Goal: Task Accomplishment & Management: Complete application form

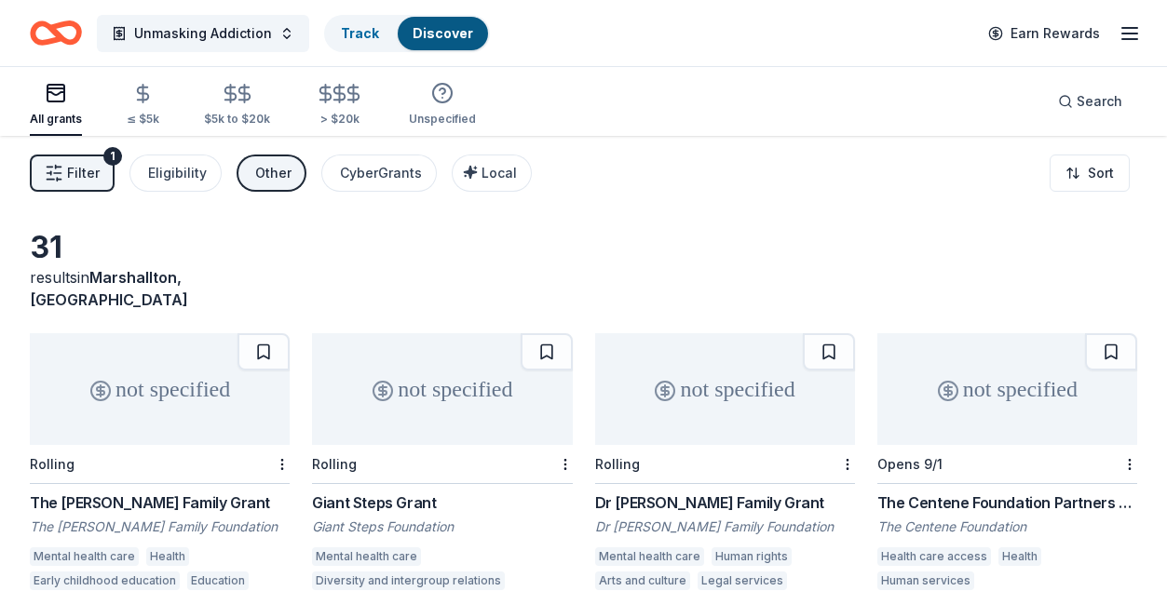
scroll to position [186, 0]
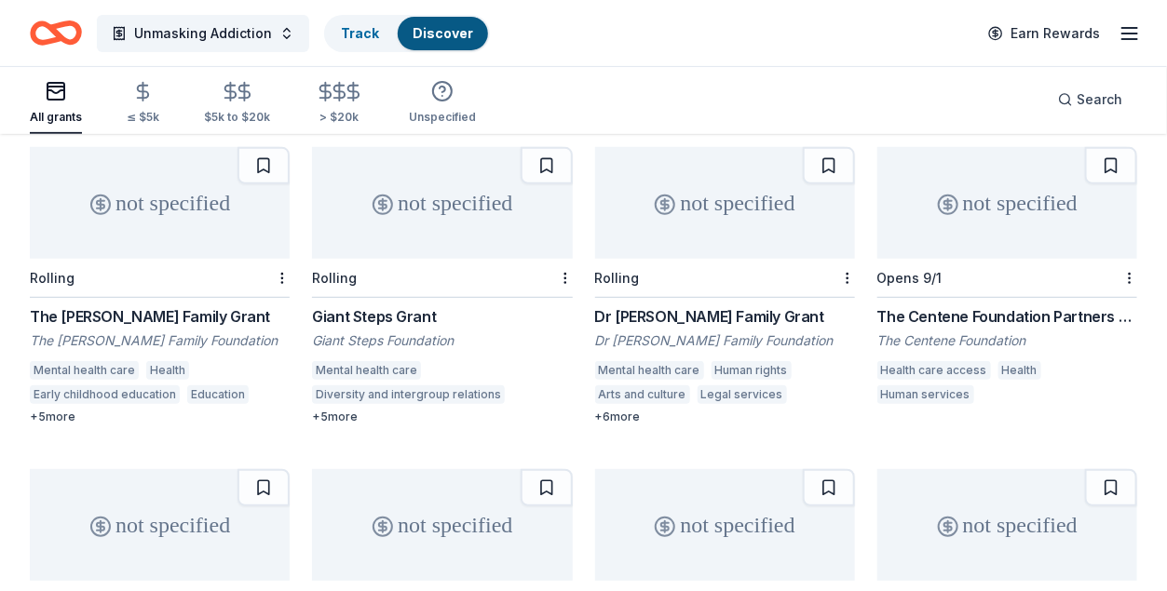
click at [697, 305] on div "Dr Bronners Family Grant" at bounding box center [725, 316] width 260 height 22
click at [969, 305] on div "The Centene Foundation Partners Program" at bounding box center [1007, 316] width 260 height 22
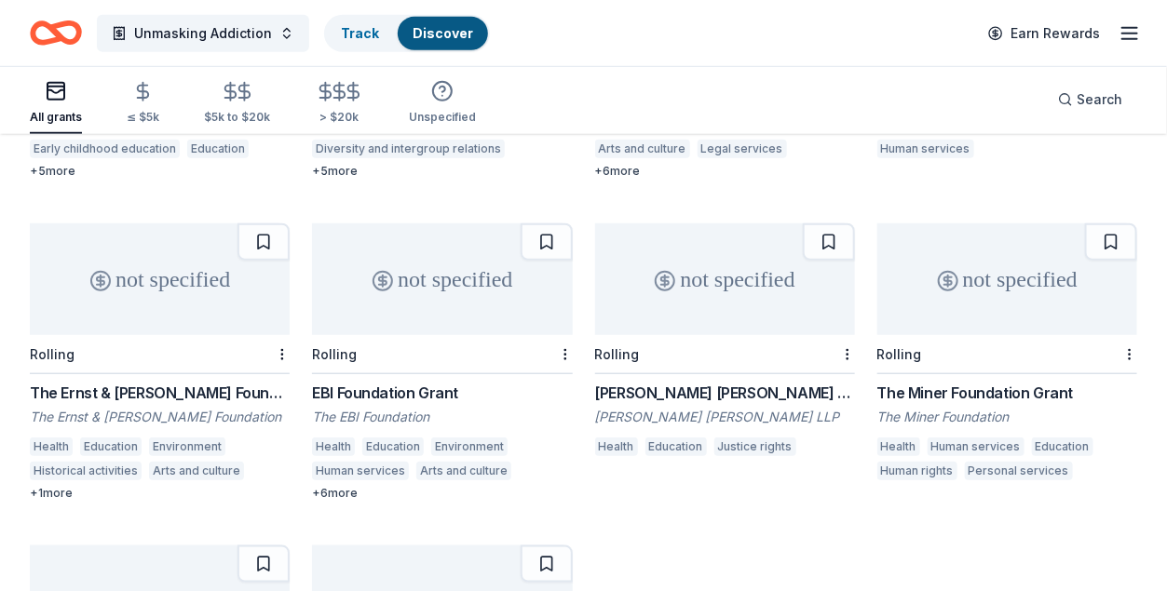
scroll to position [466, 0]
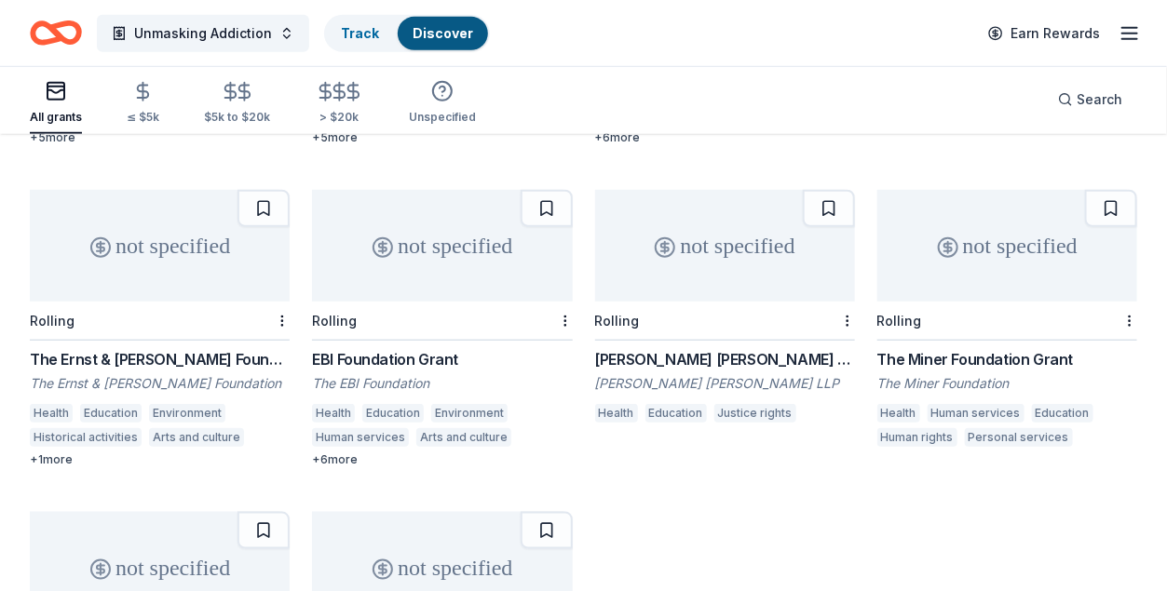
click at [221, 348] on div "The Ernst & Elfriede Frank Foundation Grant" at bounding box center [160, 359] width 260 height 22
click at [426, 348] on div "EBI Foundation Grant" at bounding box center [442, 359] width 260 height 22
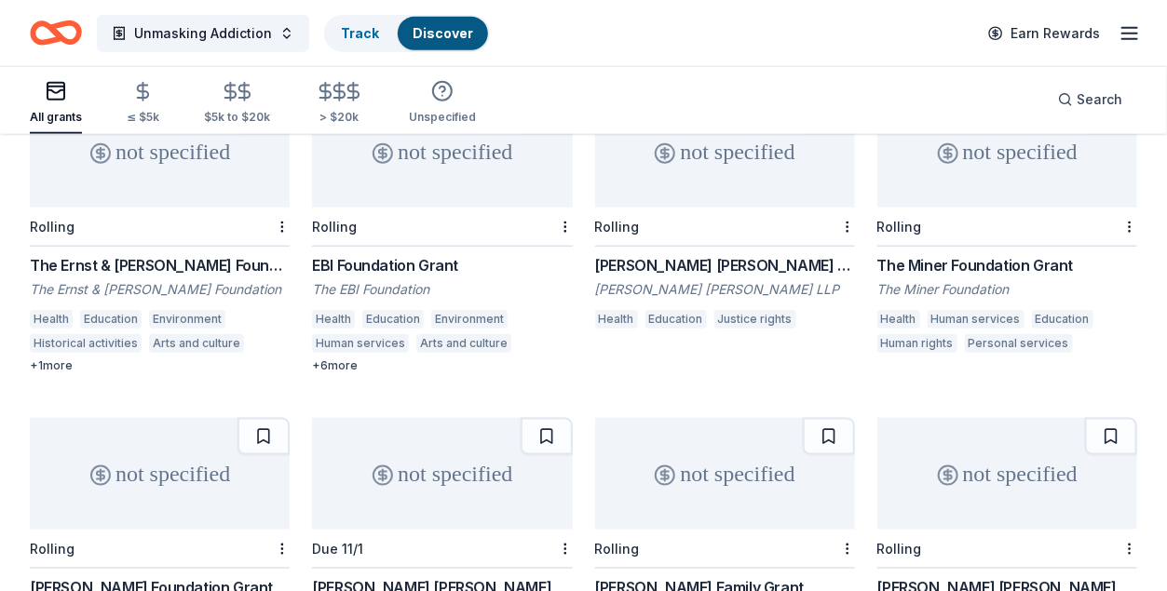
scroll to position [559, 0]
click at [735, 255] on div "[PERSON_NAME] [PERSON_NAME] Private Foundation Grant" at bounding box center [725, 266] width 260 height 22
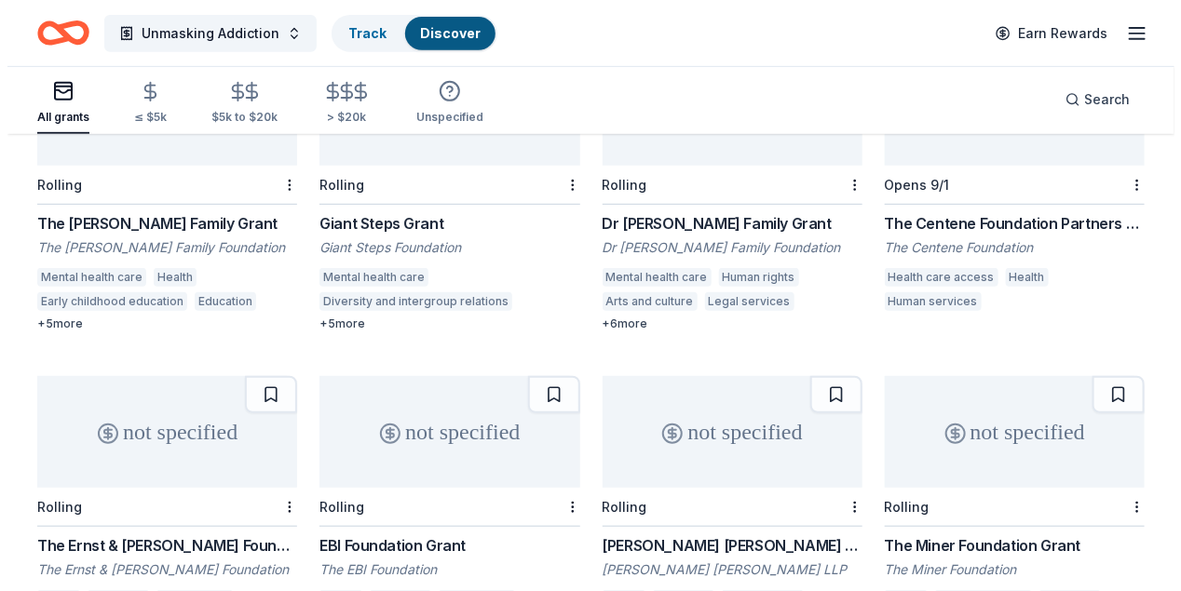
scroll to position [0, 0]
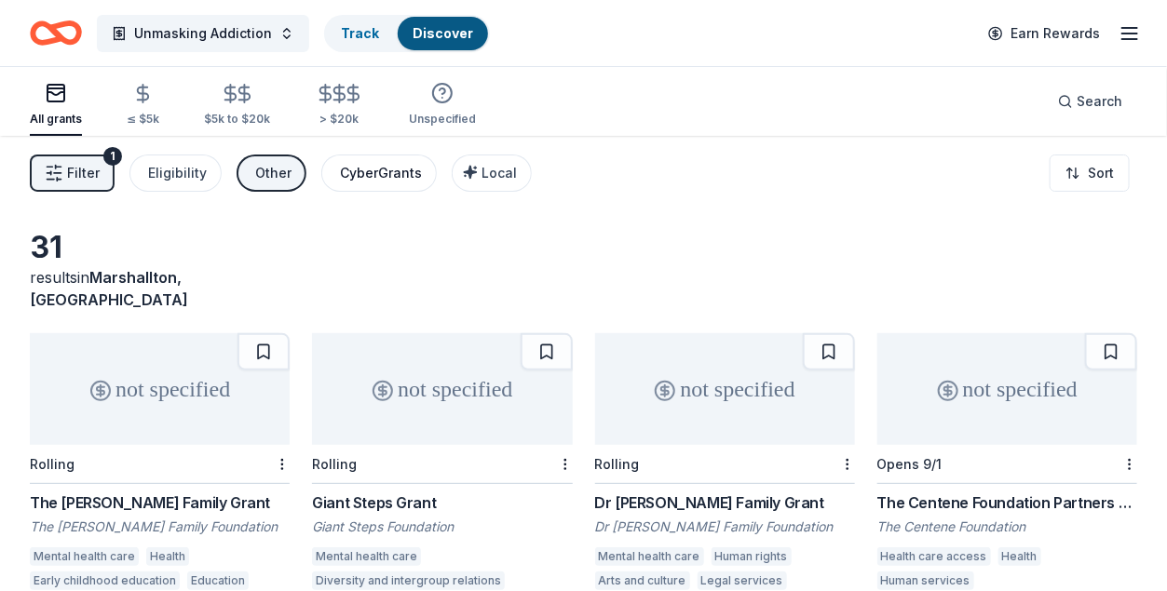
click at [371, 169] on div "CyberGrants" at bounding box center [381, 173] width 82 height 22
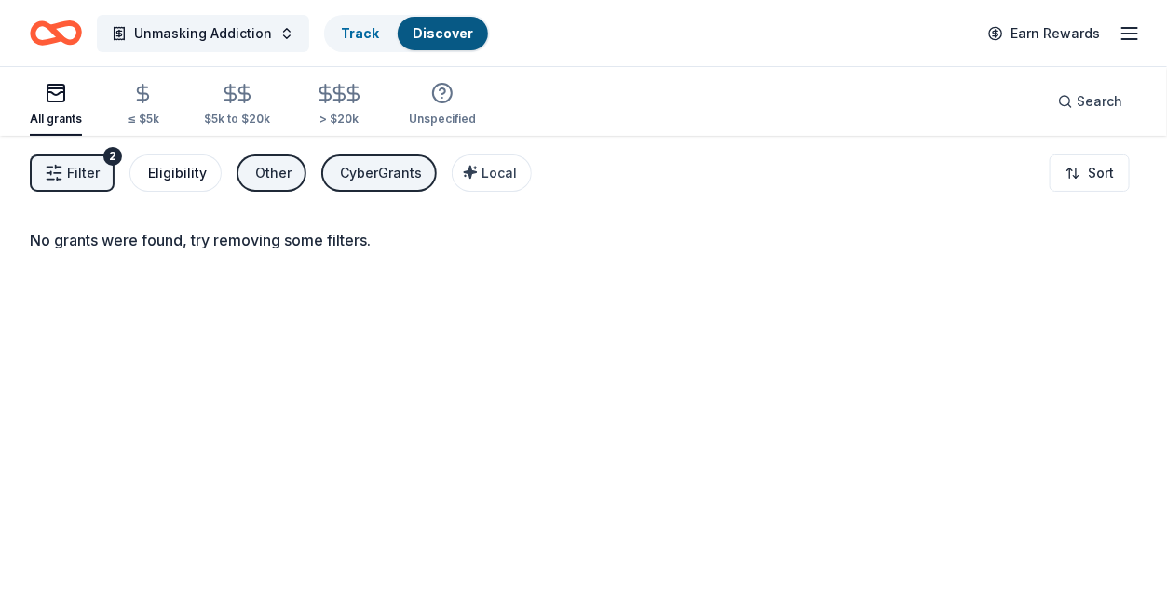
click at [188, 176] on div "Eligibility" at bounding box center [177, 173] width 59 height 22
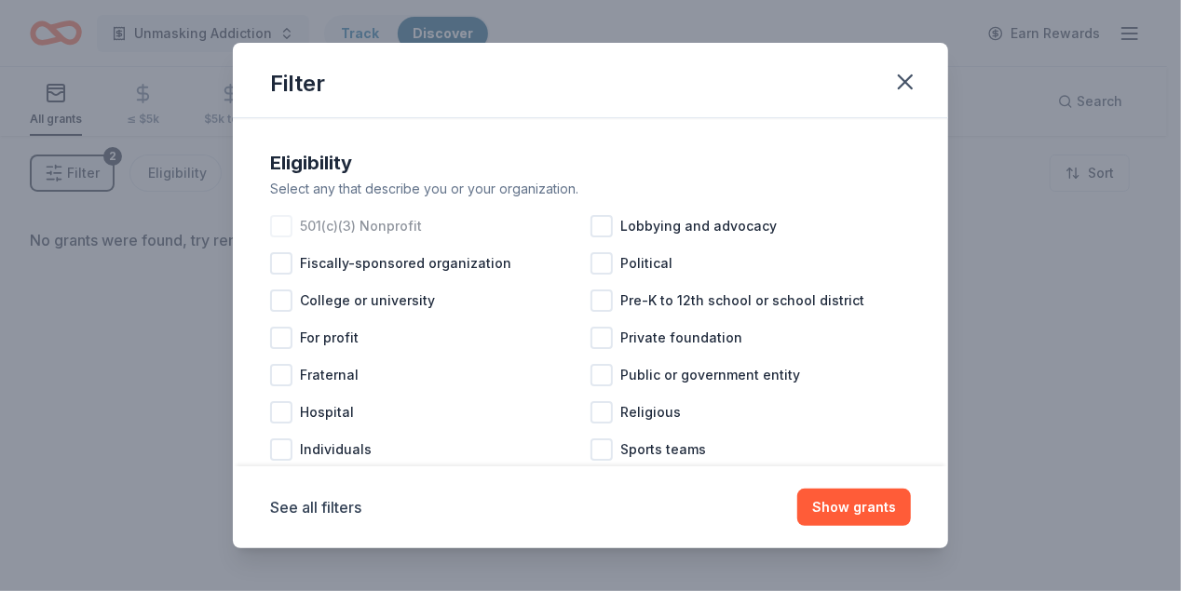
click at [277, 230] on div at bounding box center [281, 226] width 22 height 22
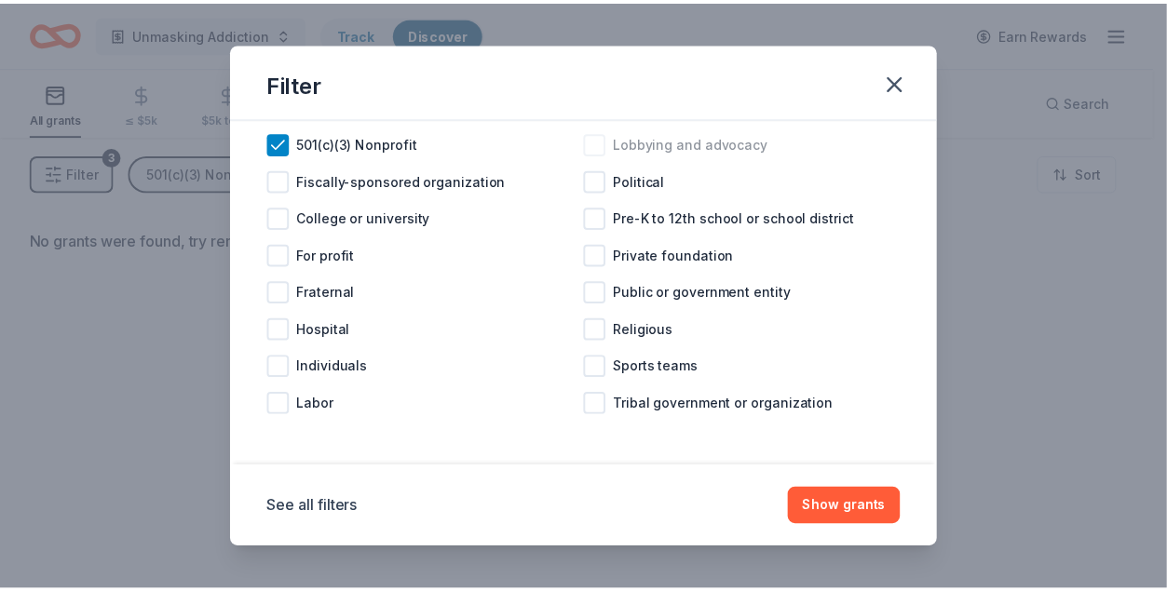
scroll to position [84, 0]
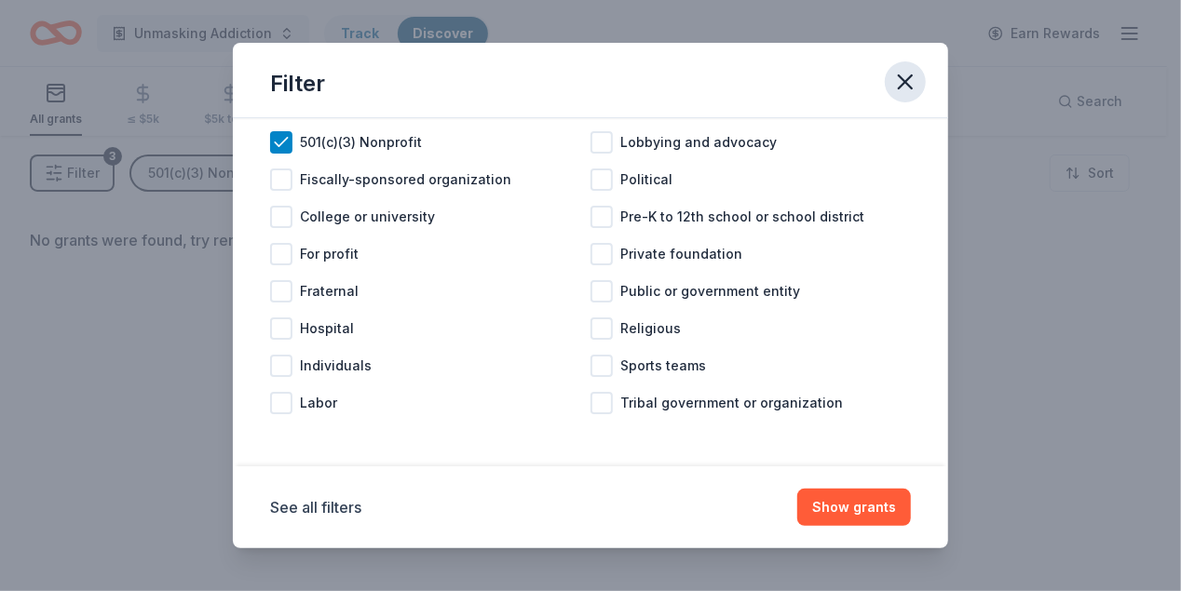
click at [907, 79] on icon "button" at bounding box center [905, 82] width 26 height 26
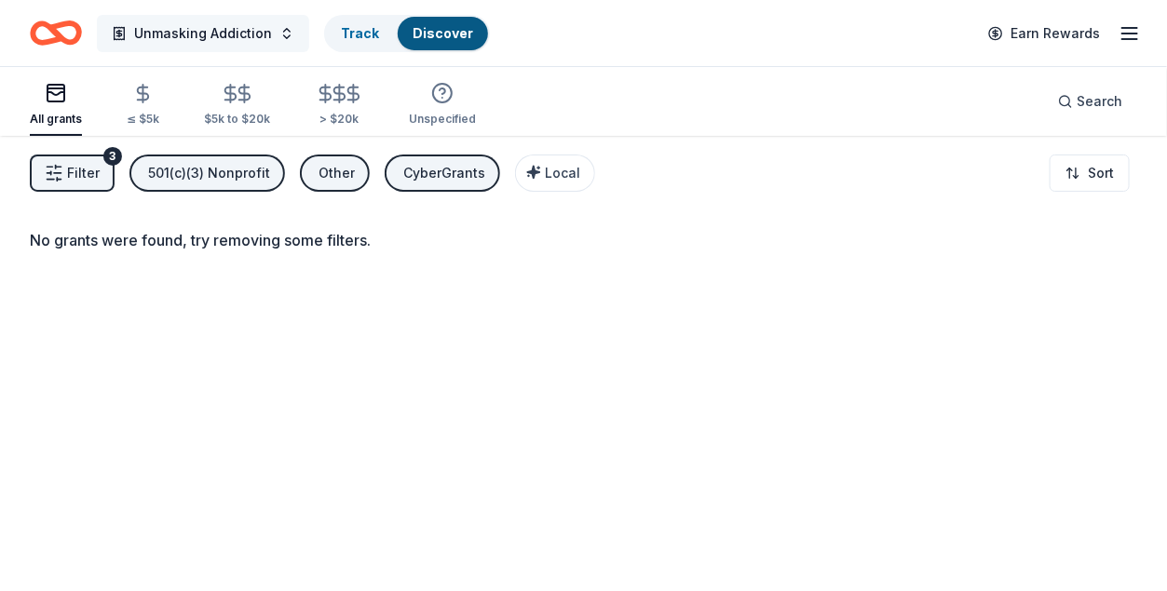
click at [189, 27] on span "Unmasking Addiction" at bounding box center [203, 33] width 138 height 22
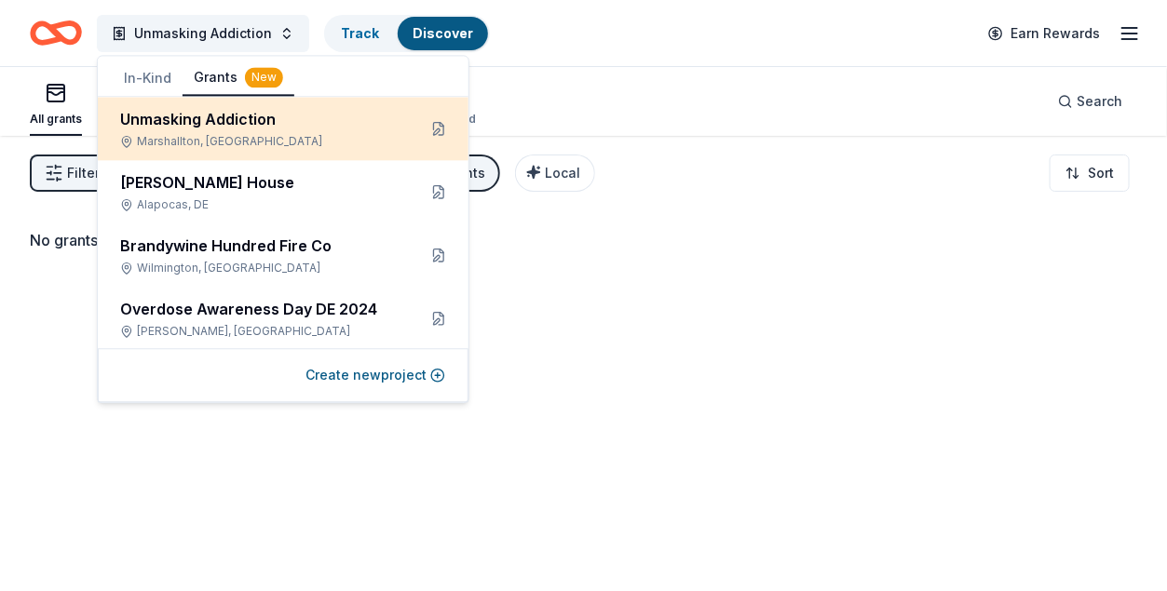
click at [185, 129] on div "Unmasking Addiction" at bounding box center [260, 119] width 281 height 22
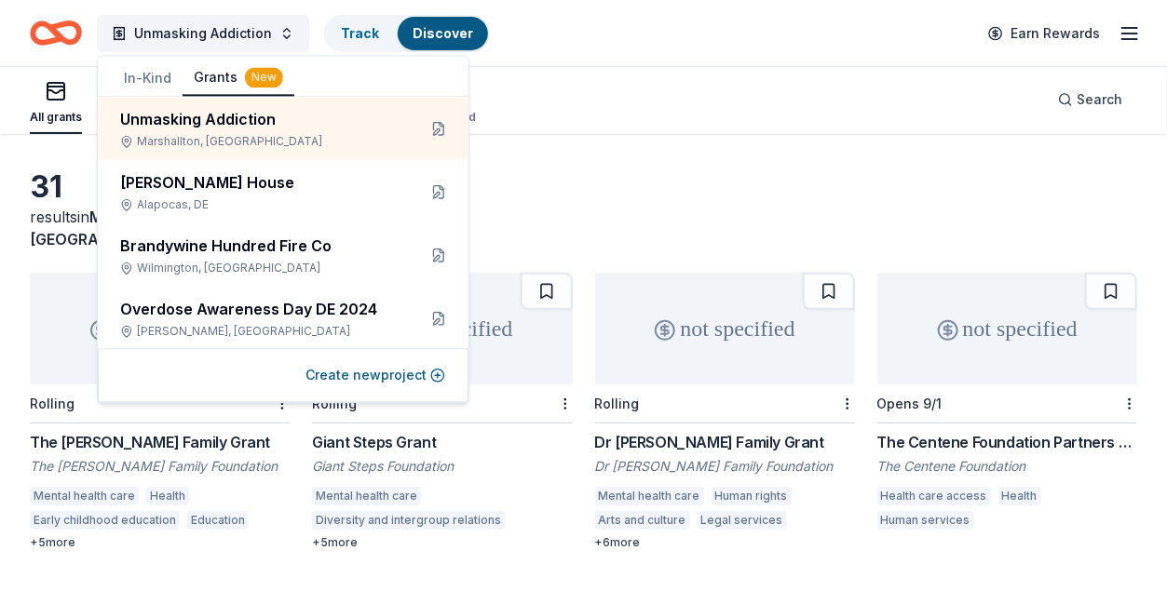
scroll to position [93, 0]
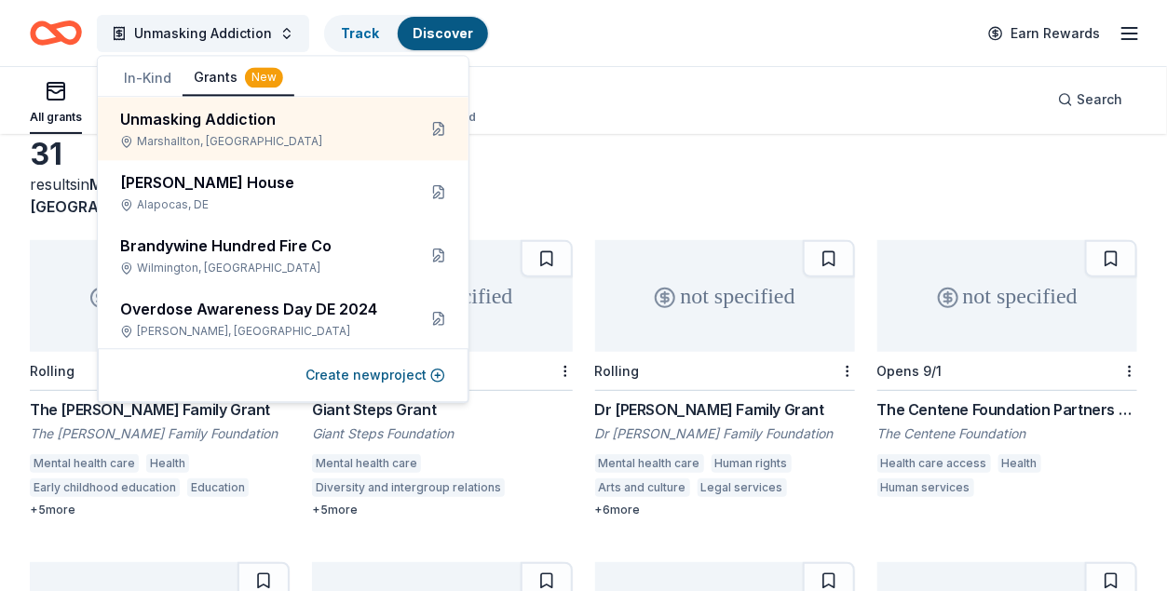
click at [844, 149] on div "31 results in Marshallton, DE" at bounding box center [583, 177] width 1107 height 82
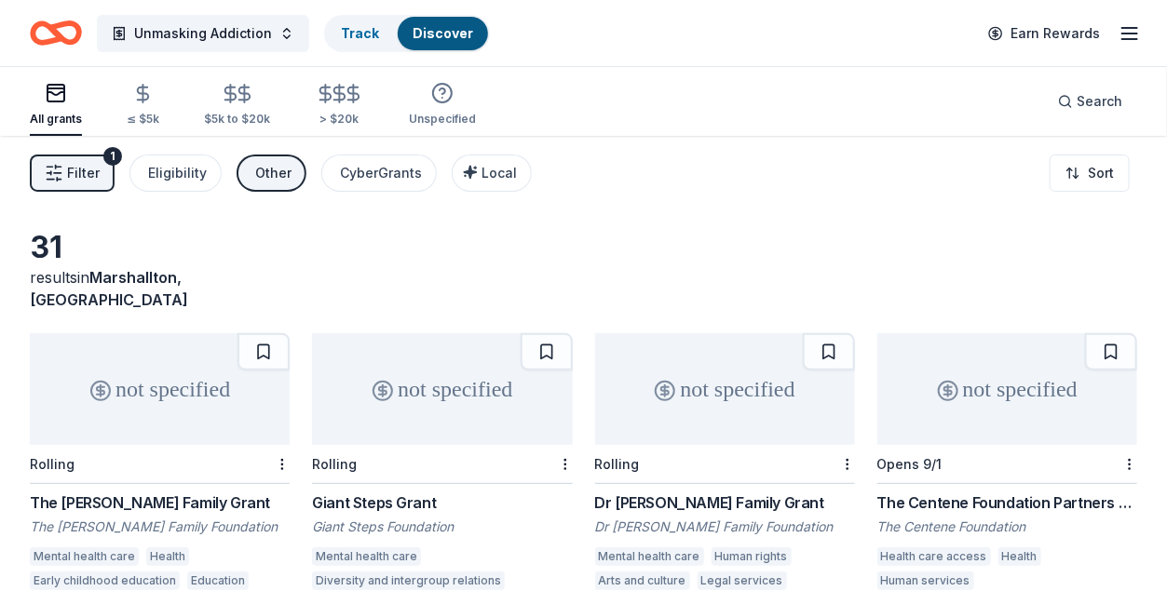
scroll to position [0, 0]
click at [445, 29] on link "Discover" at bounding box center [442, 33] width 61 height 16
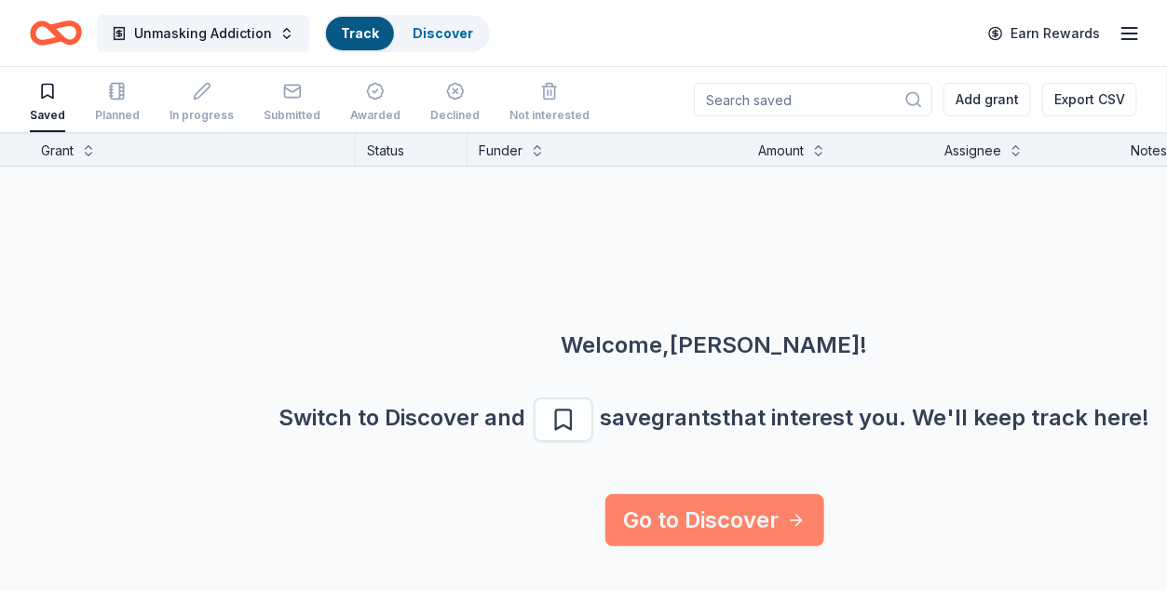
click at [722, 512] on link "Go to Discover" at bounding box center [714, 520] width 219 height 52
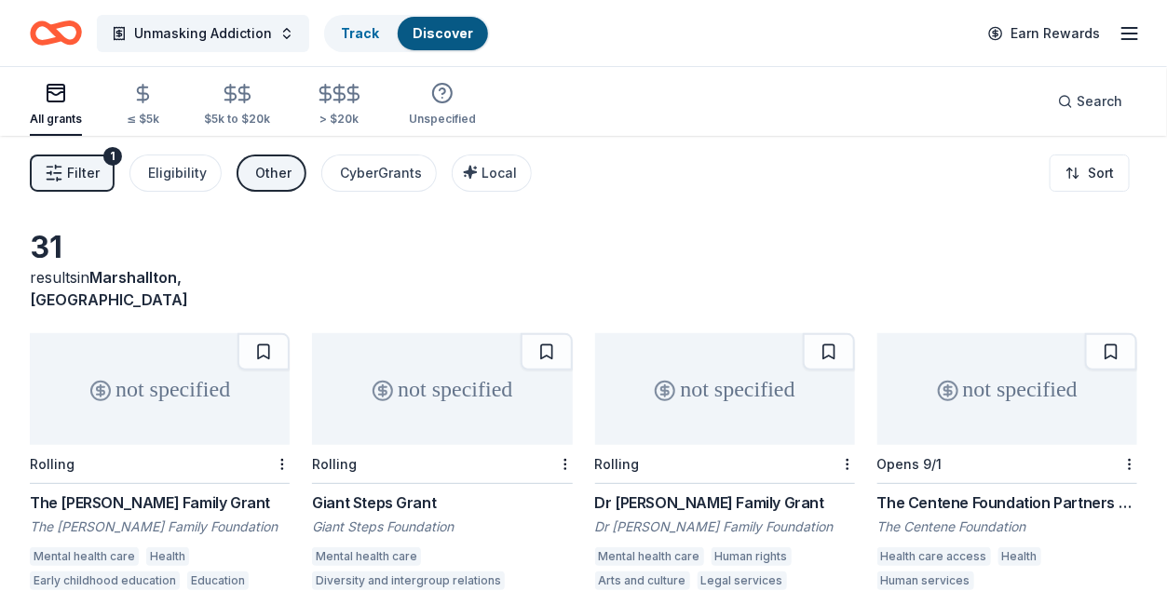
click at [1135, 28] on icon "button" at bounding box center [1129, 33] width 22 height 22
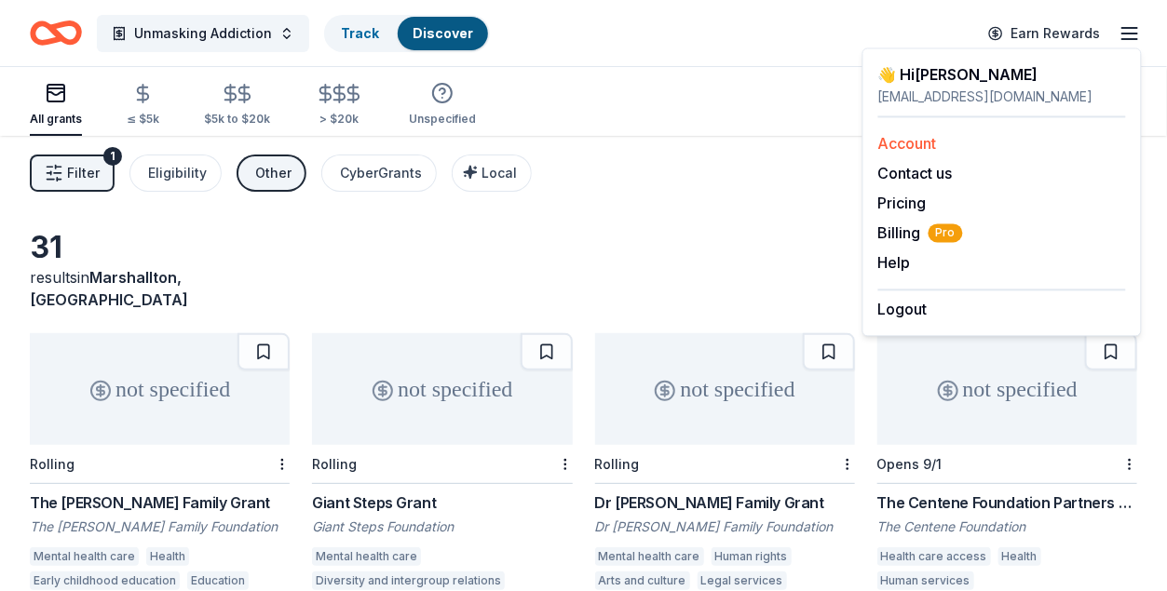
click at [899, 136] on link "Account" at bounding box center [907, 143] width 59 height 19
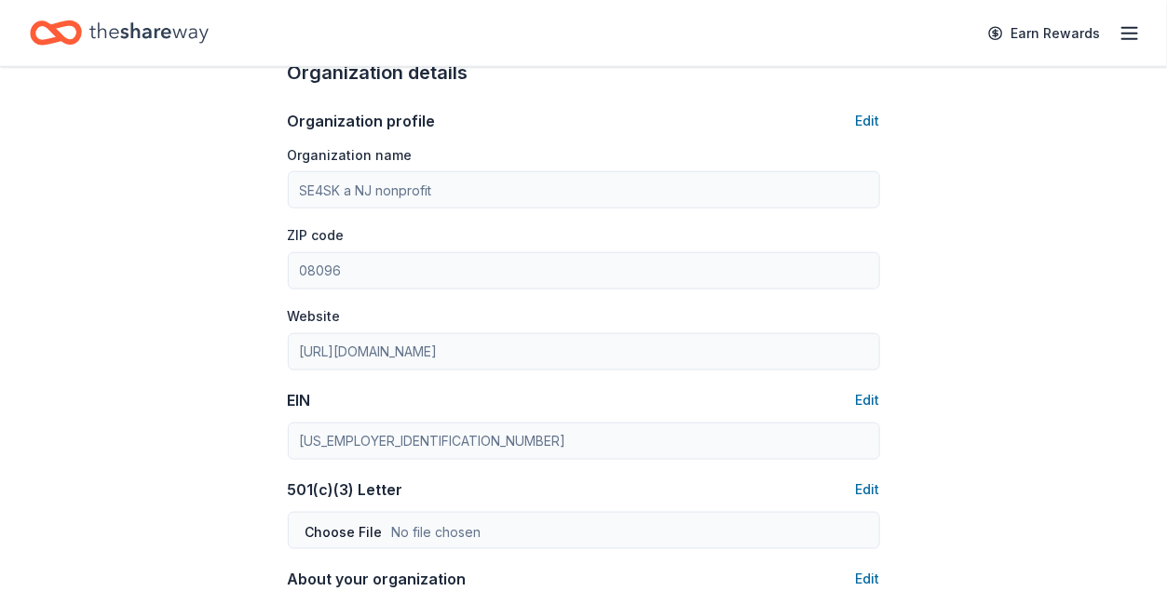
scroll to position [435, 0]
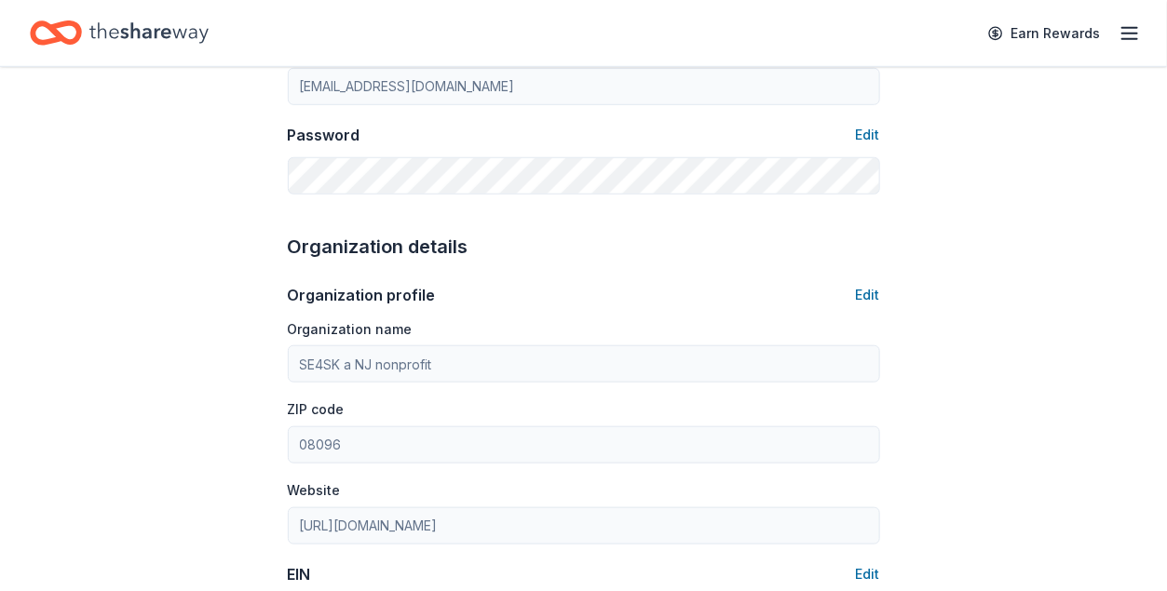
click at [152, 38] on icon "Home" at bounding box center [148, 33] width 119 height 38
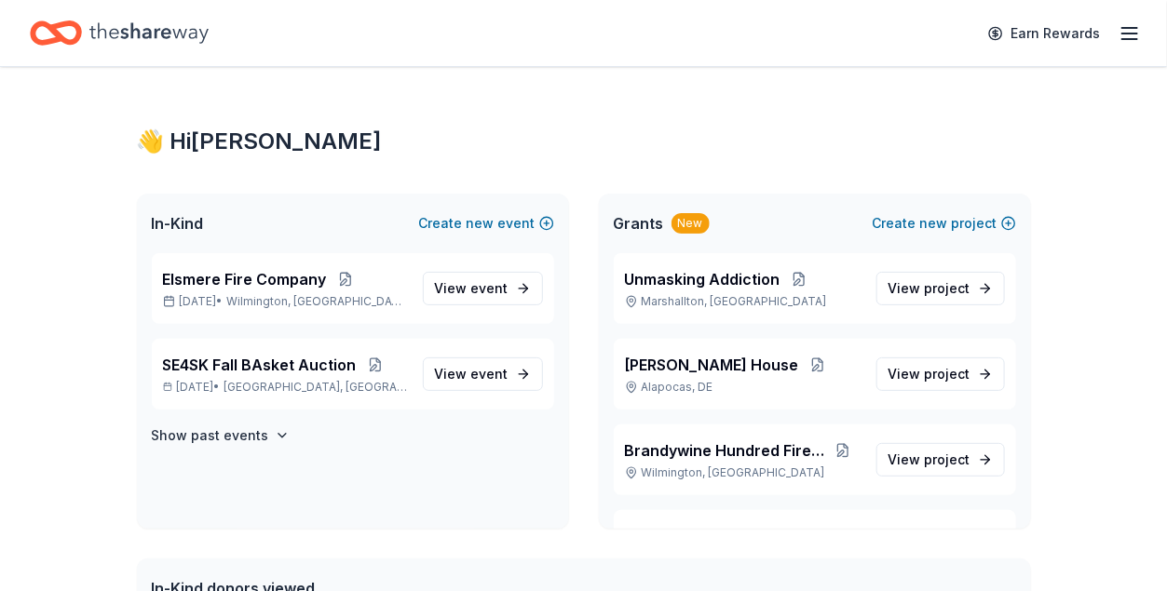
click at [64, 29] on icon "Home" at bounding box center [56, 33] width 52 height 44
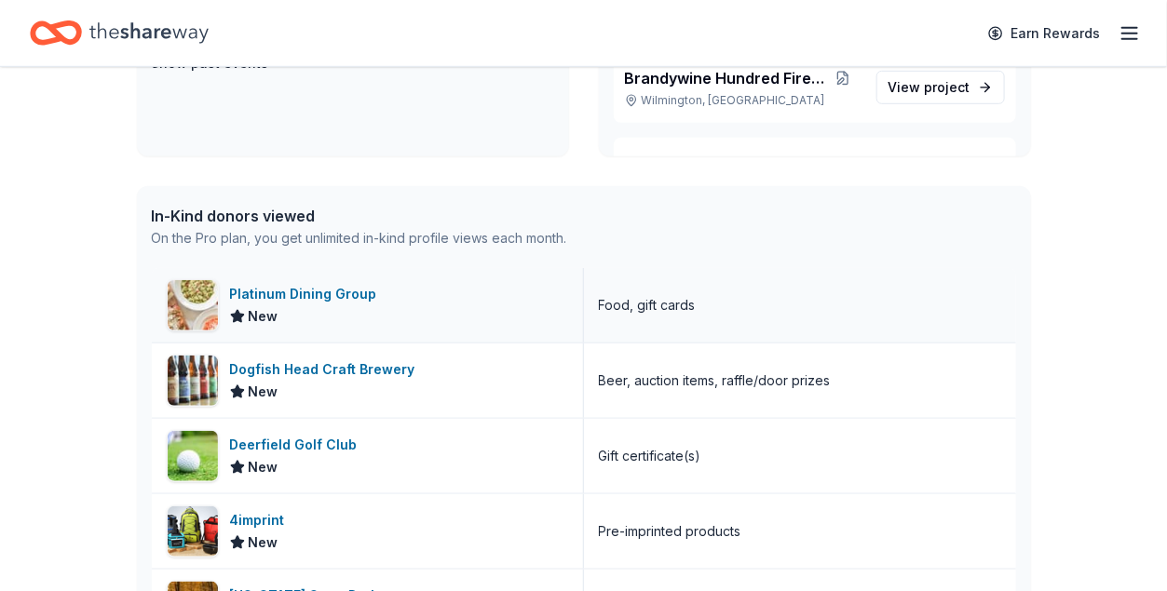
click at [354, 290] on div "Platinum Dining Group" at bounding box center [307, 294] width 155 height 22
click at [335, 368] on div "Dogfish Head Craft Brewery" at bounding box center [326, 369] width 193 height 22
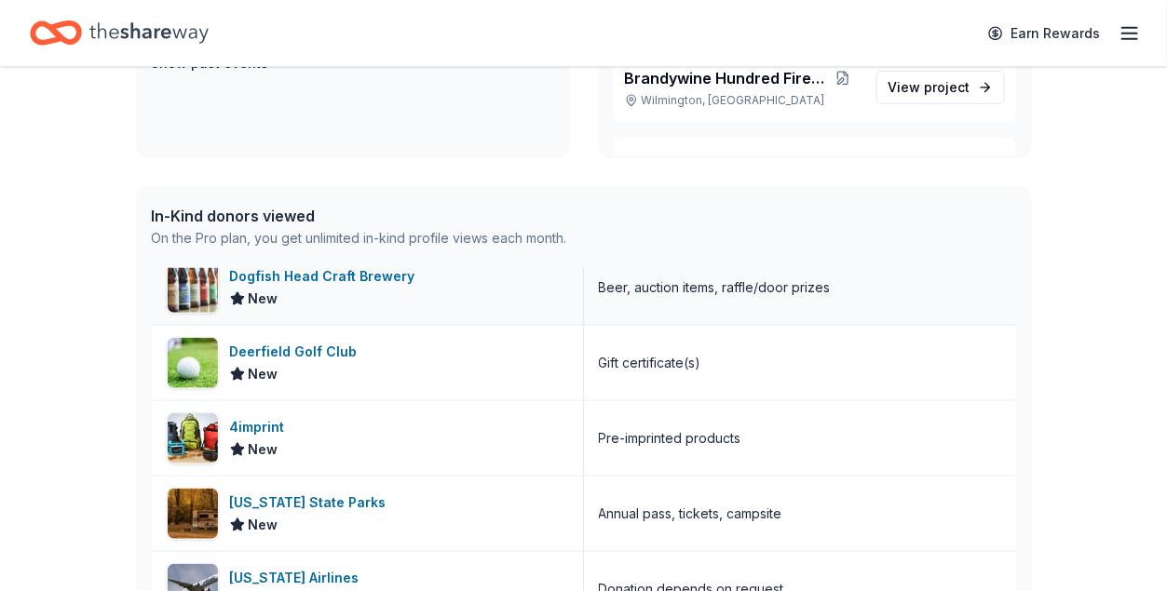
scroll to position [186, 0]
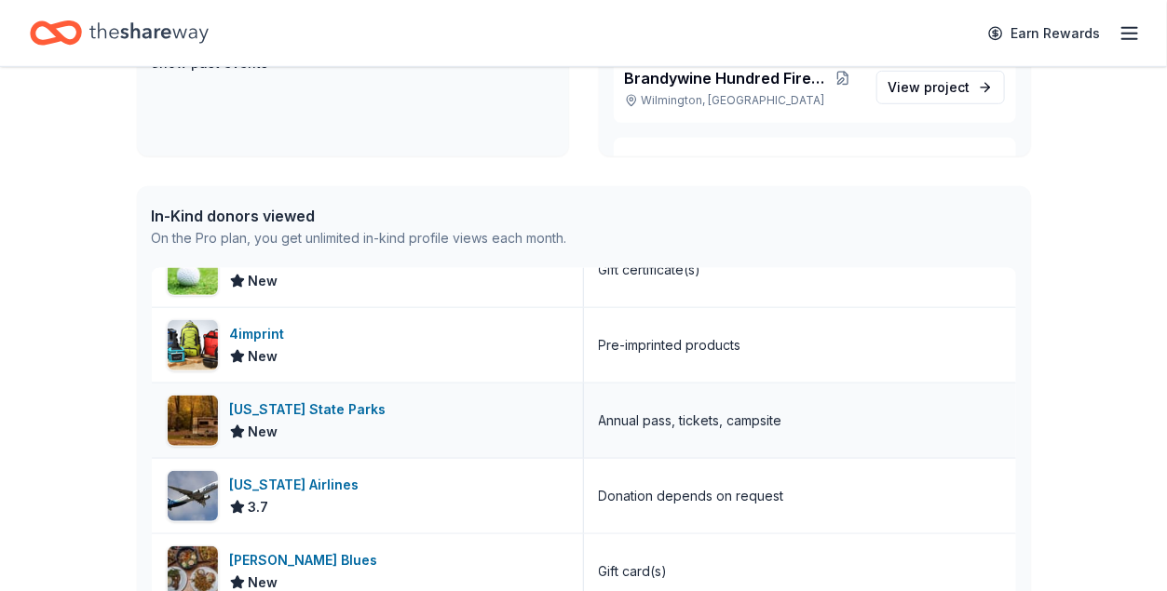
click at [343, 411] on div "Delaware State Parks" at bounding box center [312, 409] width 164 height 22
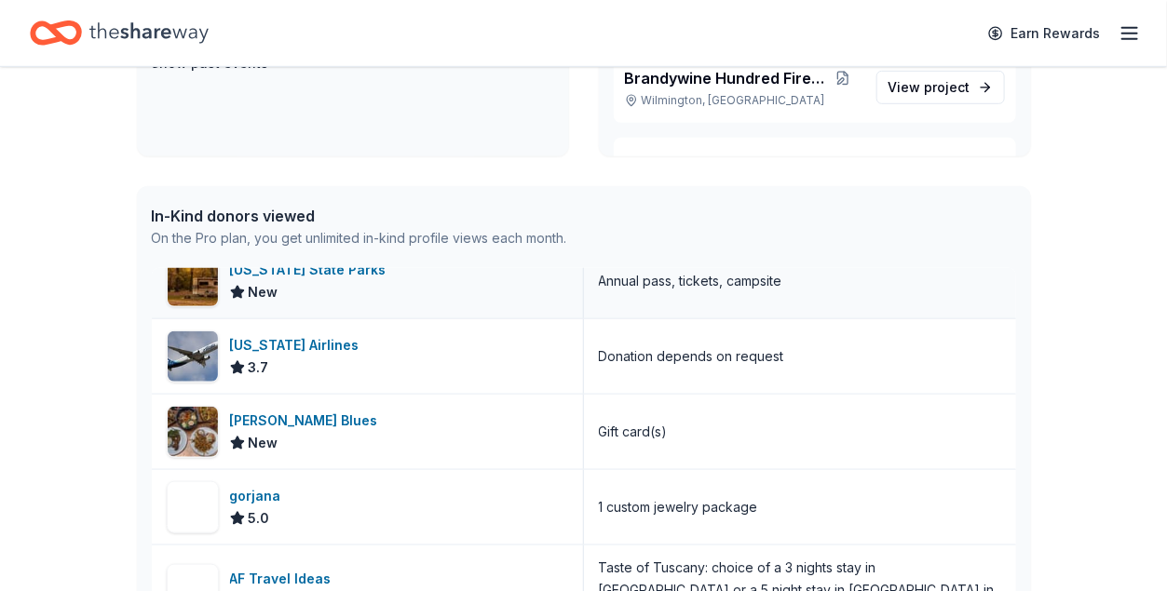
scroll to position [372, 0]
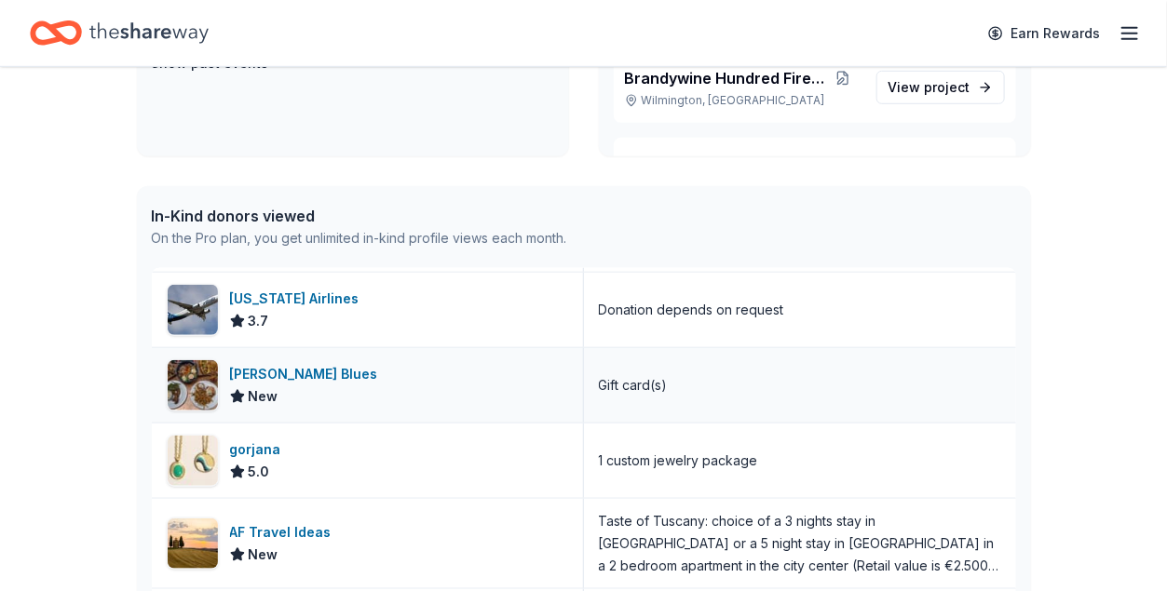
click at [293, 372] on div "Bethany Blues" at bounding box center [307, 374] width 155 height 22
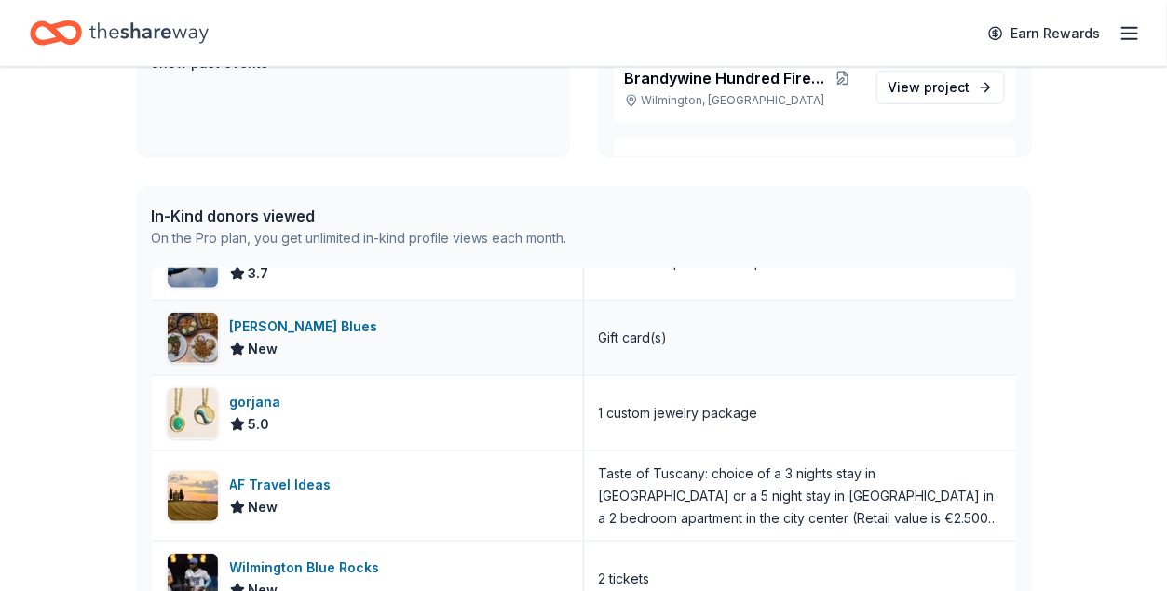
scroll to position [466, 0]
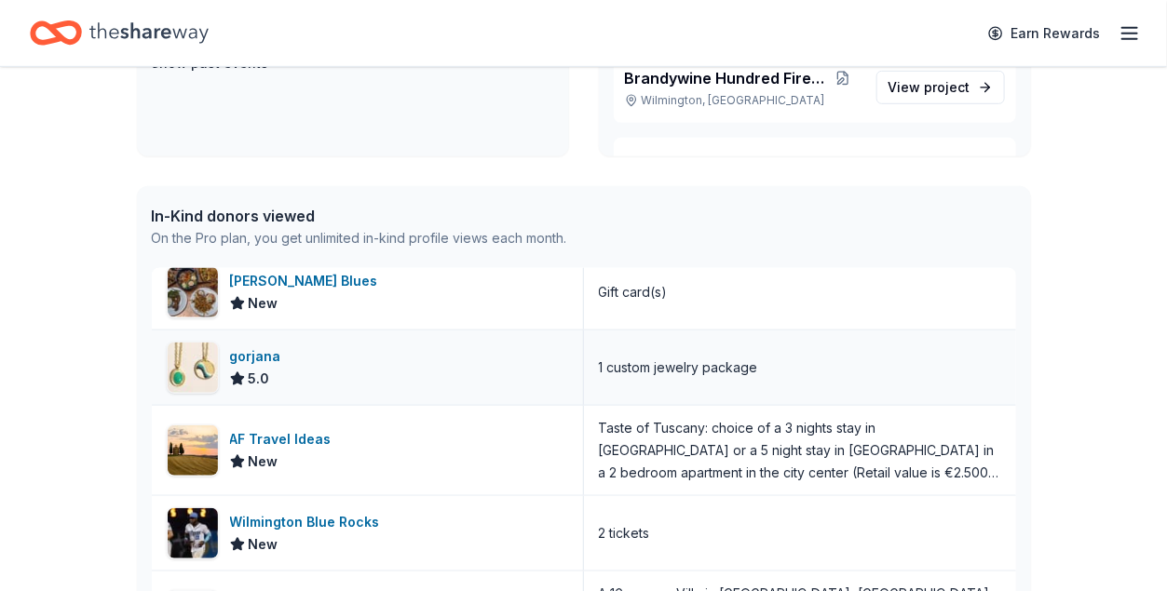
click at [250, 355] on div "gorjana" at bounding box center [259, 356] width 59 height 22
click at [347, 511] on div "Wilmington Blue Rocks" at bounding box center [308, 522] width 157 height 22
click at [341, 516] on div "Wilmington Blue Rocks" at bounding box center [308, 522] width 157 height 22
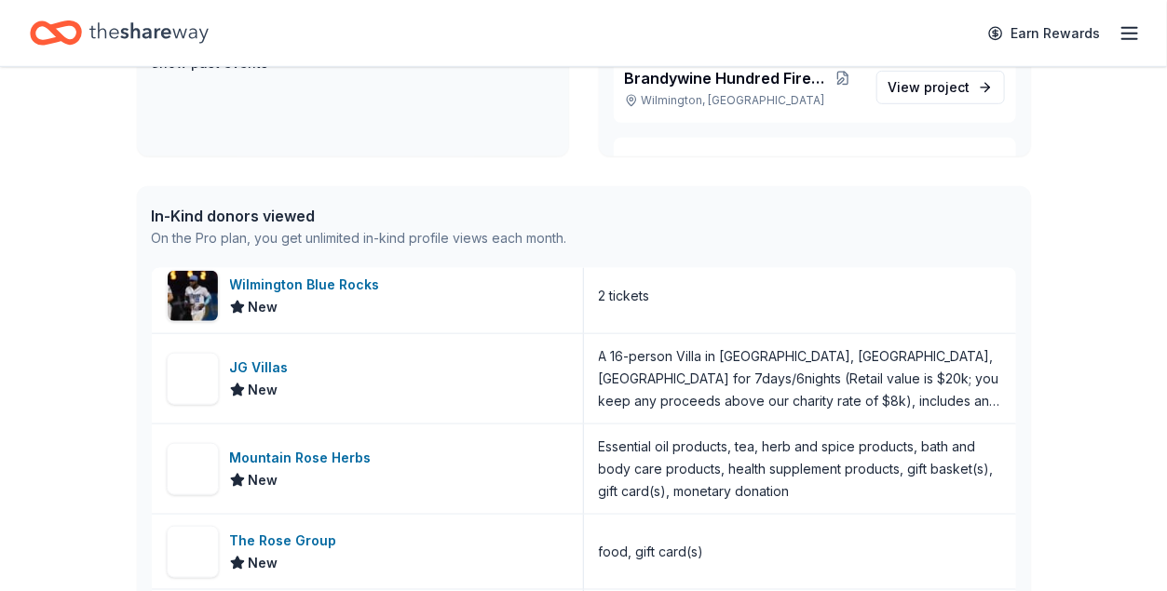
scroll to position [745, 0]
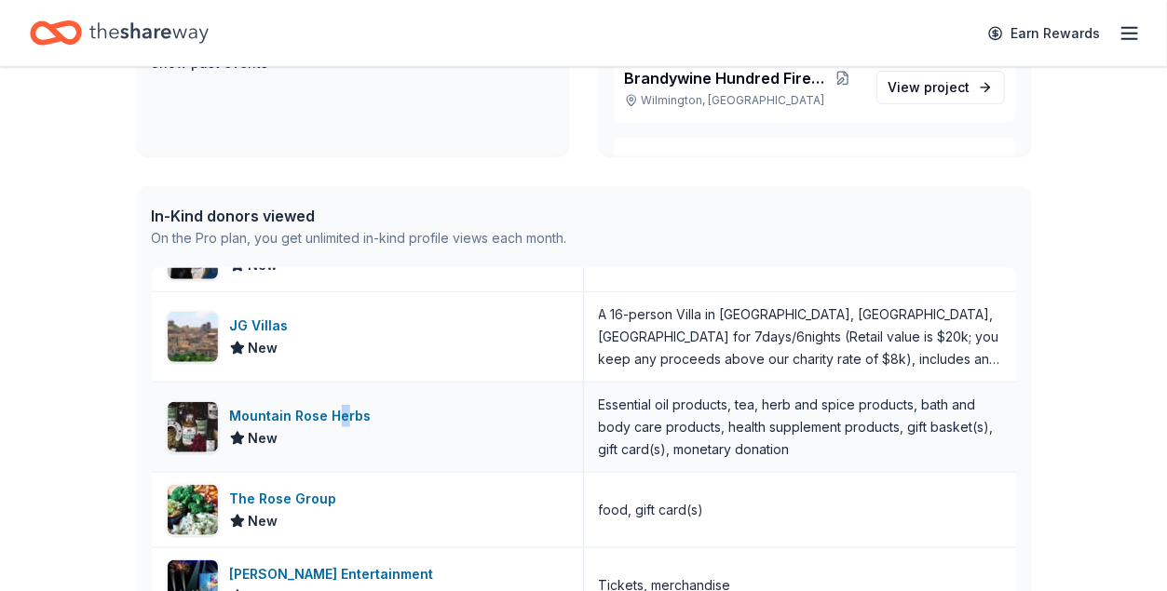
click at [343, 419] on div "Mountain Rose Herbs" at bounding box center [304, 416] width 149 height 22
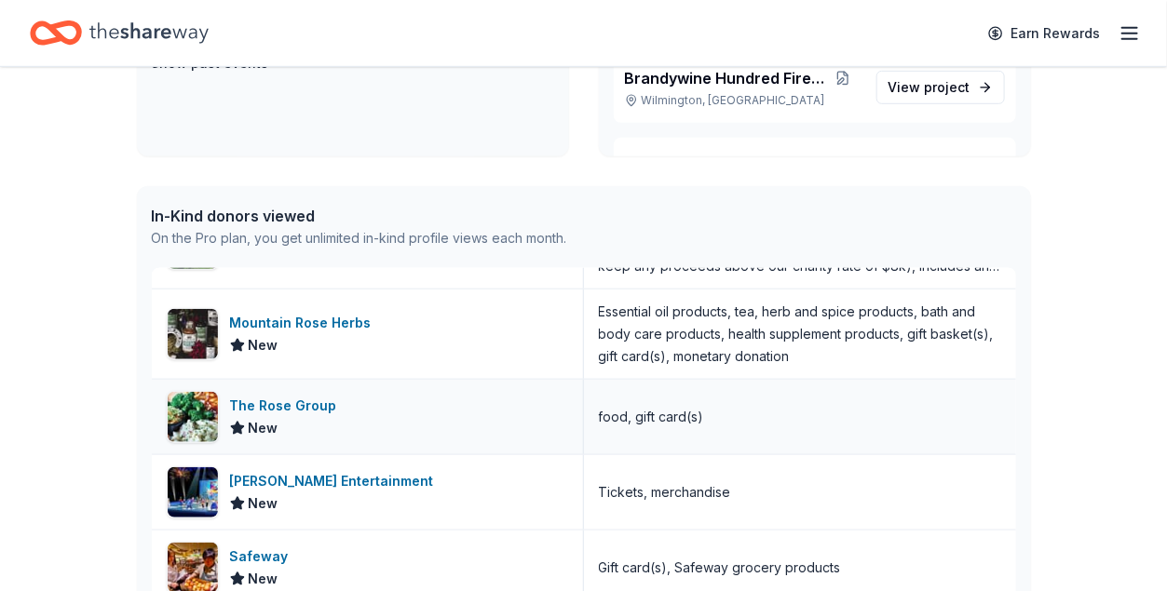
click at [315, 401] on div "The Rose Group" at bounding box center [287, 406] width 115 height 22
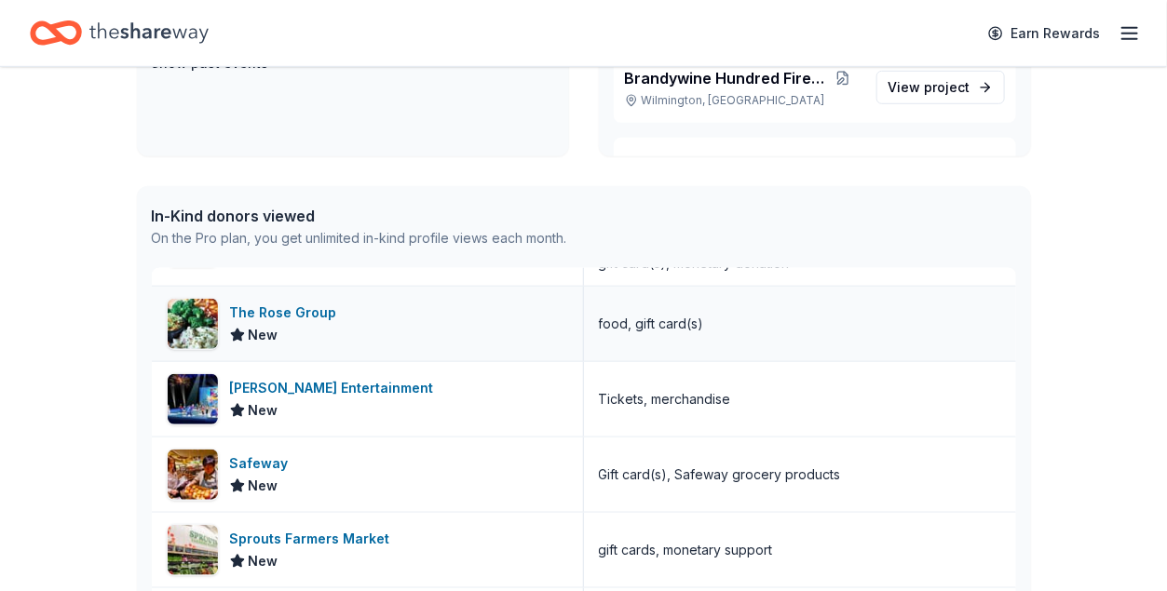
scroll to position [1024, 0]
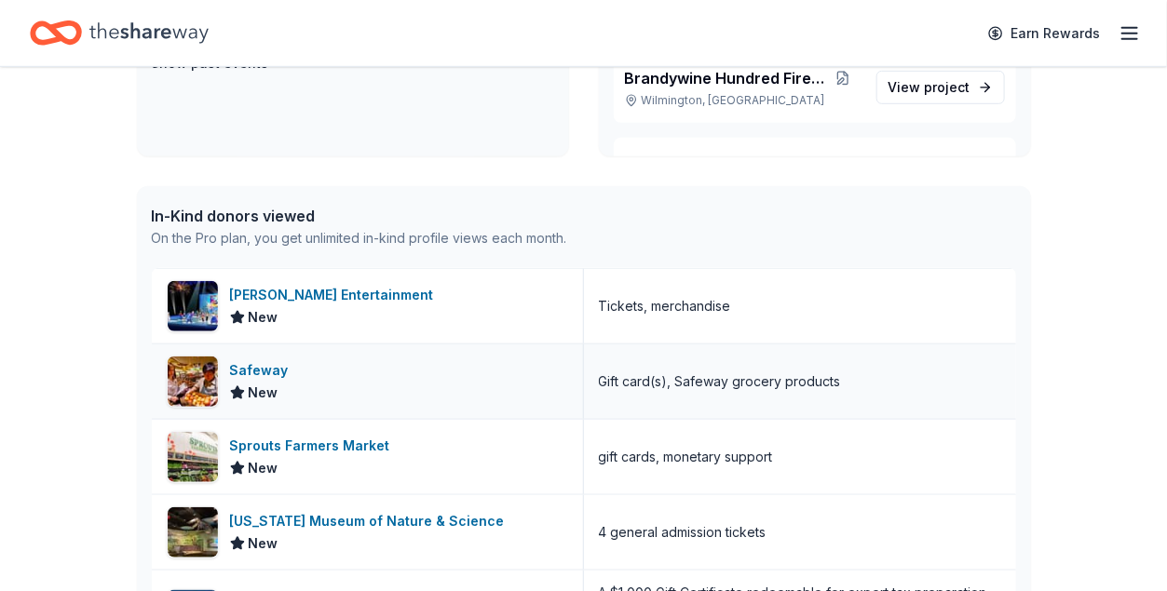
click at [266, 366] on div "Safeway" at bounding box center [263, 370] width 66 height 22
click at [253, 359] on div "Safeway" at bounding box center [263, 370] width 66 height 22
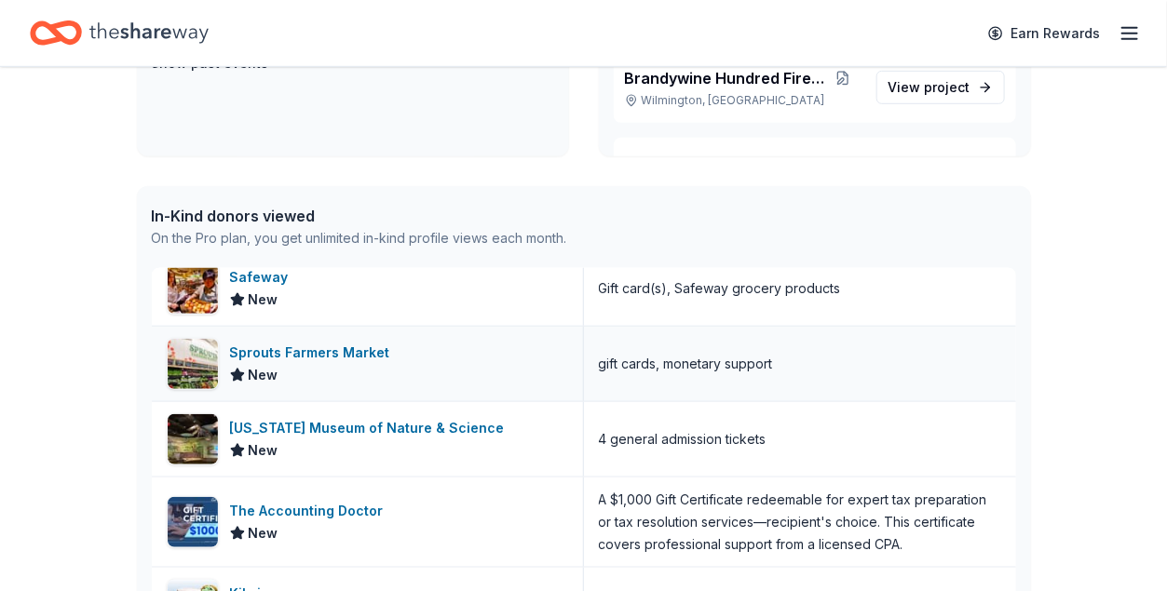
click at [368, 356] on div "Sprouts Farmers Market" at bounding box center [314, 353] width 168 height 22
click at [433, 427] on div "[US_STATE] Museum of Nature & Science" at bounding box center [371, 428] width 282 height 22
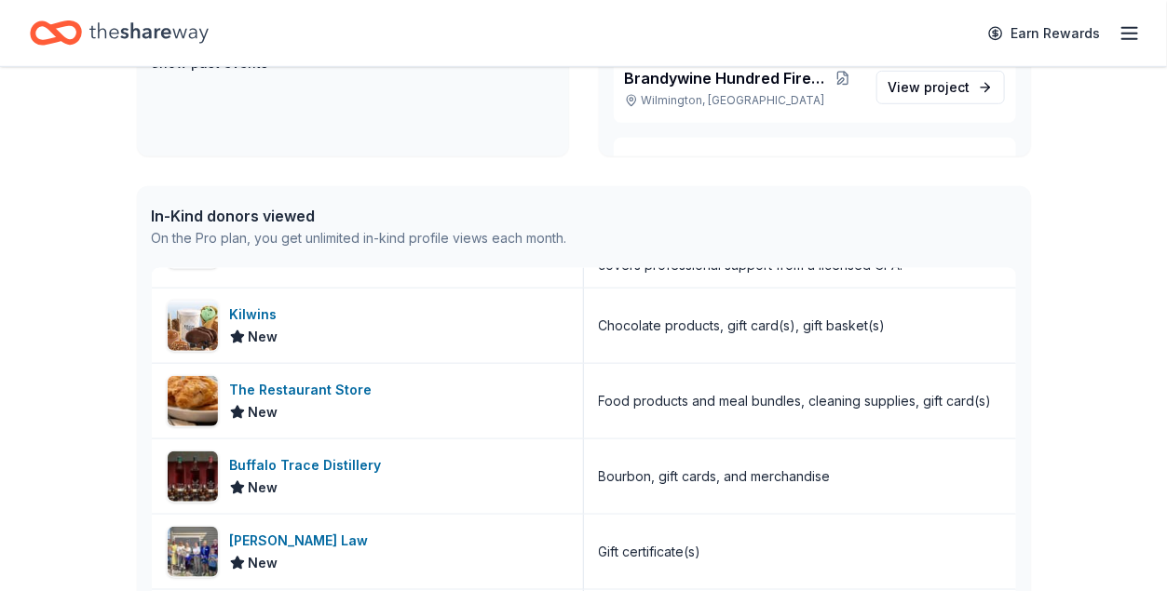
scroll to position [1490, 0]
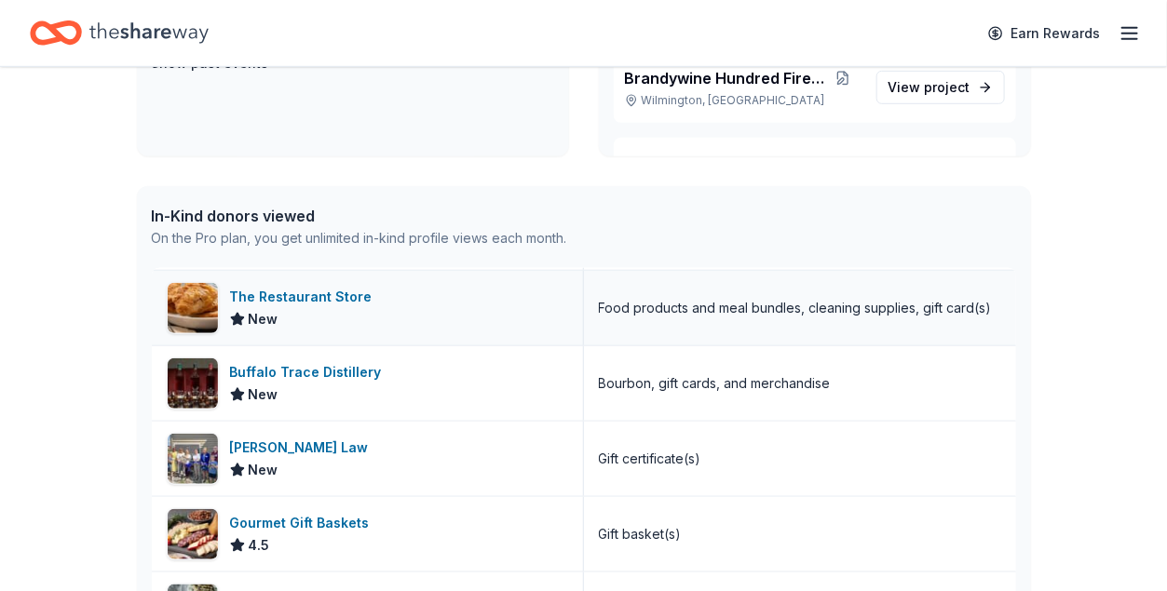
click at [346, 292] on div "The Restaurant Store" at bounding box center [305, 297] width 150 height 22
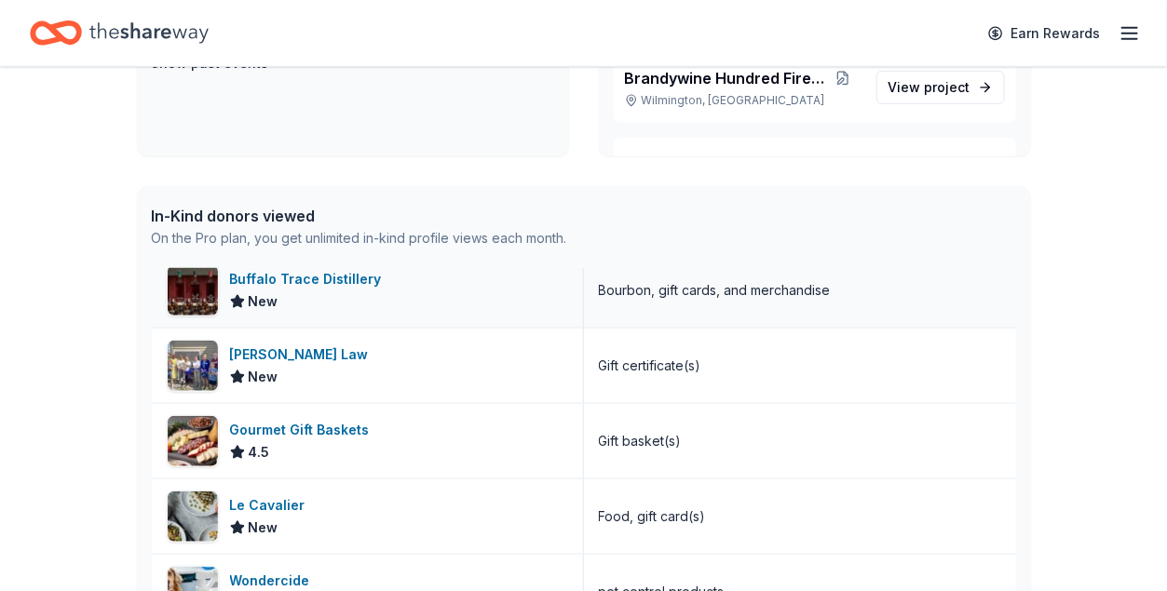
click at [369, 278] on div "Buffalo Trace Distillery" at bounding box center [309, 279] width 159 height 22
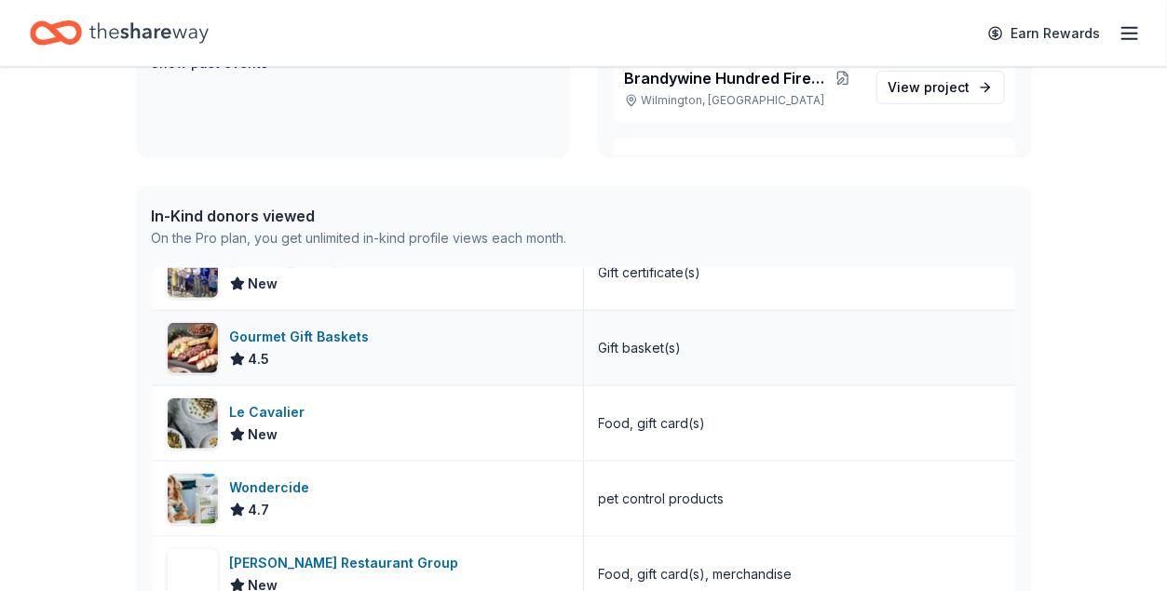
scroll to position [1769, 0]
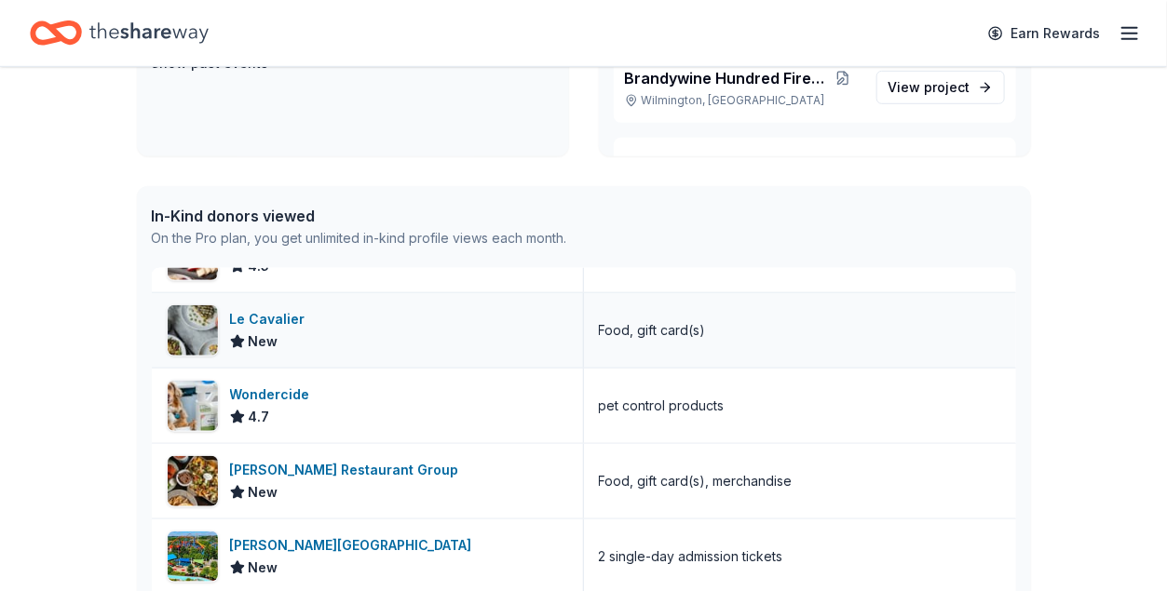
click at [281, 316] on div "Le Cavalier" at bounding box center [271, 319] width 83 height 22
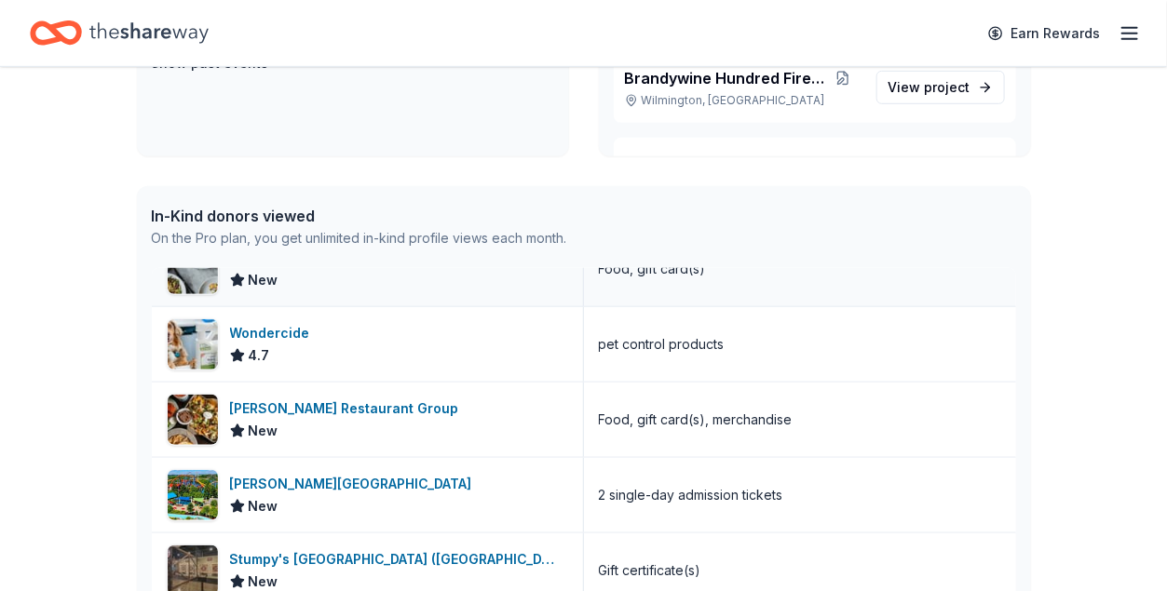
scroll to position [1862, 0]
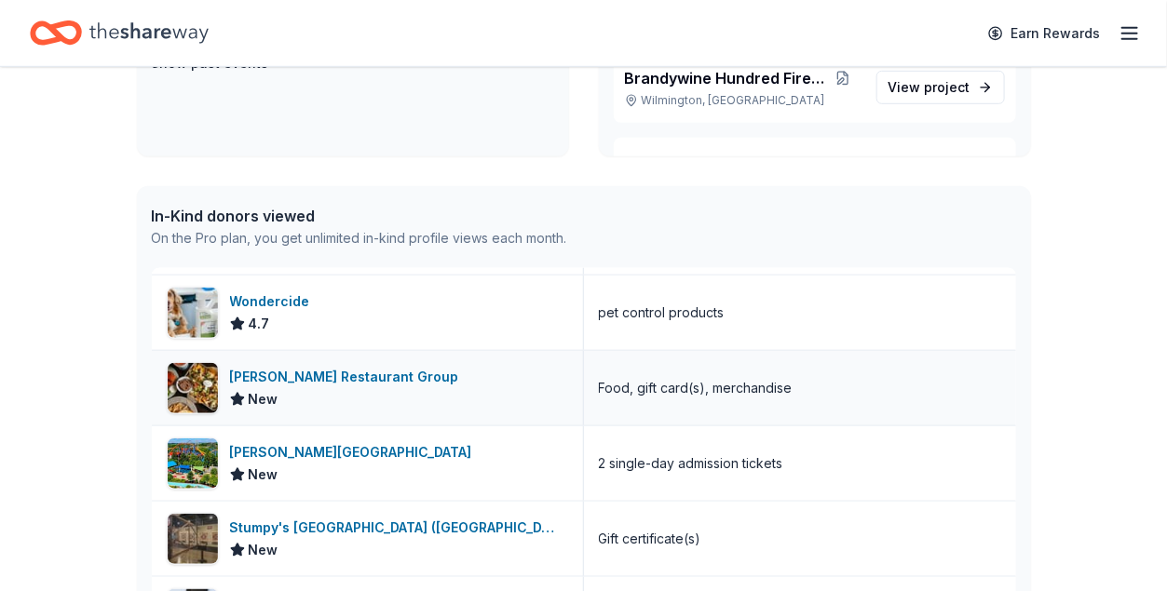
click at [373, 372] on div "Martuscelli Restaurant Group" at bounding box center [348, 377] width 236 height 22
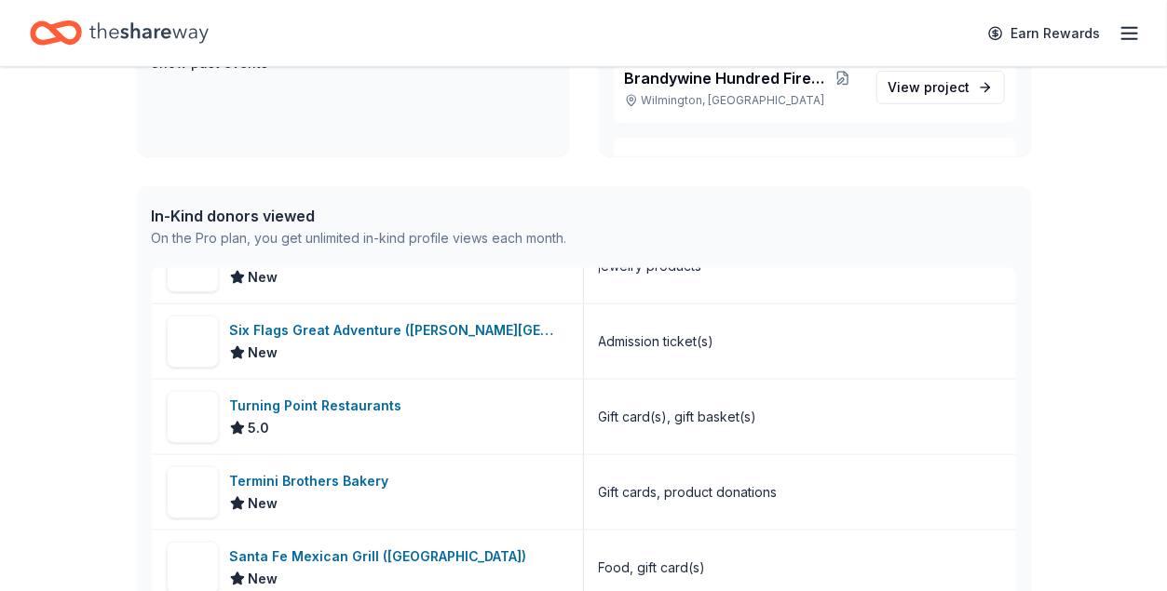
scroll to position [2328, 0]
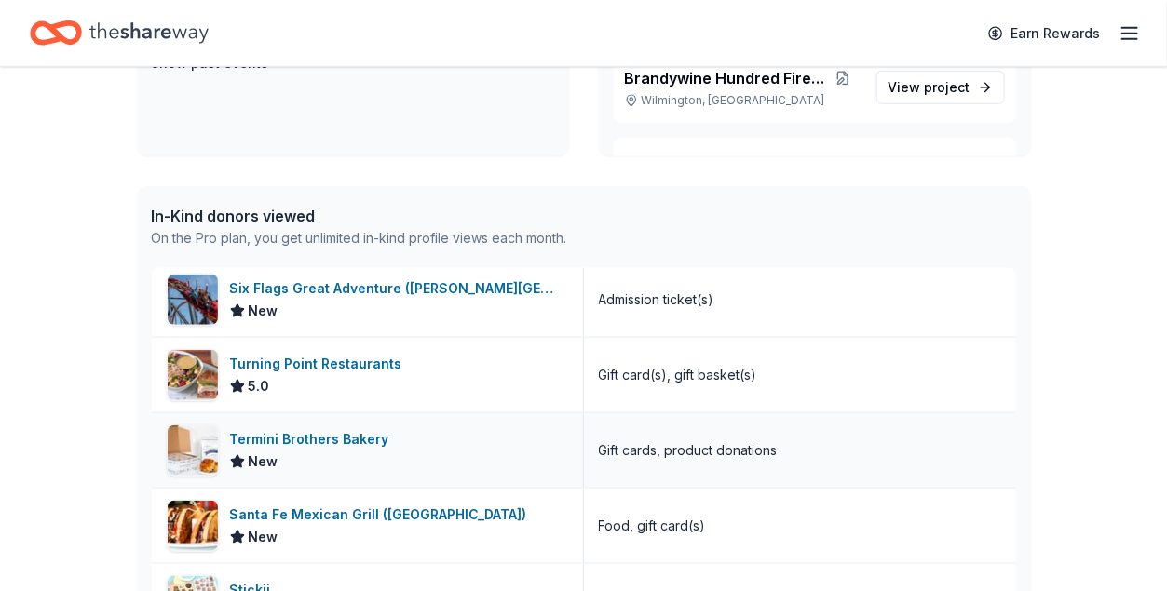
click at [358, 436] on div "Termini Brothers Bakery" at bounding box center [313, 439] width 167 height 22
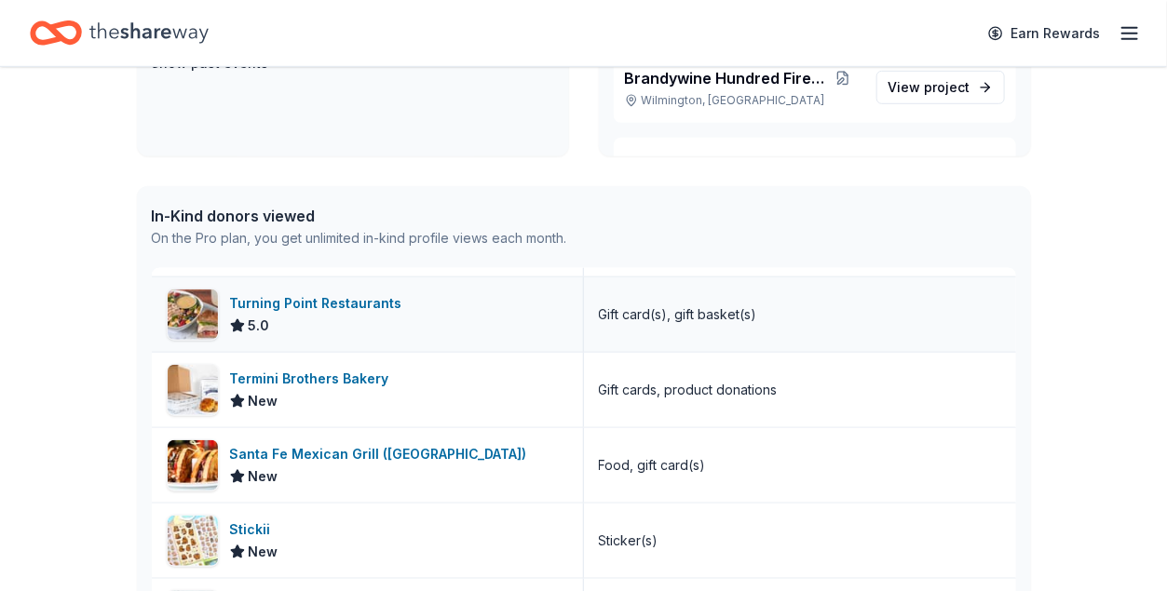
scroll to position [2421, 0]
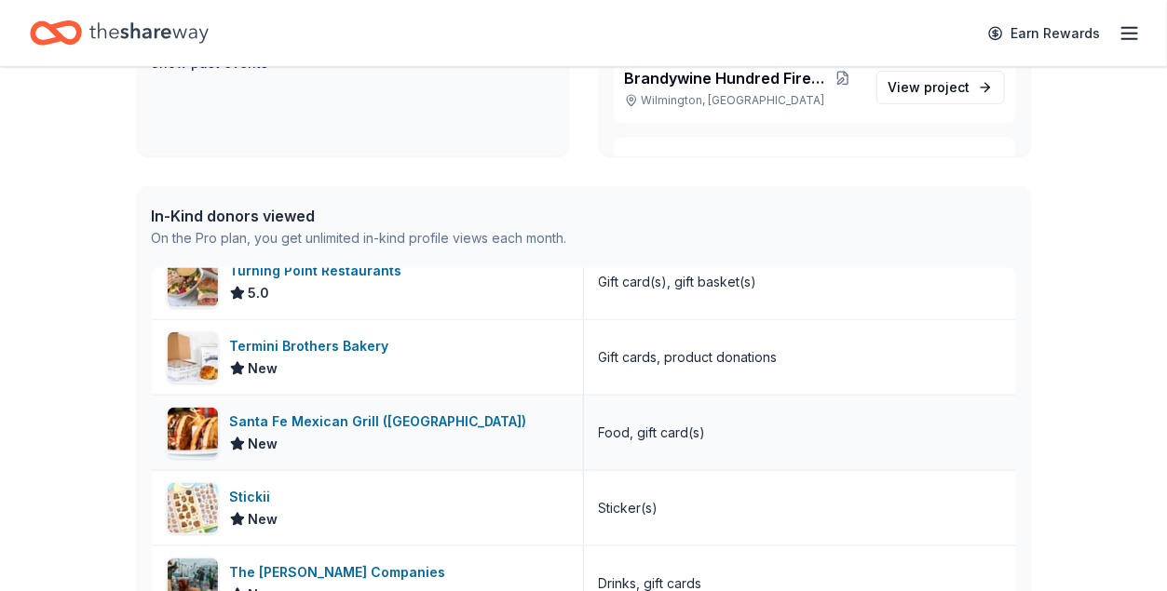
click at [404, 422] on div "Santa Fe Mexican Grill (Wilmington)" at bounding box center [382, 422] width 304 height 22
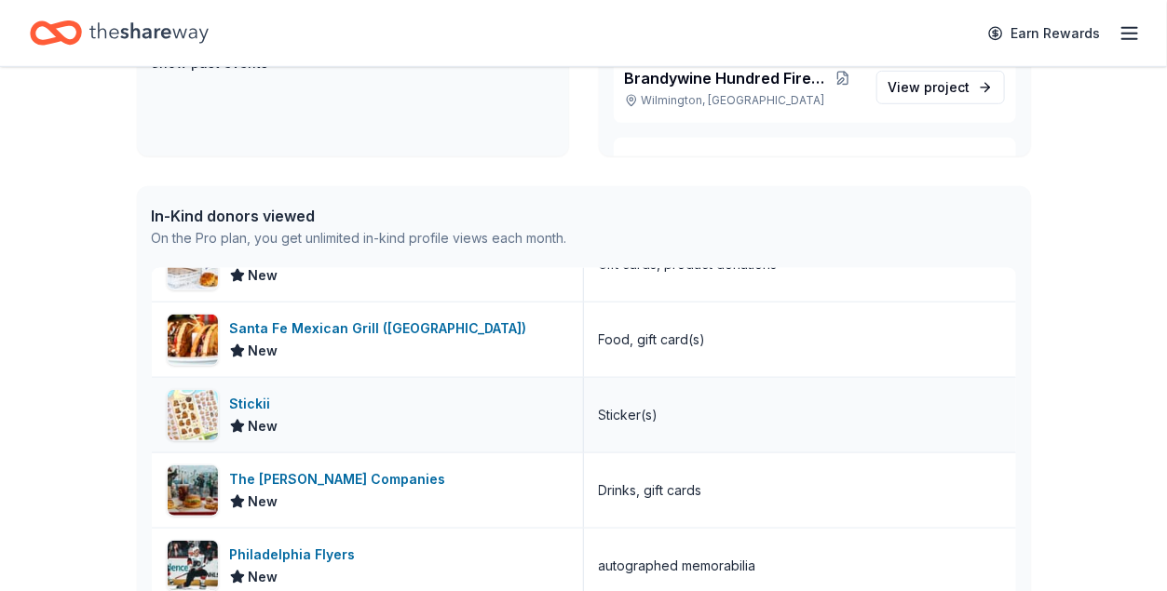
click at [268, 398] on div "Stickii" at bounding box center [254, 404] width 48 height 22
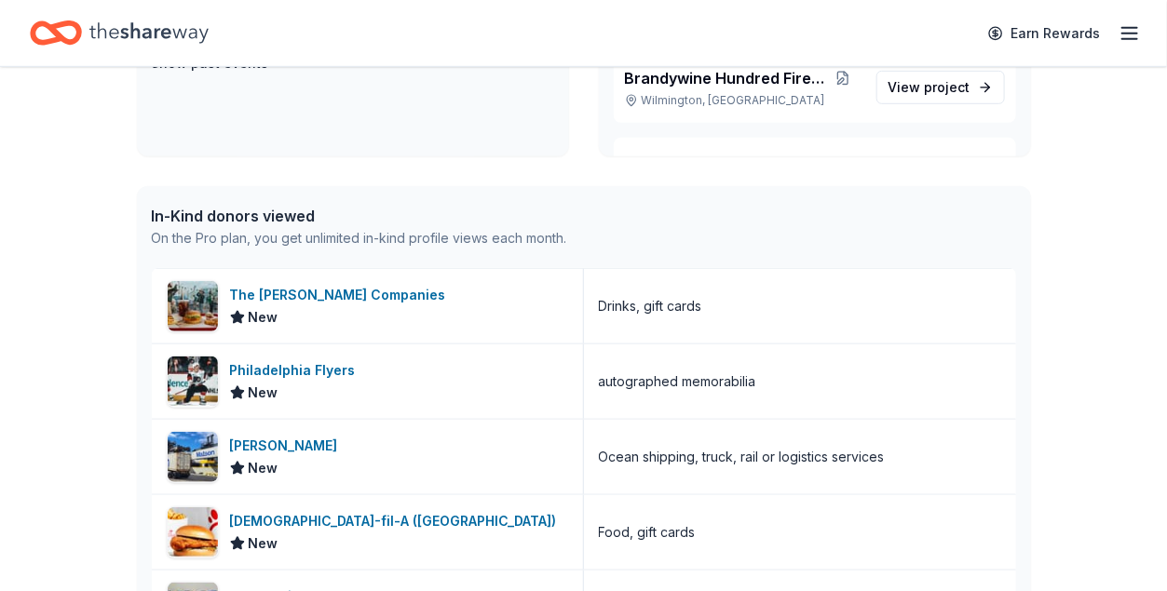
scroll to position [2700, 0]
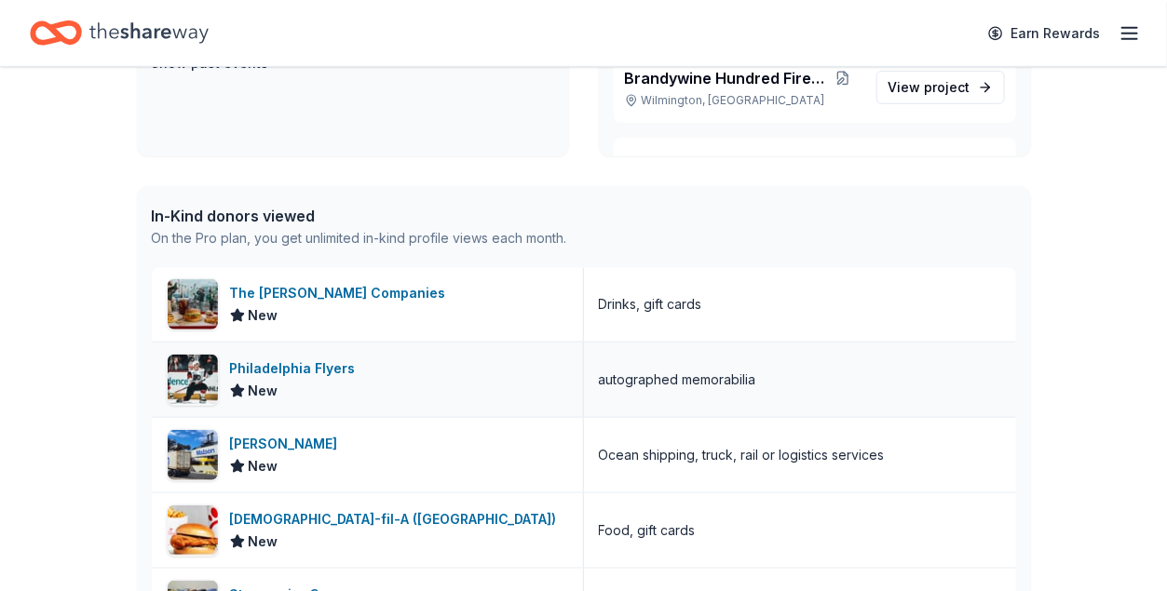
click at [325, 364] on div "Philadelphia Flyers" at bounding box center [296, 369] width 133 height 22
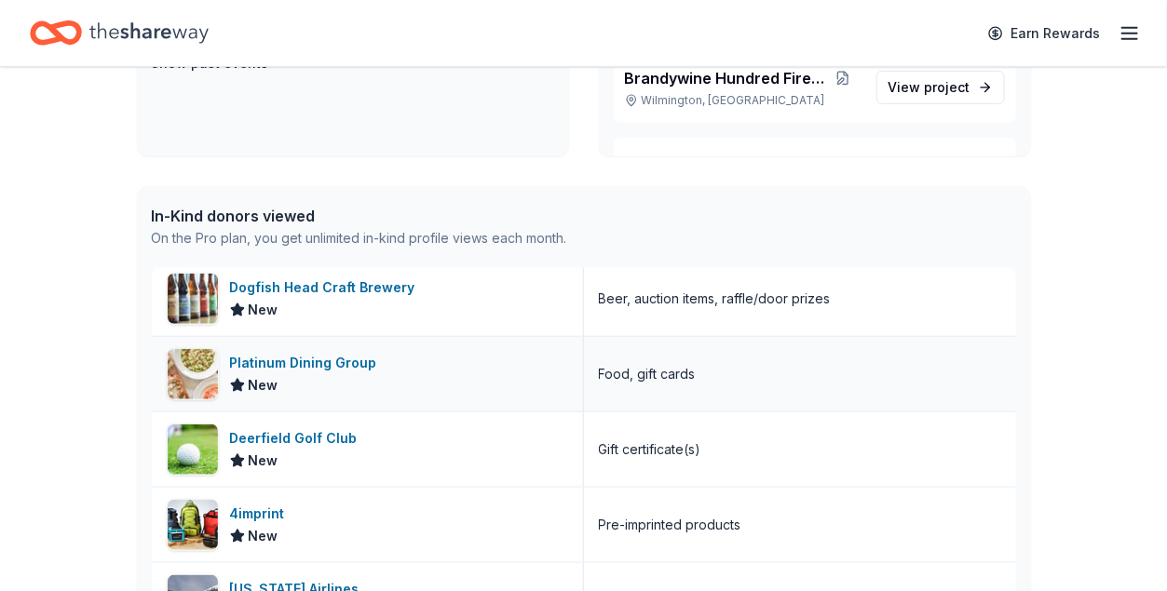
scroll to position [1397, 0]
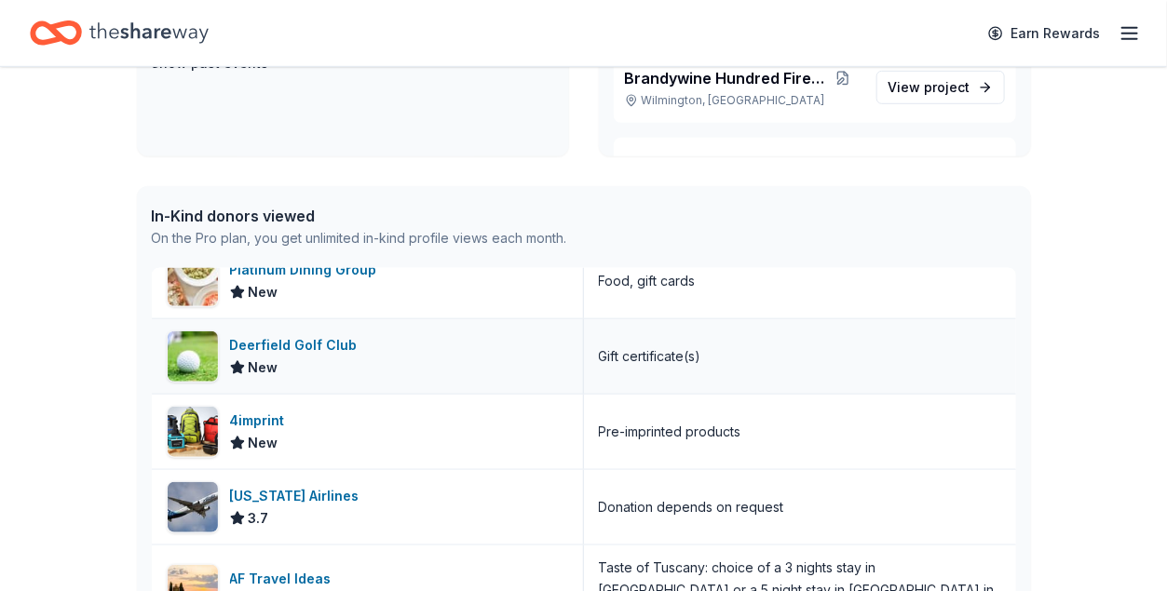
click at [325, 347] on div "Deerfield Golf Club" at bounding box center [297, 345] width 135 height 22
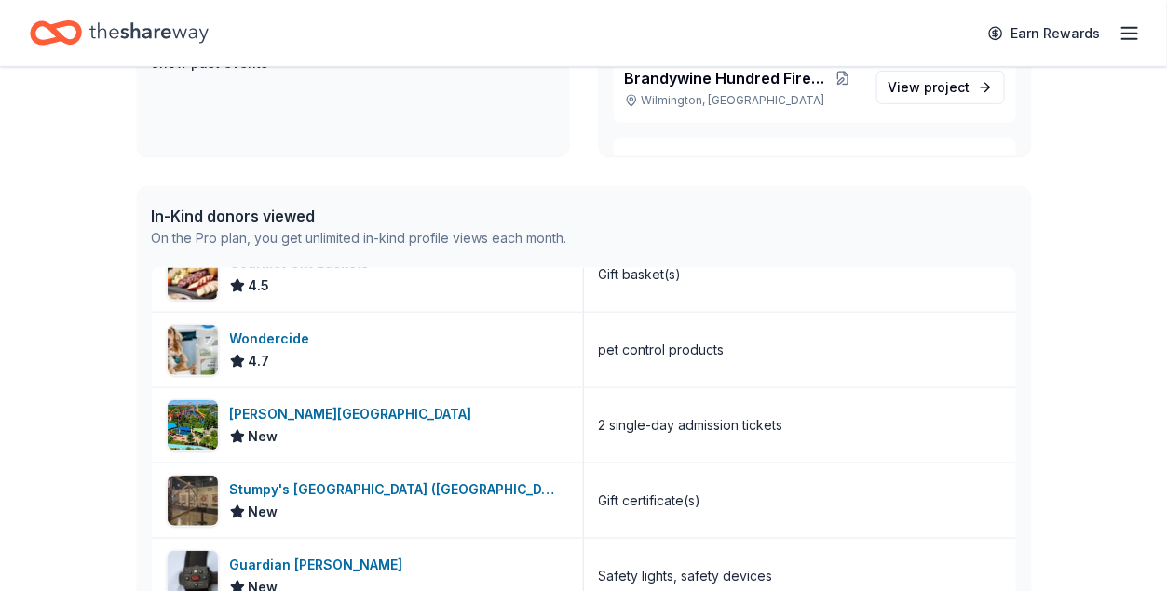
scroll to position [2235, 0]
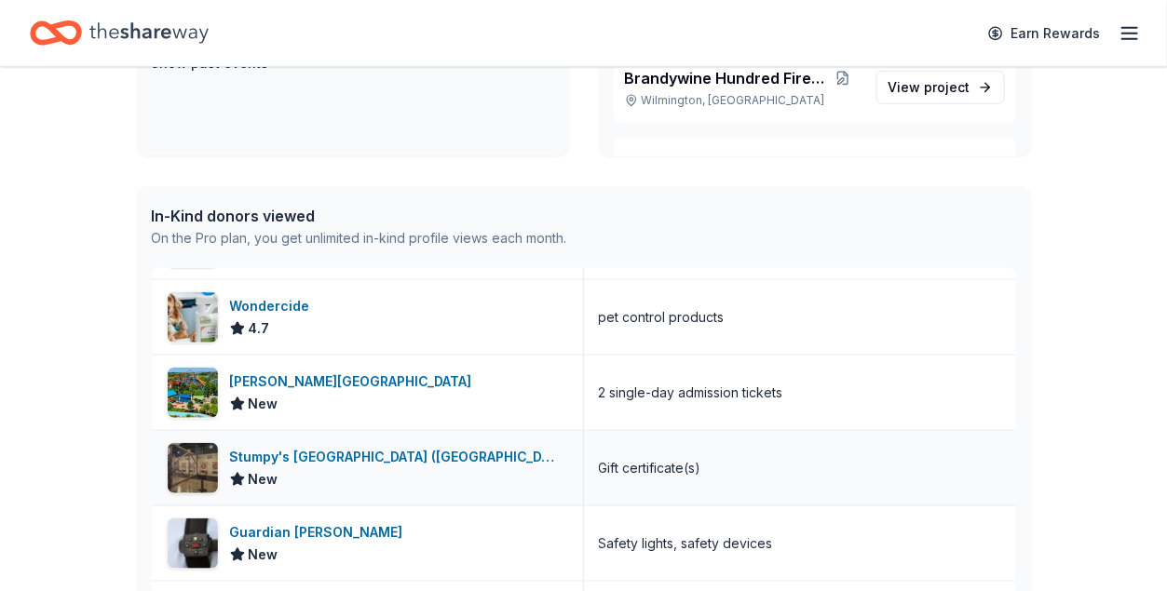
click at [360, 452] on div "Stumpy's [GEOGRAPHIC_DATA] ([GEOGRAPHIC_DATA])" at bounding box center [399, 457] width 338 height 22
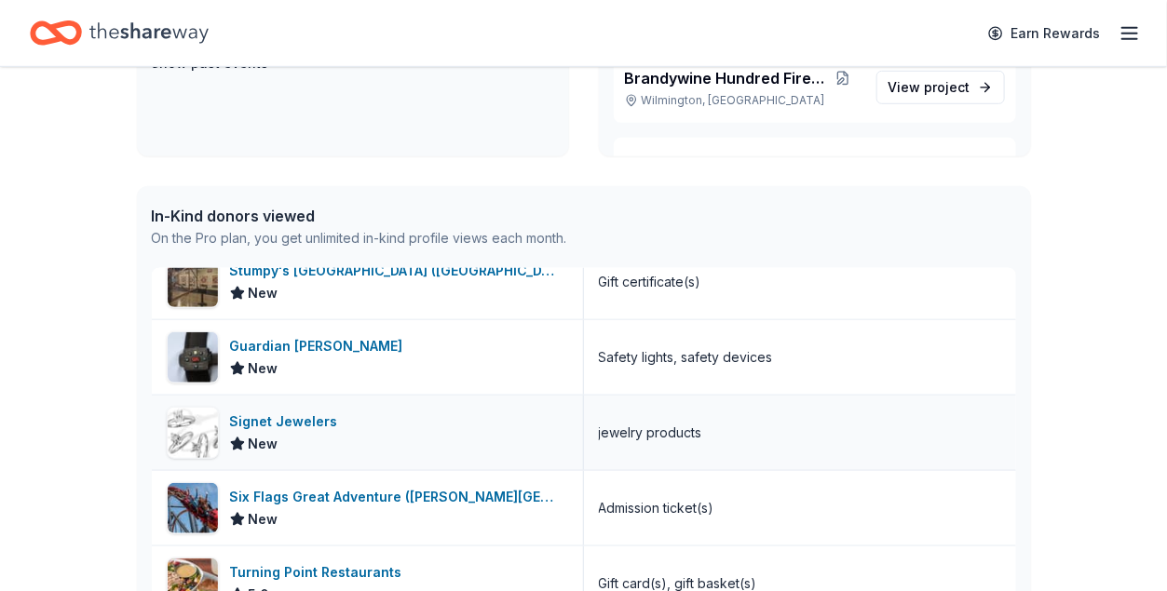
scroll to position [2328, 0]
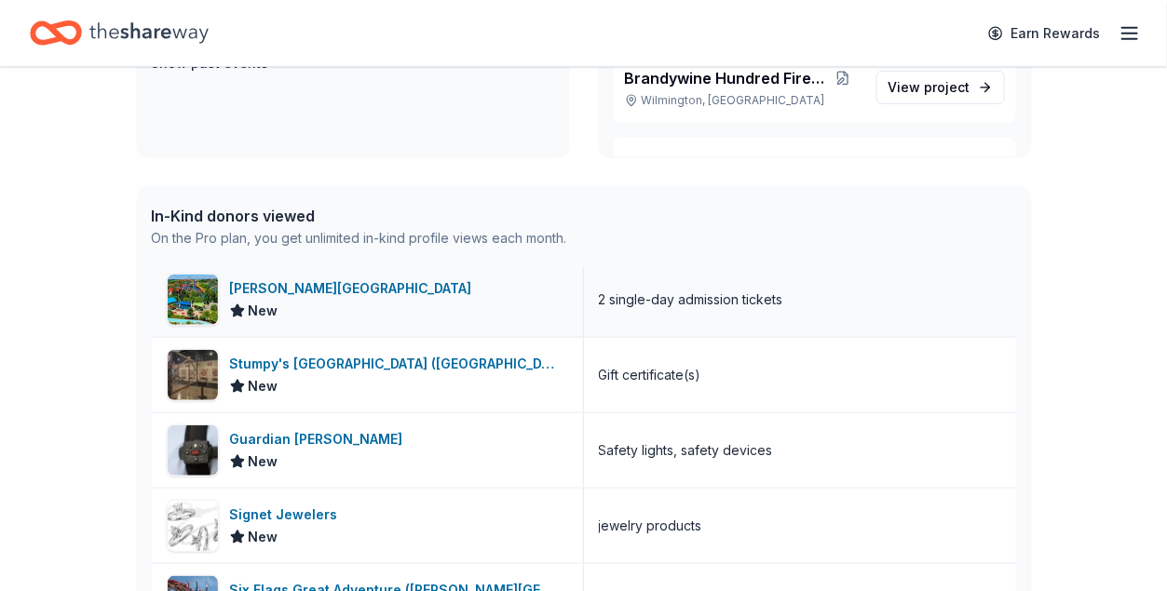
click at [388, 290] on div "Dorney Park & Wildwater Kingdom" at bounding box center [355, 288] width 250 height 22
click at [371, 438] on div "Guardian Angel Device" at bounding box center [320, 439] width 181 height 22
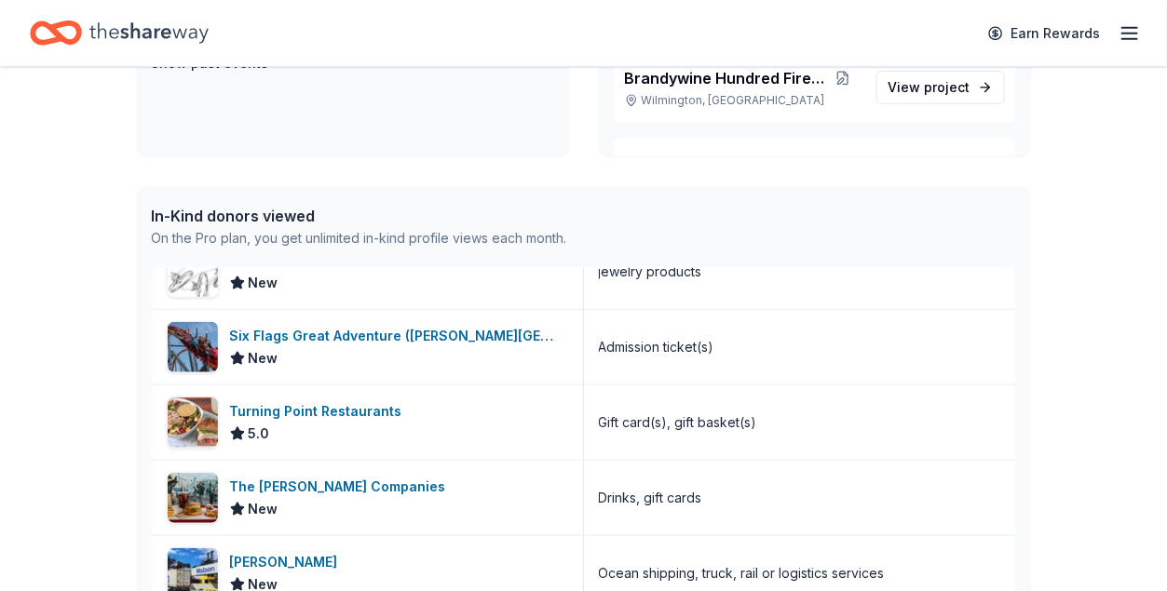
scroll to position [2607, 0]
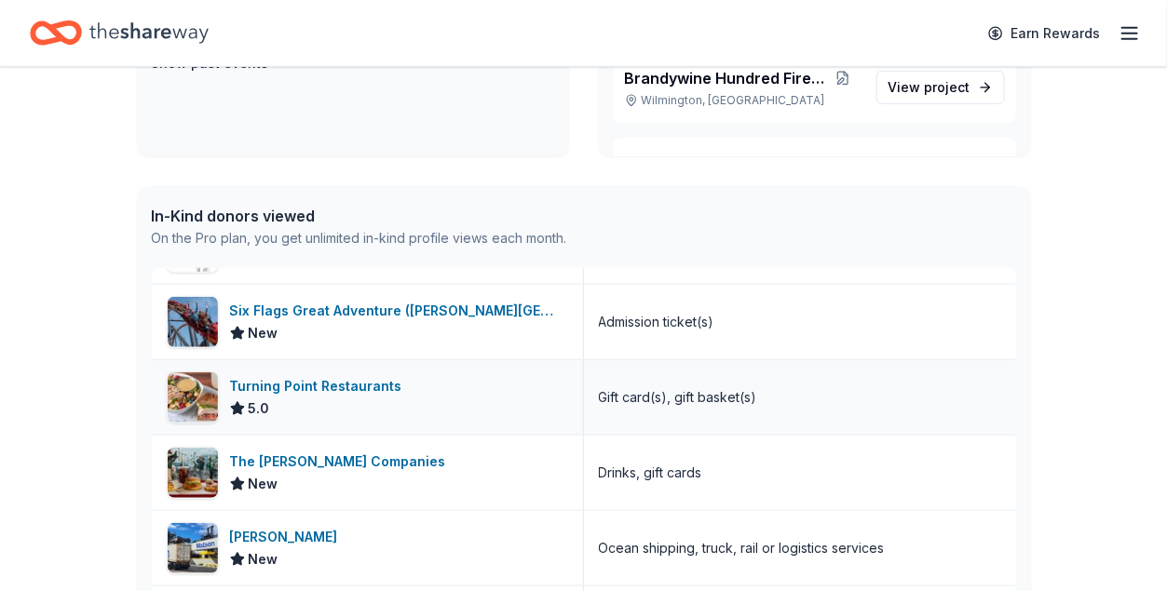
click at [357, 385] on div "Turning Point Restaurants" at bounding box center [320, 386] width 180 height 22
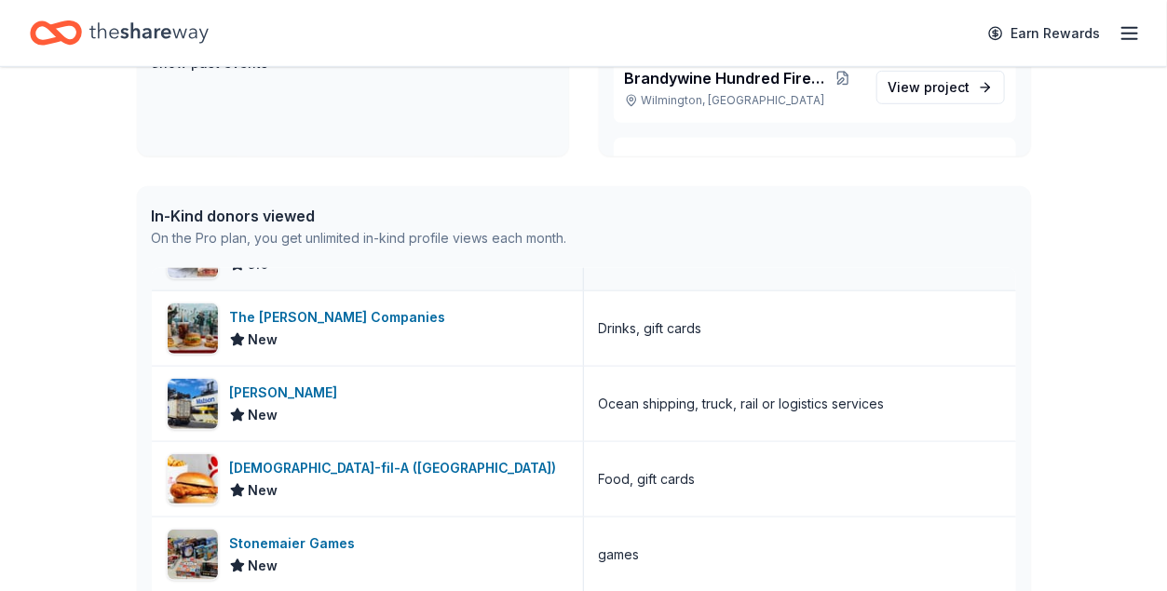
scroll to position [2793, 0]
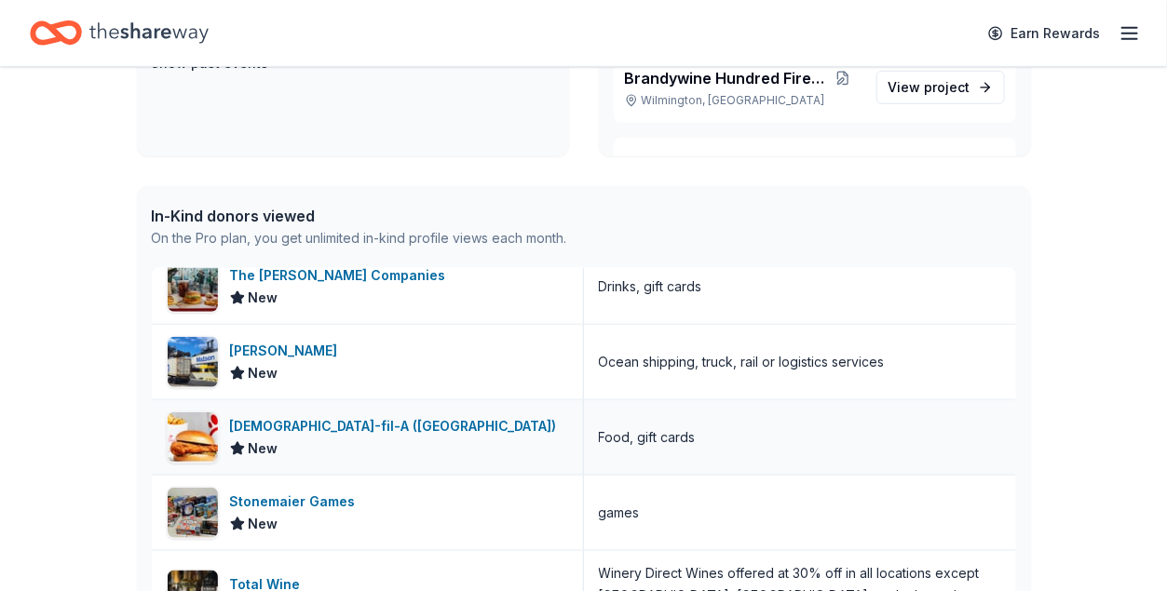
click at [415, 424] on div "Chick-fil-A (New Castle County)" at bounding box center [397, 426] width 334 height 22
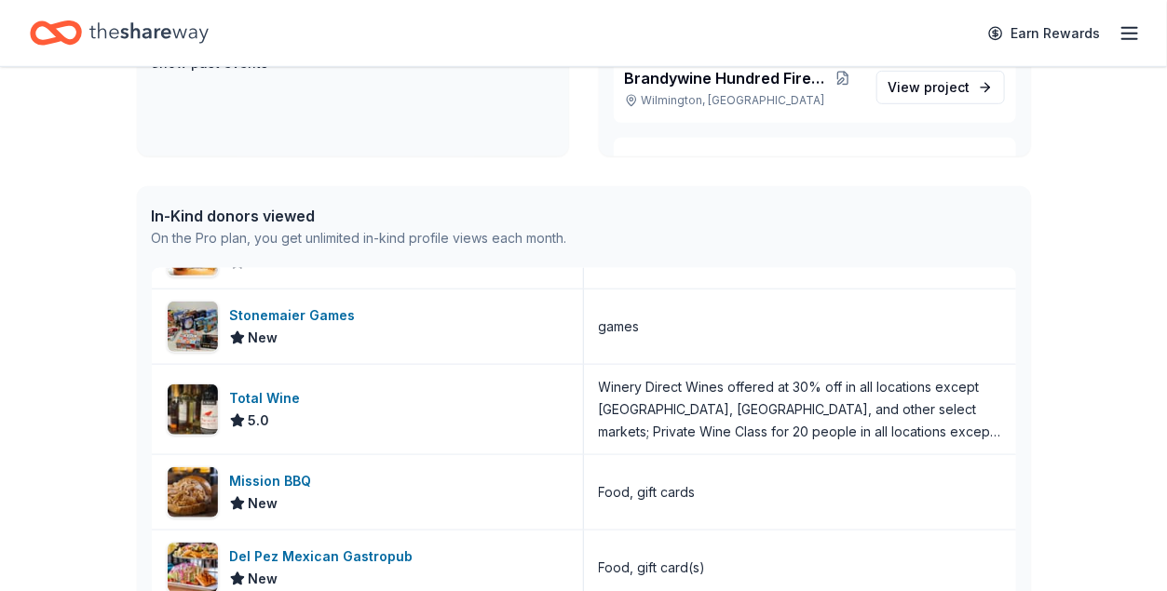
scroll to position [3020, 0]
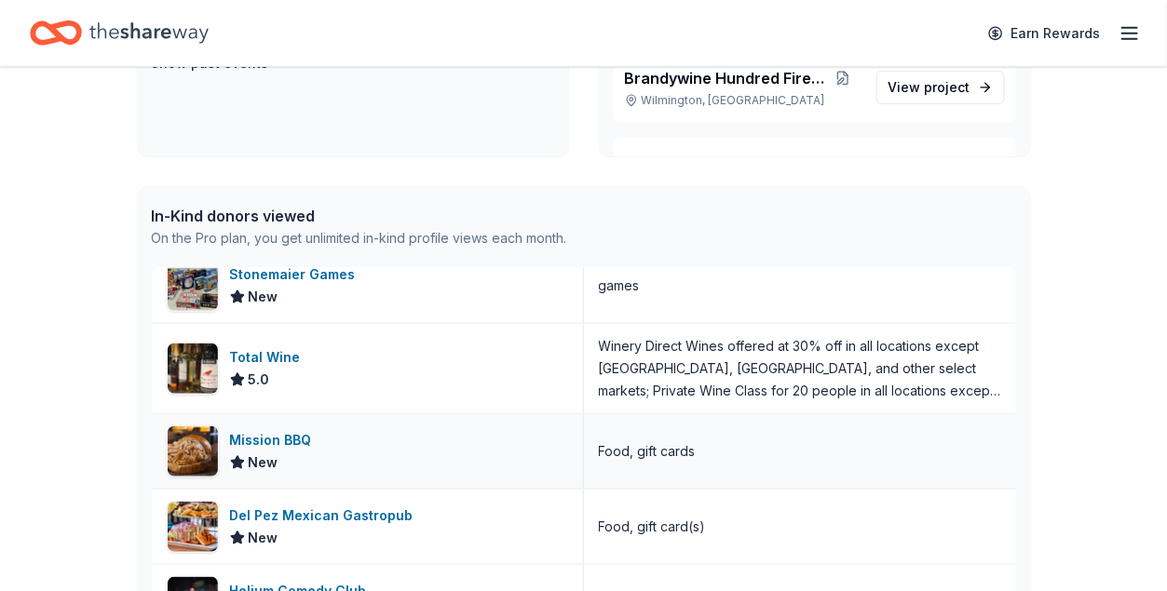
click at [291, 441] on div "Mission BBQ" at bounding box center [274, 440] width 89 height 22
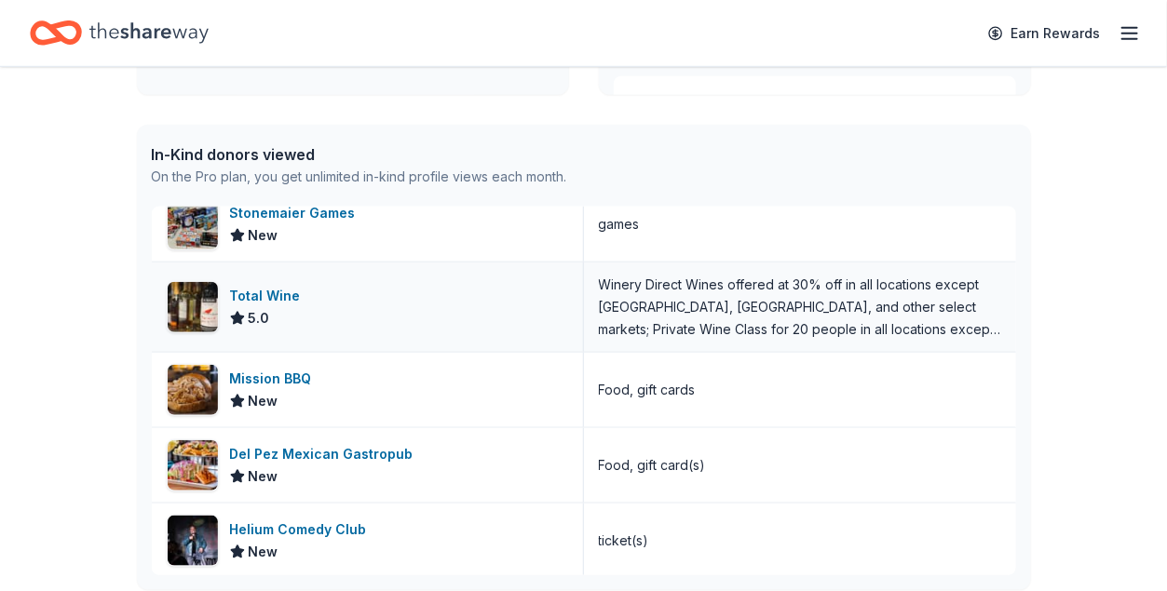
scroll to position [466, 0]
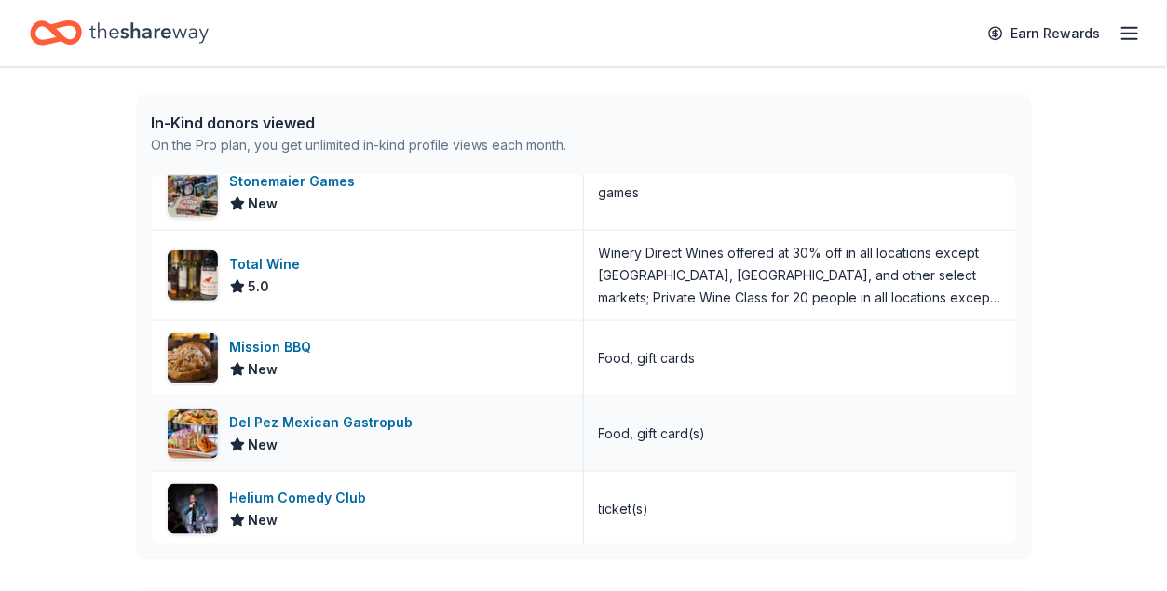
click at [364, 420] on div "Del Pez Mexican Gastropub" at bounding box center [325, 423] width 191 height 22
click at [273, 489] on div "Helium Comedy Club" at bounding box center [302, 498] width 144 height 22
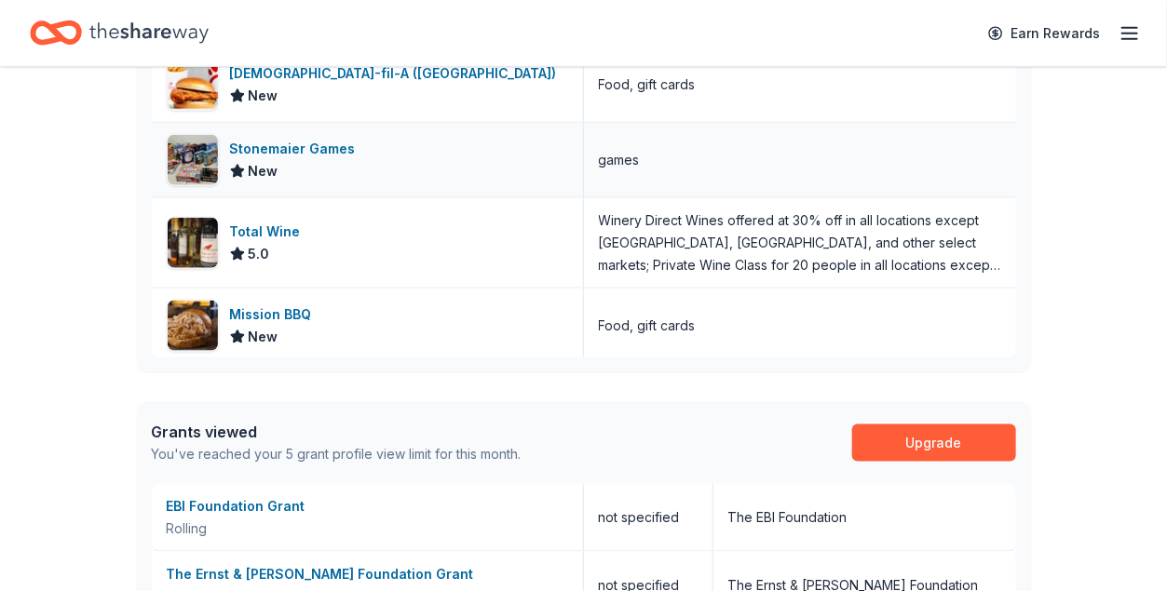
scroll to position [2834, 0]
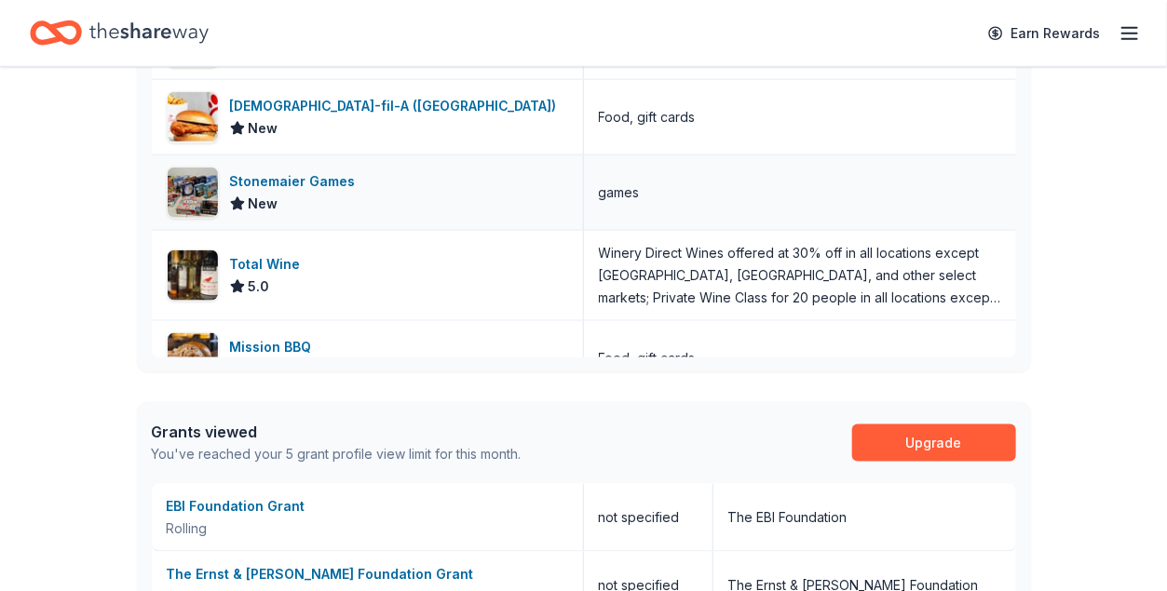
click at [337, 179] on div "Stonemaier Games" at bounding box center [296, 181] width 133 height 22
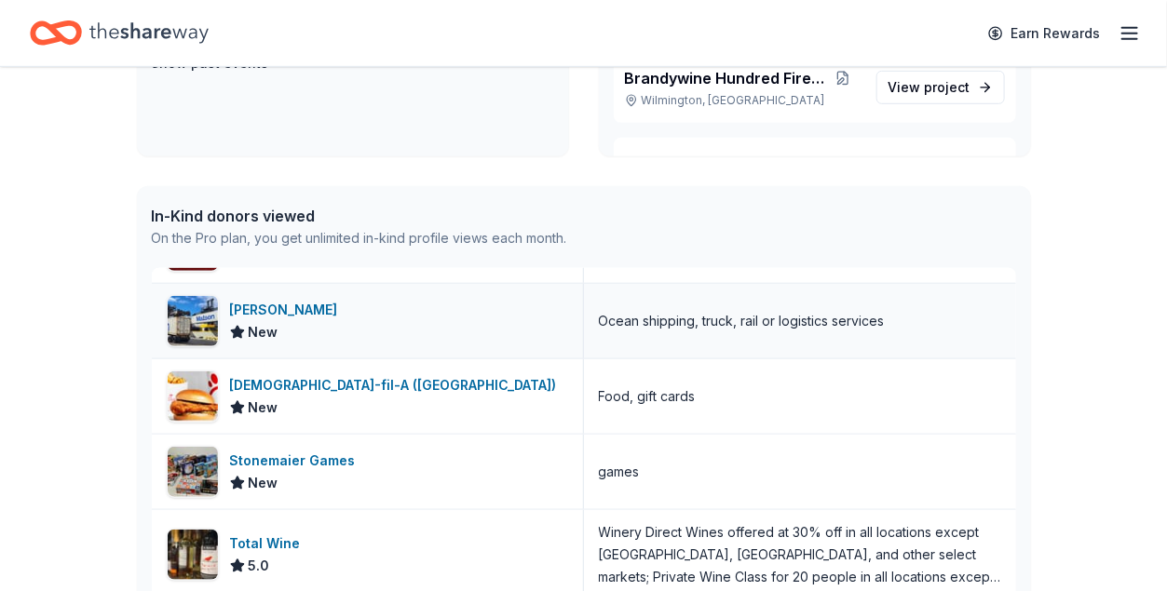
click at [251, 300] on div "Matson" at bounding box center [287, 310] width 115 height 22
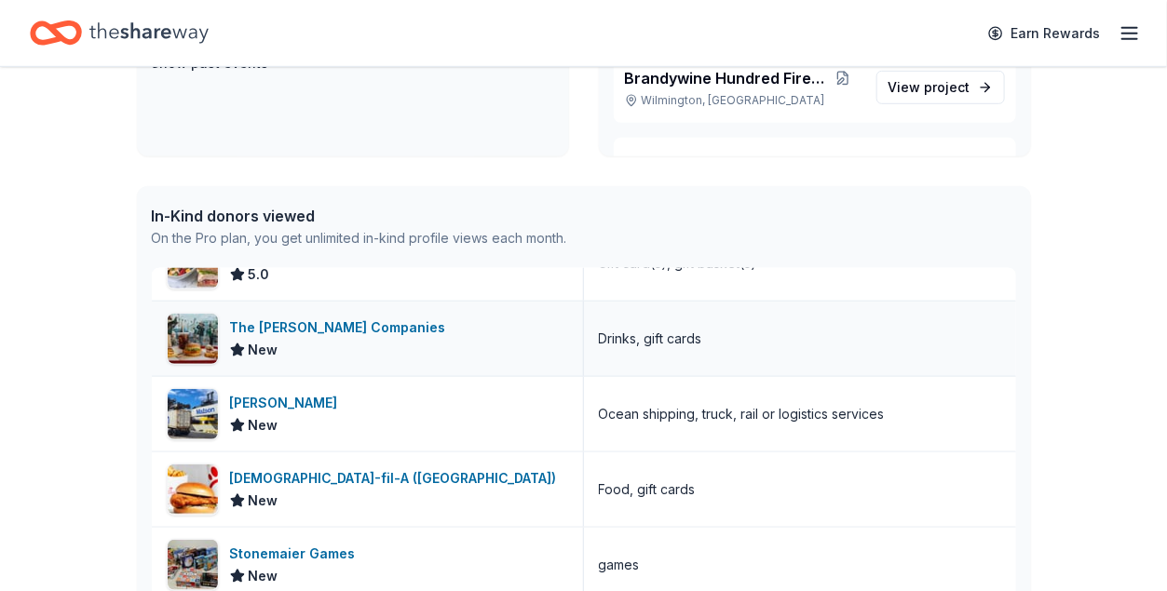
click at [345, 331] on div "The Meoli Companies" at bounding box center [341, 328] width 223 height 22
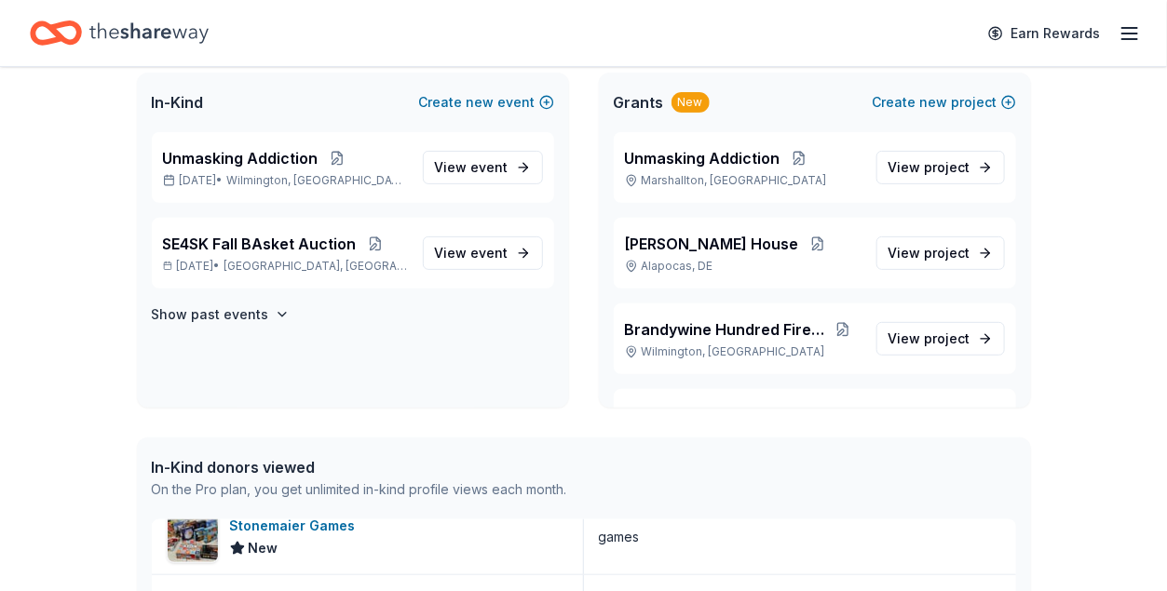
scroll to position [93, 0]
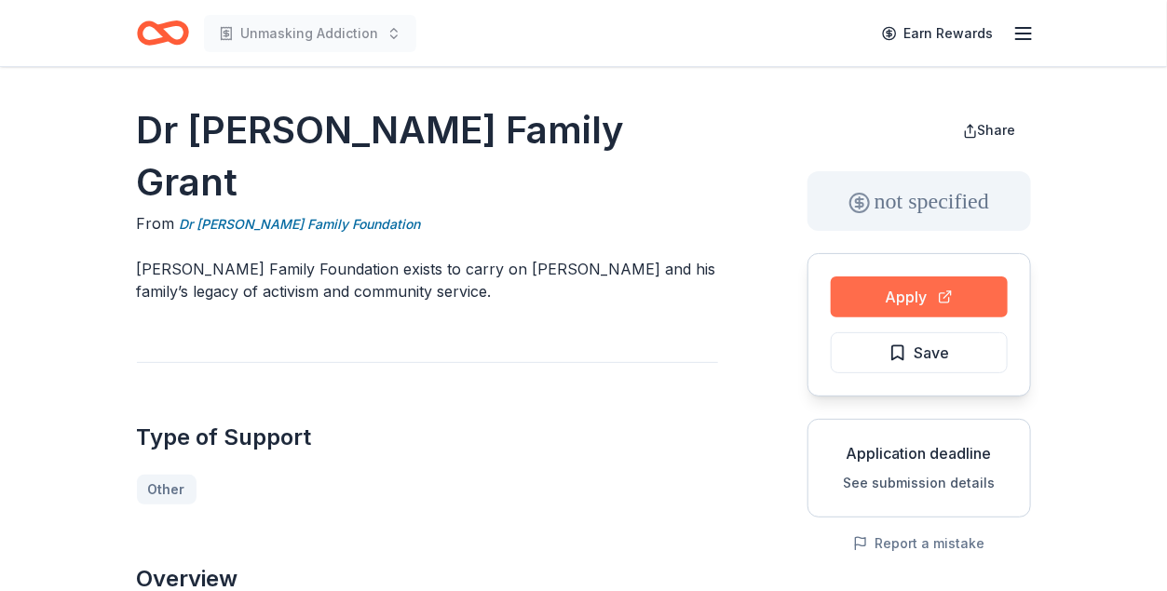
click at [915, 291] on button "Apply" at bounding box center [918, 297] width 177 height 41
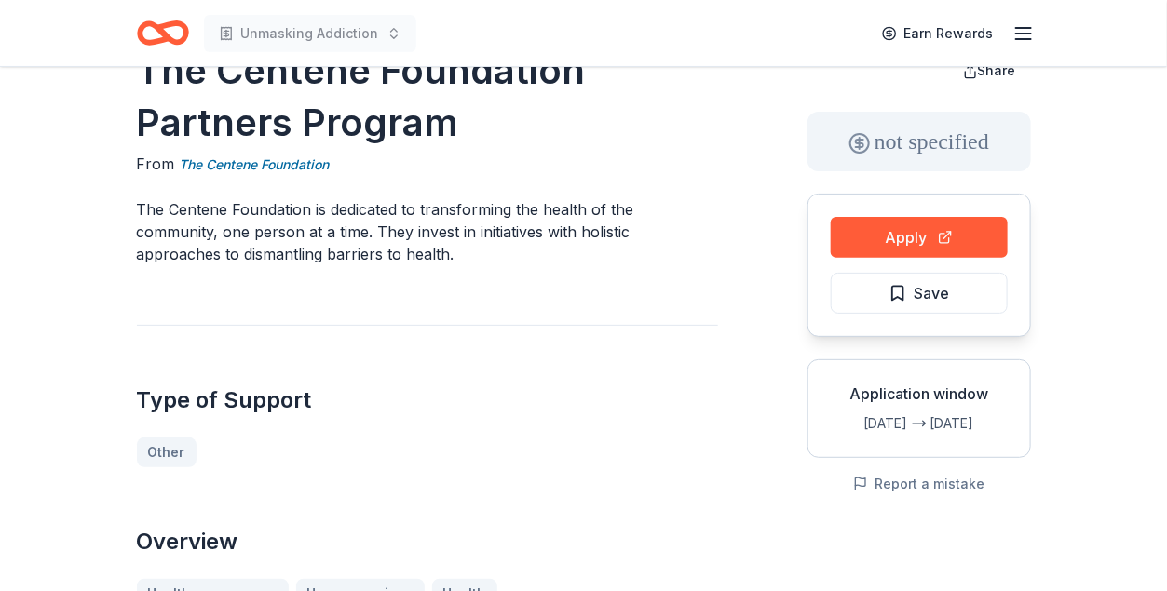
scroll to position [93, 0]
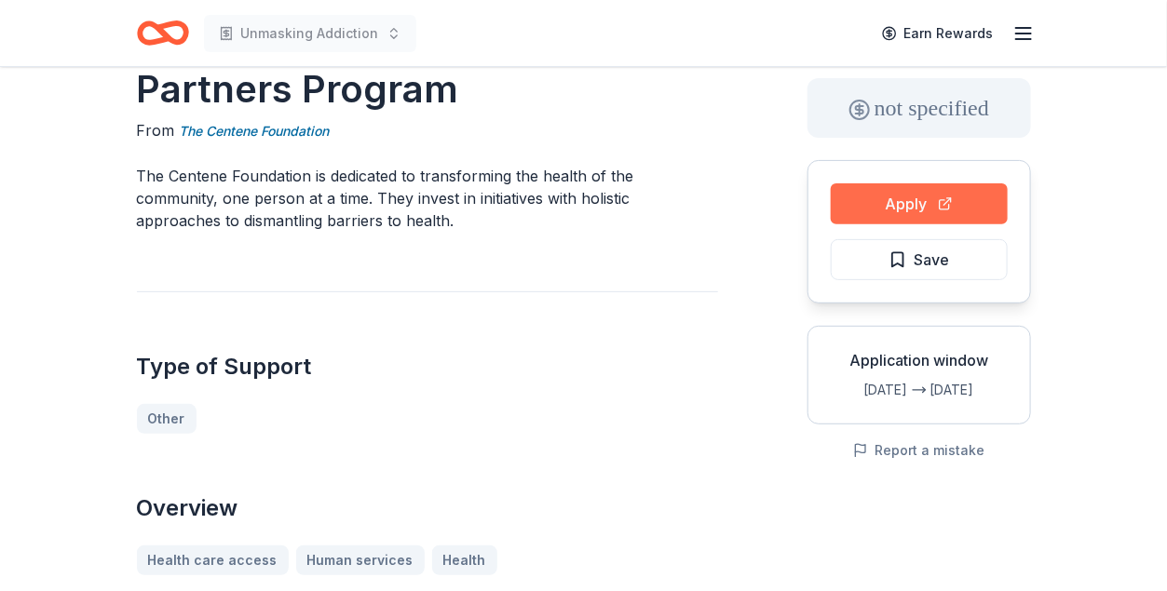
click at [956, 197] on button "Apply" at bounding box center [918, 203] width 177 height 41
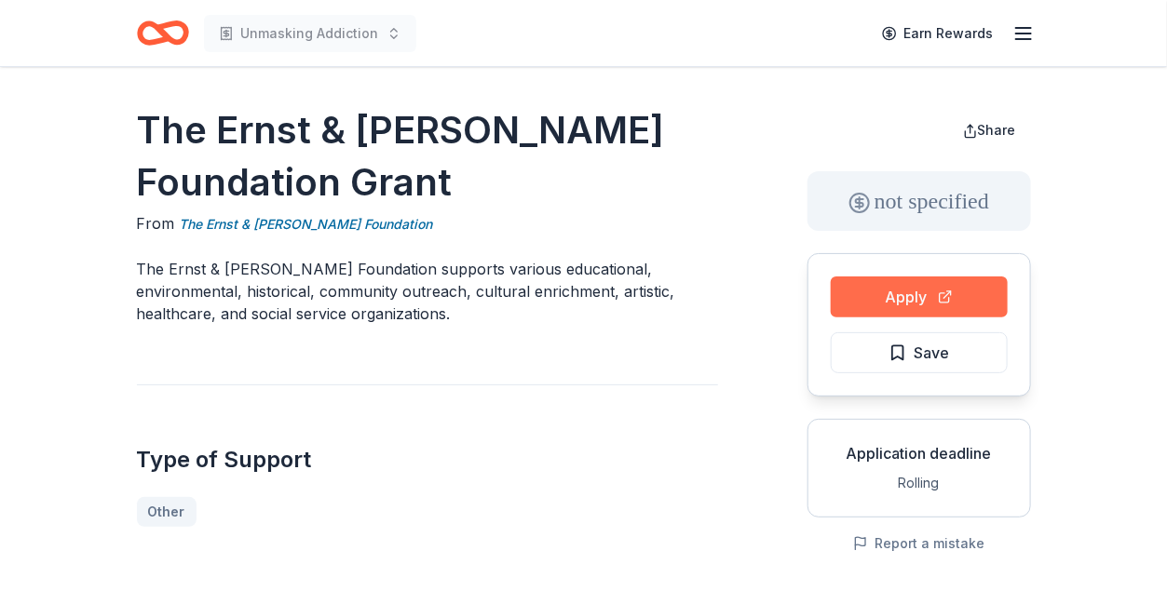
click at [975, 281] on button "Apply" at bounding box center [918, 297] width 177 height 41
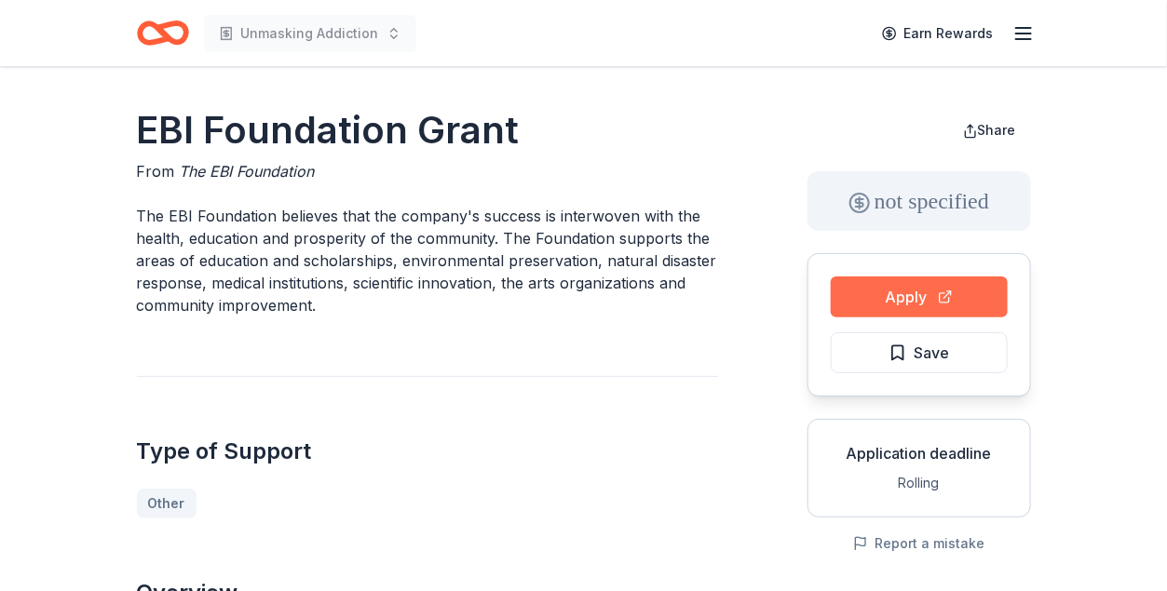
click at [899, 304] on button "Apply" at bounding box center [918, 297] width 177 height 41
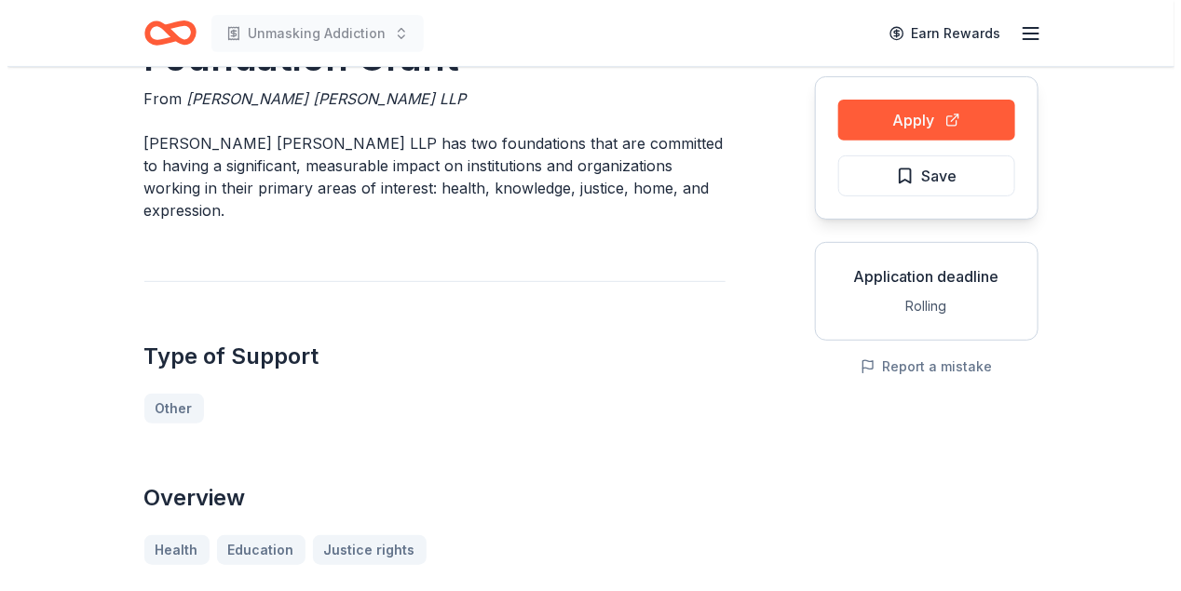
scroll to position [186, 0]
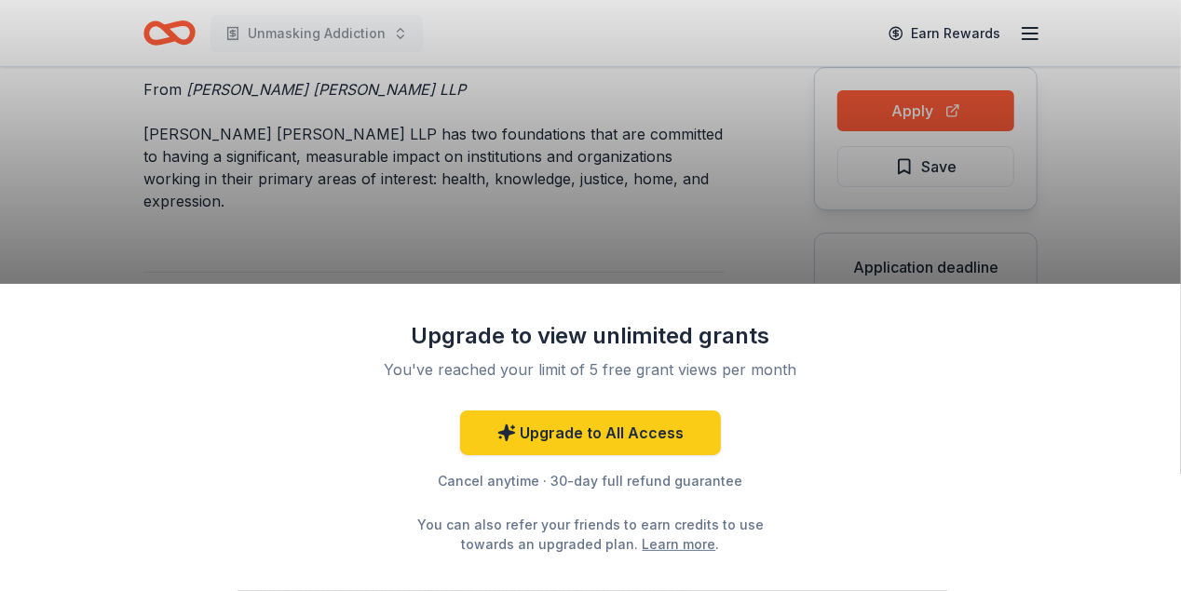
click at [689, 221] on div "Upgrade to view unlimited grants You've reached your limit of 5 free grant view…" at bounding box center [590, 295] width 1181 height 591
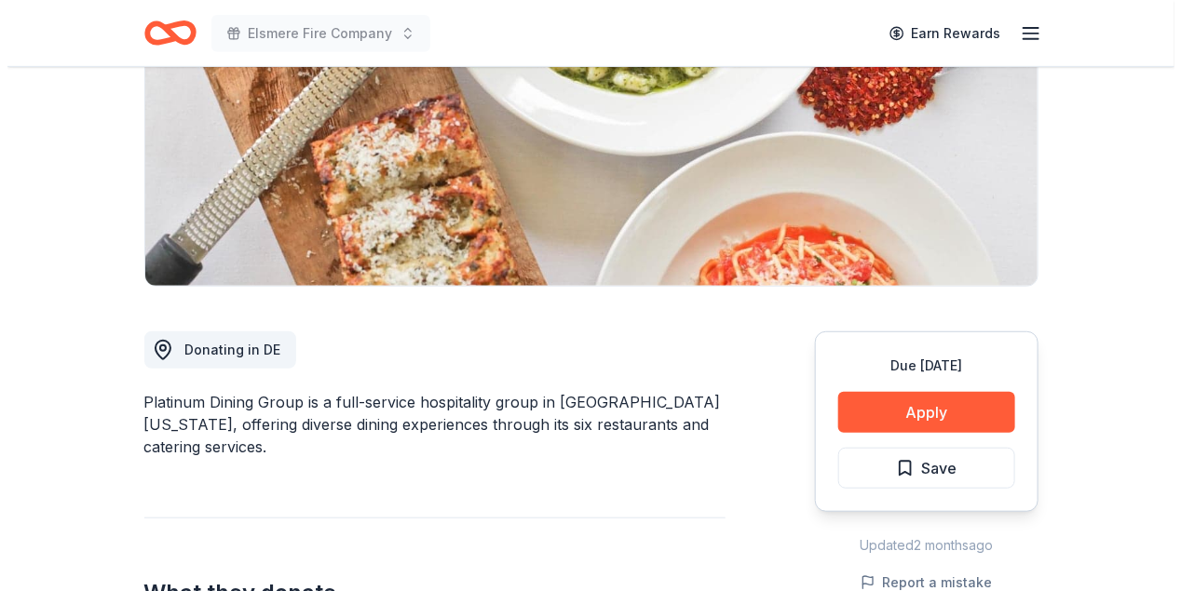
scroll to position [372, 0]
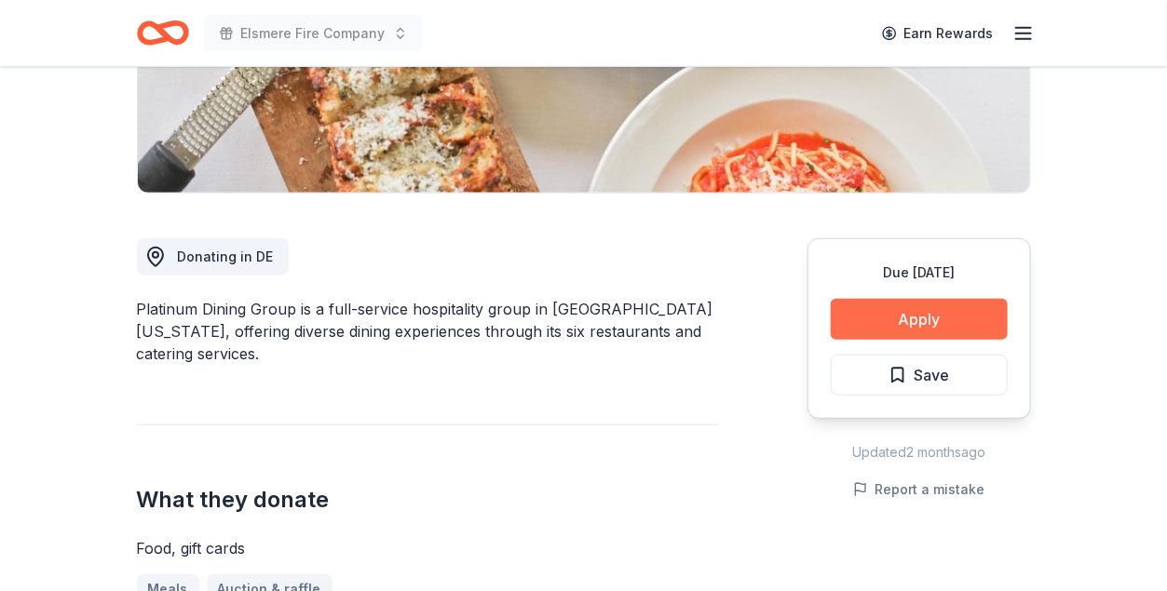
click at [902, 310] on button "Apply" at bounding box center [918, 319] width 177 height 41
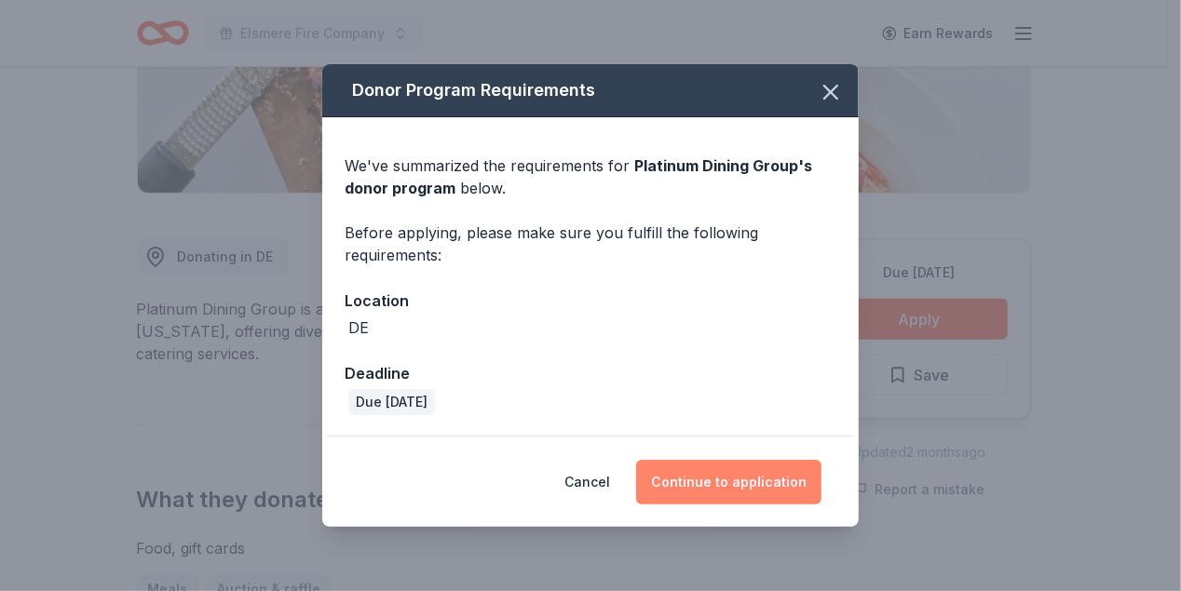
click at [699, 477] on button "Continue to application" at bounding box center [728, 482] width 185 height 45
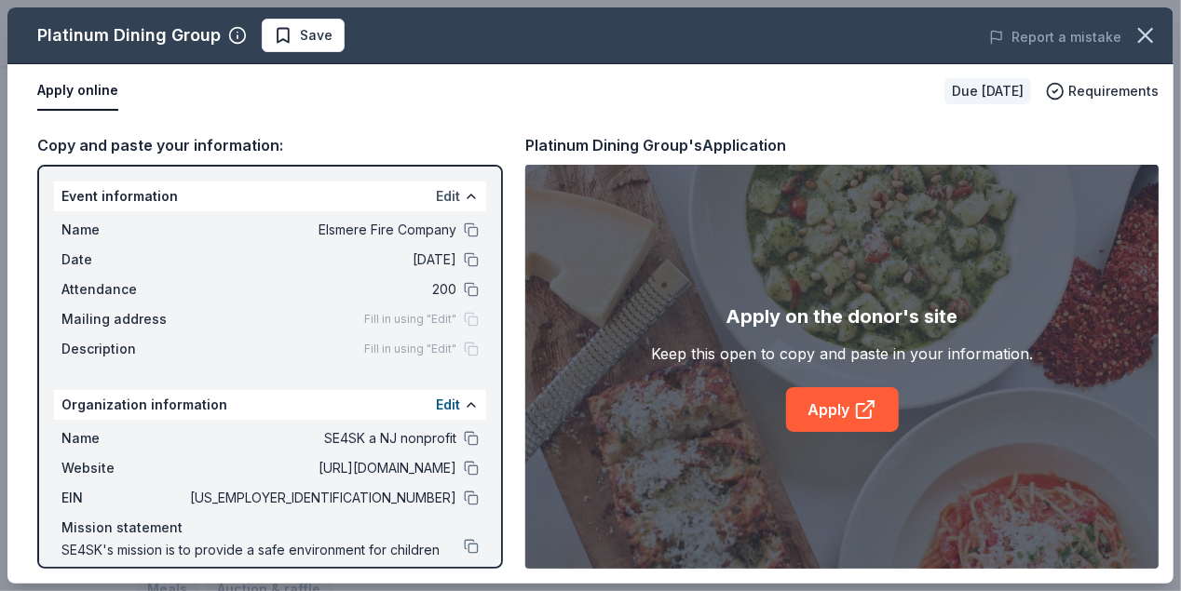
click at [436, 195] on button "Edit" at bounding box center [448, 196] width 24 height 22
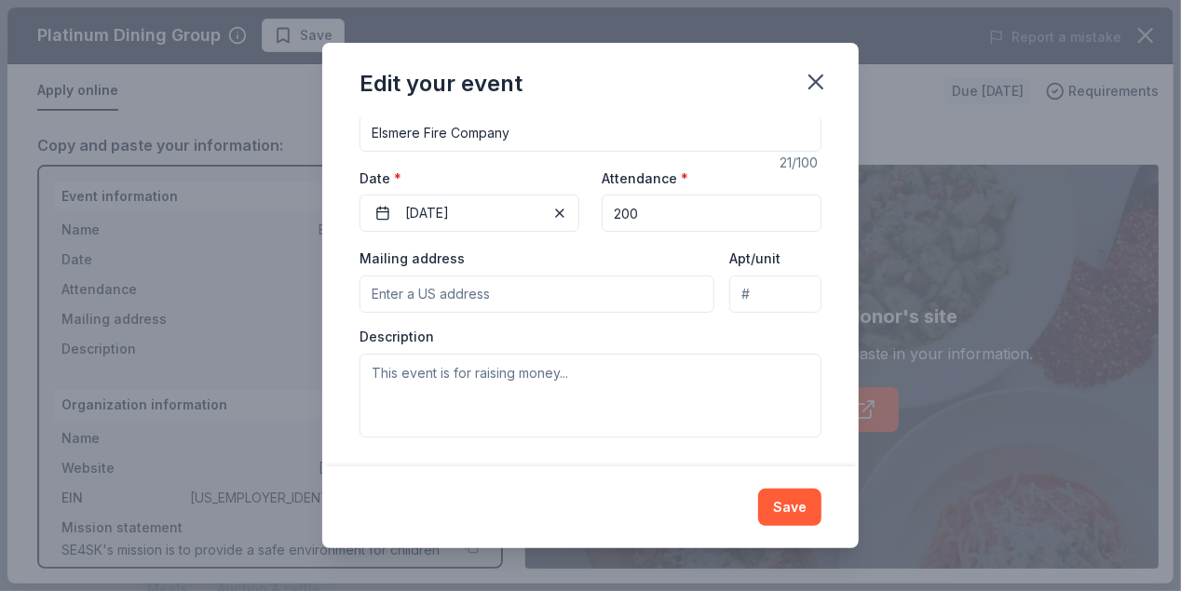
scroll to position [0, 0]
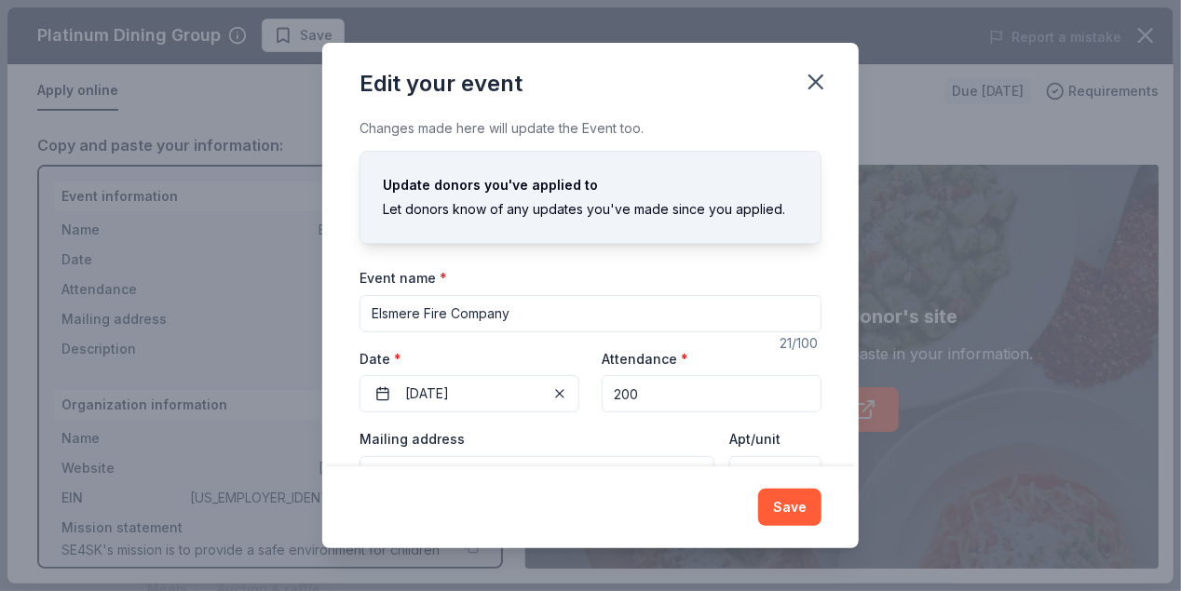
click at [817, 70] on icon "button" at bounding box center [816, 82] width 26 height 26
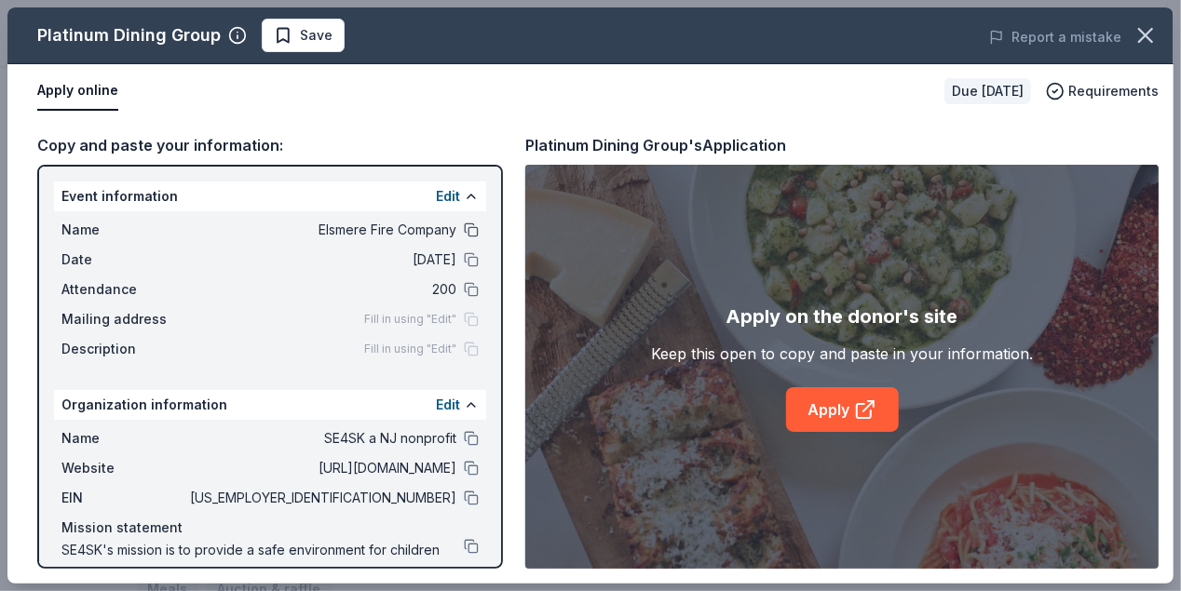
click at [464, 228] on button at bounding box center [471, 230] width 15 height 15
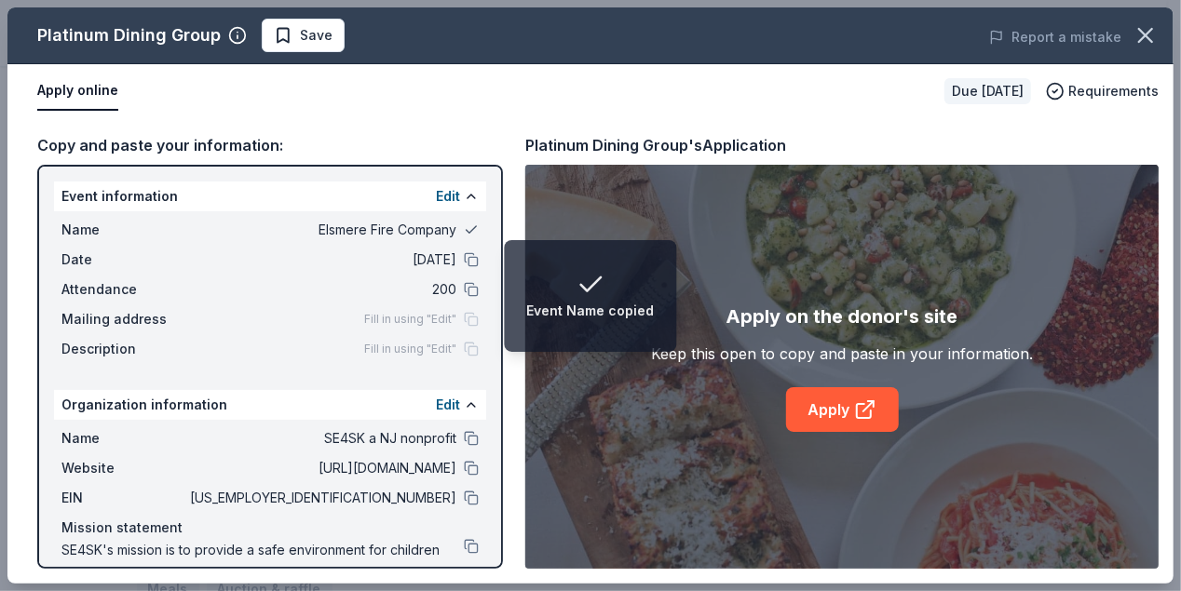
click at [464, 226] on button at bounding box center [471, 230] width 15 height 15
click at [293, 231] on span "Elsmere Fire Company" at bounding box center [321, 230] width 270 height 22
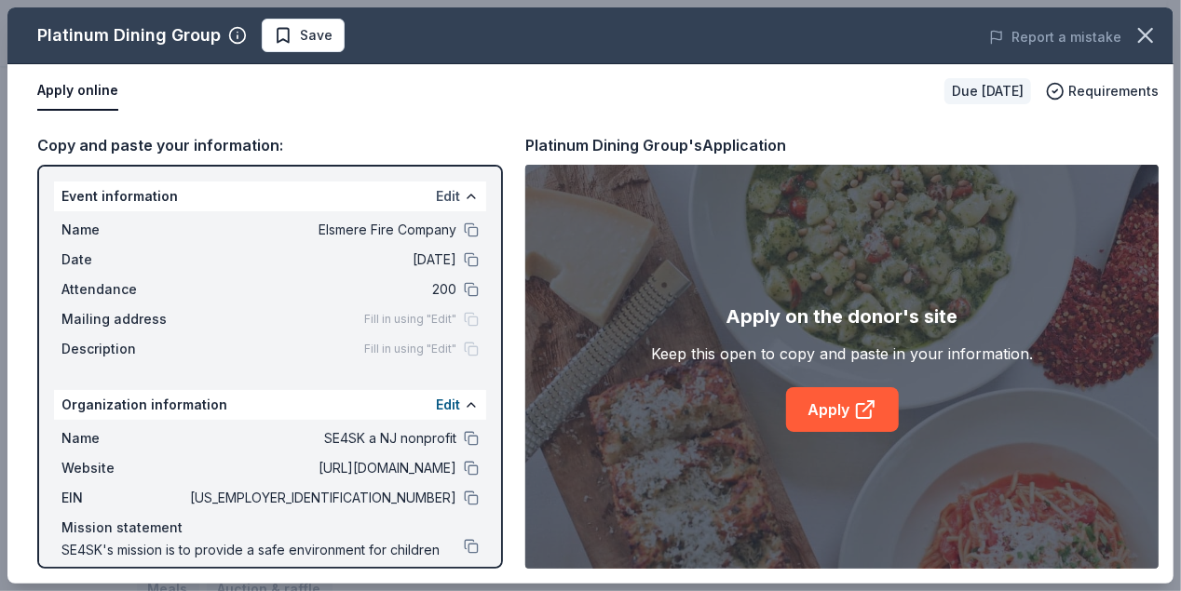
click at [436, 196] on button "Edit" at bounding box center [448, 196] width 24 height 22
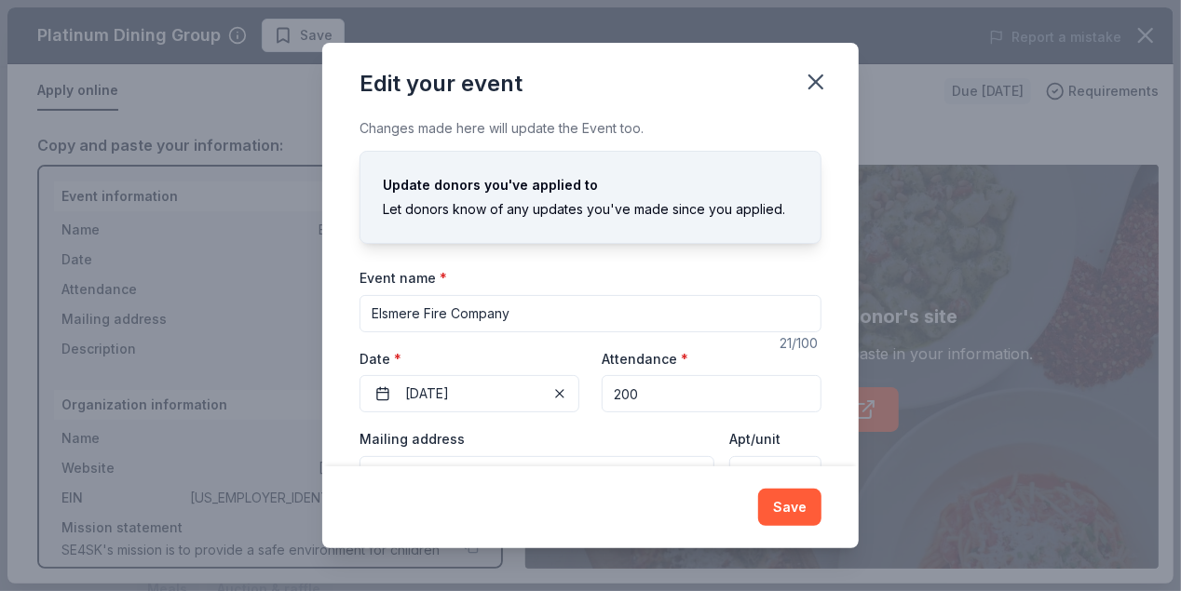
drag, startPoint x: 533, startPoint y: 307, endPoint x: 334, endPoint y: 309, distance: 198.3
click at [334, 309] on div "Changes made here will update the Event too. Update donors you've applied to Le…" at bounding box center [590, 291] width 536 height 349
type input "Unmasking Addiction"
click at [499, 390] on button "11/29/2025" at bounding box center [469, 393] width 220 height 37
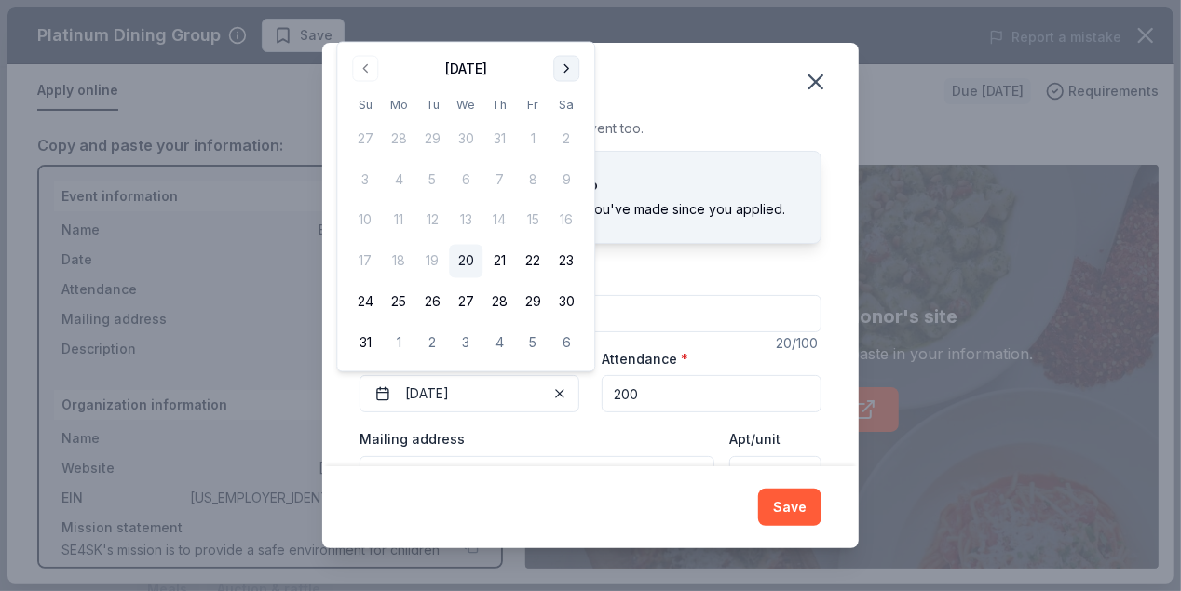
click at [563, 72] on button "Go to next month" at bounding box center [566, 69] width 26 height 26
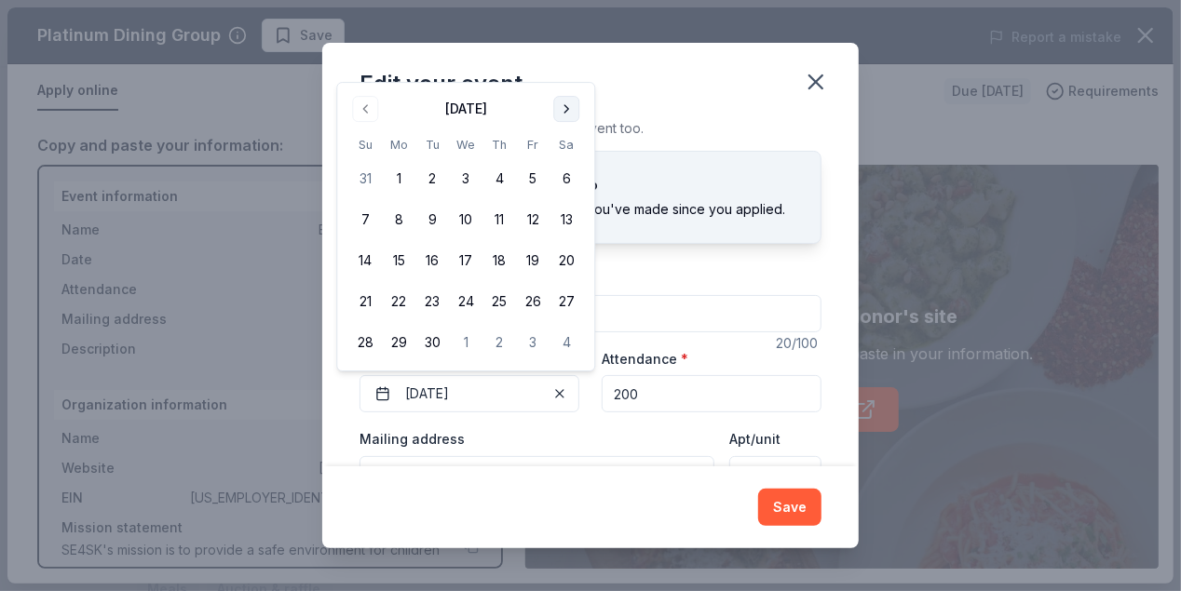
click at [563, 72] on div "Edit your event" at bounding box center [590, 80] width 536 height 74
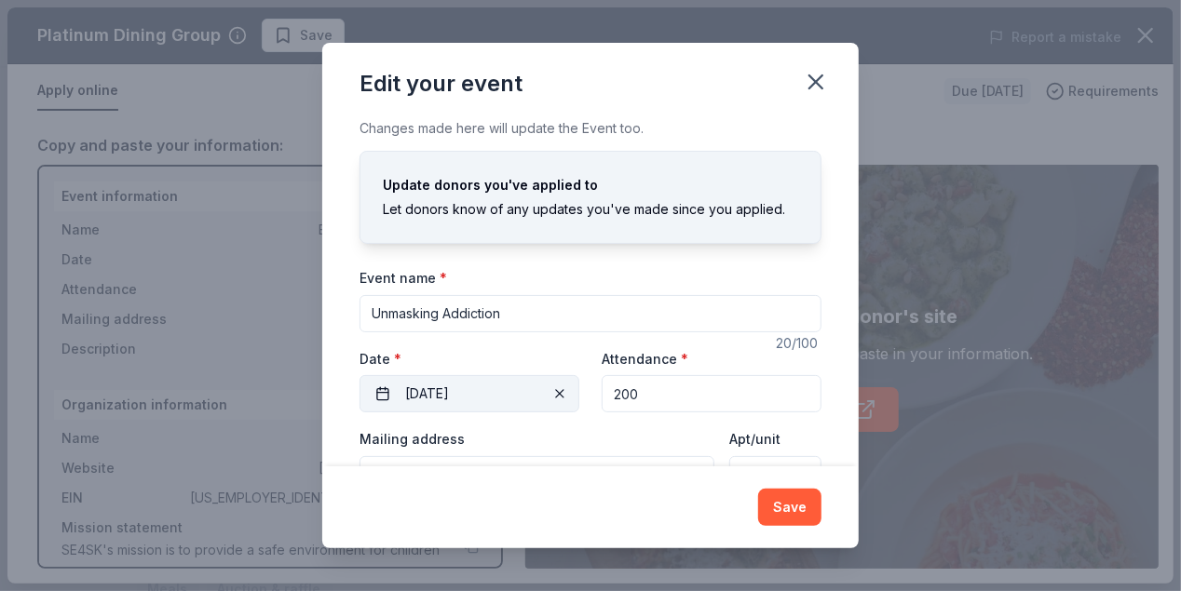
click at [501, 385] on button "11/29/2025" at bounding box center [469, 393] width 220 height 37
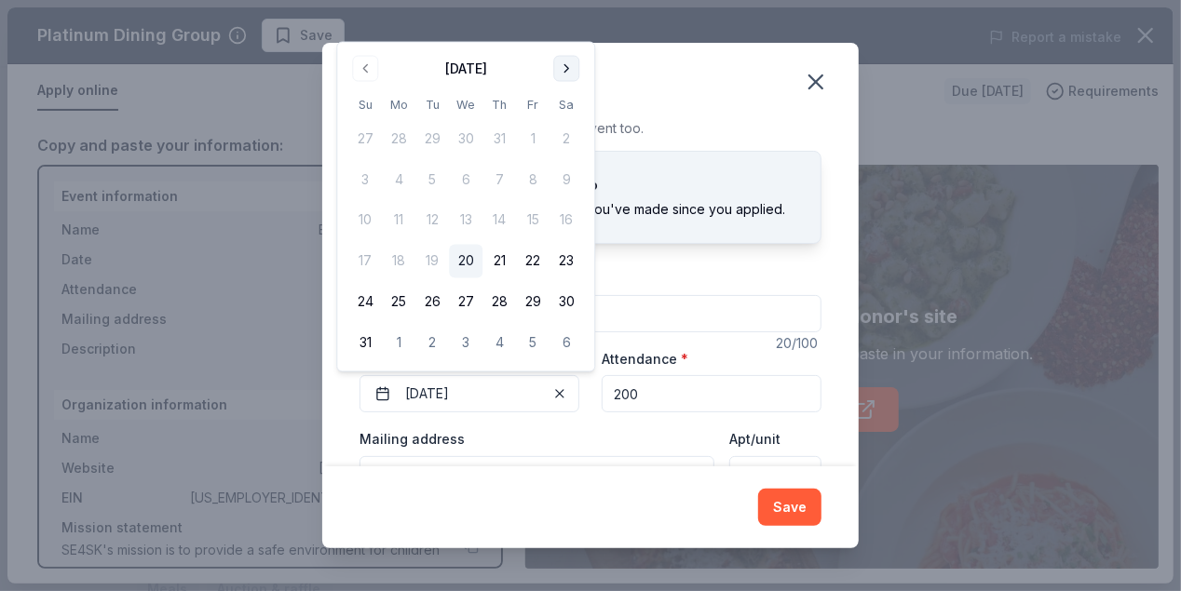
click at [560, 74] on button "Go to next month" at bounding box center [566, 69] width 26 height 26
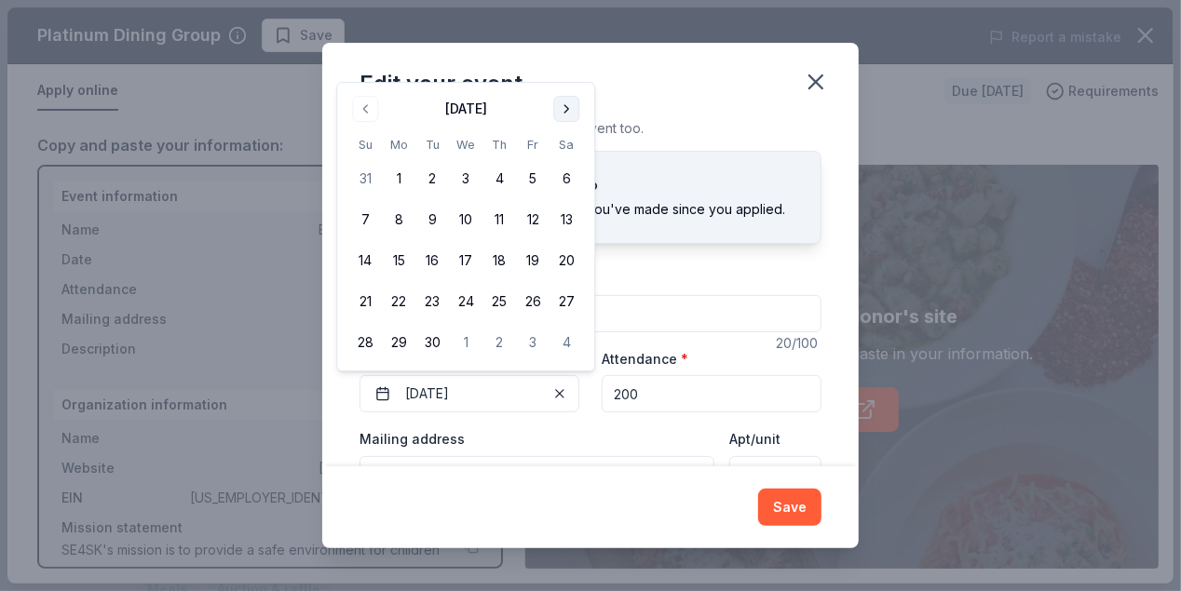
click at [569, 110] on button "Go to next month" at bounding box center [566, 109] width 26 height 26
click at [538, 304] on button "24" at bounding box center [533, 302] width 34 height 34
click at [808, 429] on div "Changes made here will update the Event too. Update donors you've applied to Le…" at bounding box center [590, 291] width 536 height 349
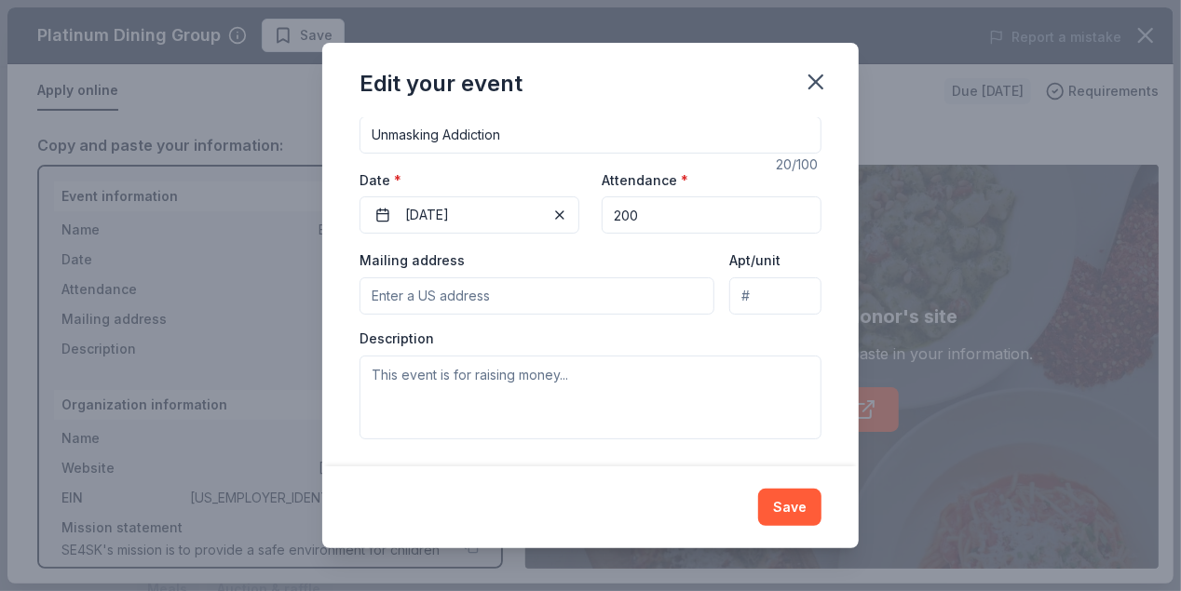
scroll to position [181, 0]
click at [581, 297] on input "Mailing address" at bounding box center [536, 294] width 355 height 37
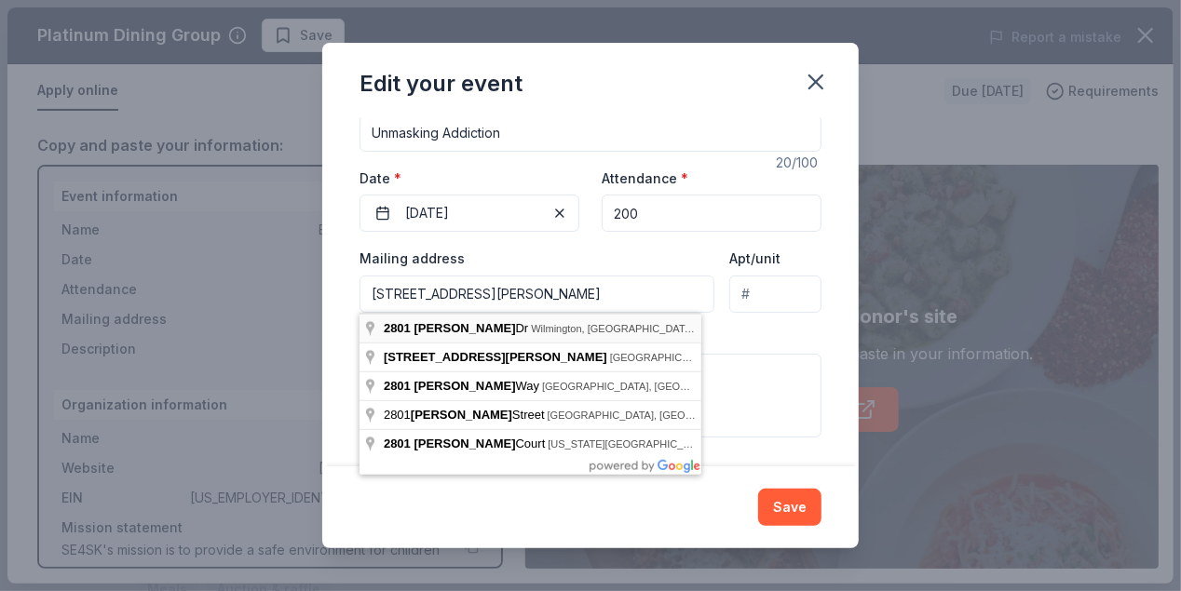
type input "2801 Fawkes Drive, Wilmington, DE, 19808"
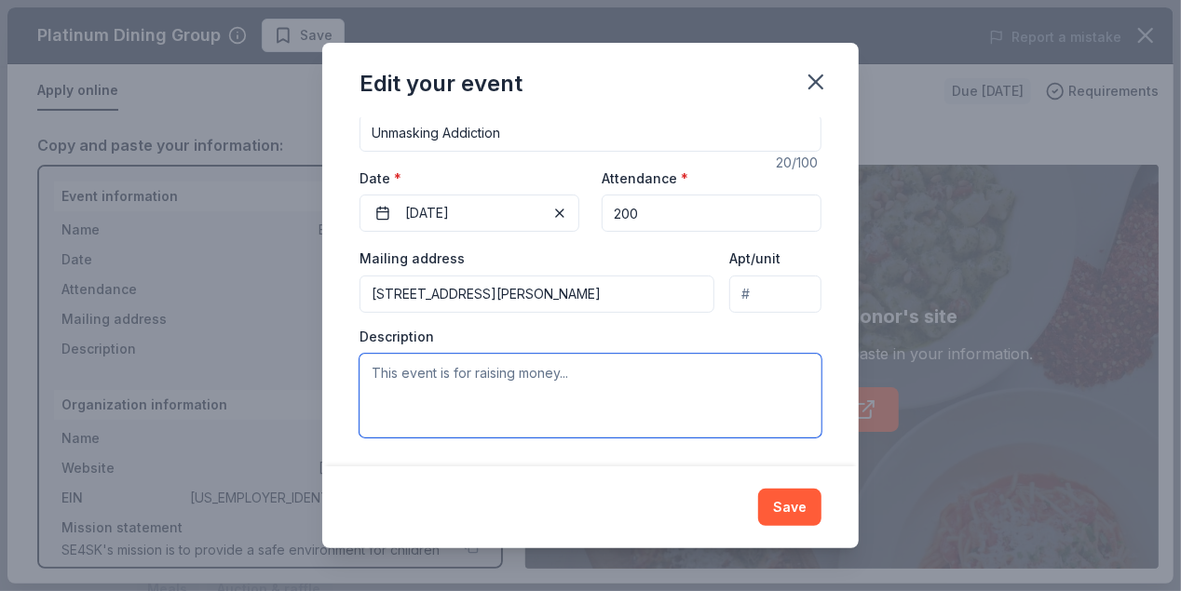
click at [571, 383] on textarea at bounding box center [590, 396] width 462 height 84
paste textarea "Elsmere Fire Company"
type textarea "Elsmere Fire Company"
drag, startPoint x: 526, startPoint y: 370, endPoint x: 336, endPoint y: 372, distance: 190.0
click at [336, 372] on div "Changes made here will update the Event too. Update donors you've applied to Le…" at bounding box center [590, 291] width 536 height 349
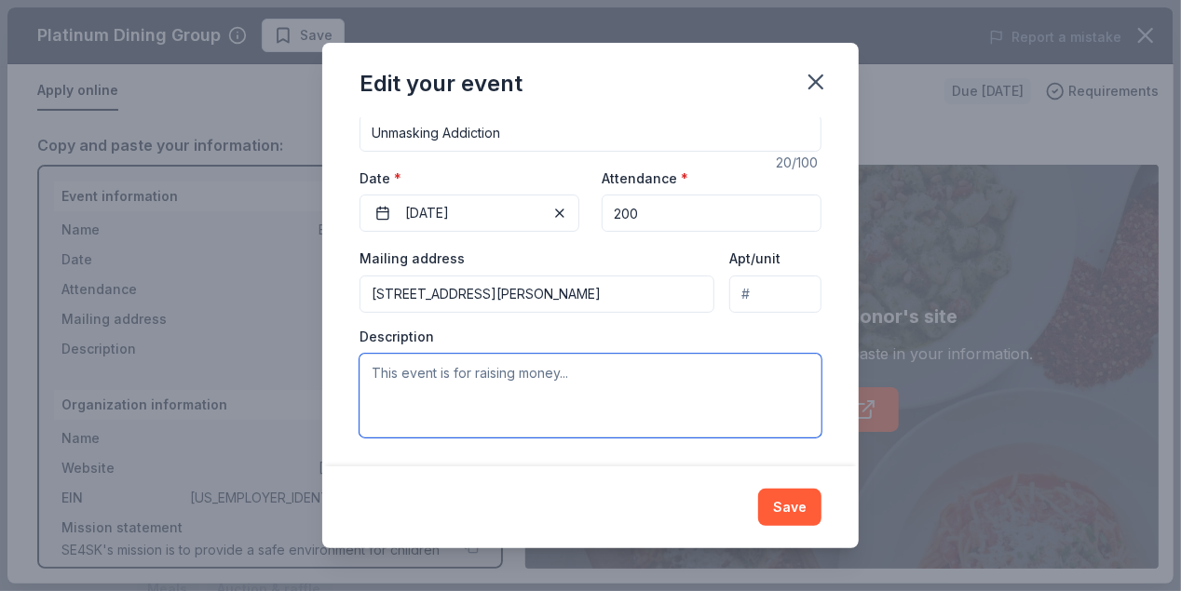
click at [560, 381] on textarea at bounding box center [590, 396] width 462 height 84
paste textarea "The Vincent Tambourelli Family Assistance Fund, created in memory of a young ma…"
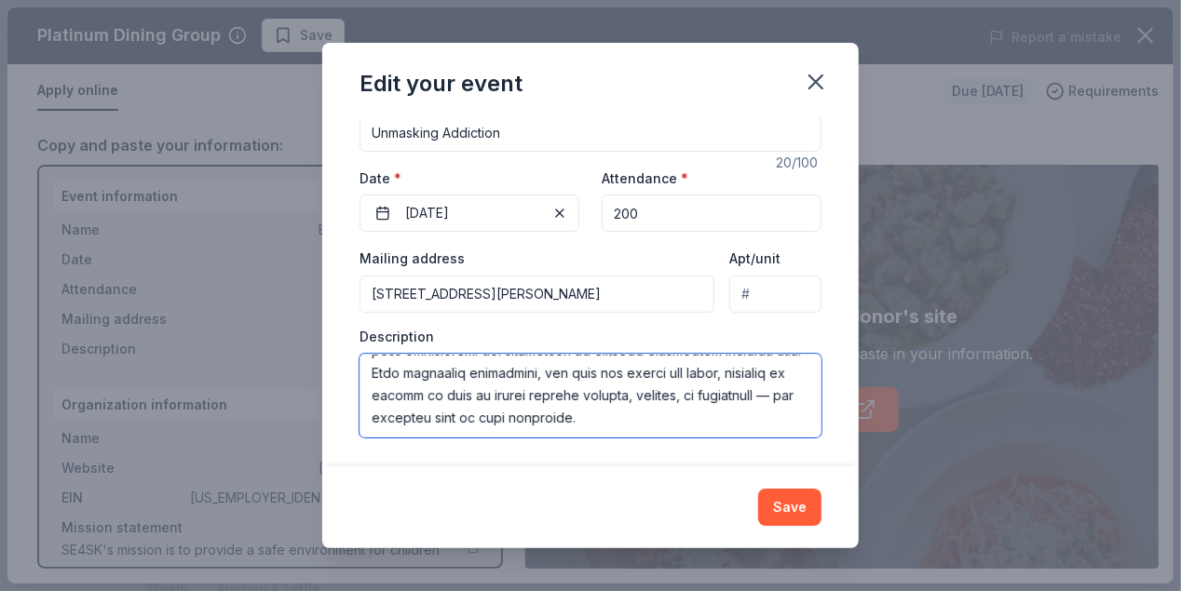
scroll to position [401, 0]
type textarea "The Vincent Tambourelli Family Assistance Fund, created in memory of a young ma…"
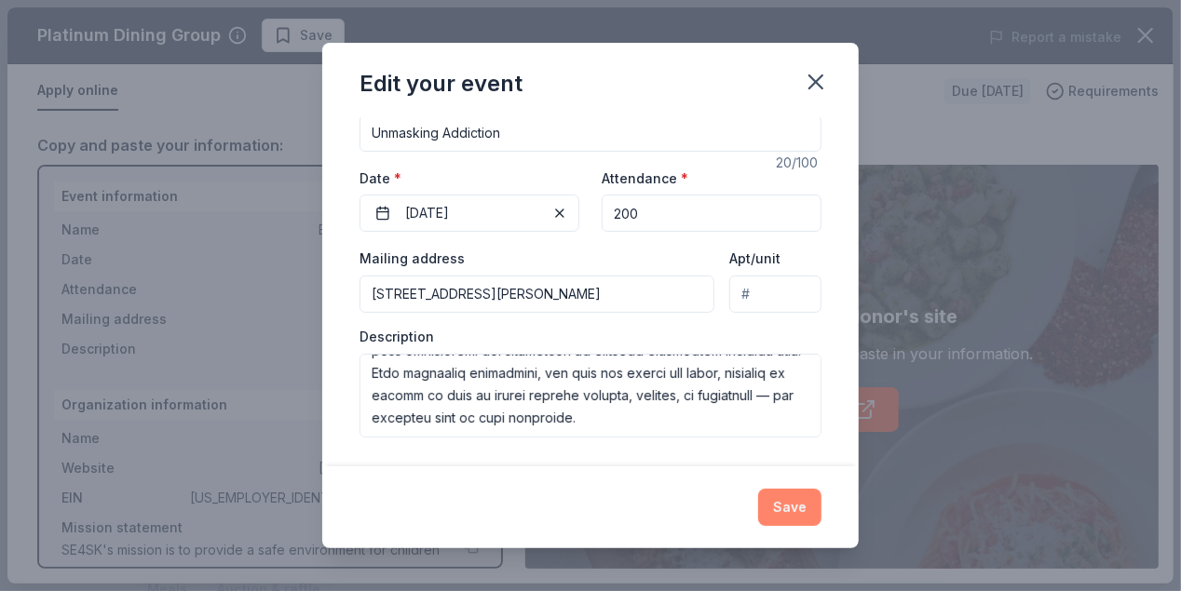
click at [787, 501] on button "Save" at bounding box center [789, 507] width 63 height 37
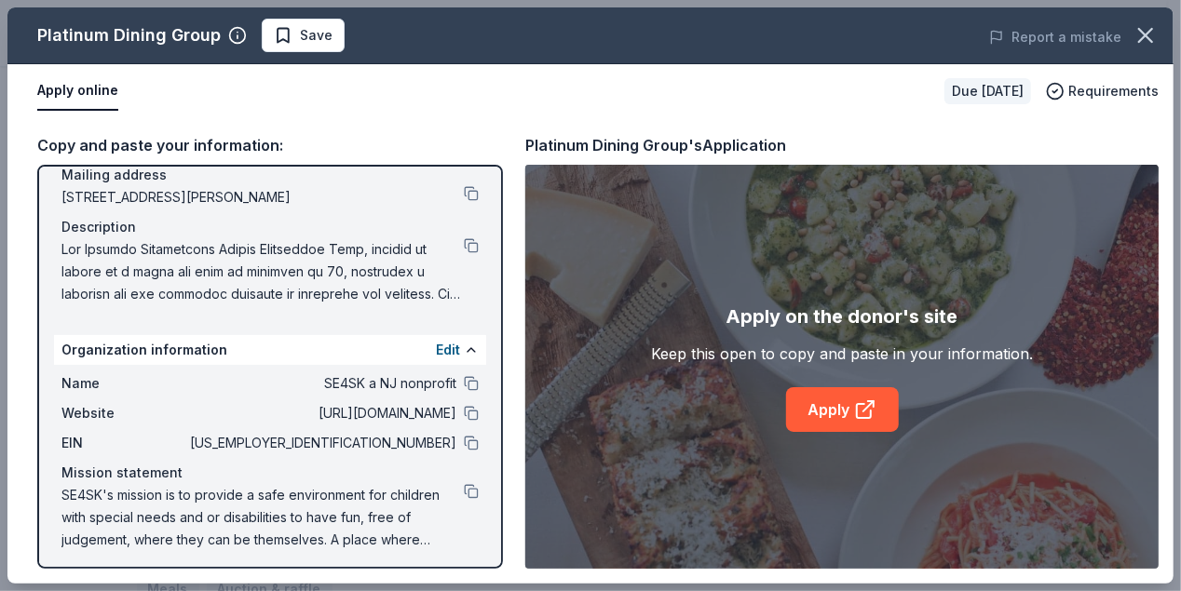
scroll to position [151, 0]
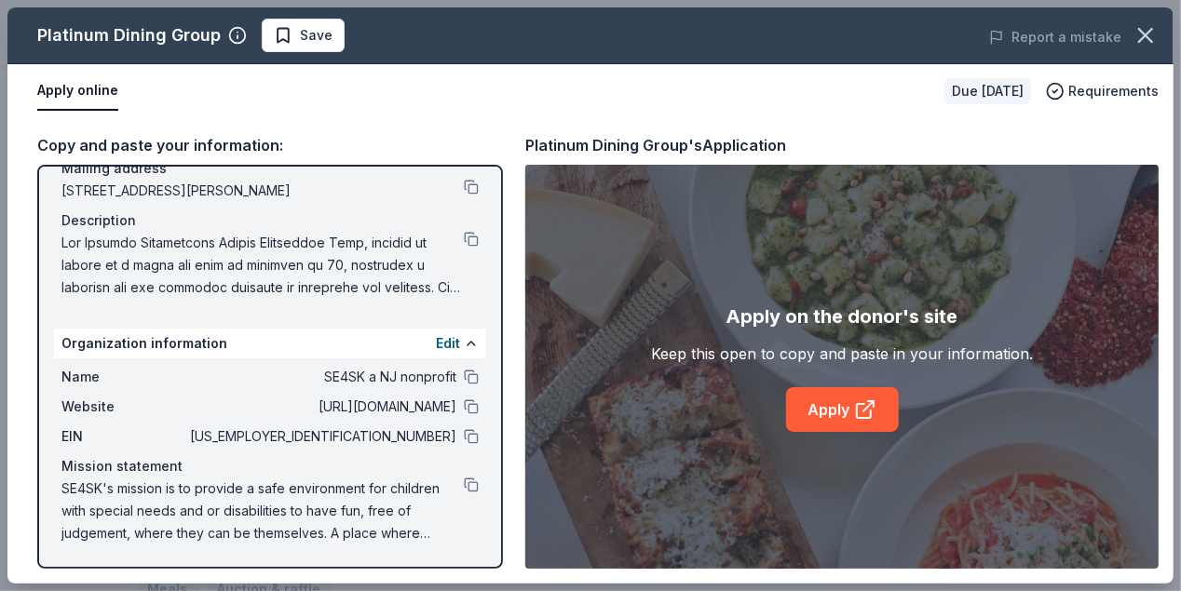
click at [336, 371] on span "SE4SK a NJ nonprofit" at bounding box center [321, 377] width 270 height 22
click at [436, 341] on button "Edit" at bounding box center [448, 343] width 24 height 22
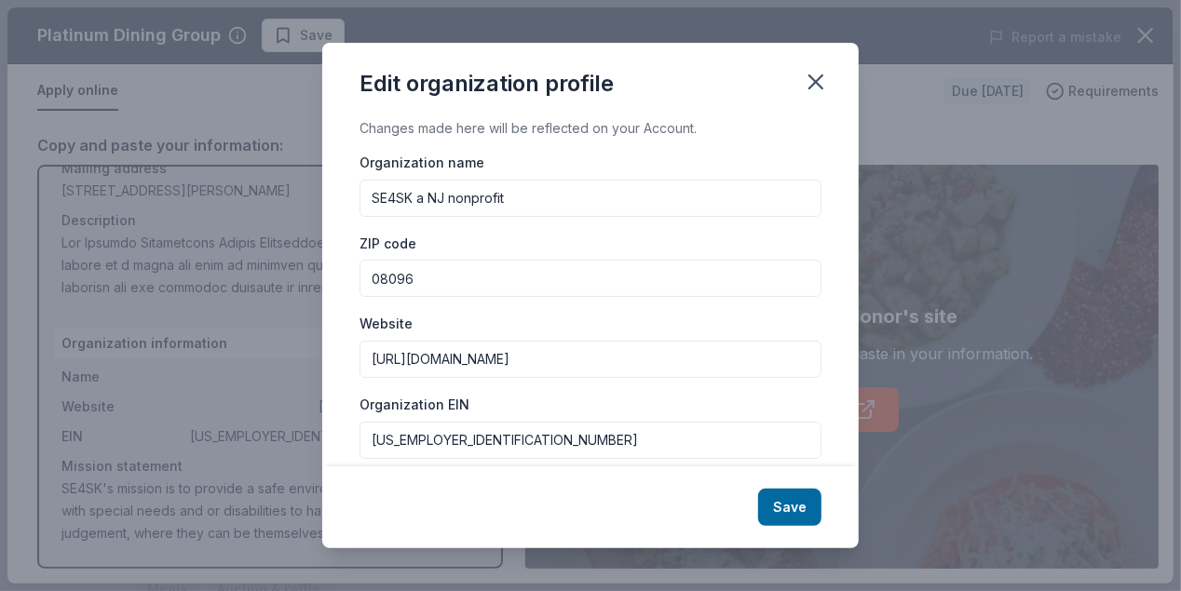
drag, startPoint x: 537, startPoint y: 197, endPoint x: 302, endPoint y: 212, distance: 236.0
click at [302, 212] on div "Edit organization profile Changes made here will be reflected on your Account. …" at bounding box center [590, 295] width 1181 height 591
type input "Face the Facts DE"
type input "19808"
drag, startPoint x: 542, startPoint y: 355, endPoint x: 327, endPoint y: 367, distance: 215.4
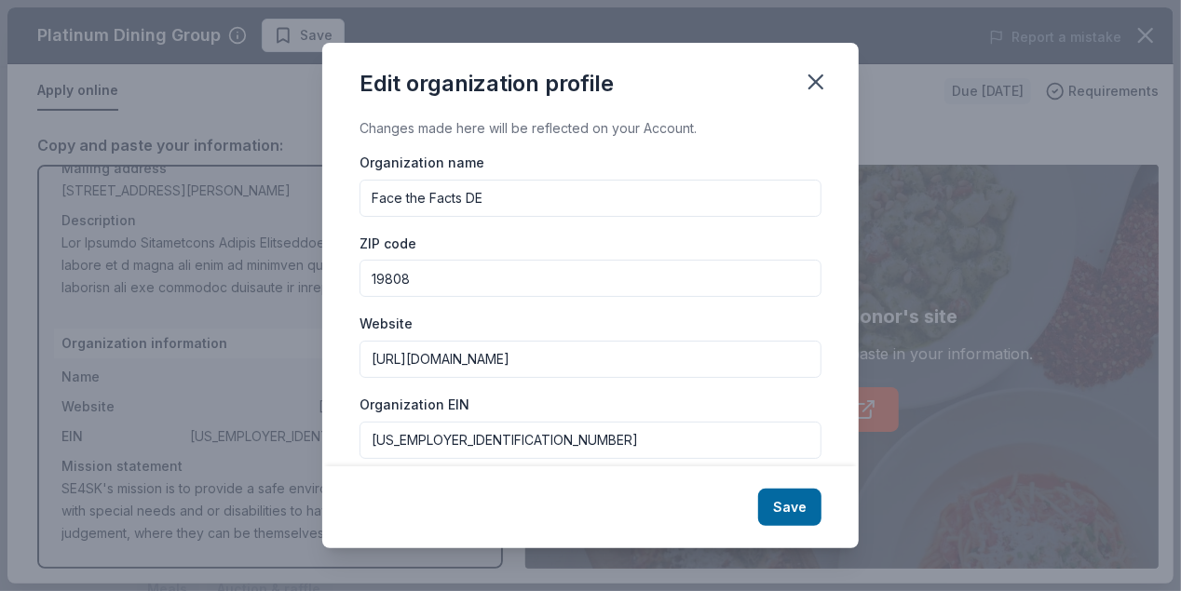
click at [327, 367] on div "Changes made here will be reflected on your Account. Organization name Face the…" at bounding box center [590, 291] width 536 height 349
type input "W"
type input "[DOMAIN_NAME]"
drag, startPoint x: 462, startPoint y: 436, endPoint x: 301, endPoint y: 435, distance: 161.1
click at [301, 435] on div "Edit organization profile Changes made here will be reflected on your Account. …" at bounding box center [590, 295] width 1181 height 591
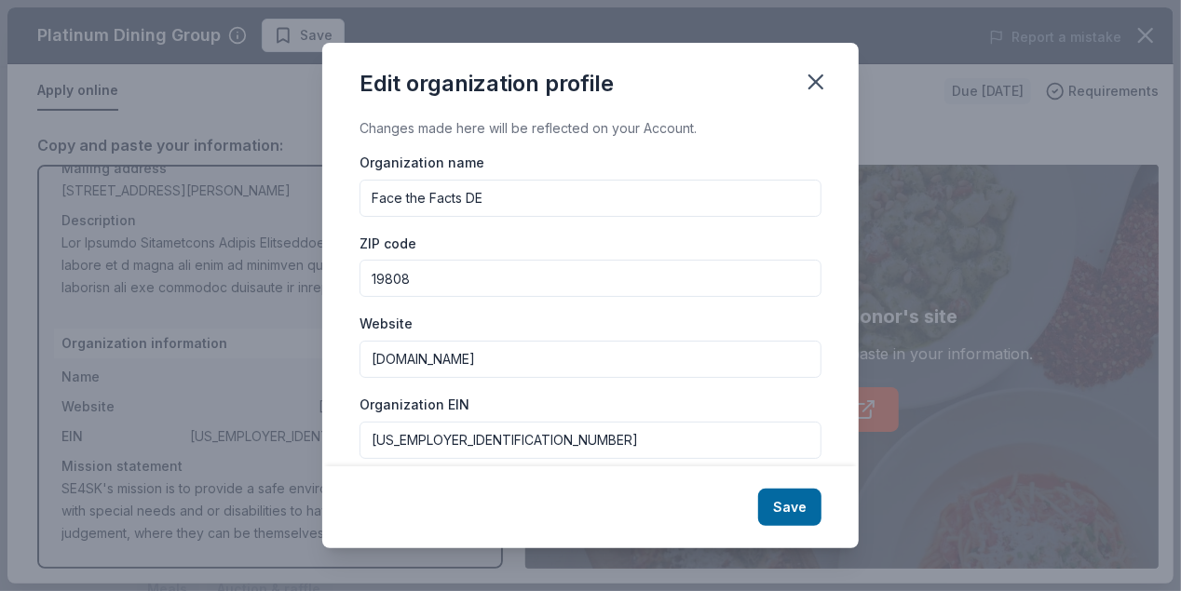
paste input "8-0598611"
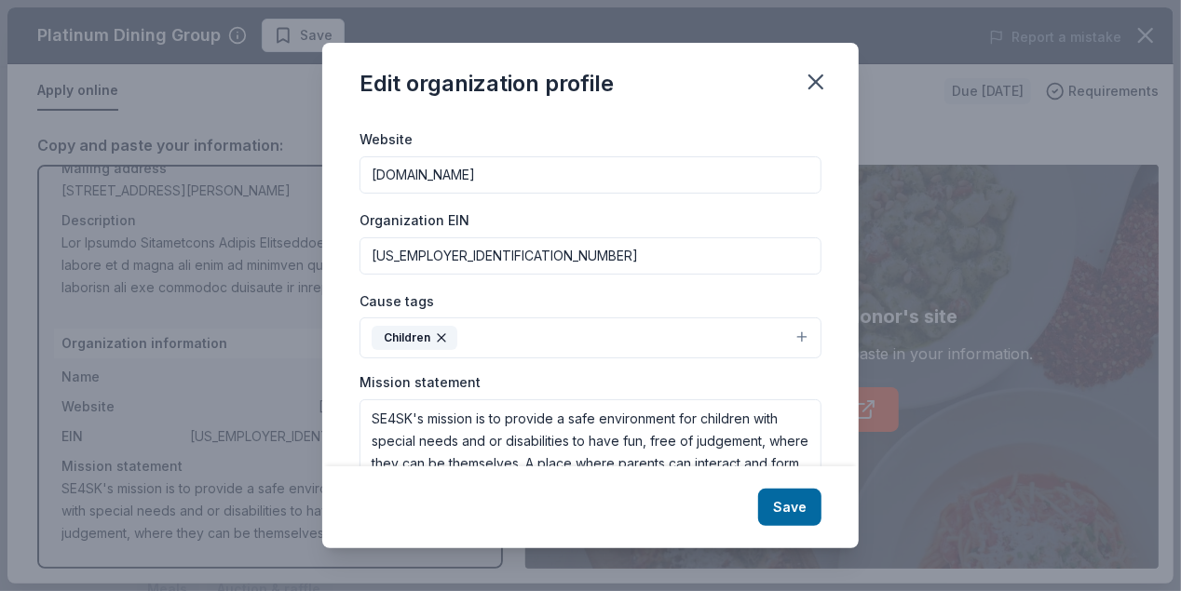
scroll to position [186, 0]
type input "[US_EMPLOYER_IDENTIFICATION_NUMBER]"
click at [444, 336] on icon "button" at bounding box center [441, 336] width 15 height 15
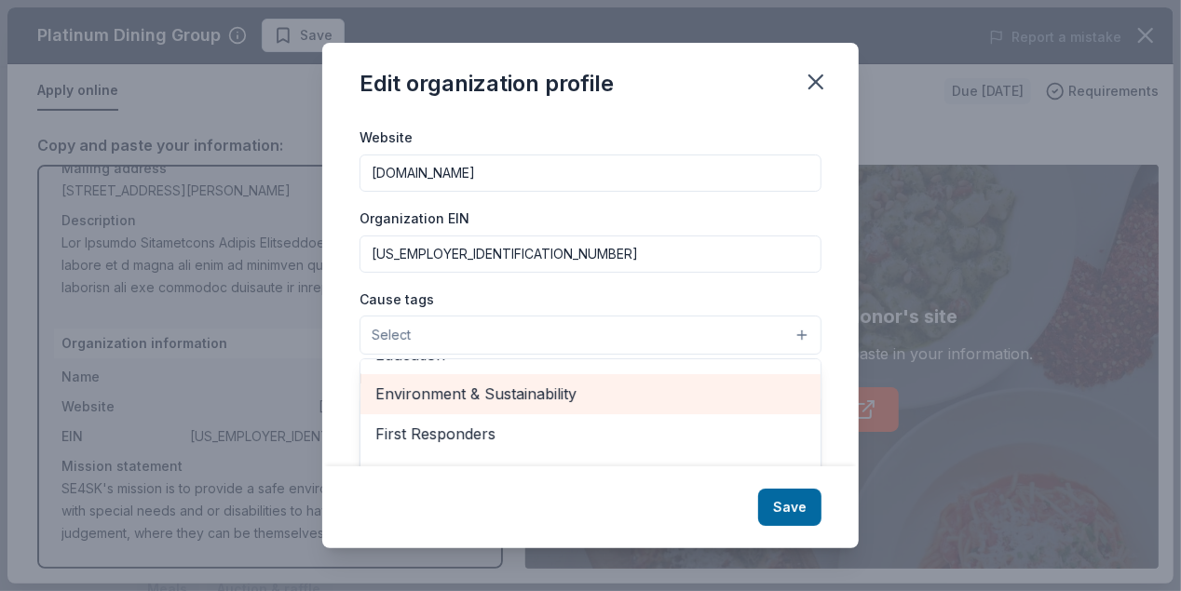
scroll to position [260, 0]
click at [412, 402] on span "Health" at bounding box center [590, 399] width 430 height 24
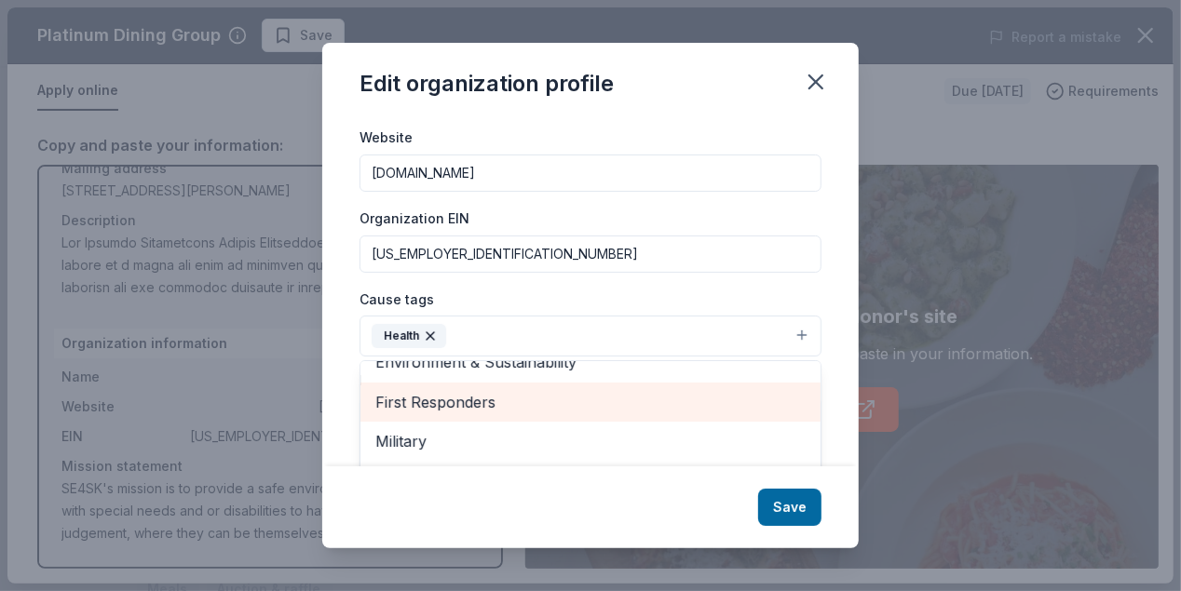
scroll to position [279, 0]
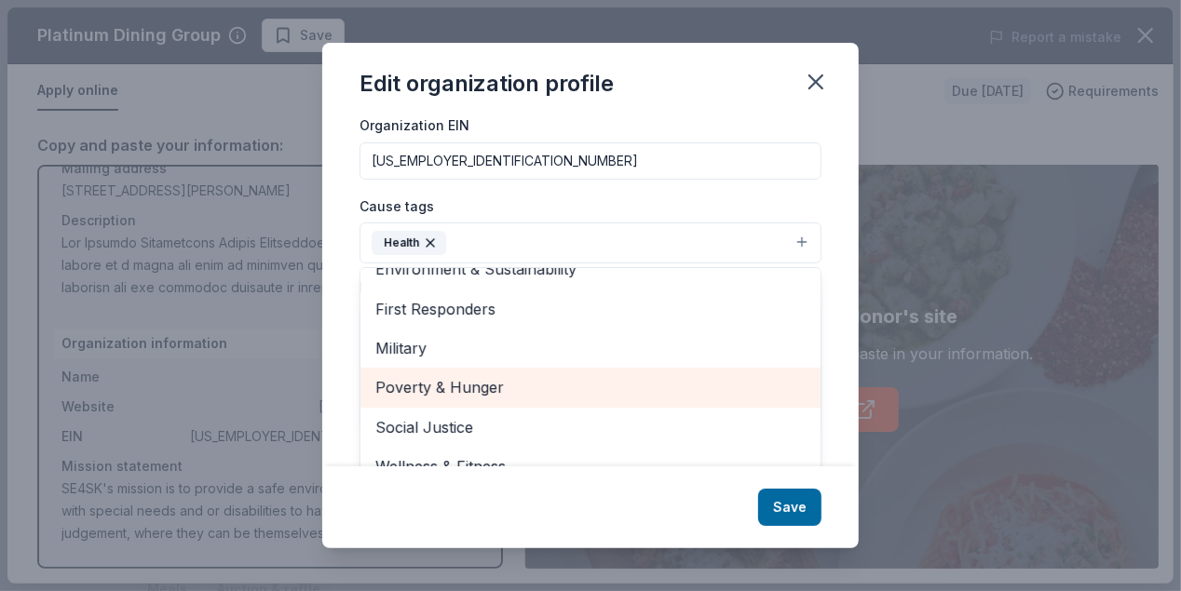
click at [539, 384] on span "Poverty & Hunger" at bounding box center [590, 387] width 430 height 24
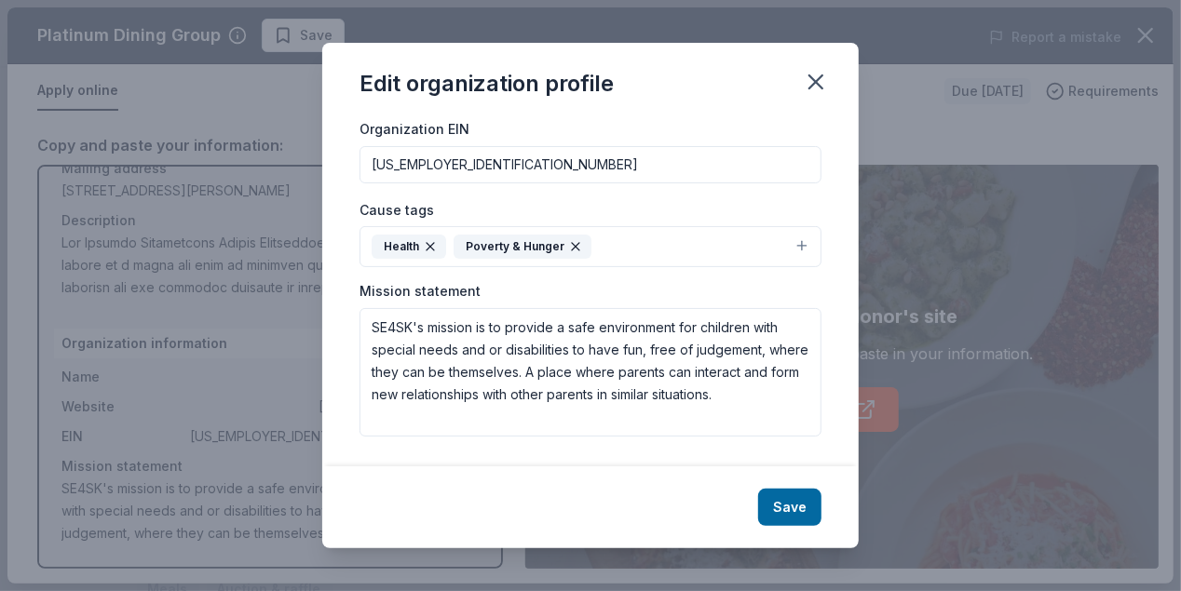
scroll to position [276, 0]
click at [568, 240] on icon "button" at bounding box center [575, 246] width 15 height 15
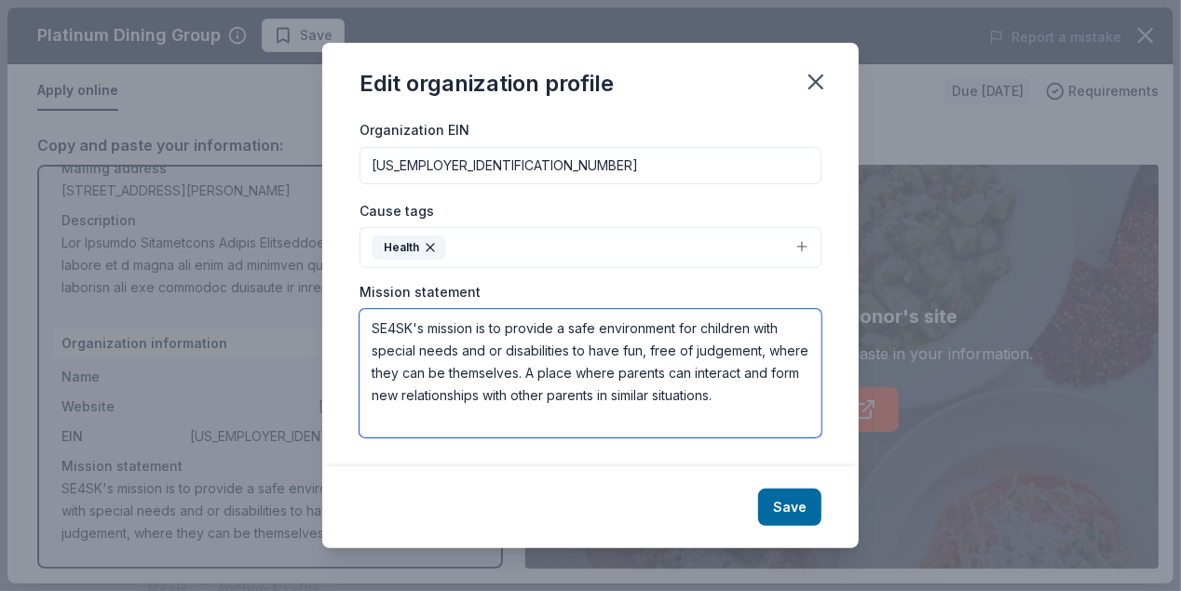
drag, startPoint x: 784, startPoint y: 391, endPoint x: 310, endPoint y: 306, distance: 481.4
click at [310, 306] on div "Edit organization profile Changes made here will be reflected on your Account. …" at bounding box center [590, 295] width 1181 height 591
paste textarea "Our Mission Face the Facts DE is a grassroots movement of individuals and organ…"
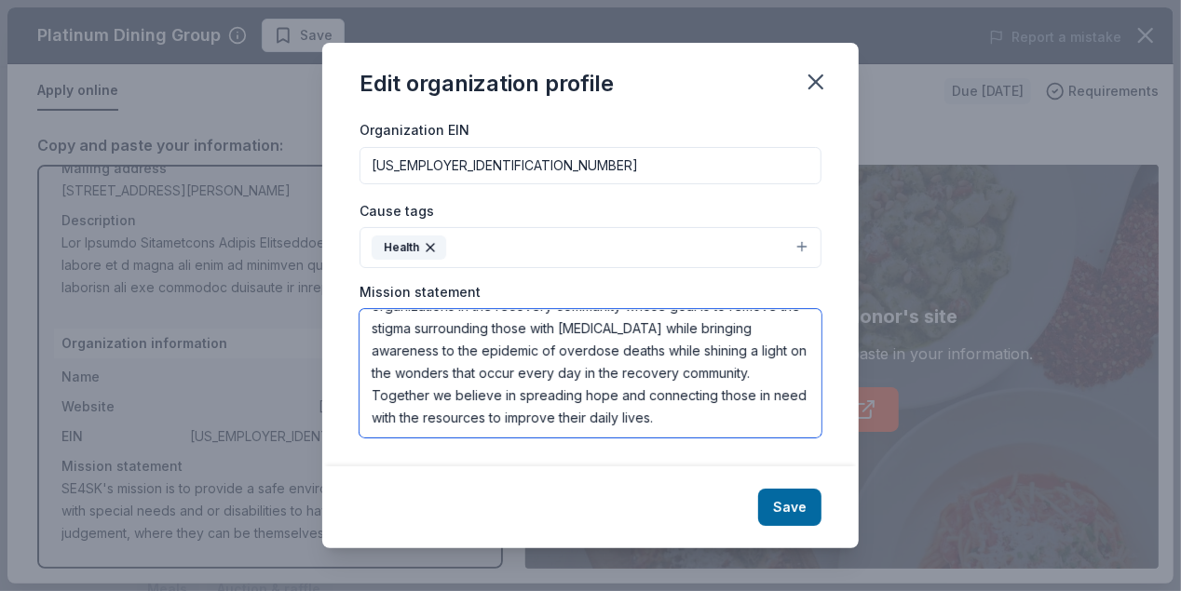
scroll to position [133, 0]
type textarea "Our Mission Face the Facts DE is a grassroots movement of individuals and organ…"
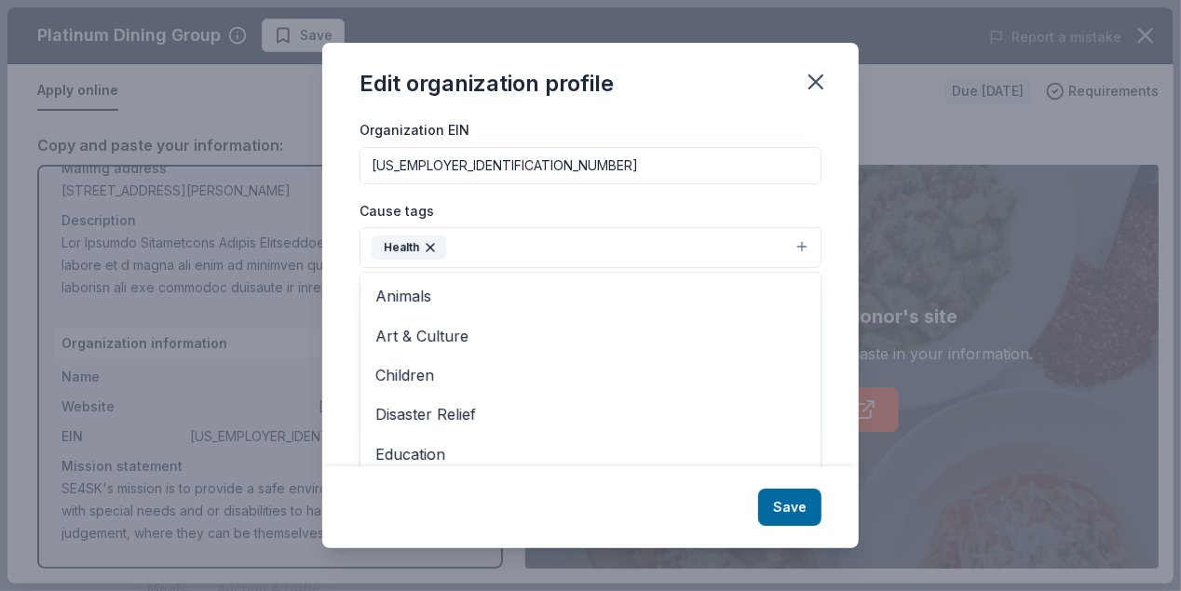
click at [790, 242] on button "Health" at bounding box center [590, 247] width 462 height 41
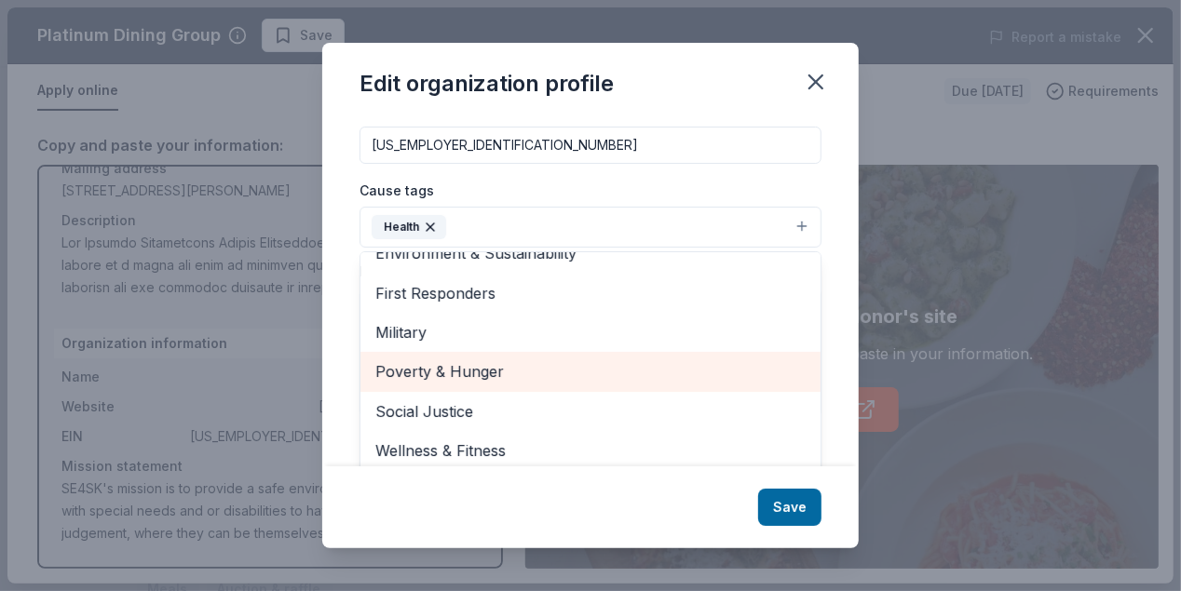
scroll to position [303, 0]
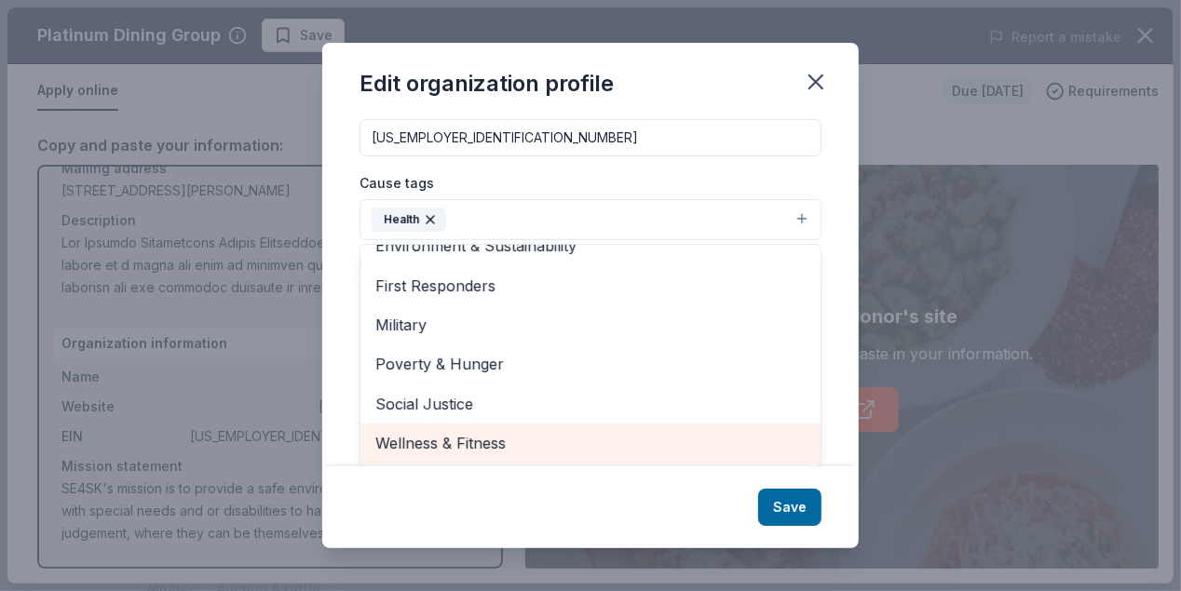
click at [556, 433] on span "Wellness & Fitness" at bounding box center [590, 443] width 430 height 24
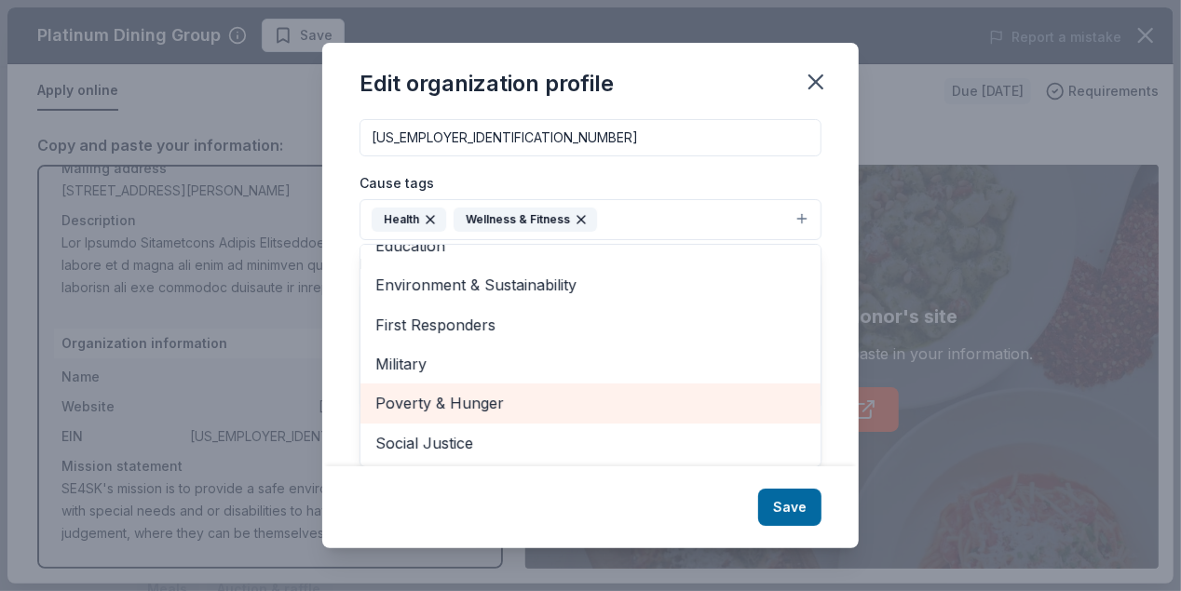
click at [552, 398] on span "Poverty & Hunger" at bounding box center [590, 403] width 430 height 24
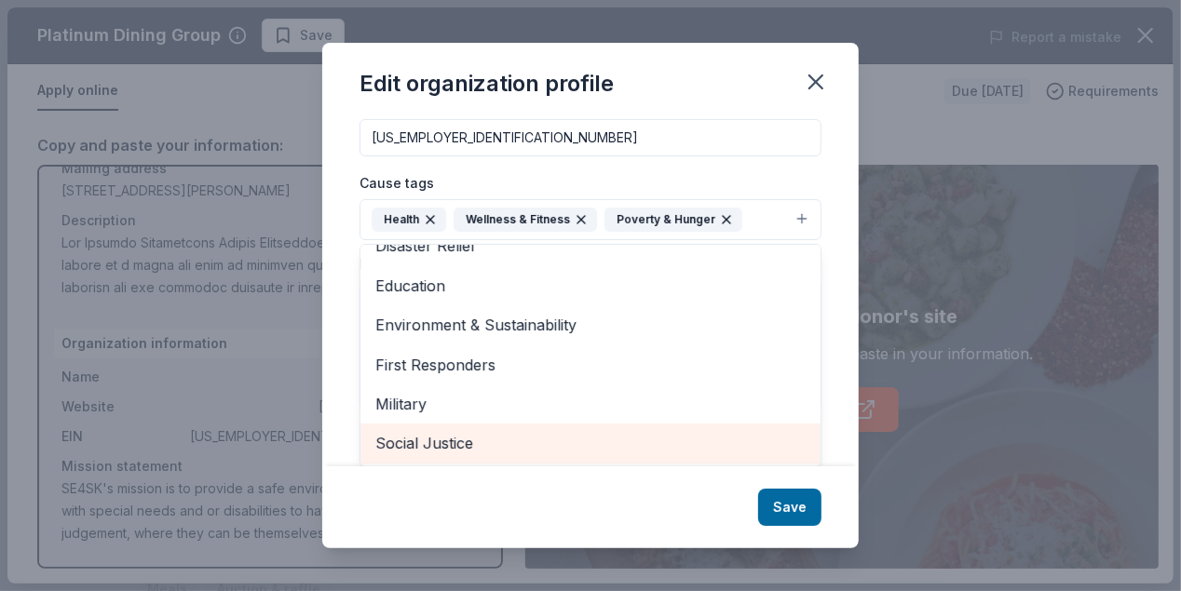
click at [581, 431] on span "Social Justice" at bounding box center [590, 443] width 430 height 24
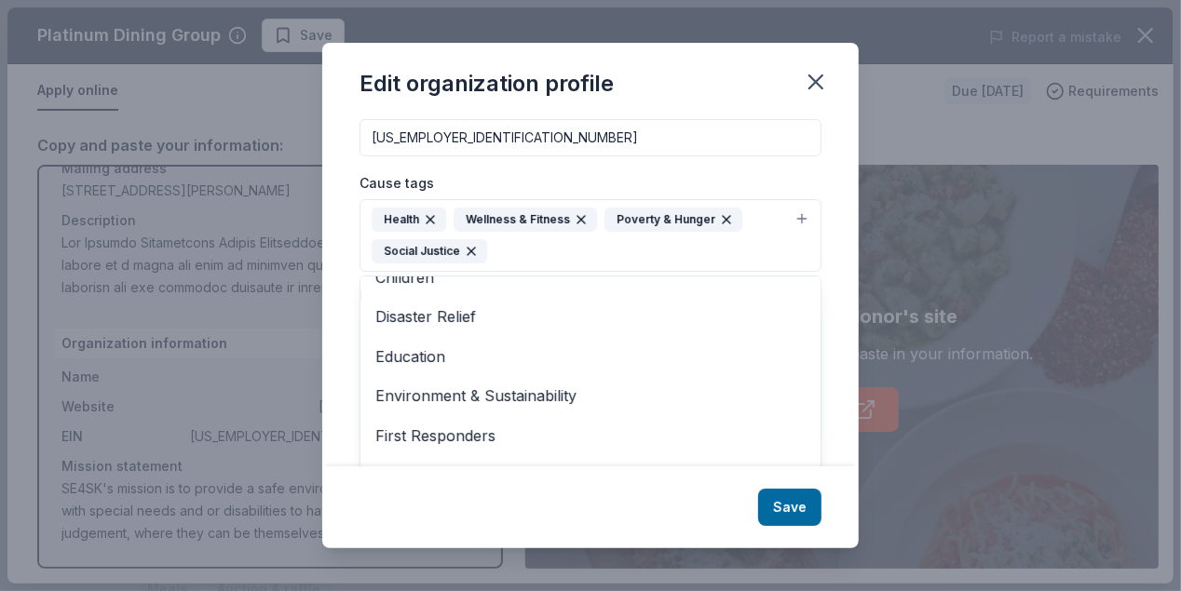
click at [790, 505] on div "Edit organization profile Changes made here will be reflected on your Account. …" at bounding box center [590, 296] width 536 height 506
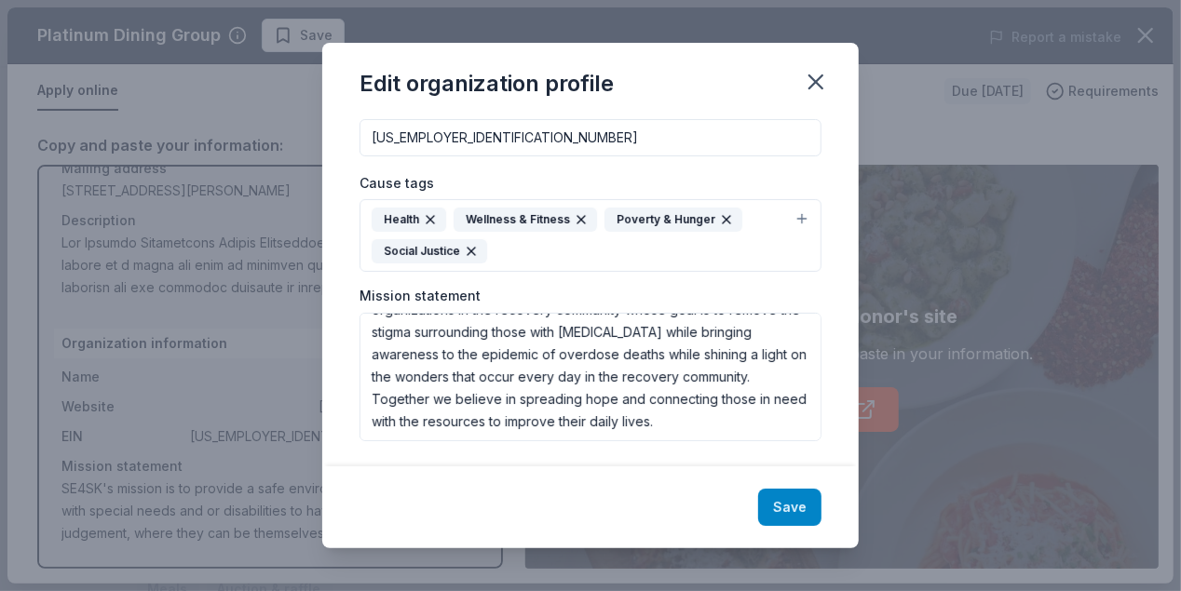
click at [810, 507] on button "Save" at bounding box center [789, 507] width 63 height 37
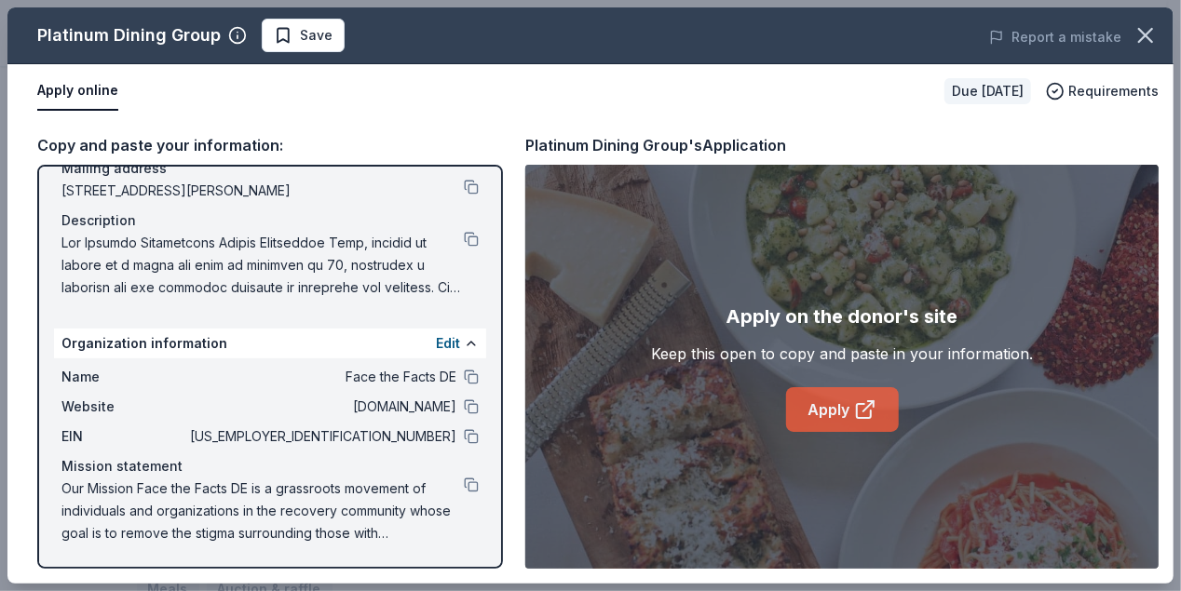
click at [819, 403] on link "Apply" at bounding box center [842, 409] width 113 height 45
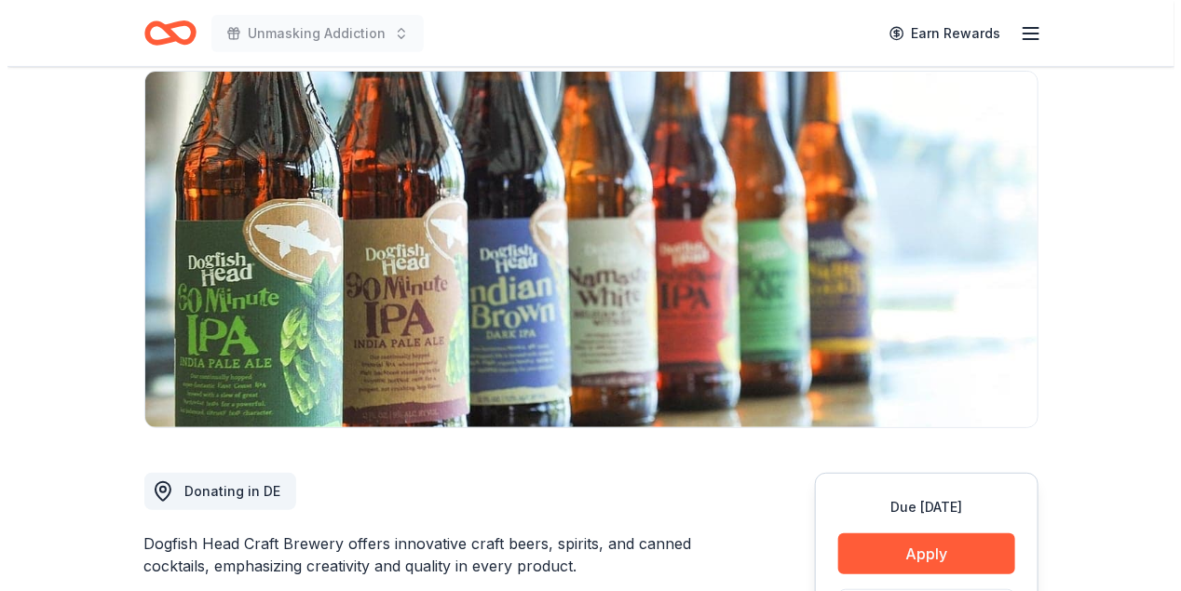
scroll to position [279, 0]
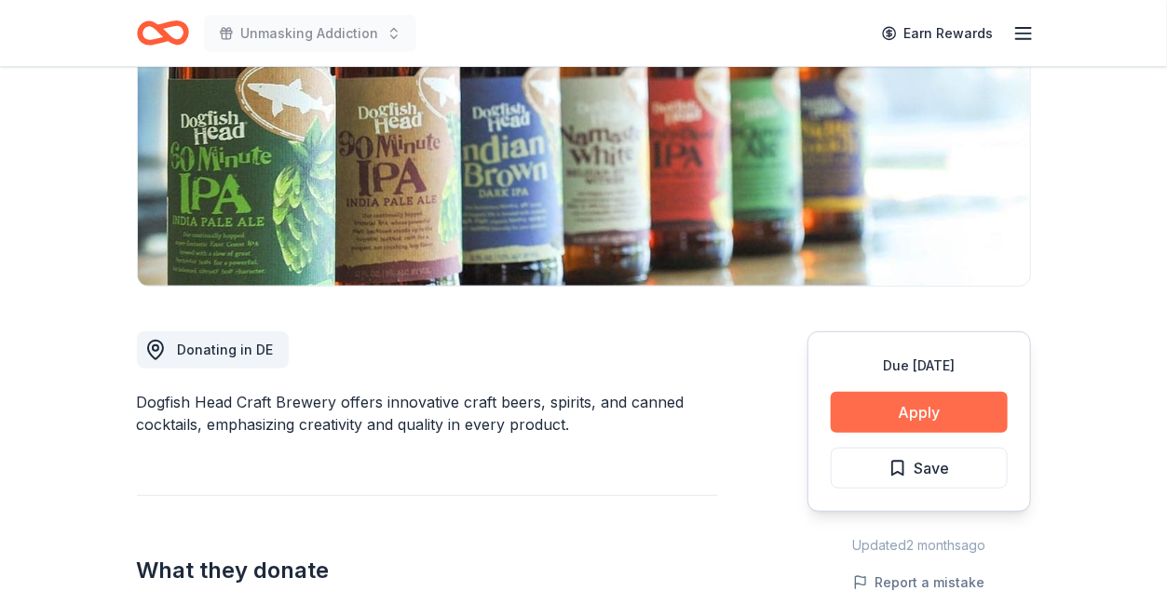
click at [905, 405] on button "Apply" at bounding box center [918, 412] width 177 height 41
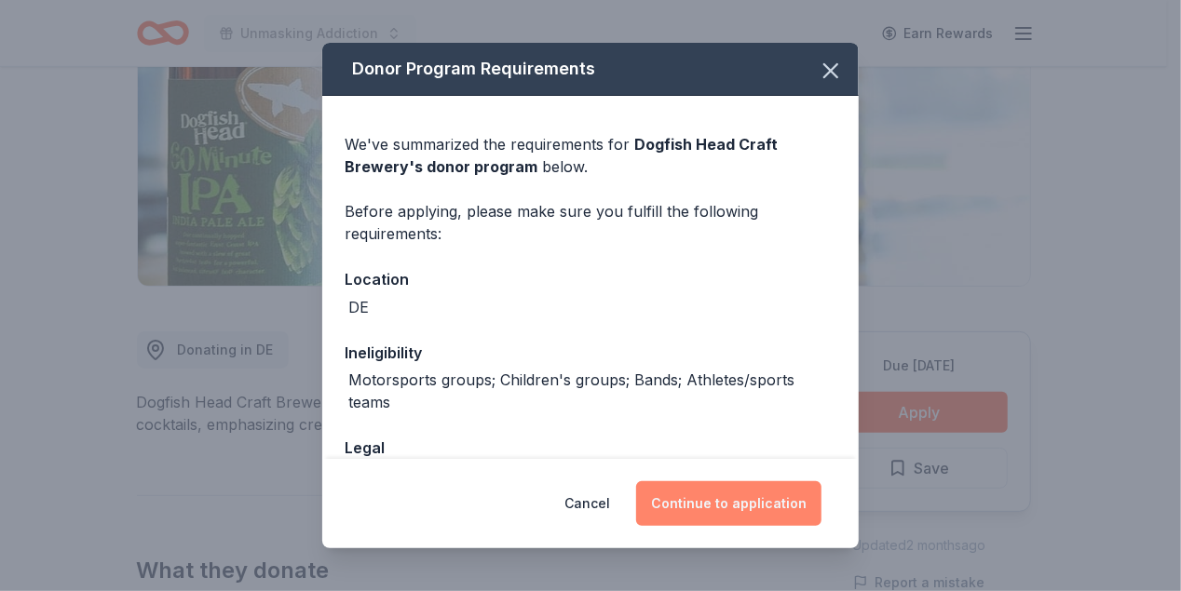
click at [693, 492] on button "Continue to application" at bounding box center [728, 503] width 185 height 45
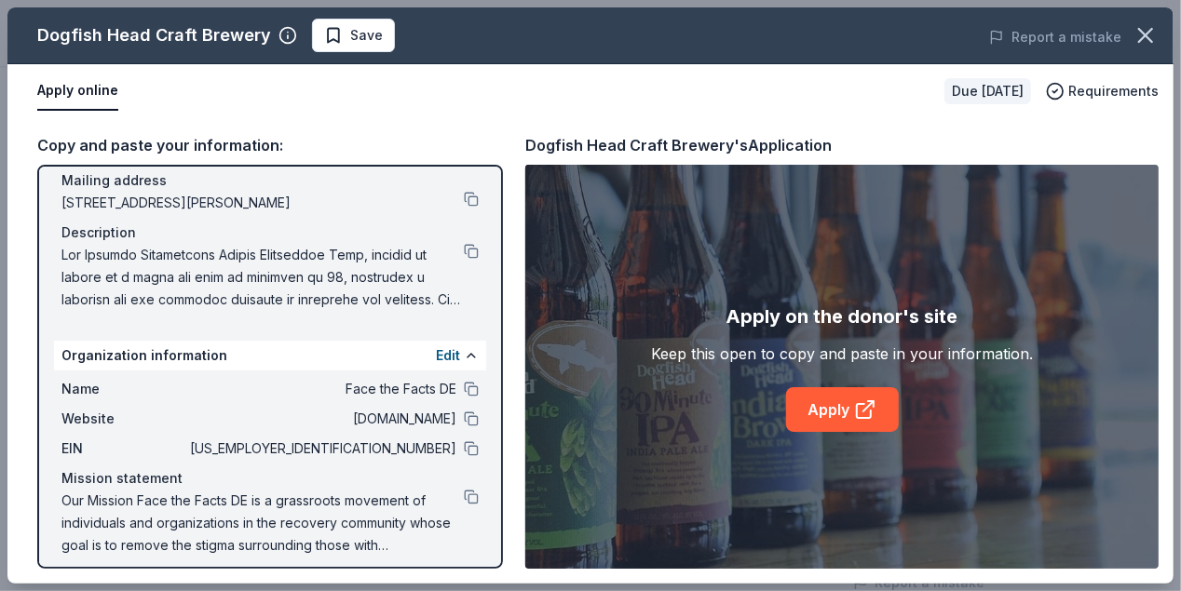
scroll to position [151, 0]
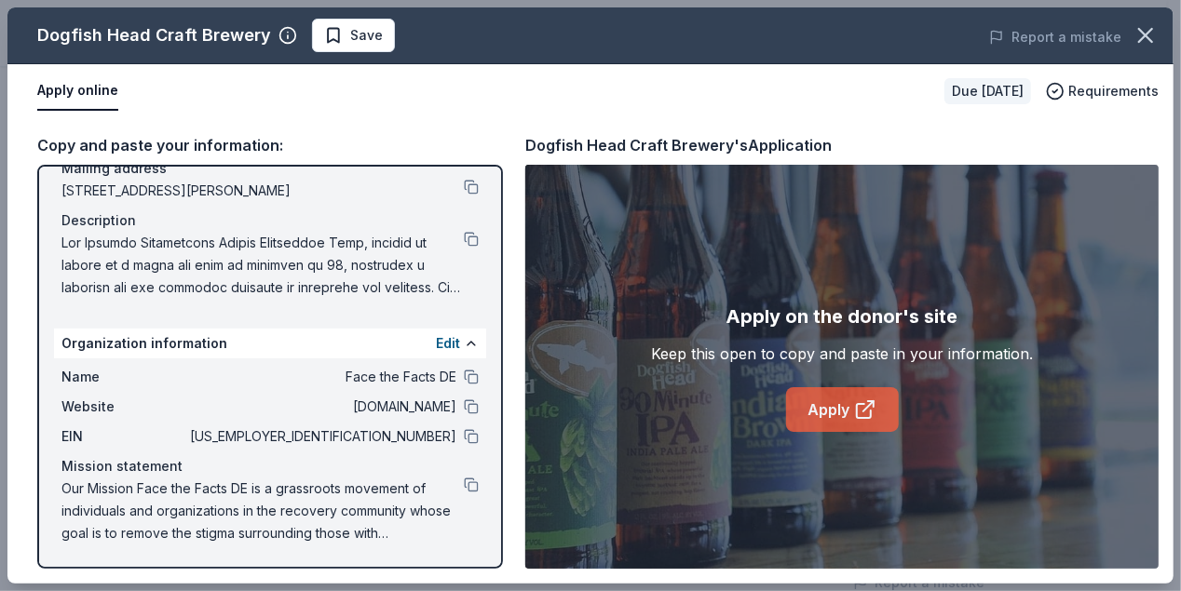
click at [839, 401] on link "Apply" at bounding box center [842, 409] width 113 height 45
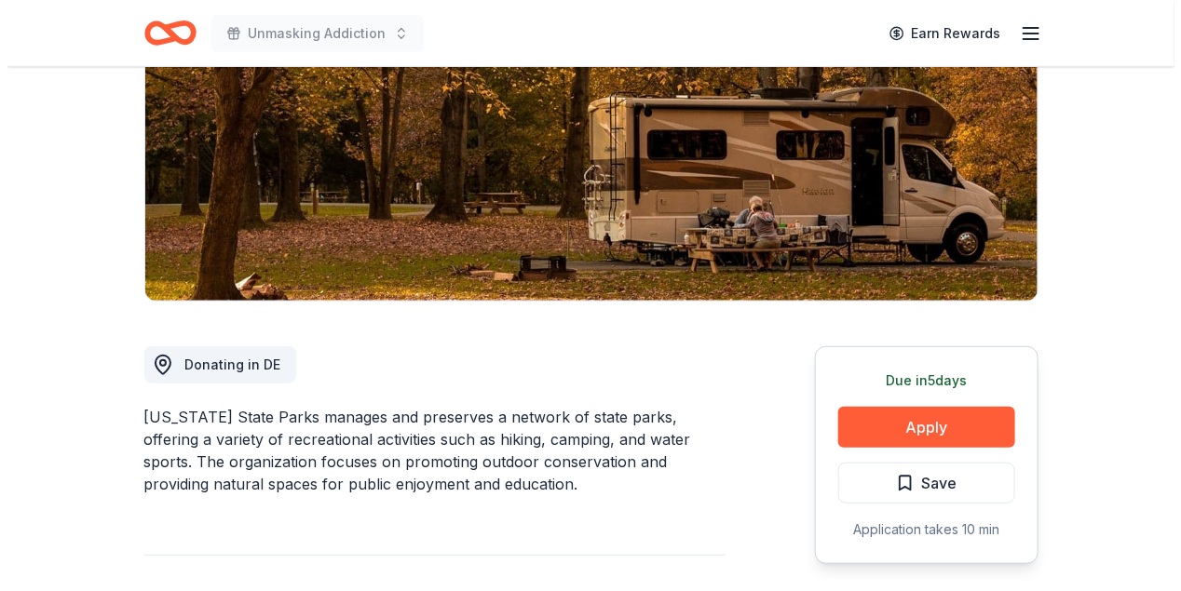
scroll to position [279, 0]
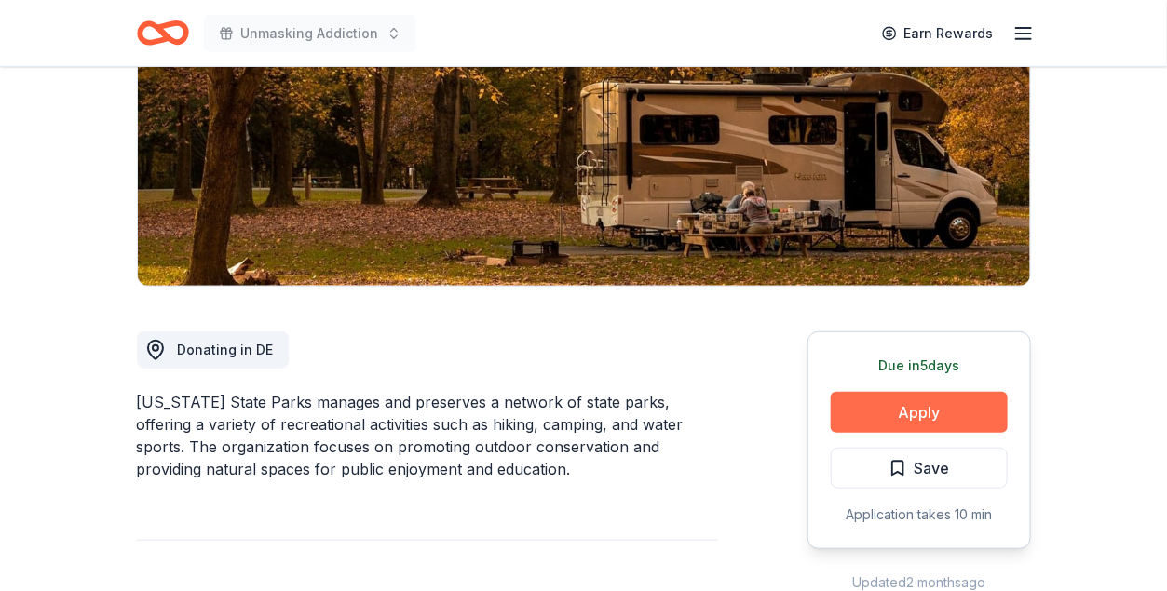
click at [921, 404] on button "Apply" at bounding box center [918, 412] width 177 height 41
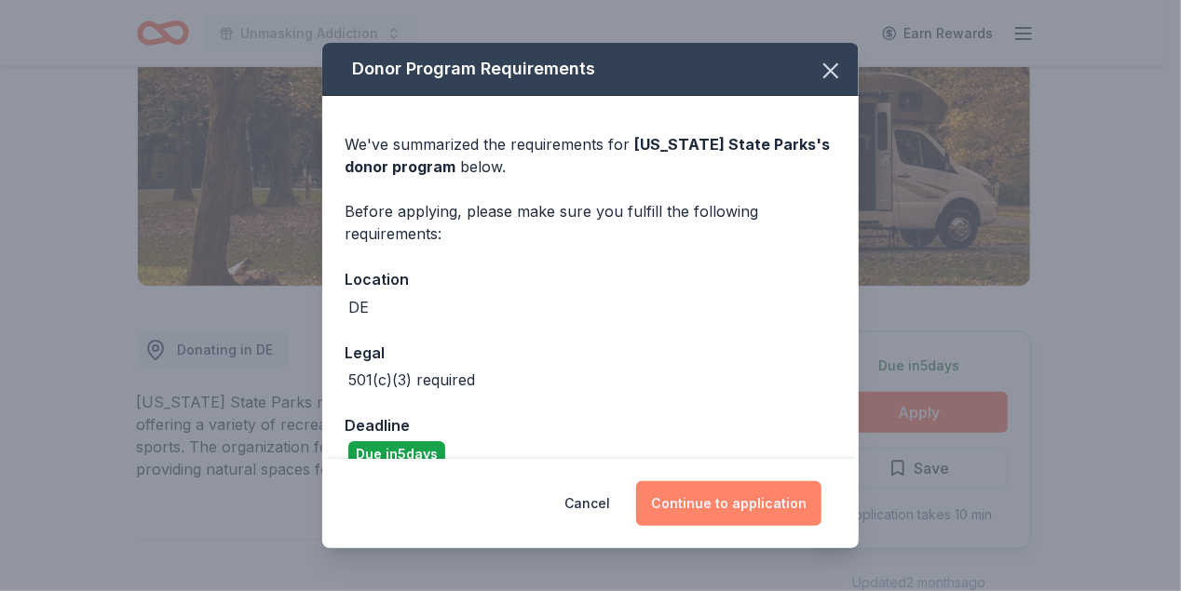
click at [726, 505] on button "Continue to application" at bounding box center [728, 503] width 185 height 45
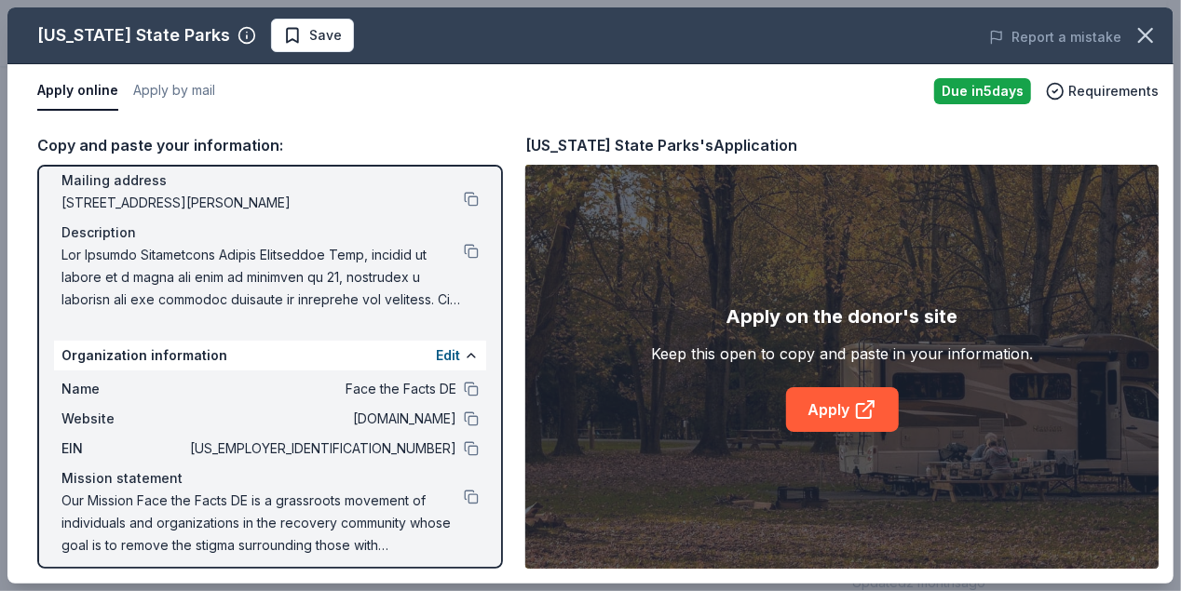
scroll to position [151, 0]
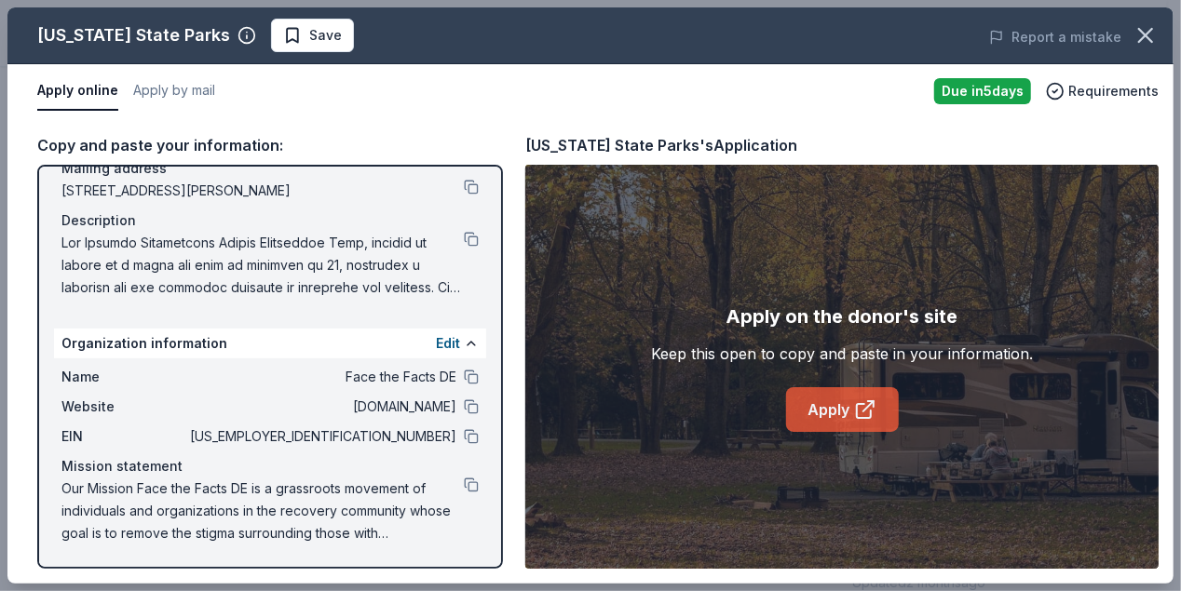
click at [818, 407] on link "Apply" at bounding box center [842, 409] width 113 height 45
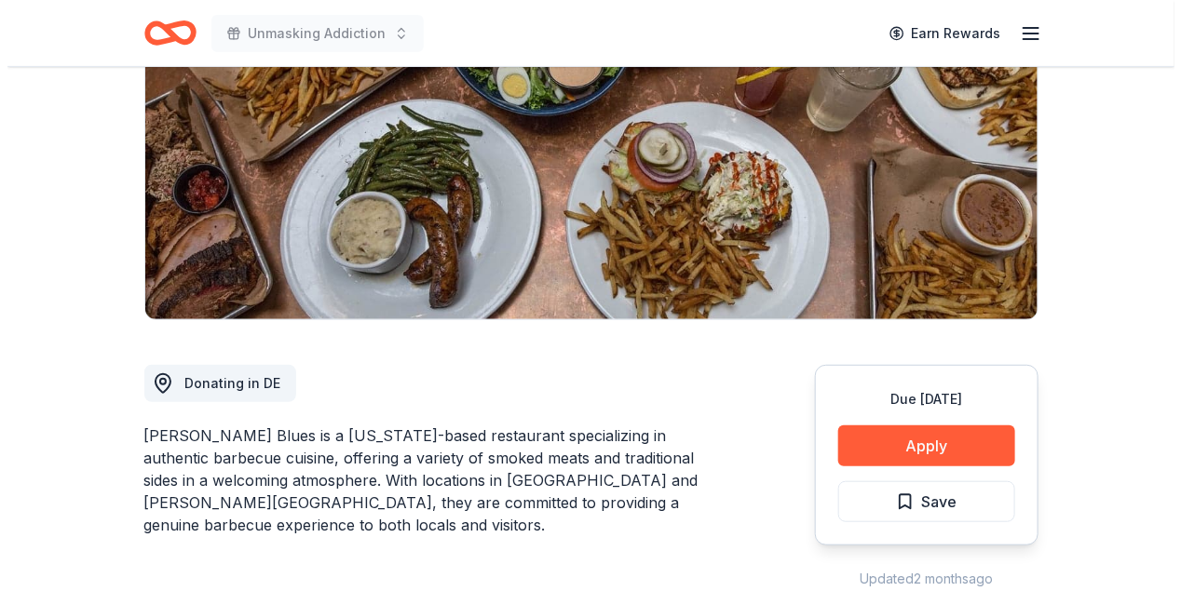
scroll to position [279, 0]
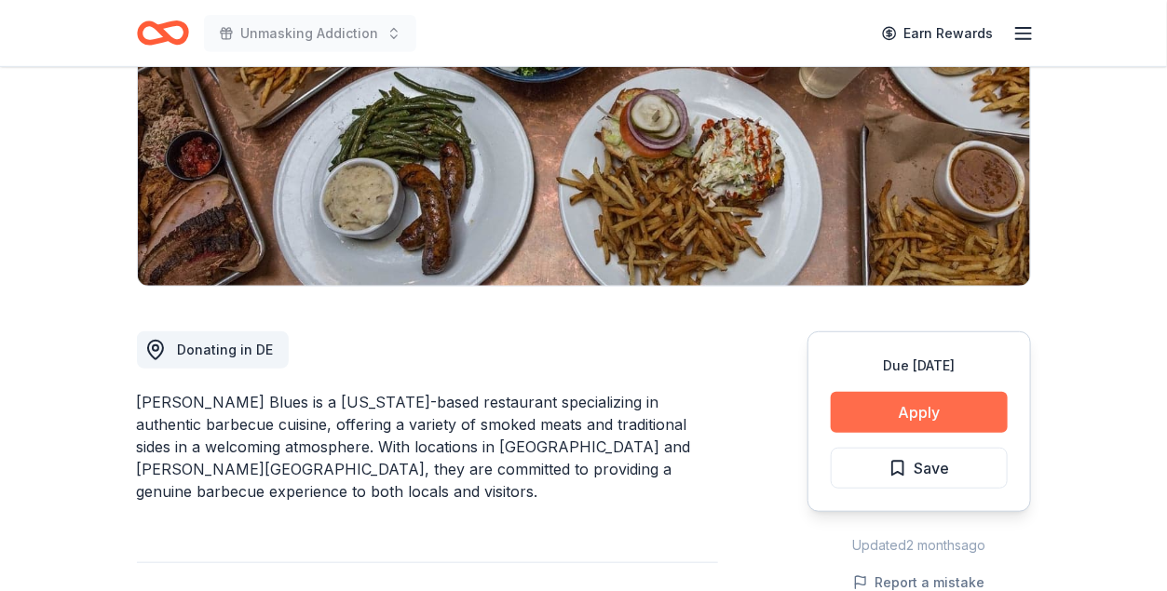
click at [923, 407] on button "Apply" at bounding box center [918, 412] width 177 height 41
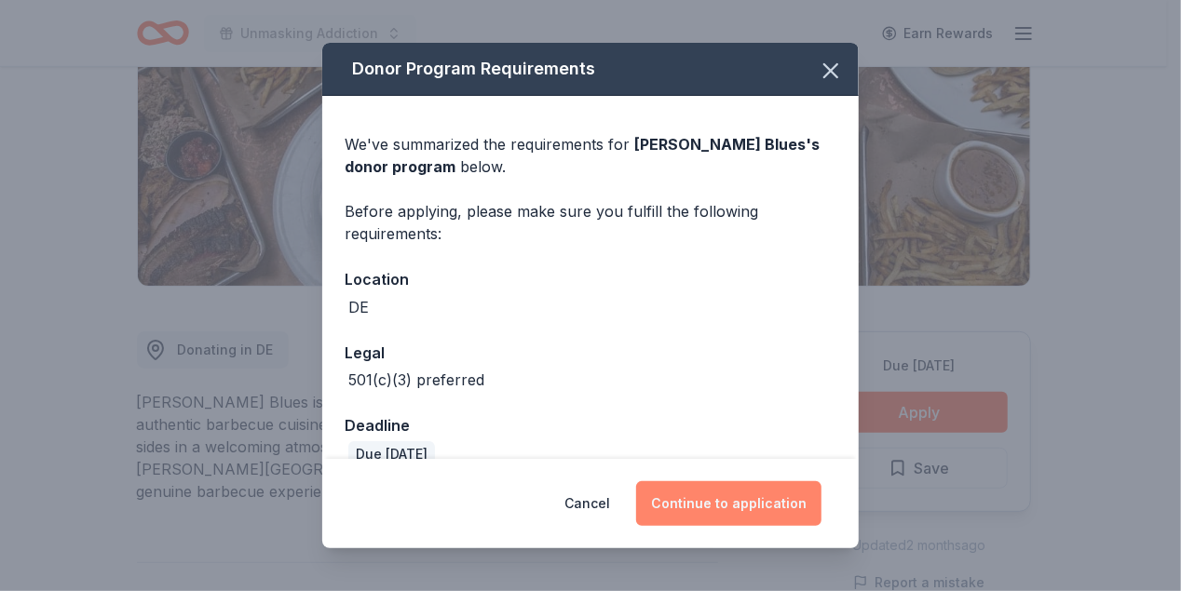
click at [764, 490] on button "Continue to application" at bounding box center [728, 503] width 185 height 45
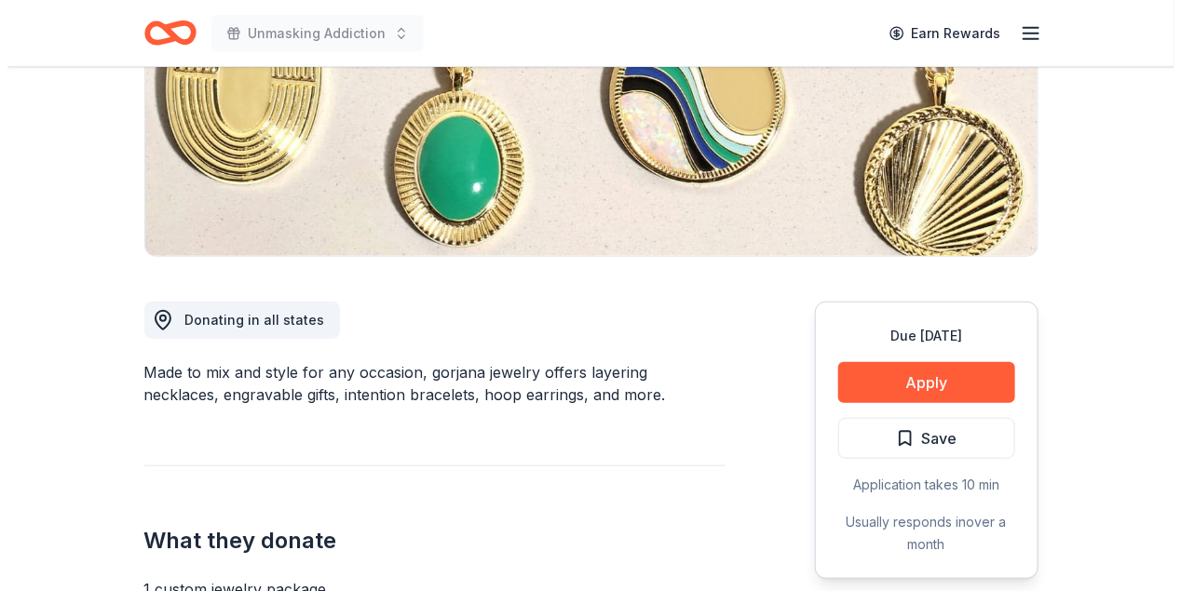
scroll to position [372, 0]
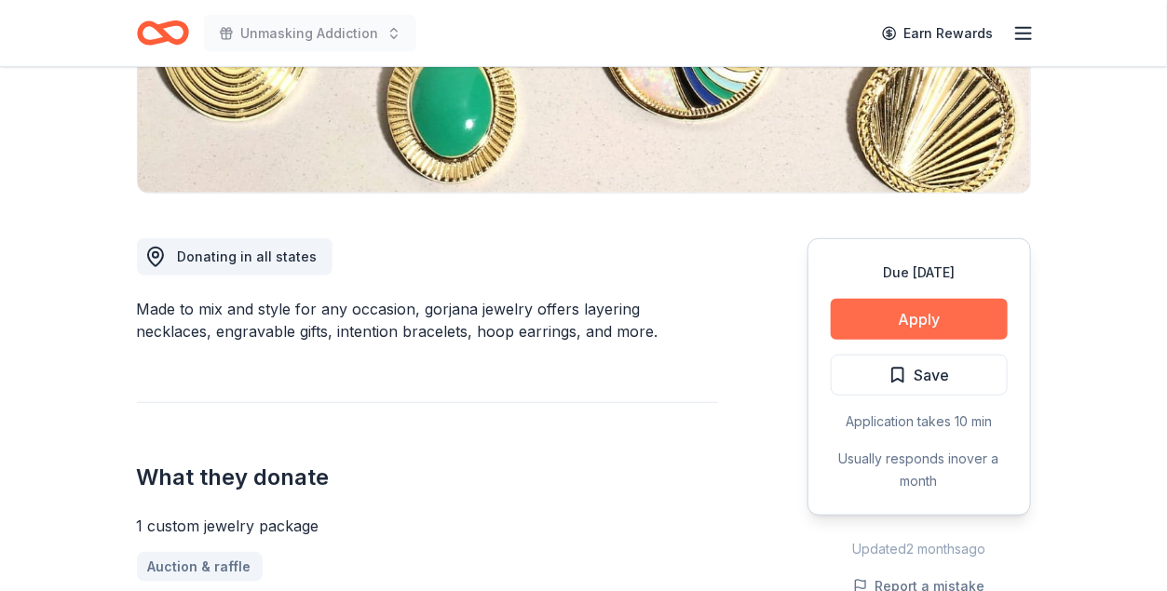
click at [918, 335] on button "Apply" at bounding box center [918, 319] width 177 height 41
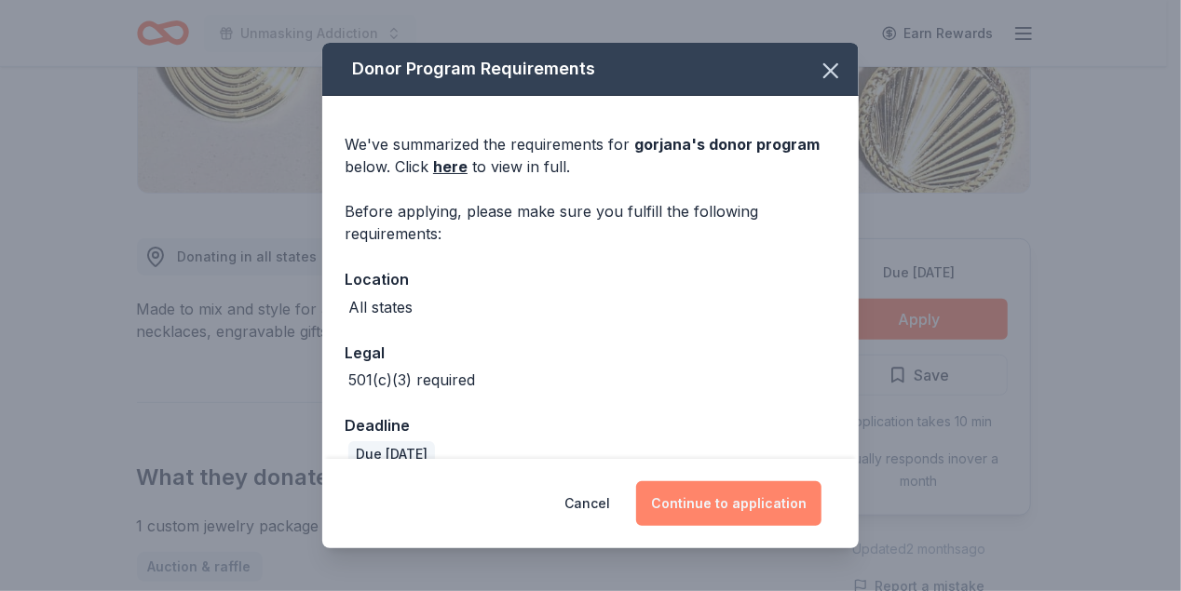
click at [705, 498] on button "Continue to application" at bounding box center [728, 503] width 185 height 45
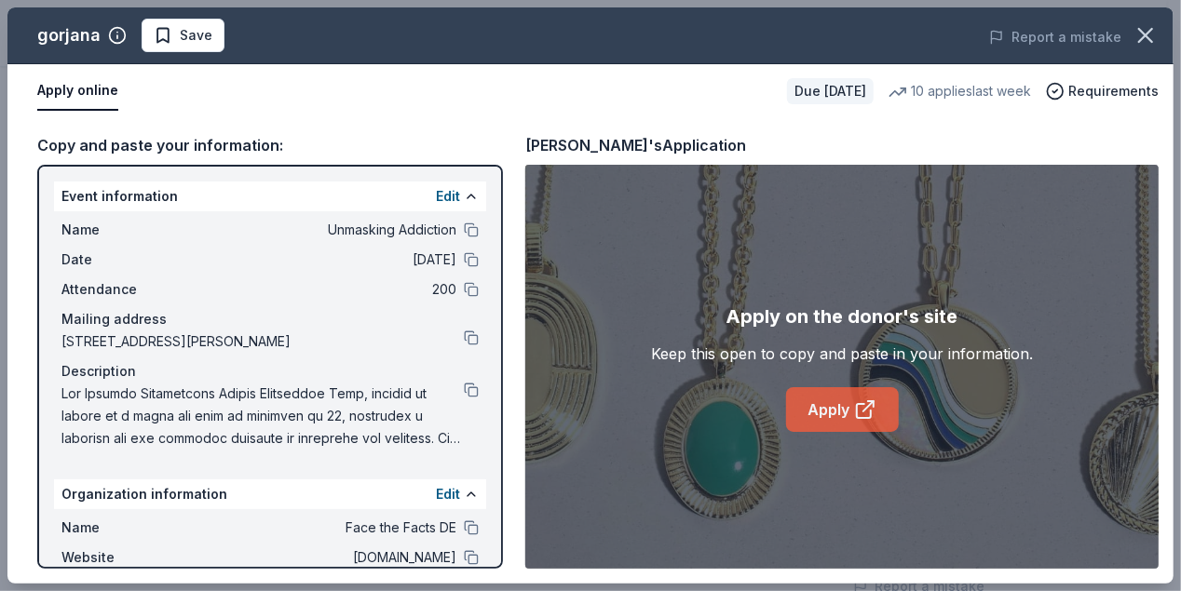
click at [852, 409] on link "Apply" at bounding box center [842, 409] width 113 height 45
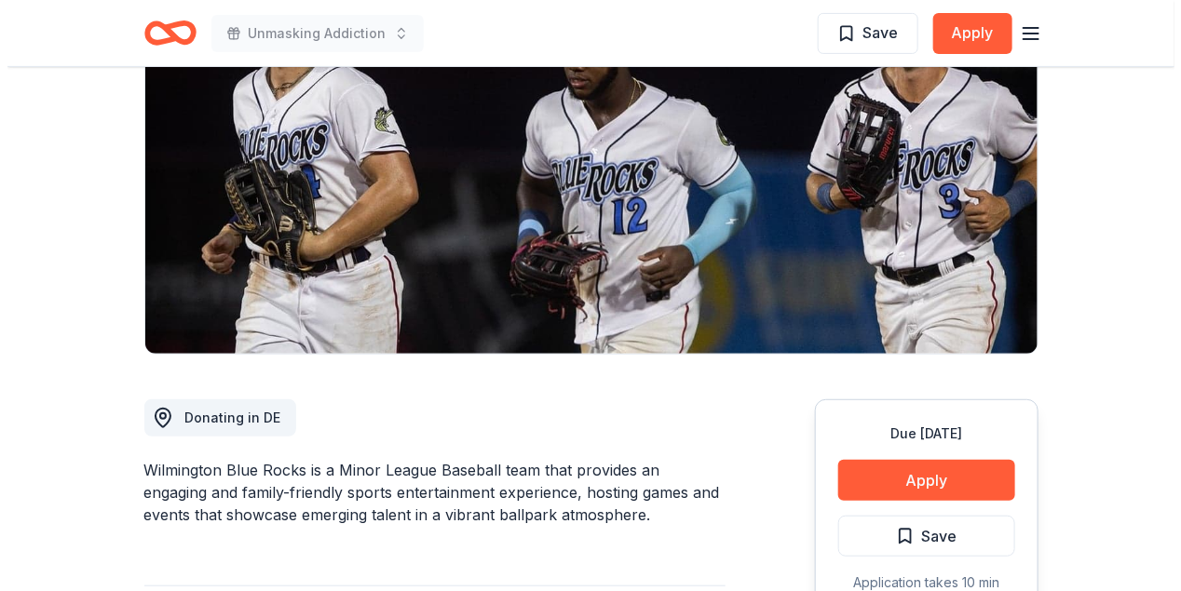
scroll to position [372, 0]
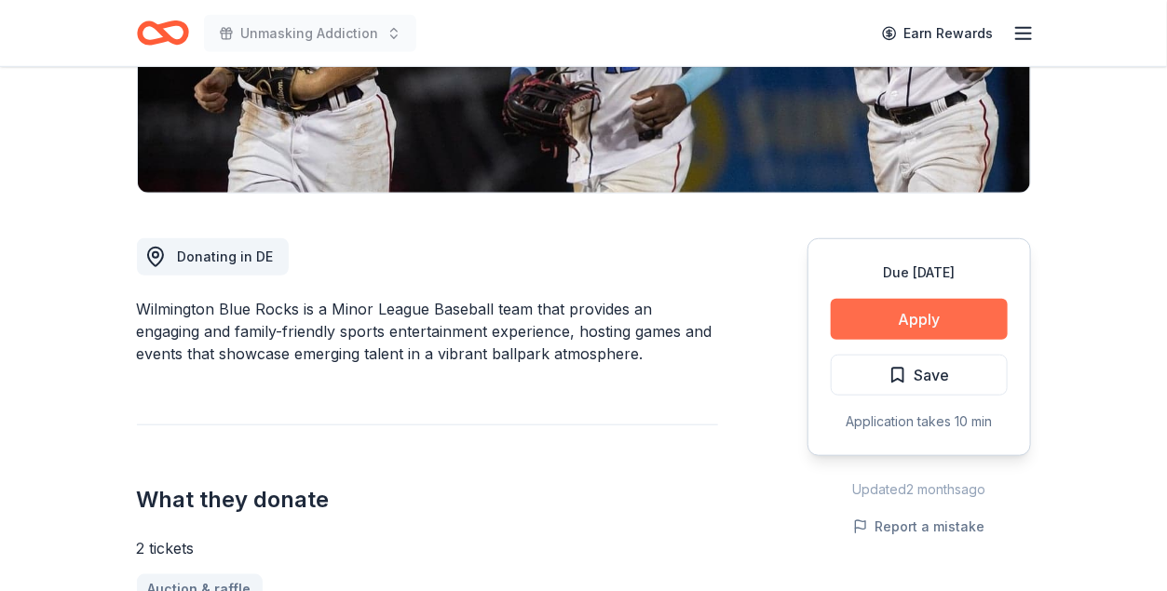
click at [929, 318] on button "Apply" at bounding box center [918, 319] width 177 height 41
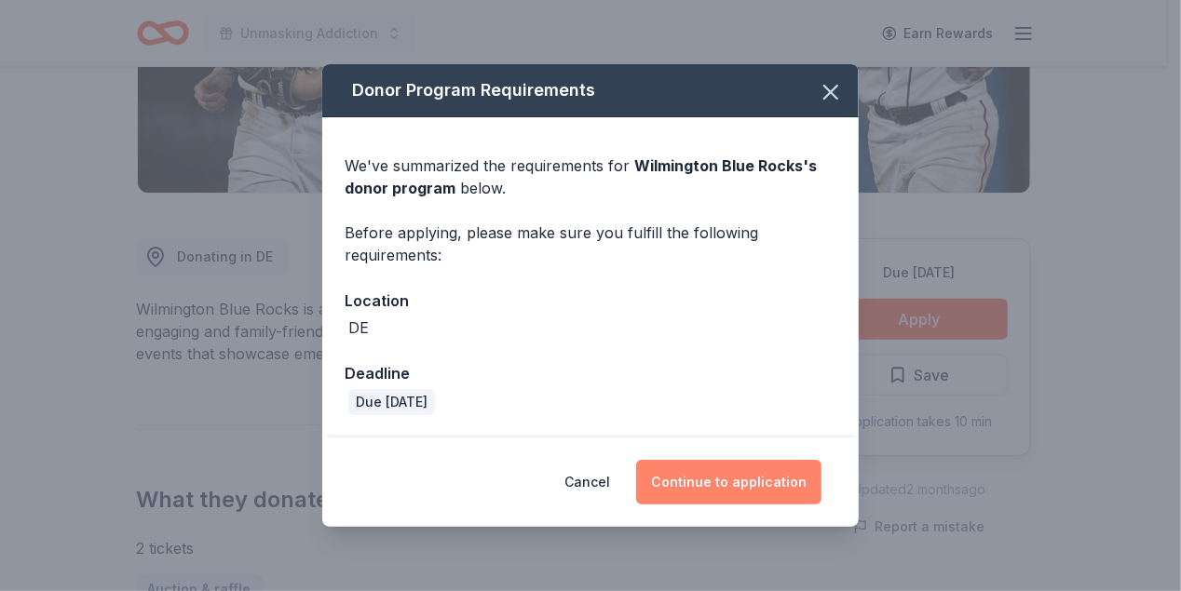
click at [734, 485] on button "Continue to application" at bounding box center [728, 482] width 185 height 45
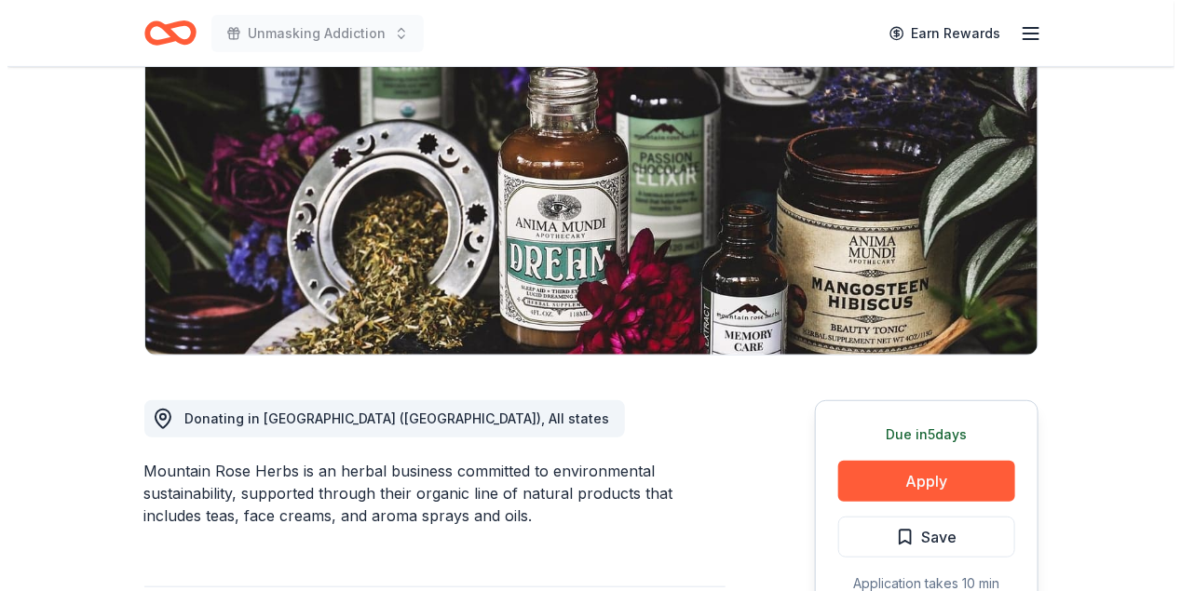
scroll to position [279, 0]
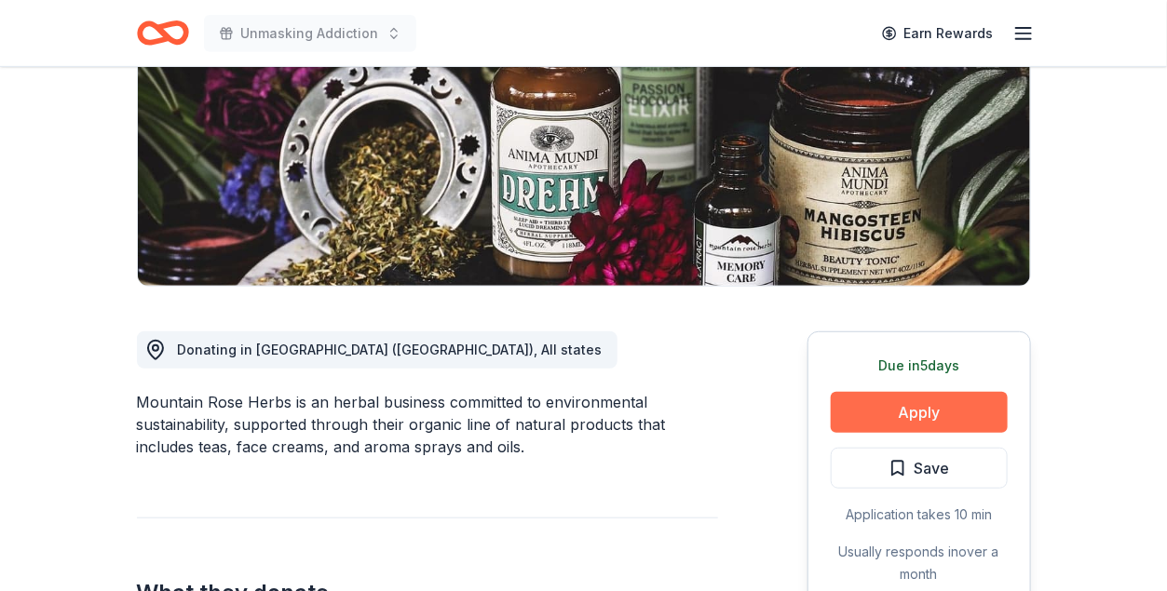
click at [923, 409] on button "Apply" at bounding box center [918, 412] width 177 height 41
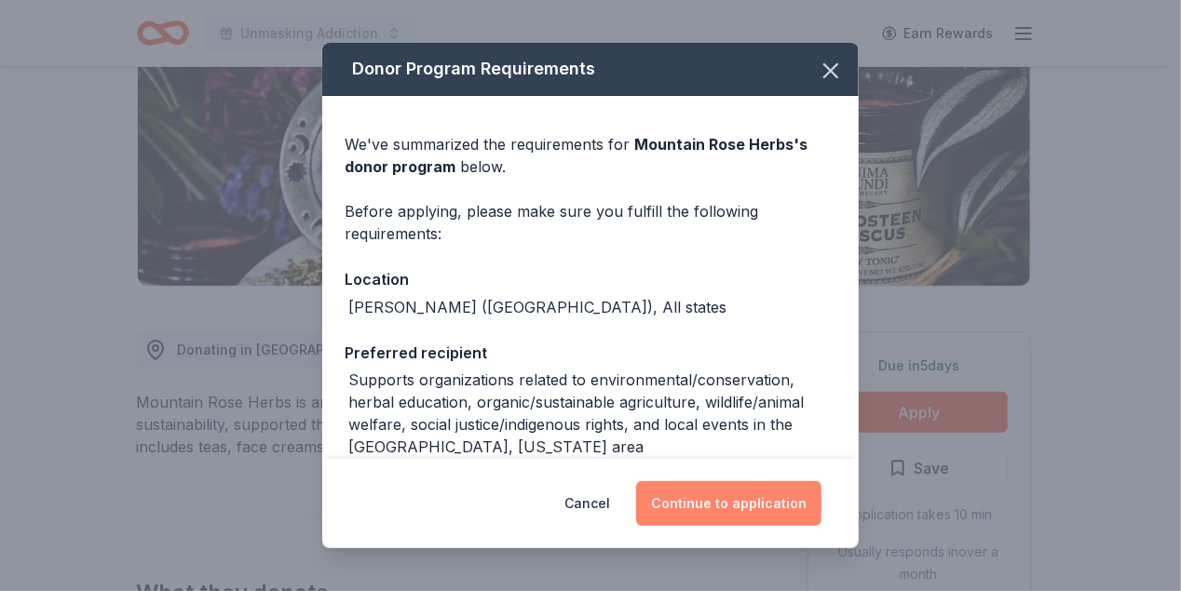
click at [738, 500] on button "Continue to application" at bounding box center [728, 503] width 185 height 45
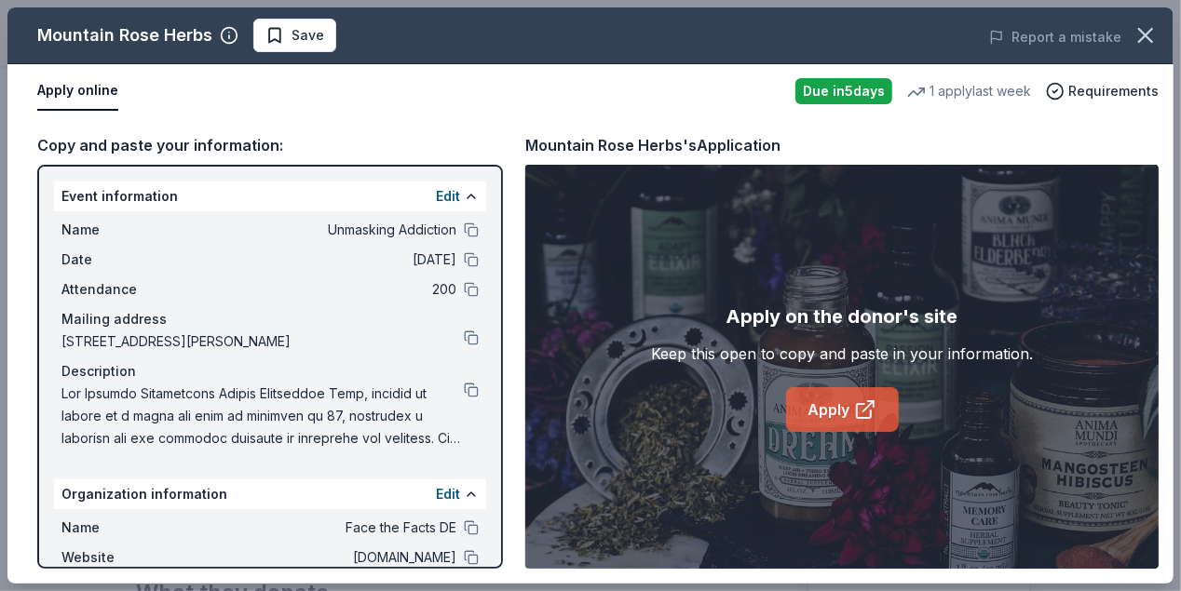
click at [851, 406] on link "Apply" at bounding box center [842, 409] width 113 height 45
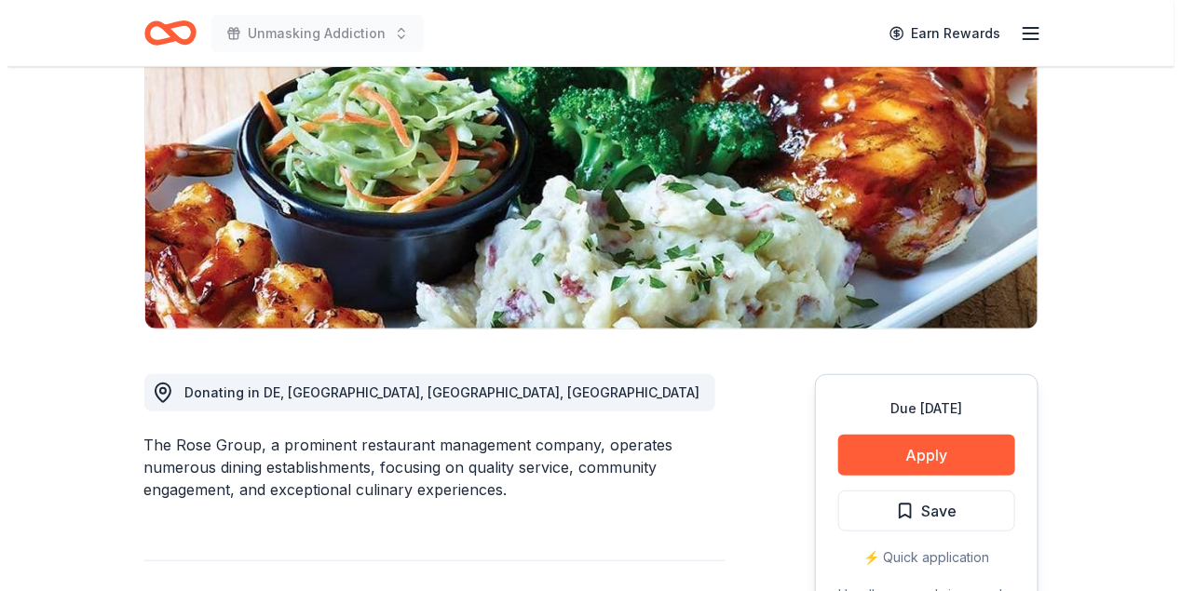
scroll to position [279, 0]
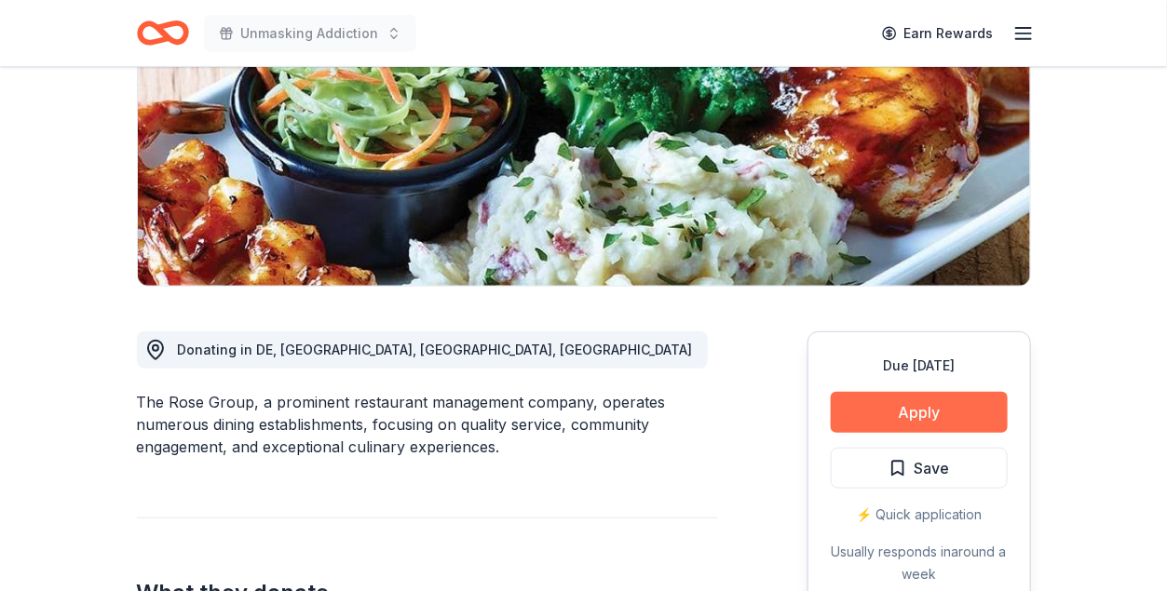
click at [925, 402] on button "Apply" at bounding box center [918, 412] width 177 height 41
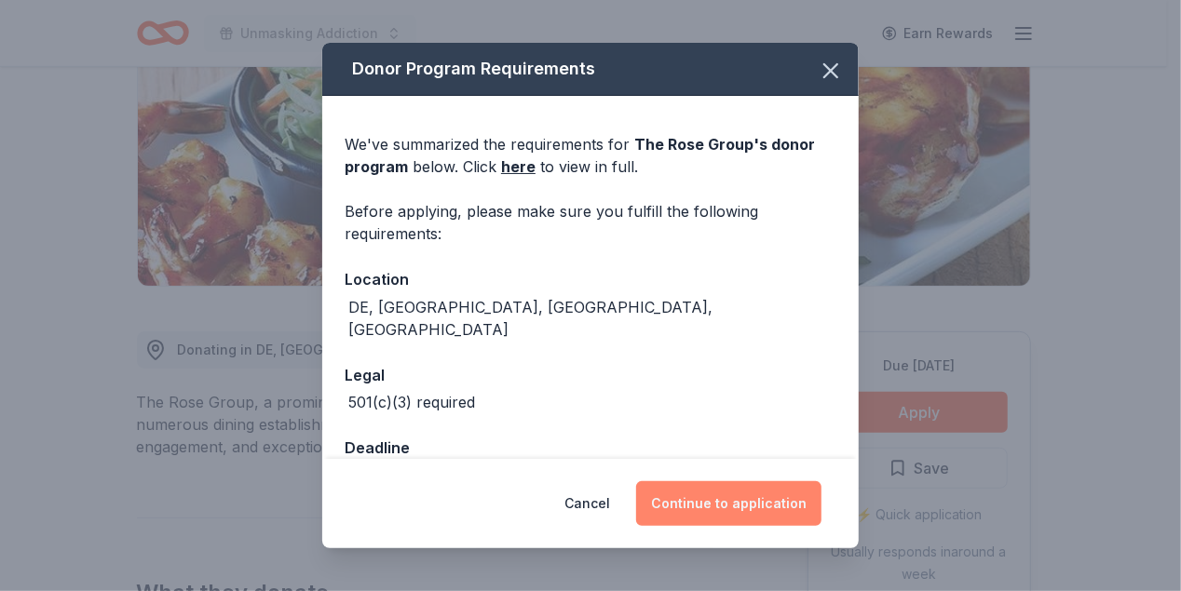
click at [744, 503] on button "Continue to application" at bounding box center [728, 503] width 185 height 45
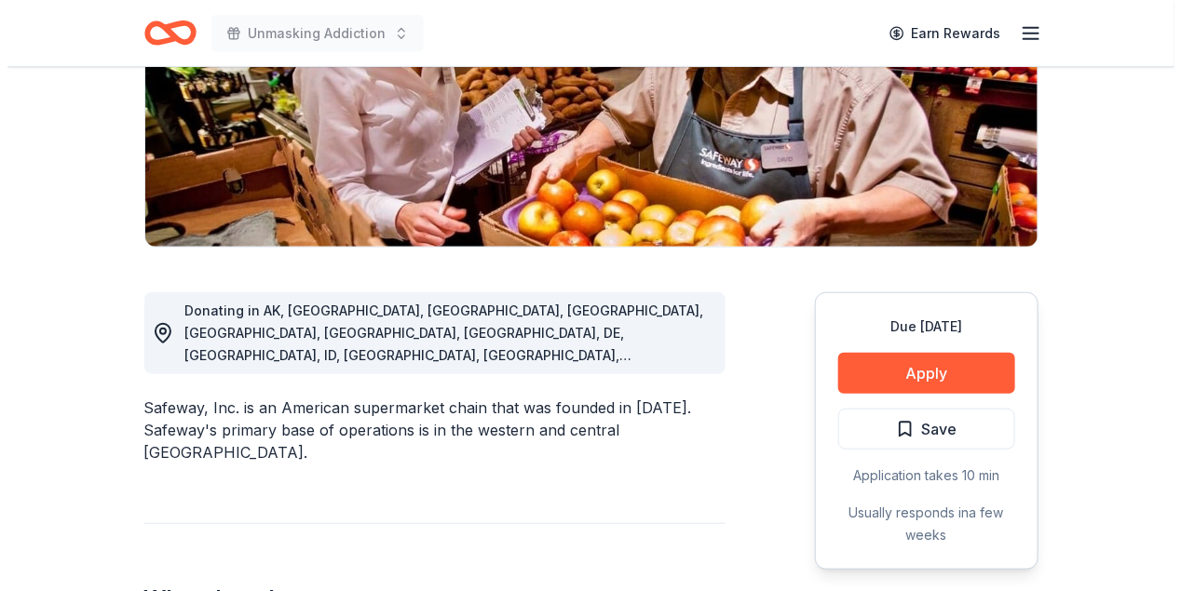
scroll to position [372, 0]
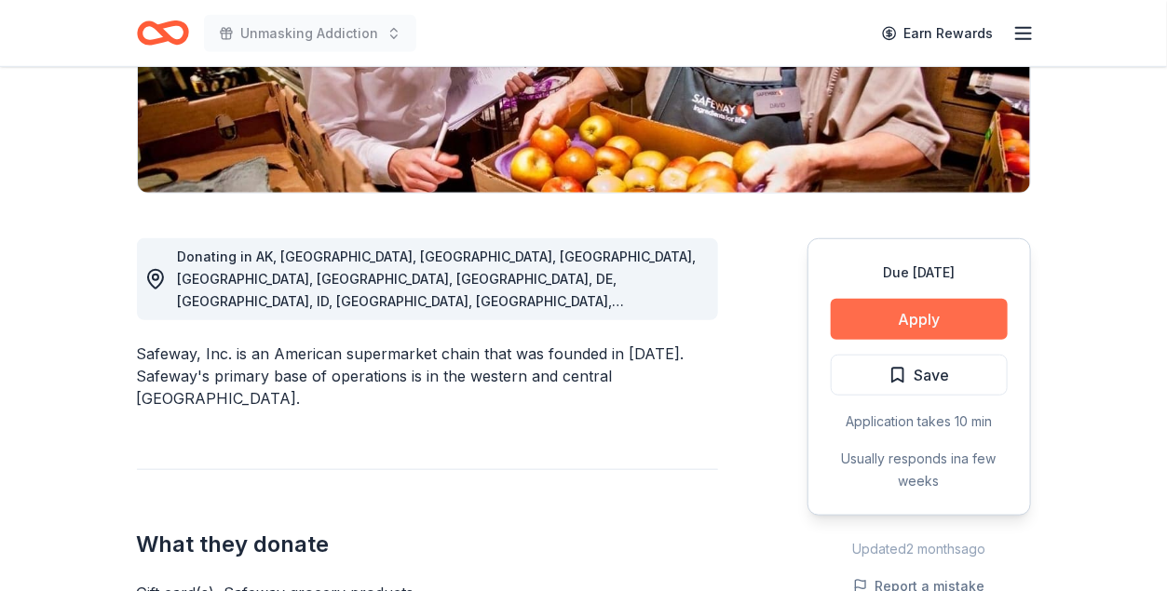
click at [938, 329] on button "Apply" at bounding box center [918, 319] width 177 height 41
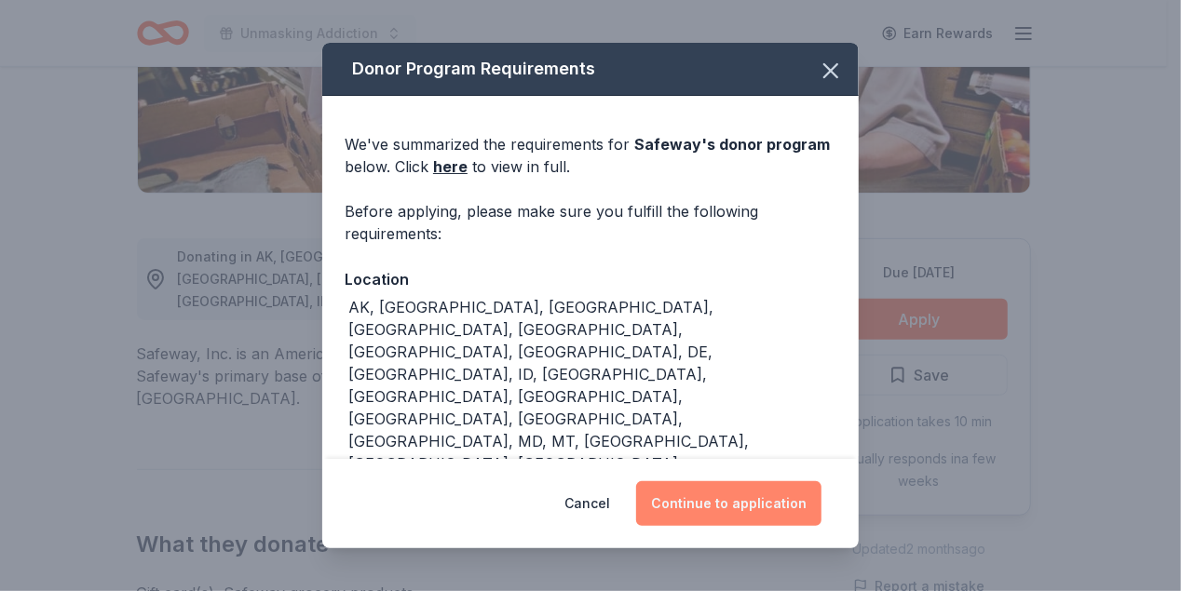
click at [717, 495] on button "Continue to application" at bounding box center [728, 503] width 185 height 45
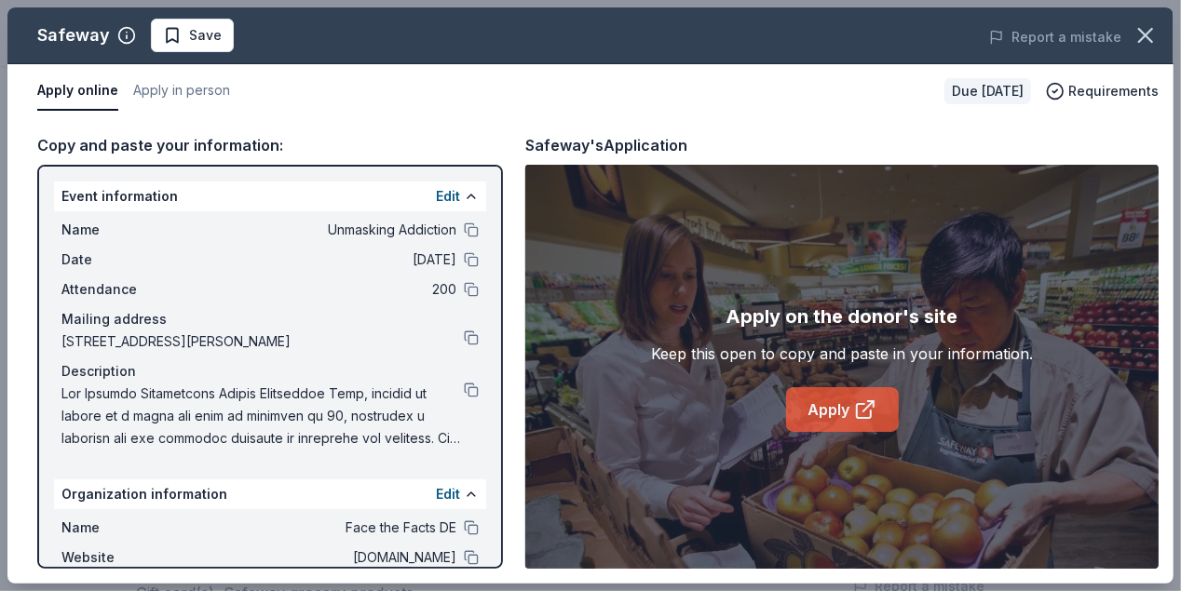
click at [844, 413] on link "Apply" at bounding box center [842, 409] width 113 height 45
click at [839, 402] on link "Apply" at bounding box center [842, 409] width 113 height 45
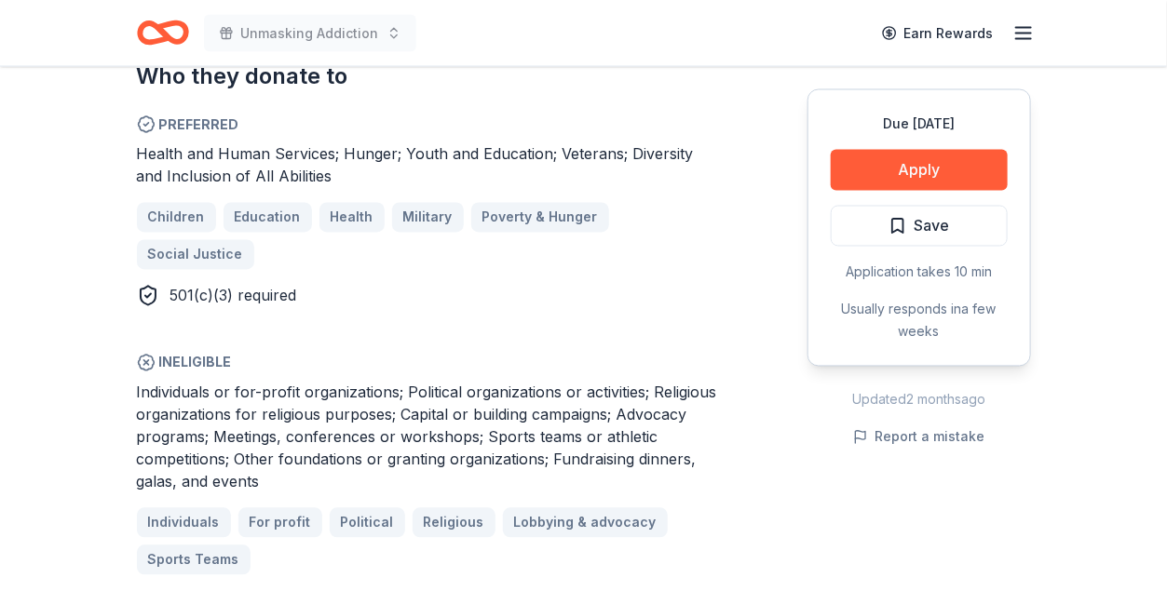
scroll to position [1024, 0]
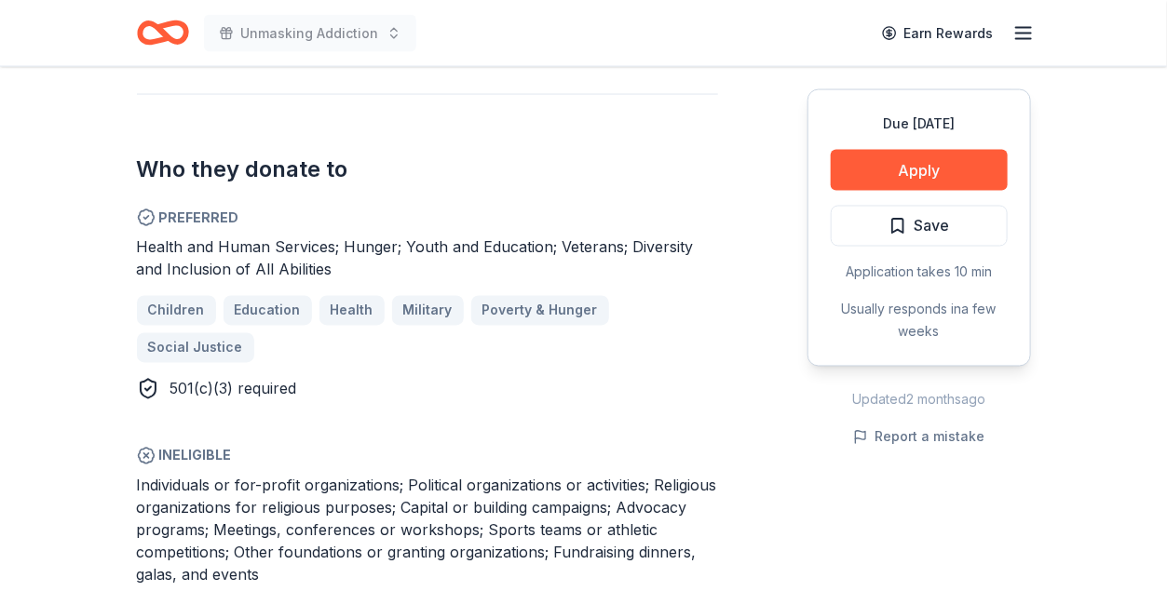
drag, startPoint x: 366, startPoint y: 217, endPoint x: 140, endPoint y: 207, distance: 226.5
click at [140, 236] on div "Health and Human Services; Hunger; Youth and Education; Veterans; Diversity and…" at bounding box center [427, 258] width 581 height 45
drag, startPoint x: 340, startPoint y: 222, endPoint x: 146, endPoint y: 109, distance: 224.0
click at [146, 109] on div "Who they donate to Preferred Health and Human Services; Hunger; Youth and Educa…" at bounding box center [427, 381] width 581 height 574
drag, startPoint x: 134, startPoint y: 122, endPoint x: 334, endPoint y: 246, distance: 235.4
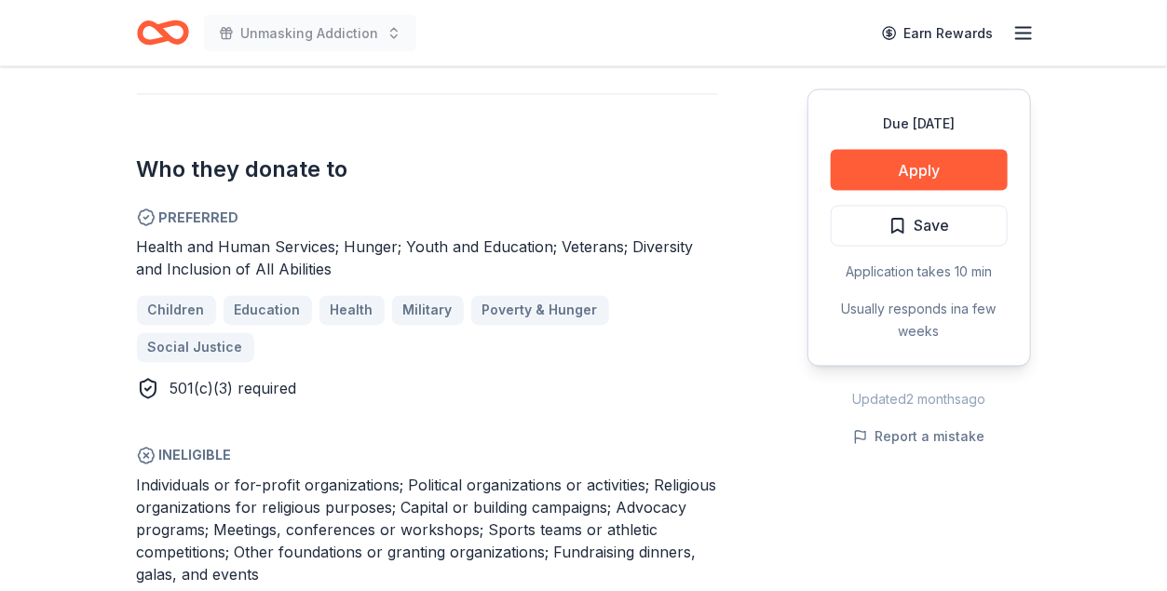
click at [334, 246] on div "Safeway New 12% approval rate $ 50 donation value Share Donating in AK, AZ, AR,…" at bounding box center [583, 471] width 953 height 2857
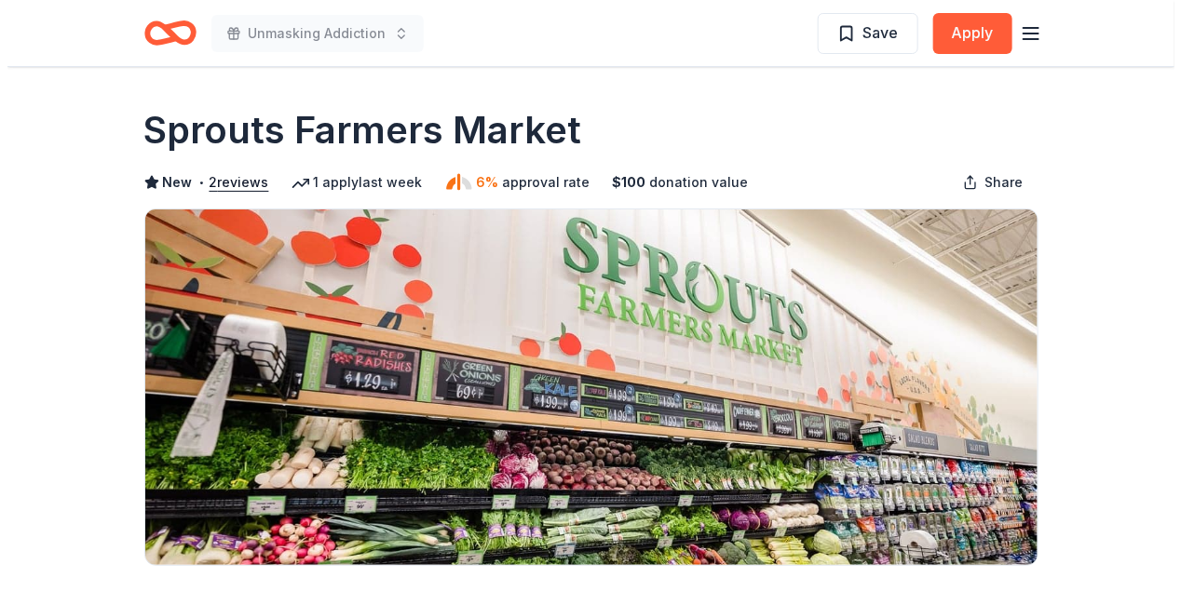
scroll to position [372, 0]
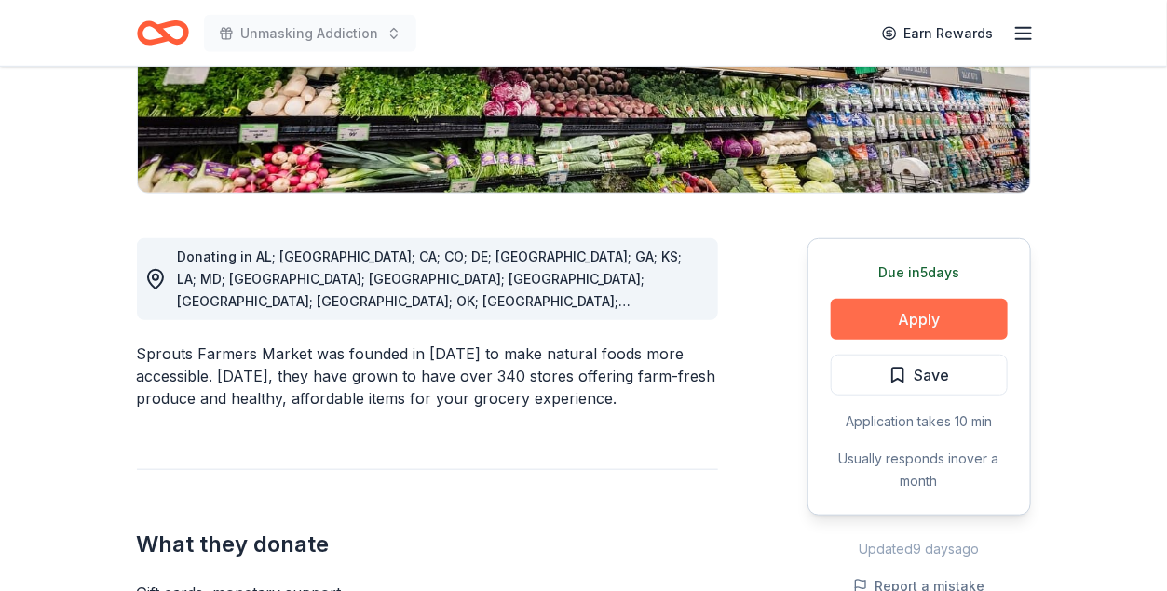
click at [901, 328] on button "Apply" at bounding box center [918, 319] width 177 height 41
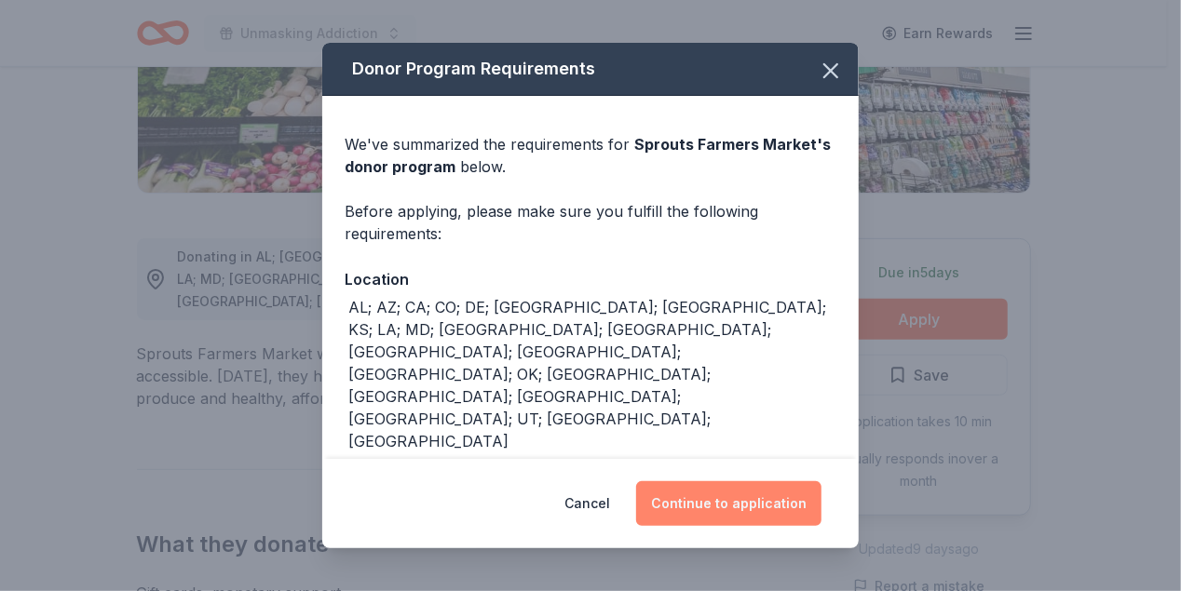
click at [721, 497] on button "Continue to application" at bounding box center [728, 503] width 185 height 45
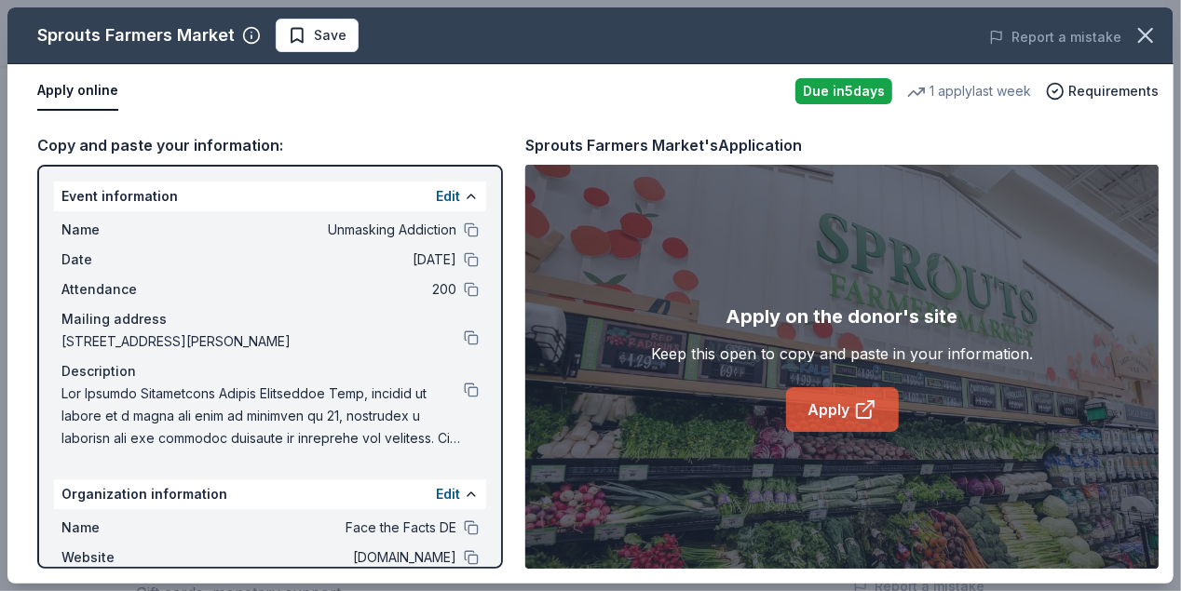
click at [836, 408] on link "Apply" at bounding box center [842, 409] width 113 height 45
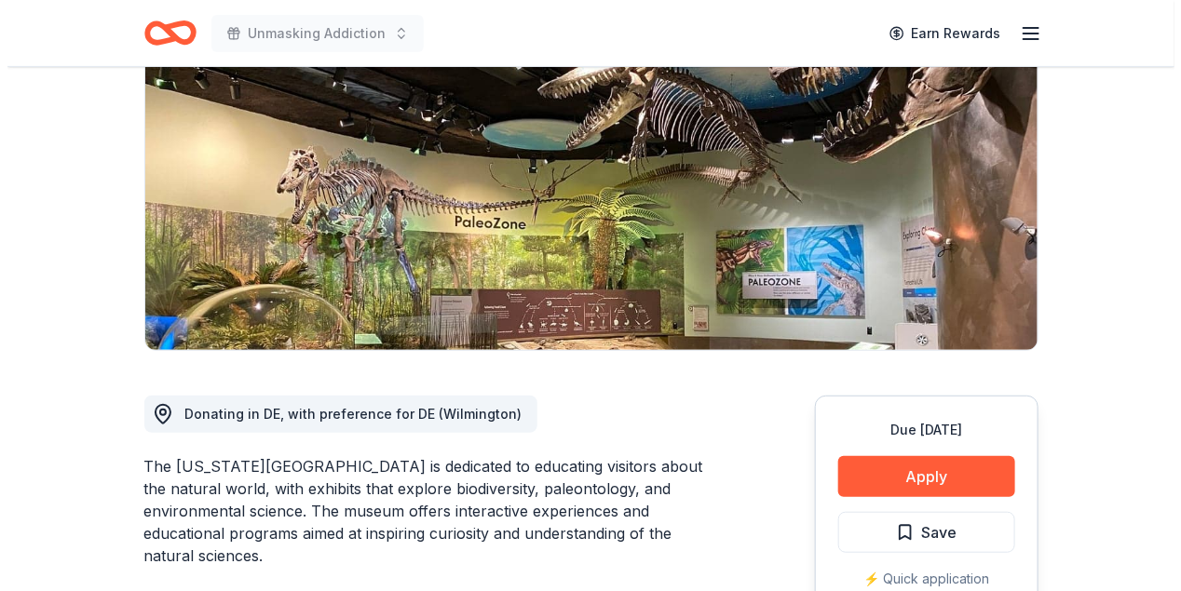
scroll to position [372, 0]
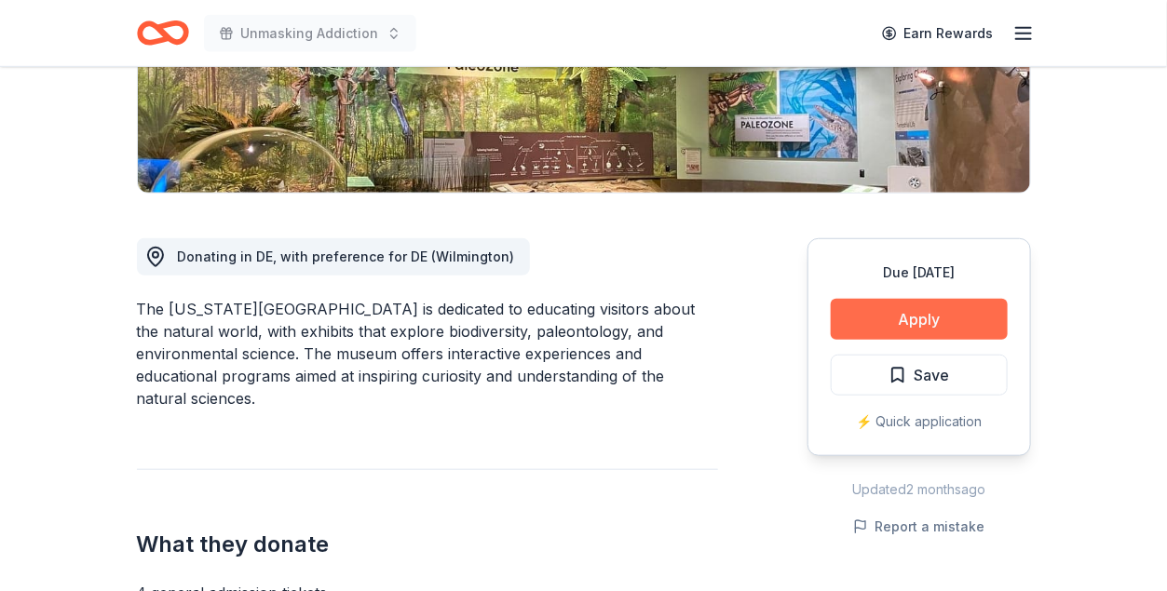
click at [906, 322] on button "Apply" at bounding box center [918, 319] width 177 height 41
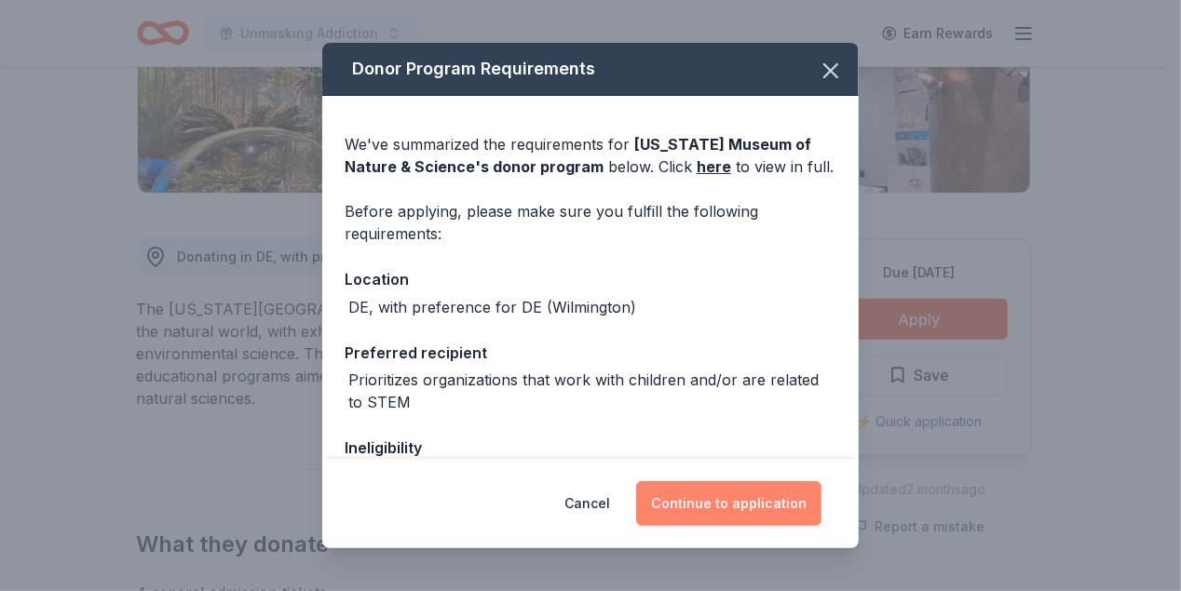
click at [738, 506] on button "Continue to application" at bounding box center [728, 503] width 185 height 45
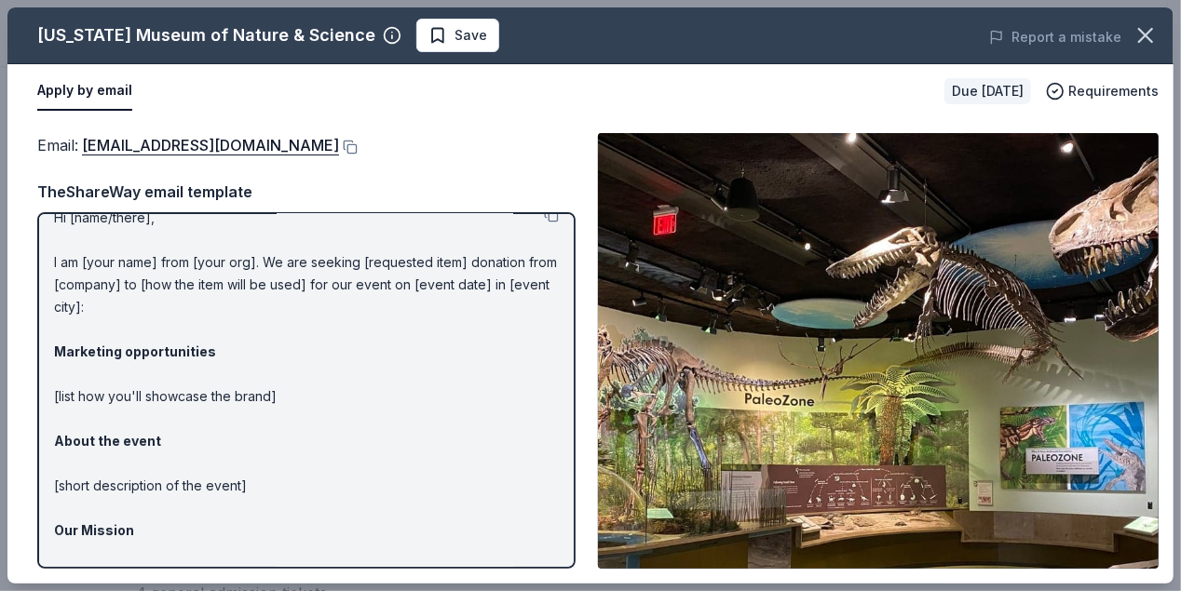
scroll to position [0, 0]
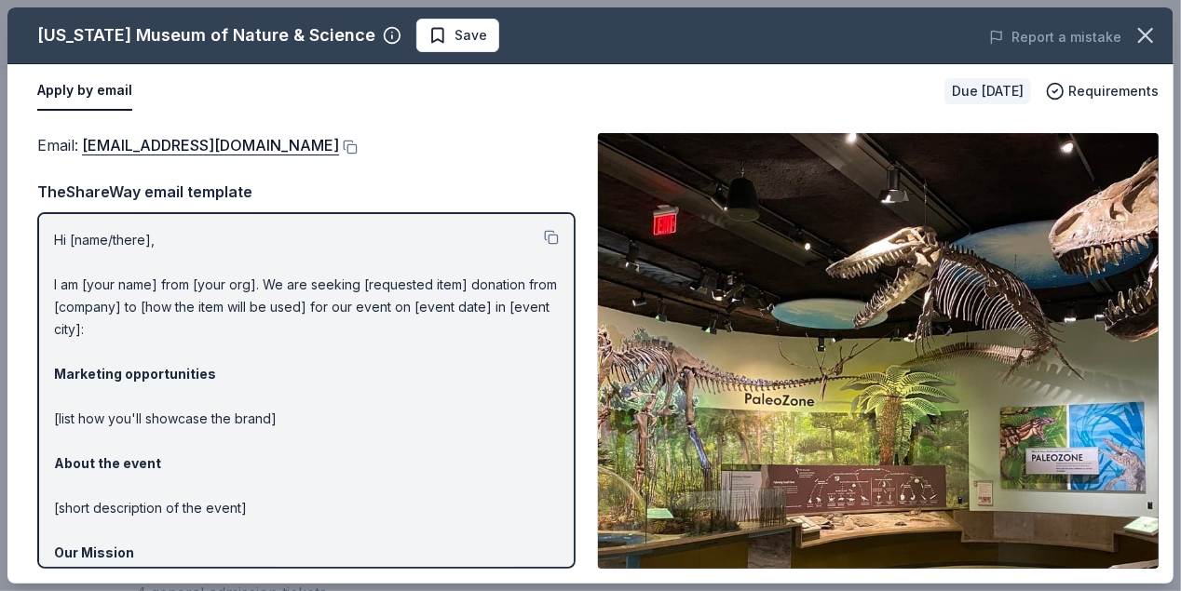
drag, startPoint x: 44, startPoint y: 236, endPoint x: 326, endPoint y: 393, distance: 322.6
click at [326, 393] on div "Hi [name/there], I am [your name] from [your org]. We are seeking [requested it…" at bounding box center [306, 390] width 538 height 357
click at [544, 240] on button at bounding box center [551, 237] width 15 height 15
click at [339, 146] on button at bounding box center [348, 147] width 19 height 15
drag, startPoint x: 350, startPoint y: 34, endPoint x: 118, endPoint y: 38, distance: 231.9
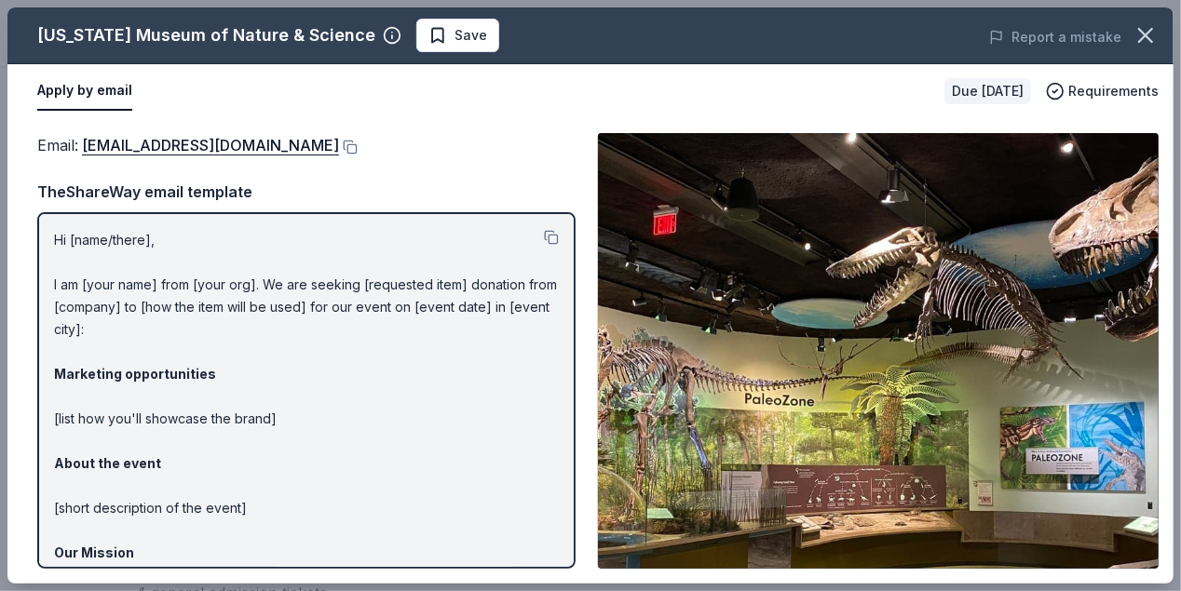
click at [118, 38] on div "Delaware Museum of Nature & Science" at bounding box center [206, 35] width 338 height 30
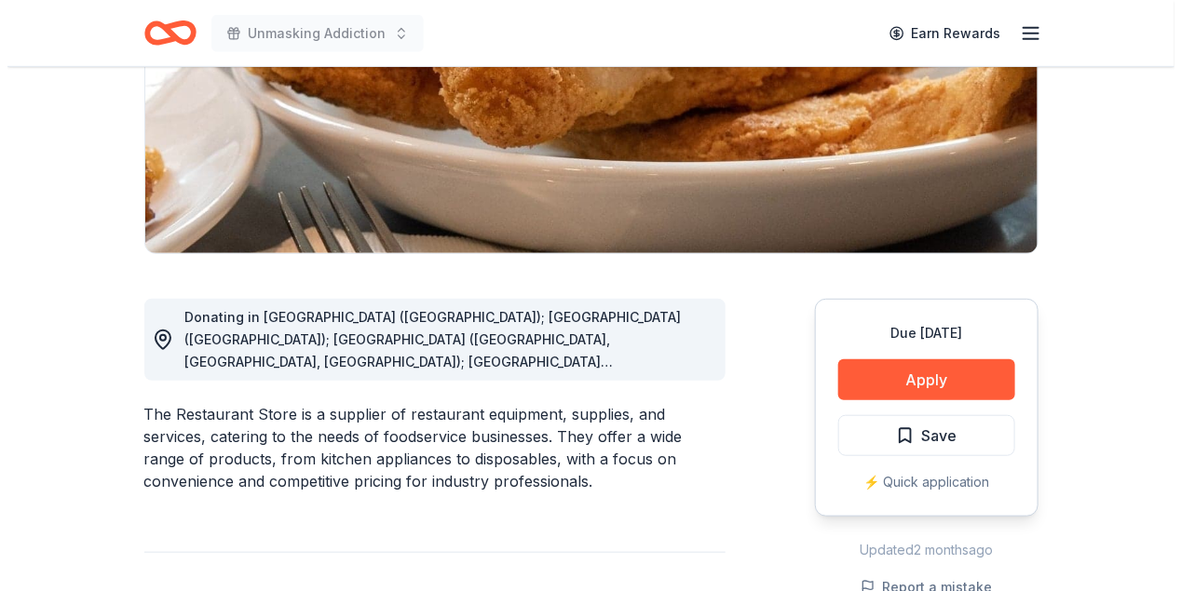
scroll to position [279, 0]
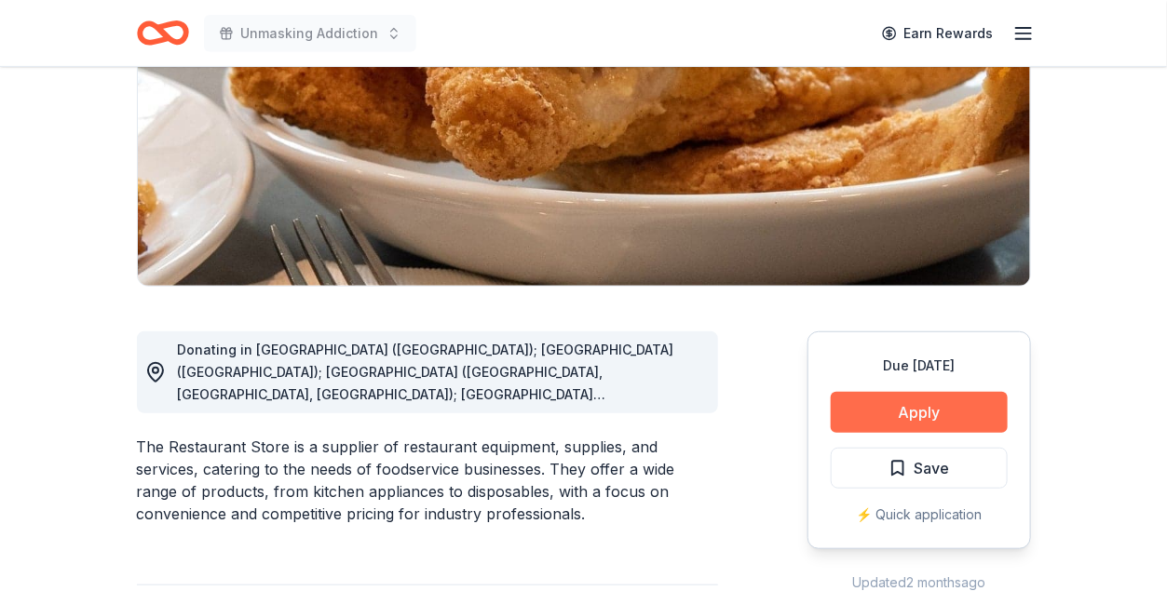
click at [907, 416] on button "Apply" at bounding box center [918, 412] width 177 height 41
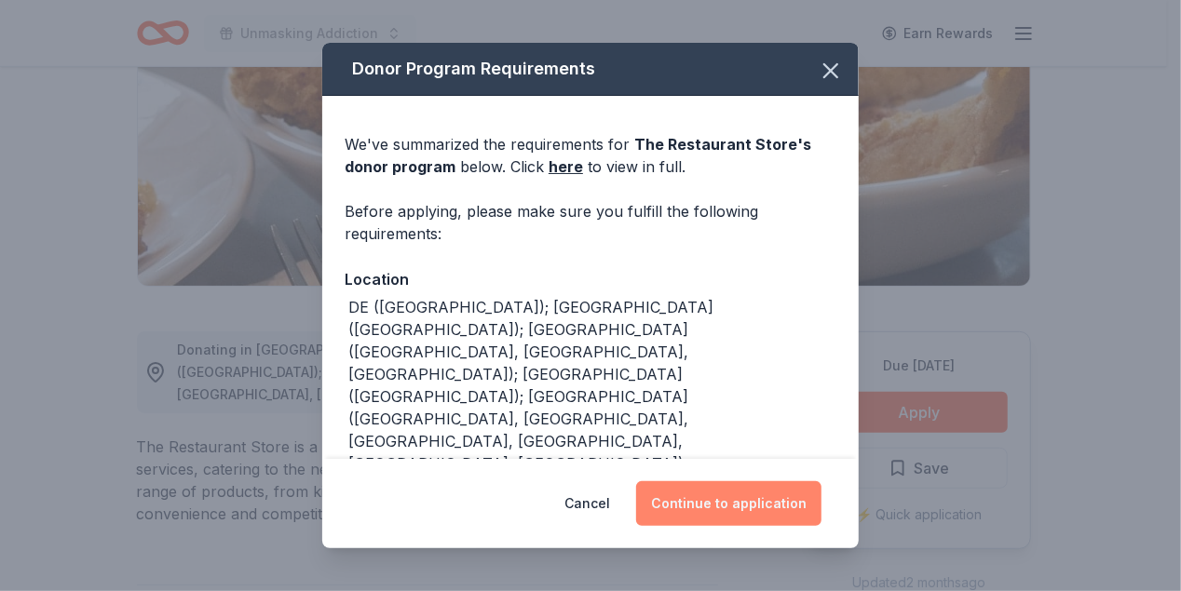
click at [763, 506] on button "Continue to application" at bounding box center [728, 503] width 185 height 45
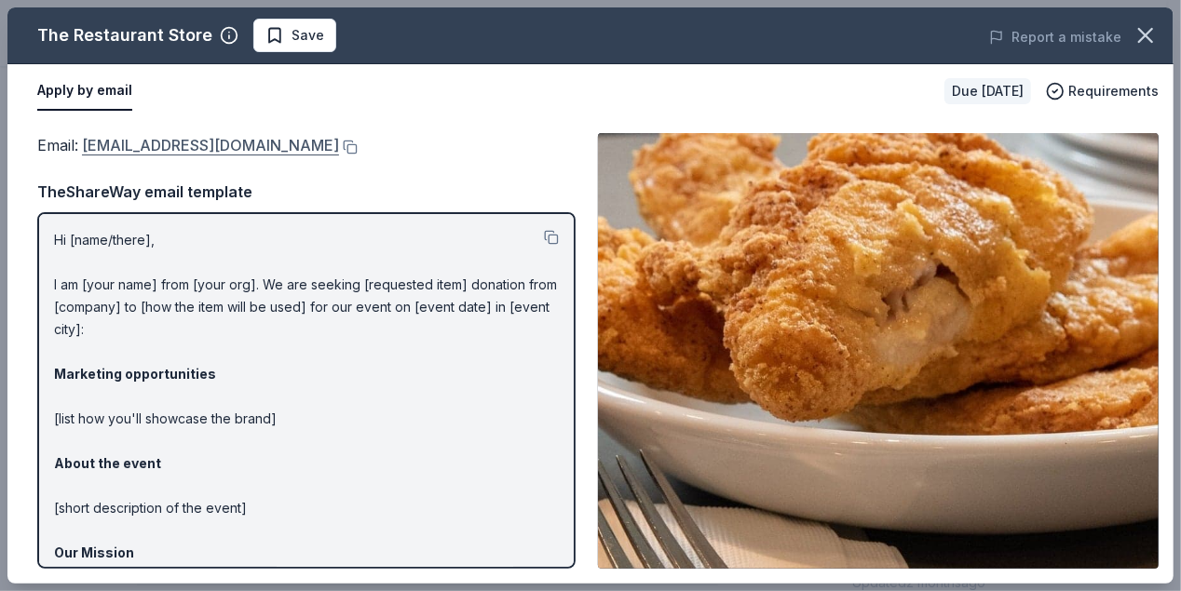
click at [101, 144] on link "help@therestaurantstore.com" at bounding box center [210, 145] width 257 height 24
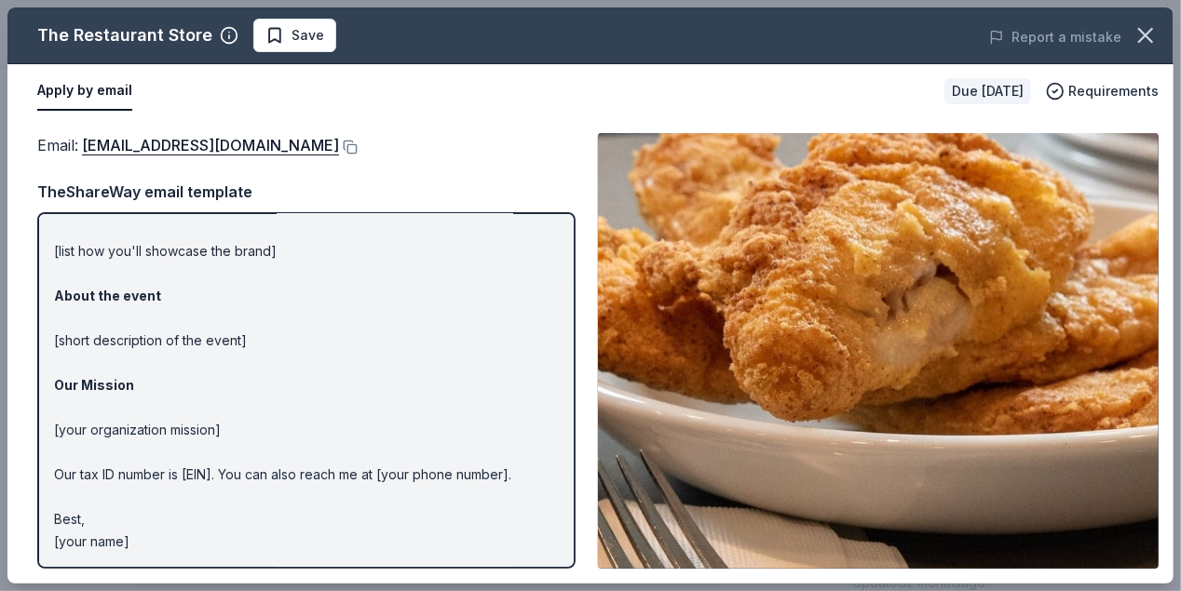
drag, startPoint x: 148, startPoint y: 539, endPoint x: 22, endPoint y: 377, distance: 205.0
click at [22, 377] on div "Email : help@therestaurantstore.com Email : help@therestaurantstore.com TheShar…" at bounding box center [590, 351] width 1166 height 466
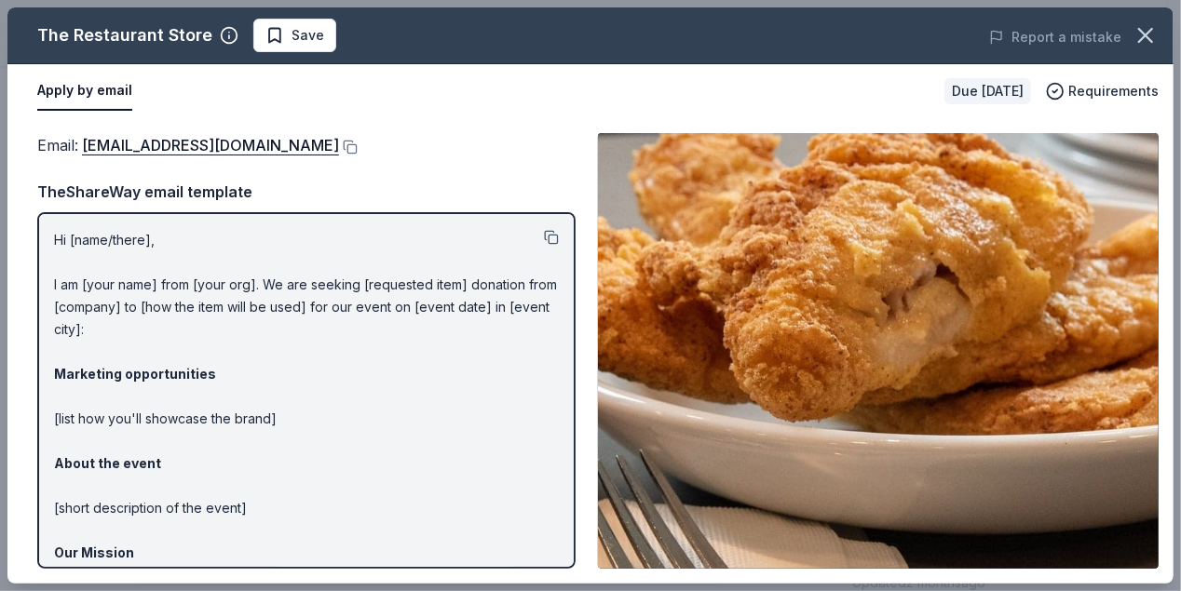
click at [544, 236] on button at bounding box center [551, 237] width 15 height 15
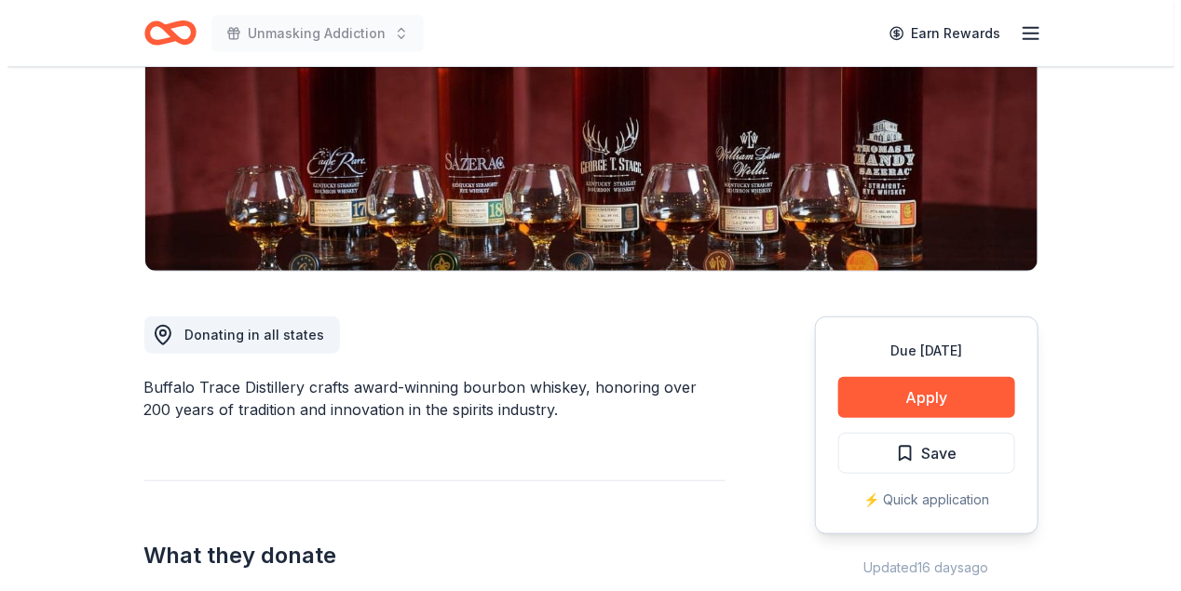
scroll to position [372, 0]
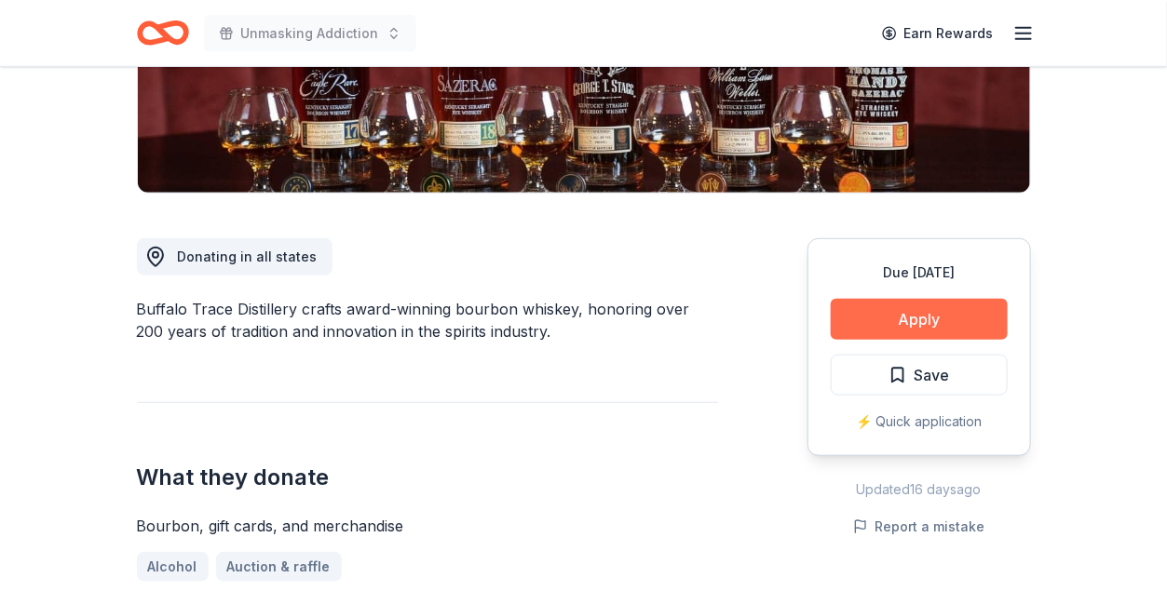
click at [898, 315] on button "Apply" at bounding box center [918, 319] width 177 height 41
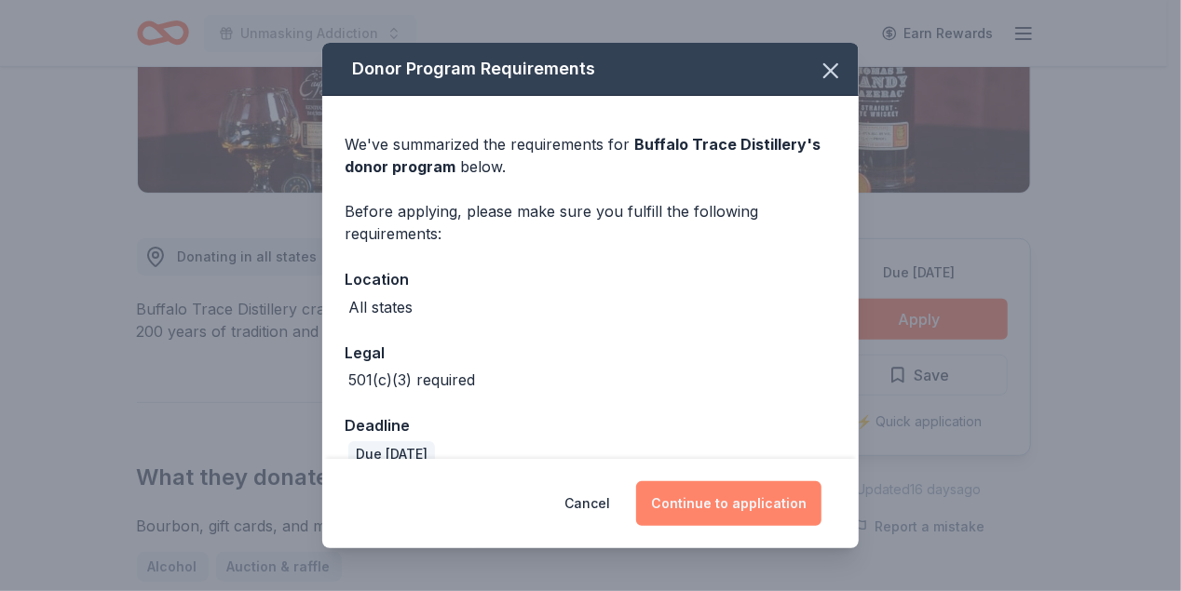
click at [732, 506] on button "Continue to application" at bounding box center [728, 503] width 185 height 45
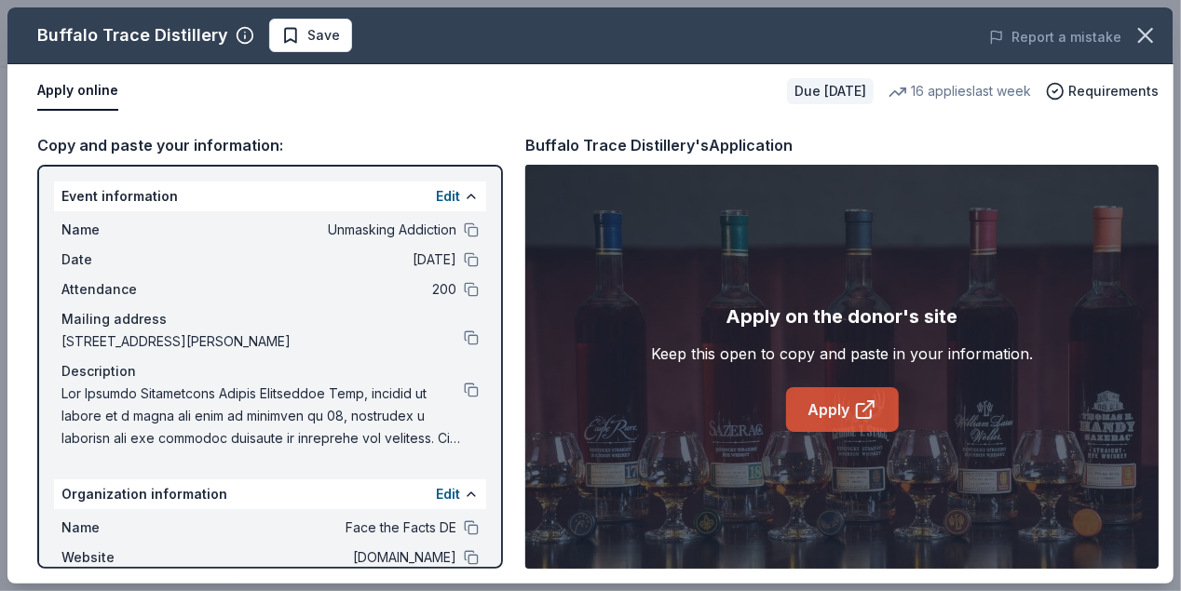
click at [868, 397] on link "Apply" at bounding box center [842, 409] width 113 height 45
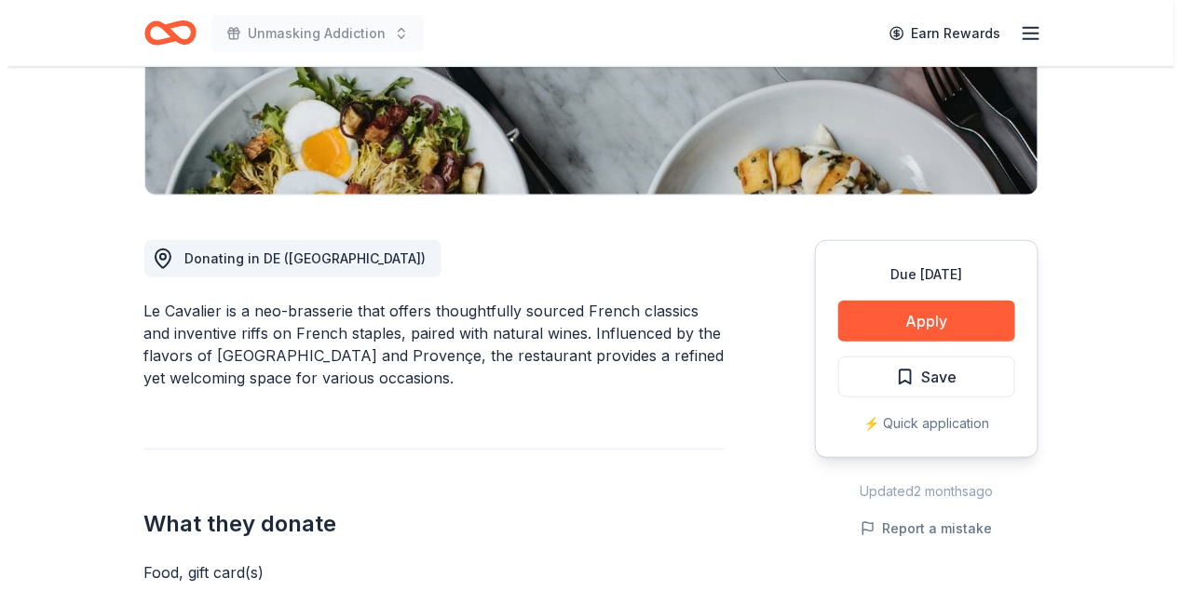
scroll to position [372, 0]
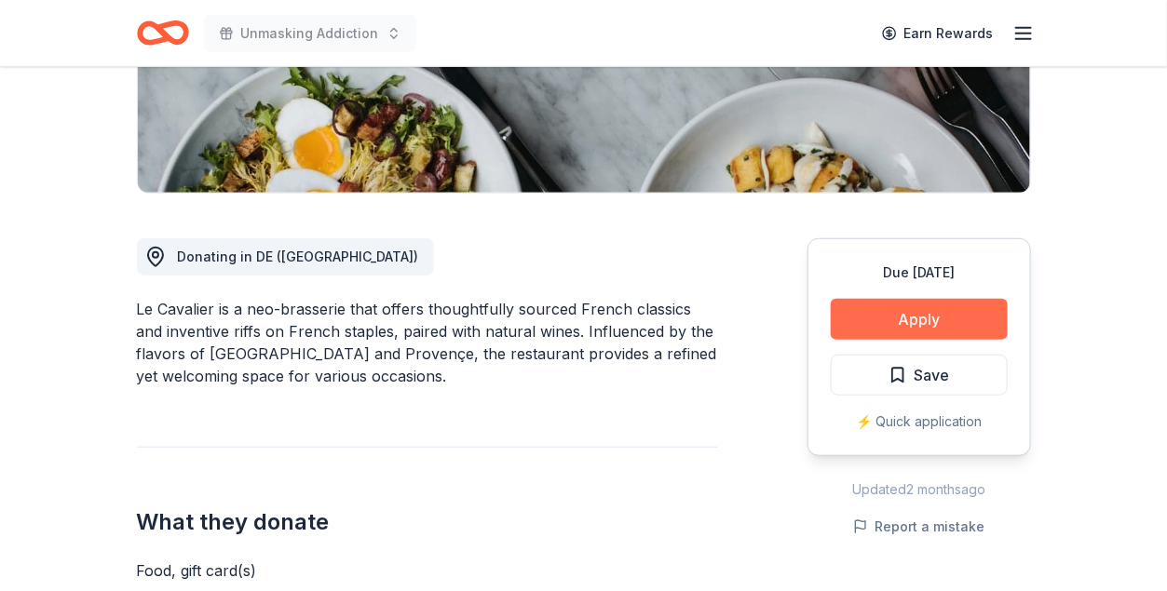
click at [925, 315] on button "Apply" at bounding box center [918, 319] width 177 height 41
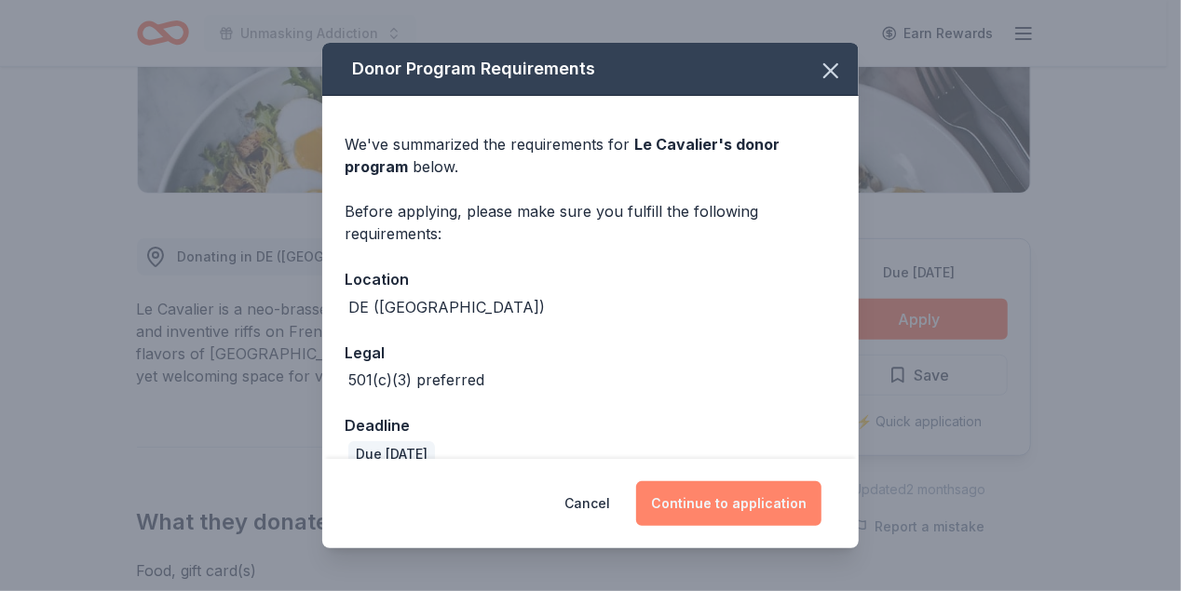
click at [704, 494] on button "Continue to application" at bounding box center [728, 503] width 185 height 45
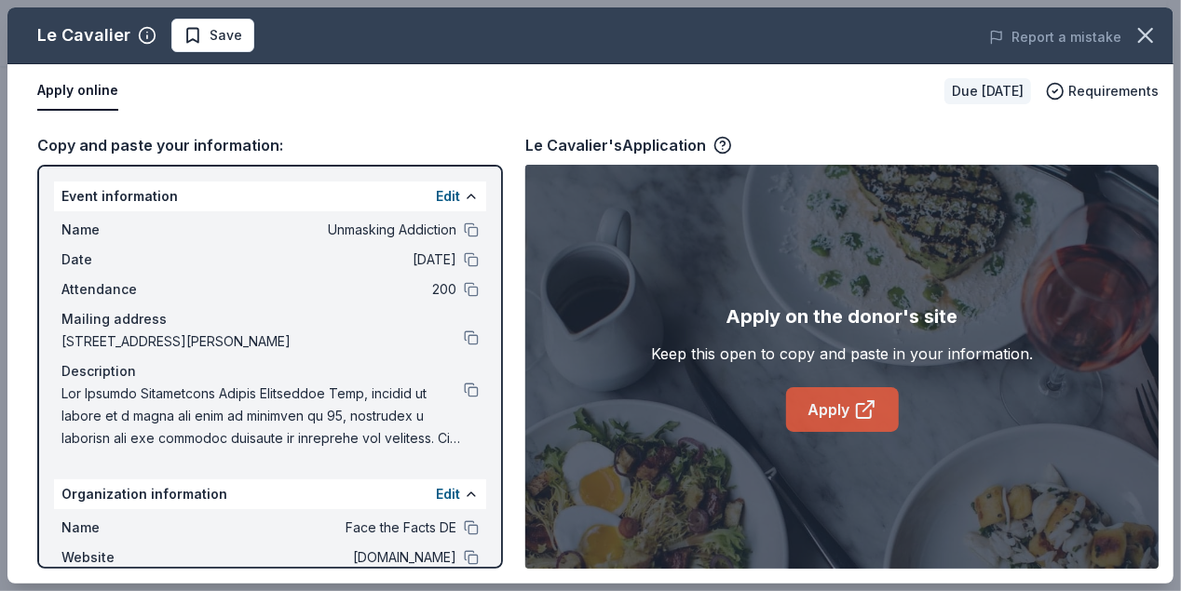
click at [838, 403] on link "Apply" at bounding box center [842, 409] width 113 height 45
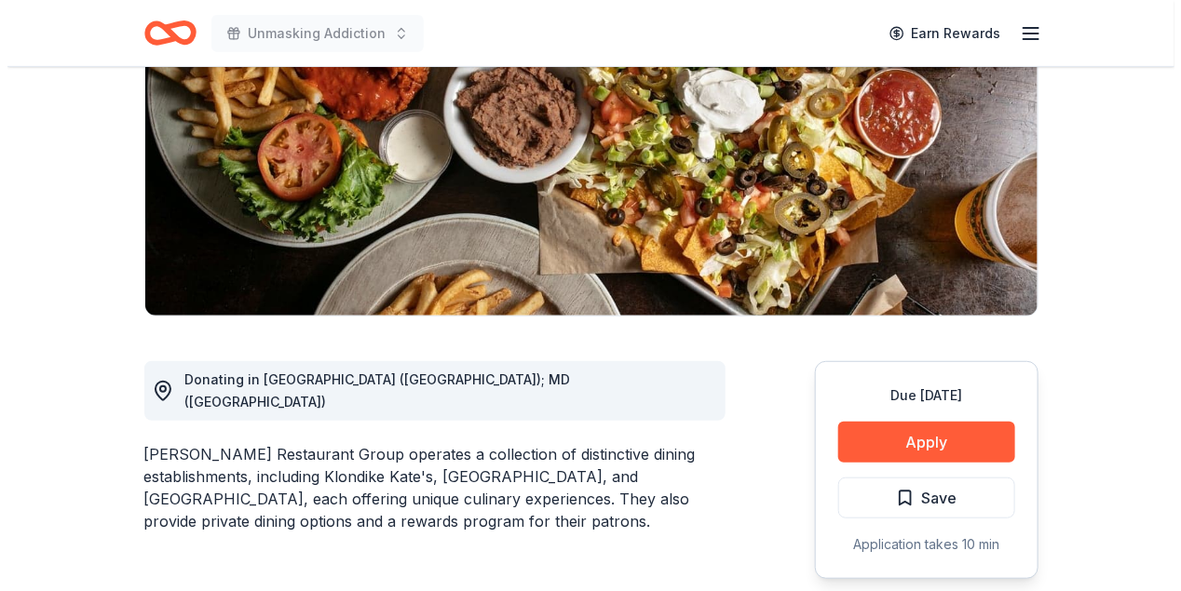
scroll to position [279, 0]
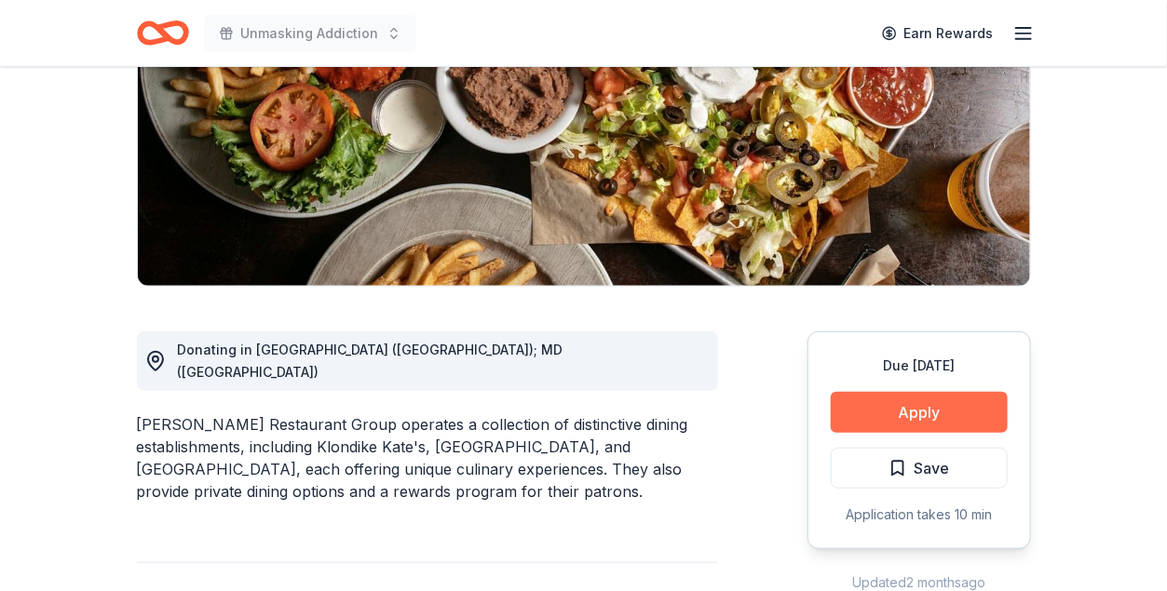
click at [908, 417] on button "Apply" at bounding box center [918, 412] width 177 height 41
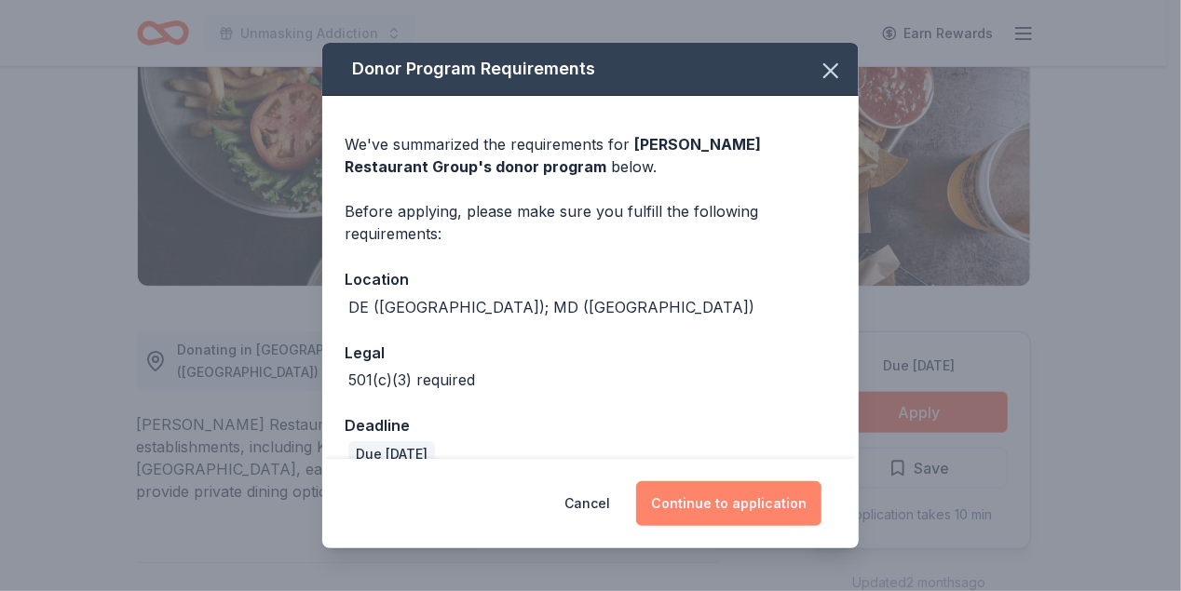
click at [704, 492] on button "Continue to application" at bounding box center [728, 503] width 185 height 45
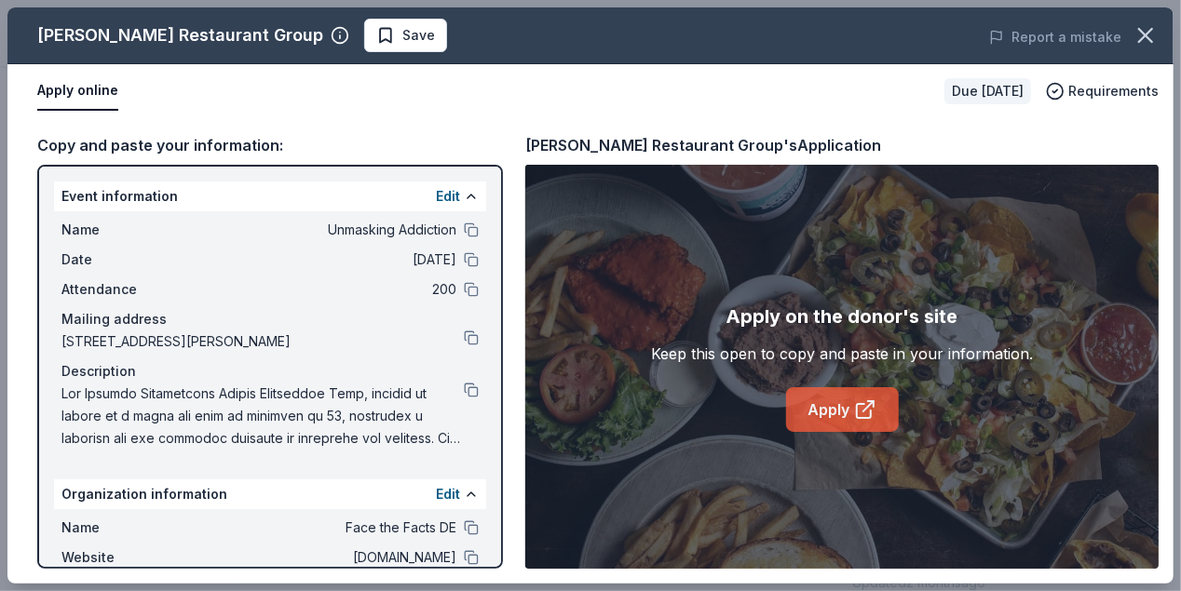
click at [843, 413] on link "Apply" at bounding box center [842, 409] width 113 height 45
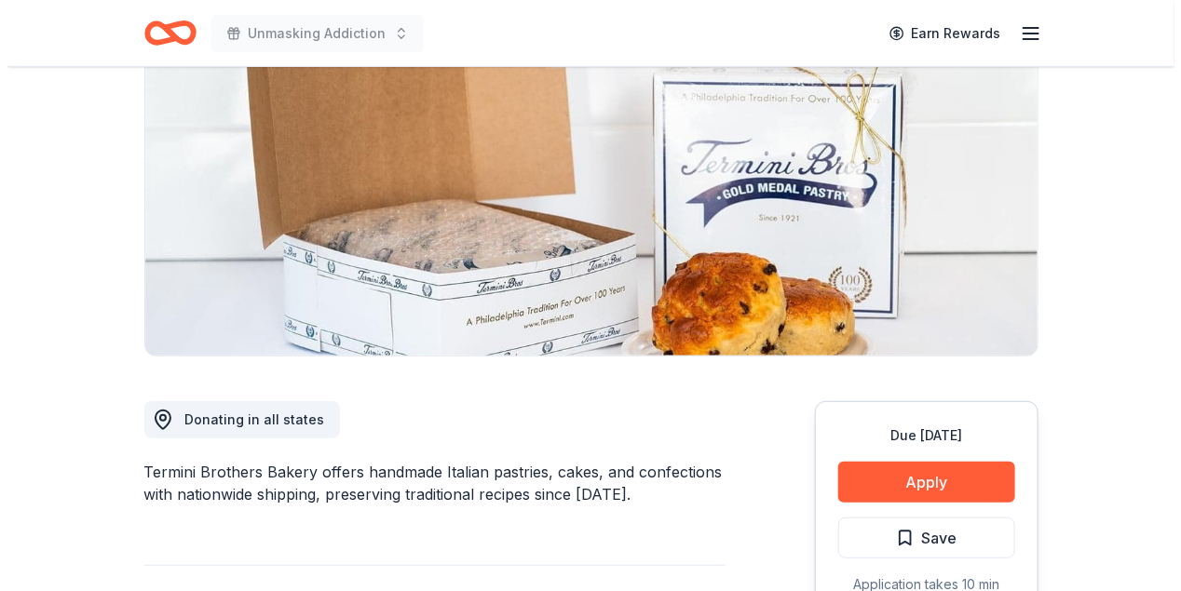
scroll to position [279, 0]
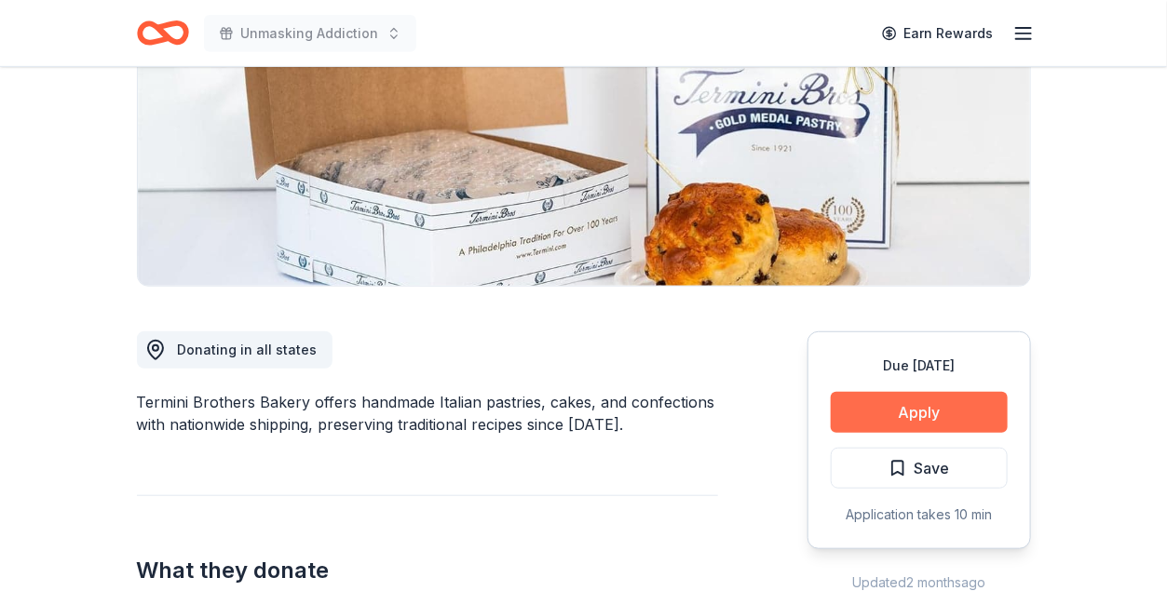
click at [914, 407] on button "Apply" at bounding box center [918, 412] width 177 height 41
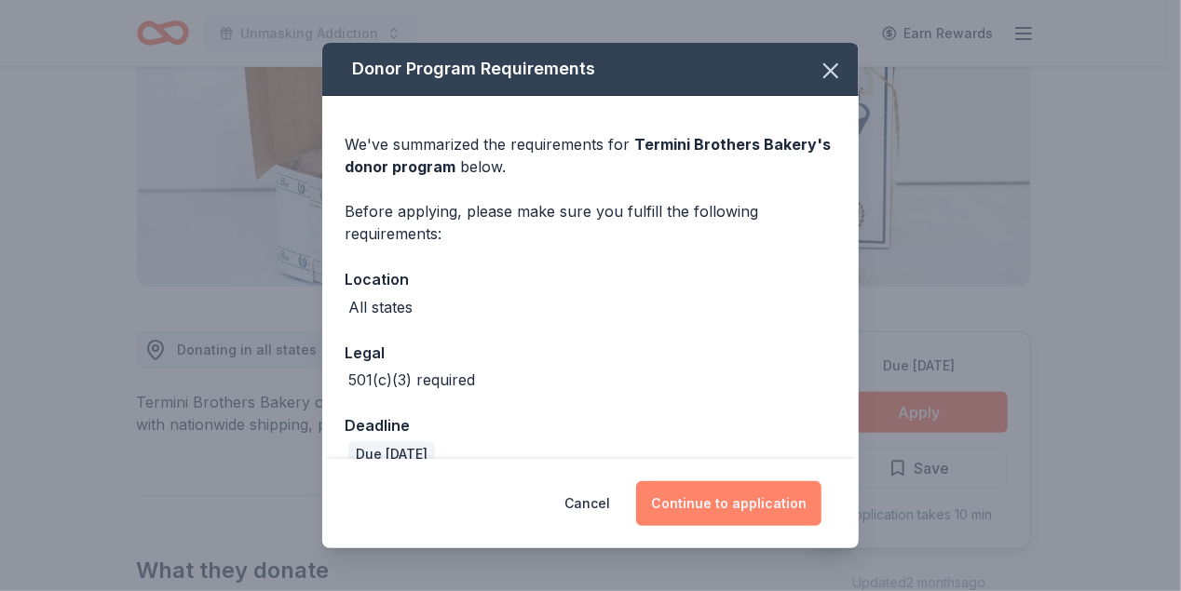
click at [695, 506] on button "Continue to application" at bounding box center [728, 503] width 185 height 45
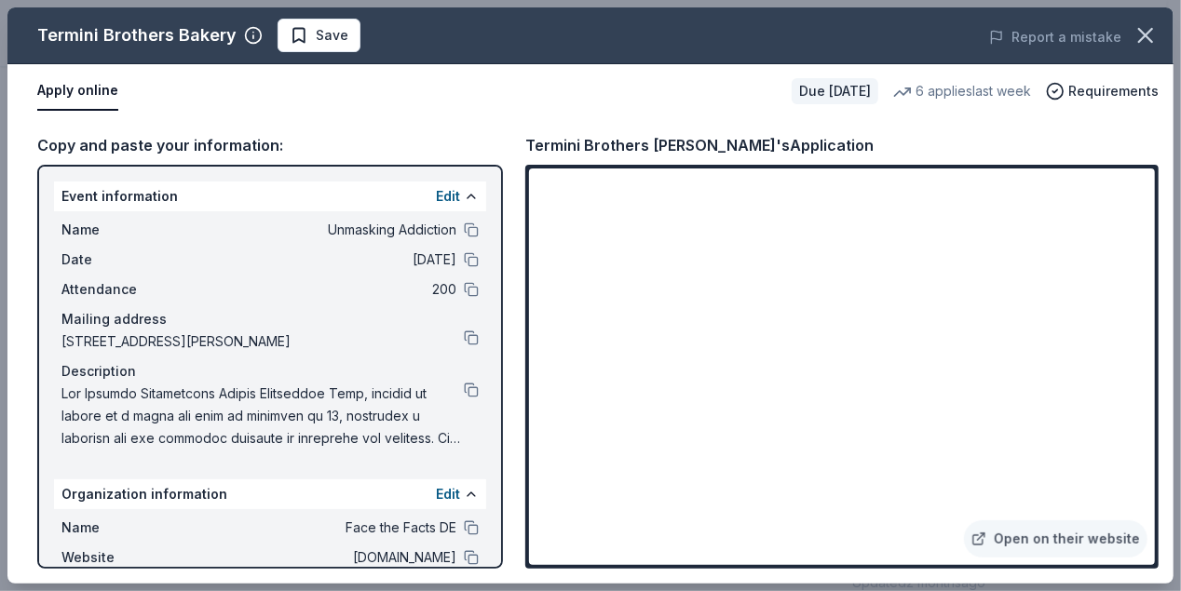
click at [529, 377] on div at bounding box center [842, 367] width 626 height 397
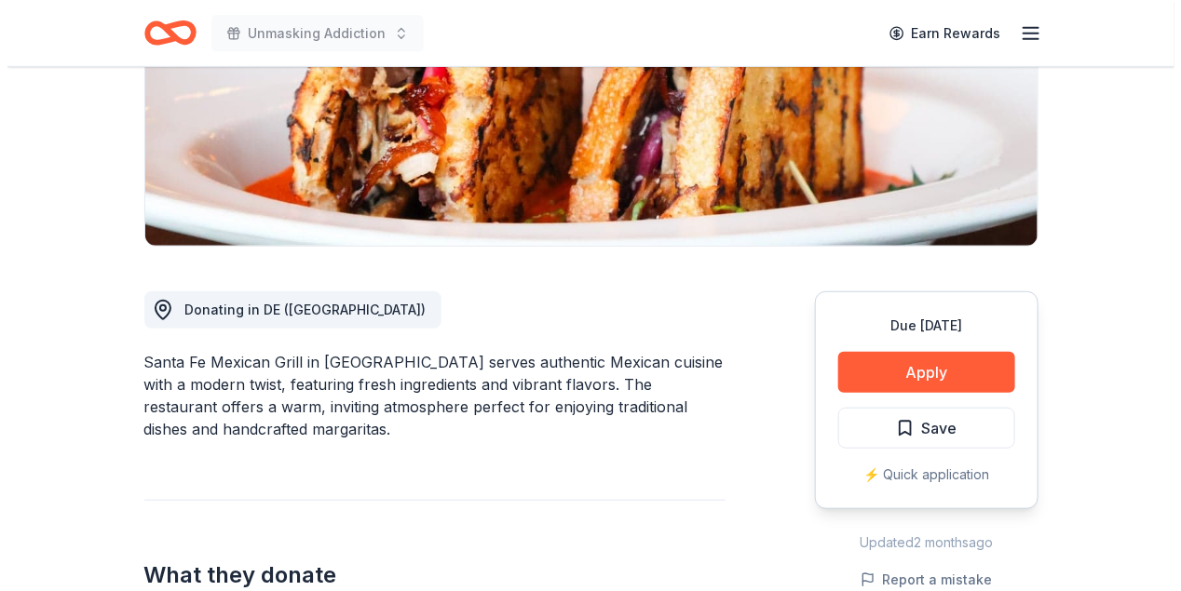
scroll to position [372, 0]
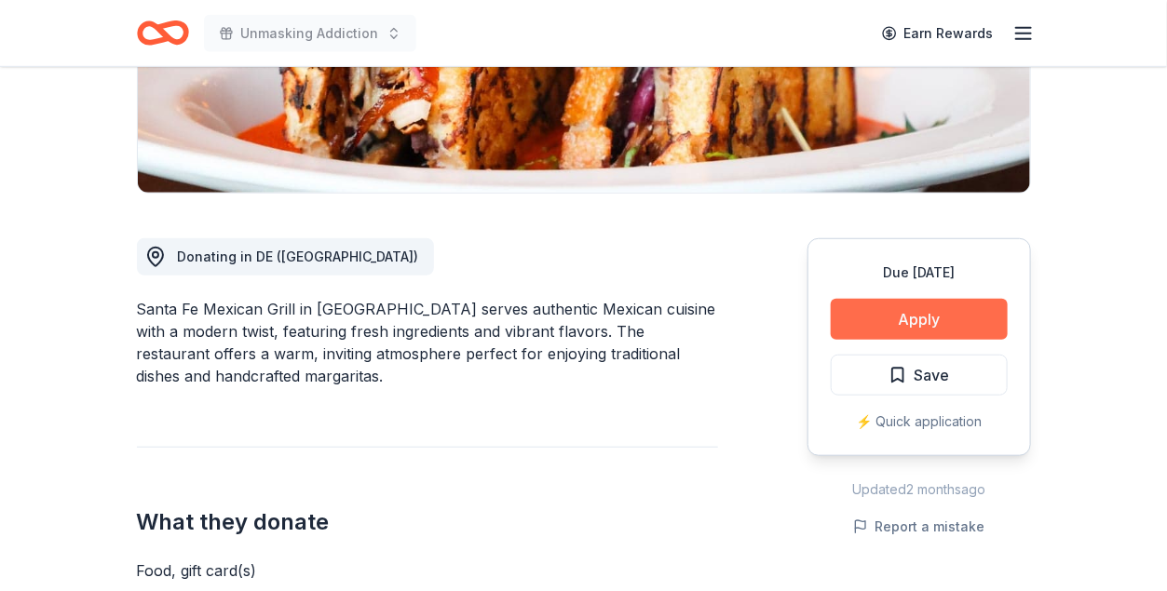
click at [914, 315] on button "Apply" at bounding box center [918, 319] width 177 height 41
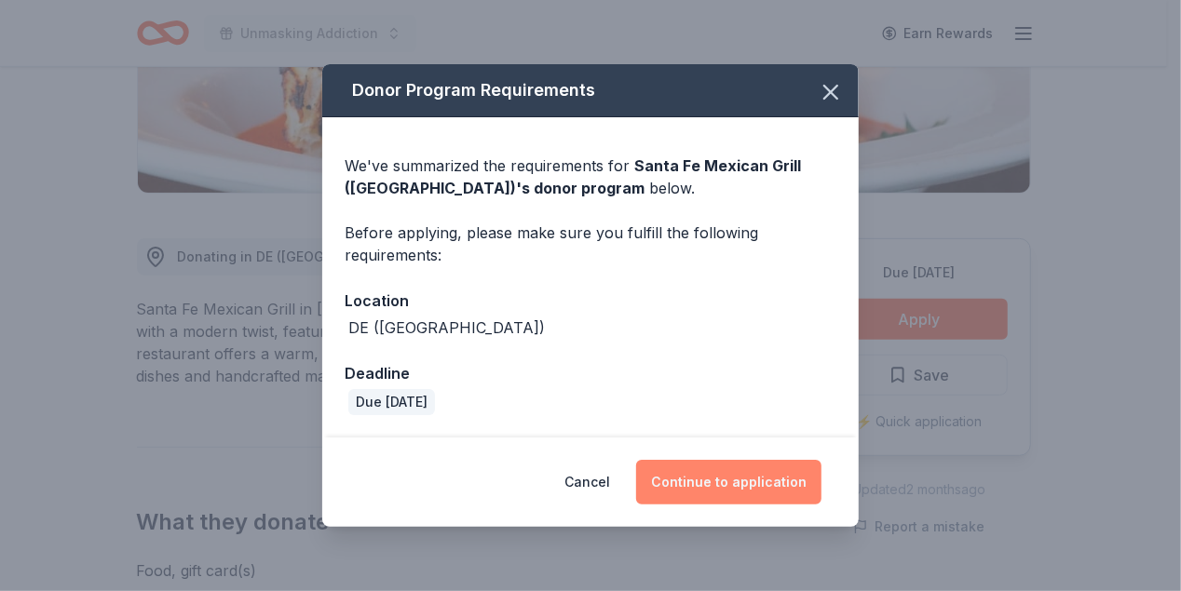
click at [749, 472] on button "Continue to application" at bounding box center [728, 482] width 185 height 45
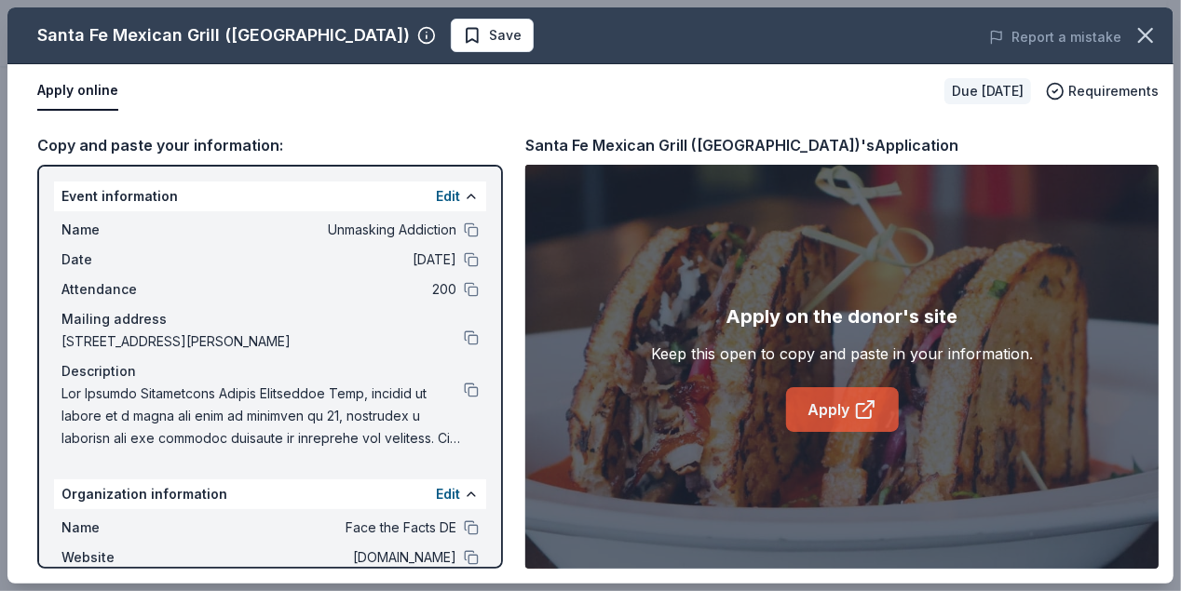
click at [822, 411] on link "Apply" at bounding box center [842, 409] width 113 height 45
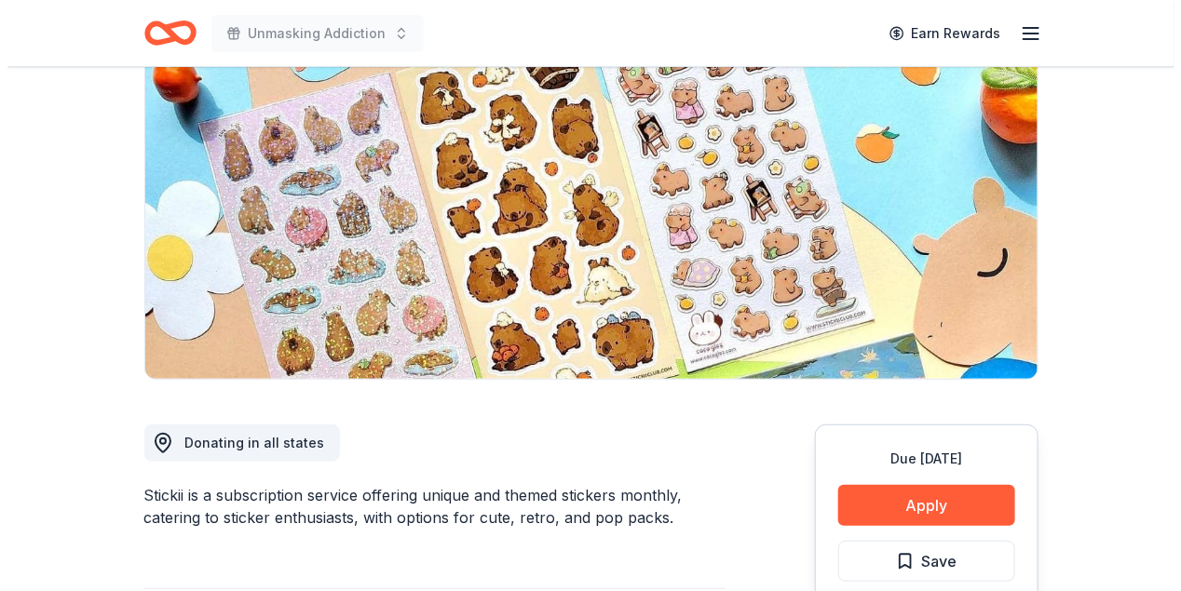
scroll to position [279, 0]
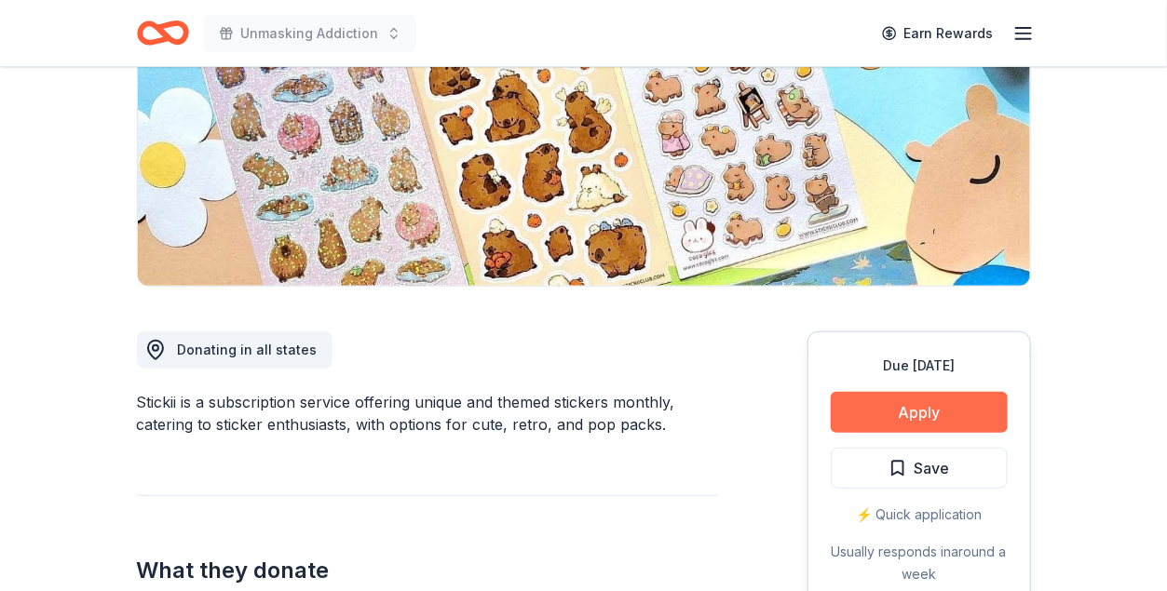
click at [944, 418] on button "Apply" at bounding box center [918, 412] width 177 height 41
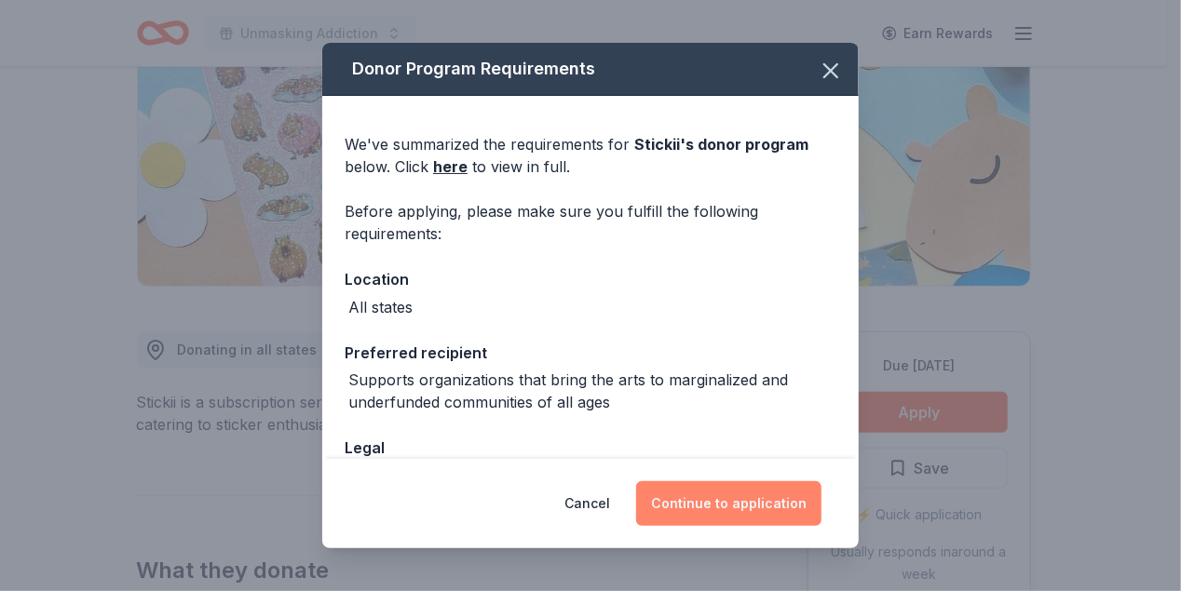
click at [752, 505] on button "Continue to application" at bounding box center [728, 503] width 185 height 45
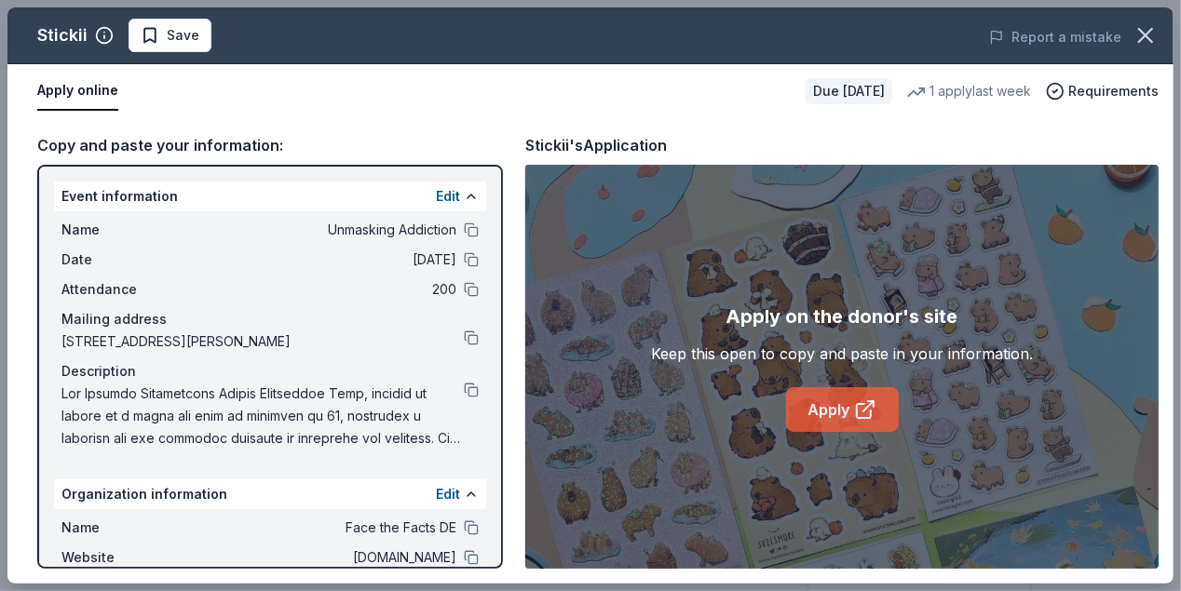
click at [833, 412] on link "Apply" at bounding box center [842, 409] width 113 height 45
click at [820, 410] on link "Apply" at bounding box center [842, 409] width 113 height 45
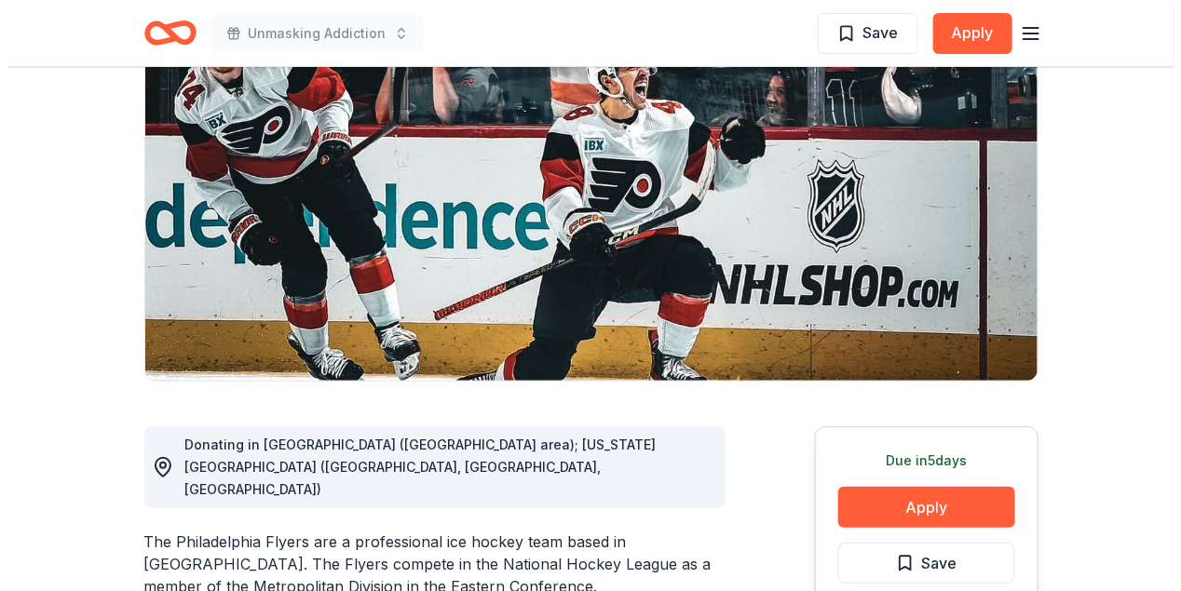
scroll to position [186, 0]
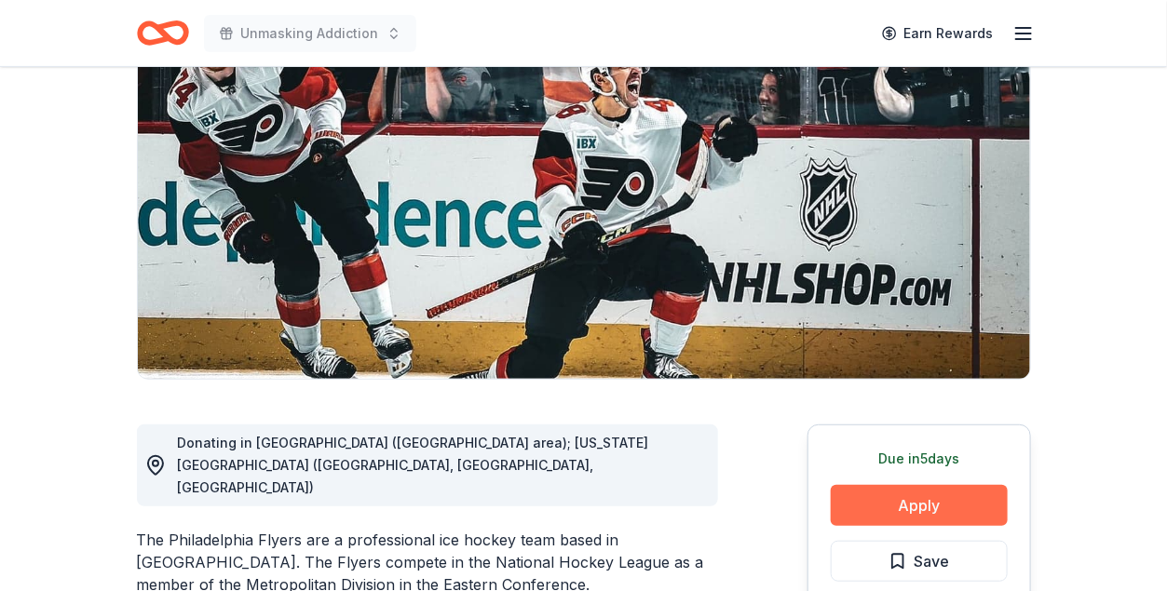
click at [908, 506] on button "Apply" at bounding box center [918, 505] width 177 height 41
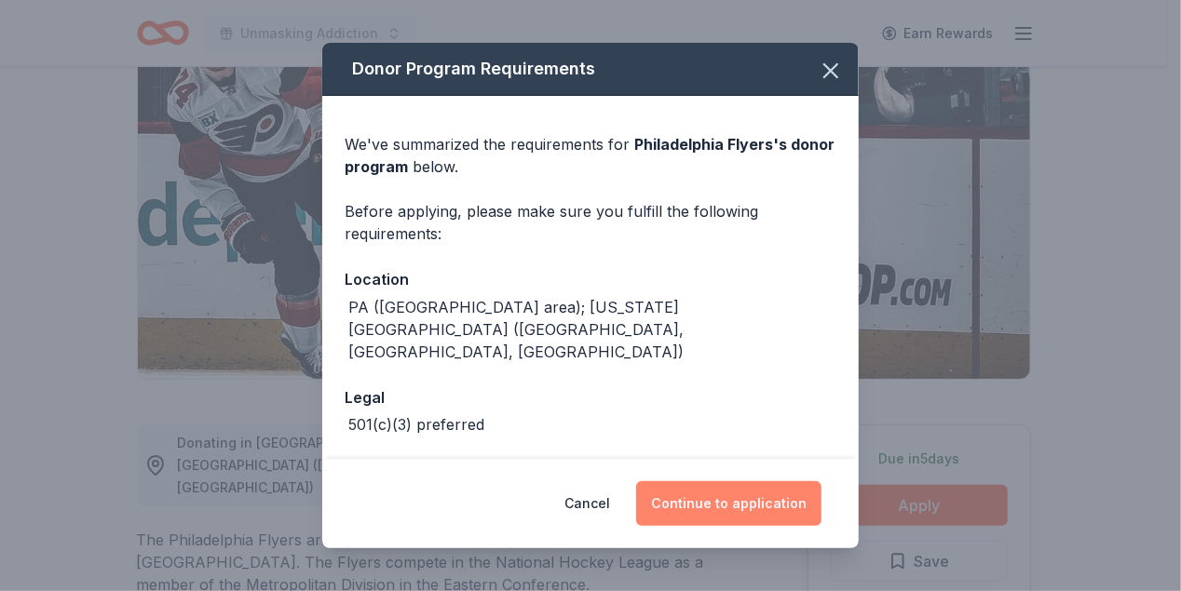
click at [743, 506] on button "Continue to application" at bounding box center [728, 503] width 185 height 45
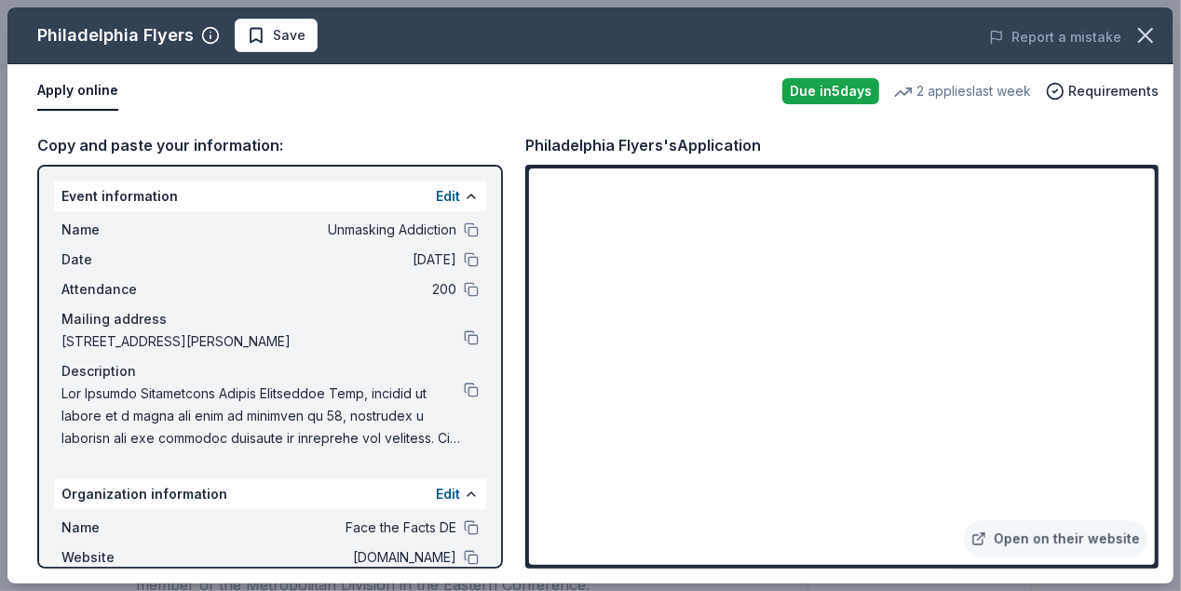
scroll to position [93, 0]
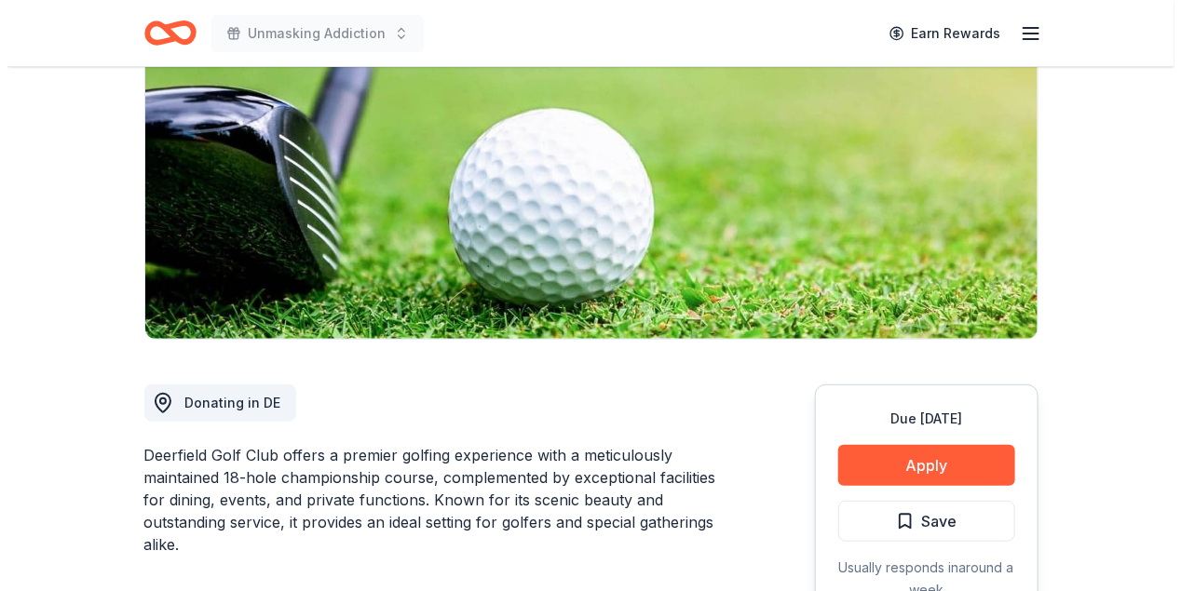
scroll to position [279, 0]
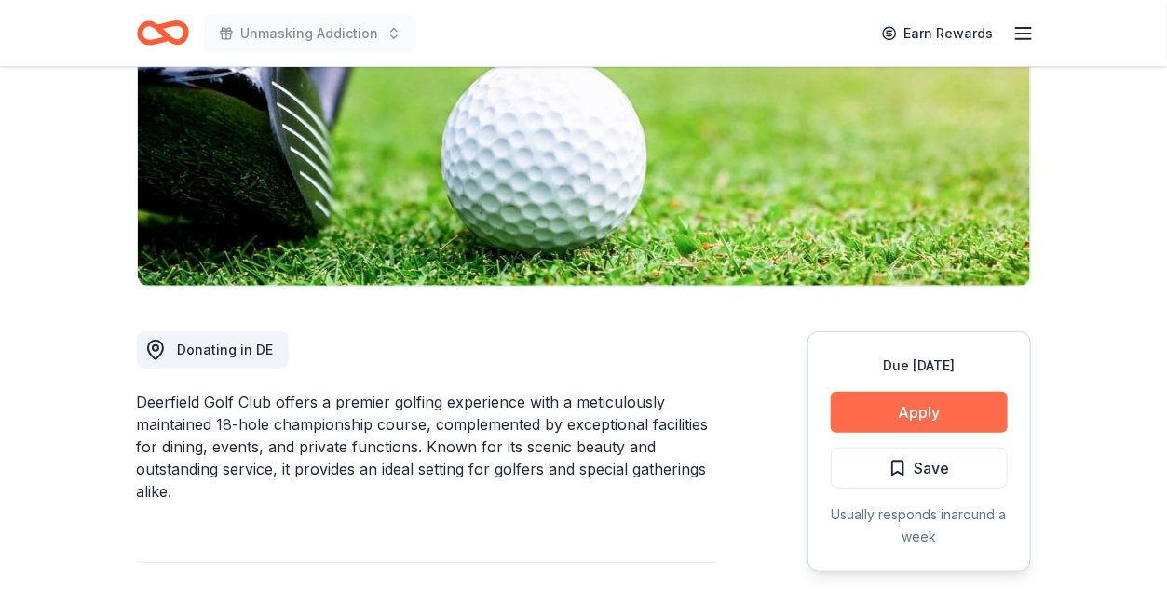
click at [937, 417] on button "Apply" at bounding box center [918, 412] width 177 height 41
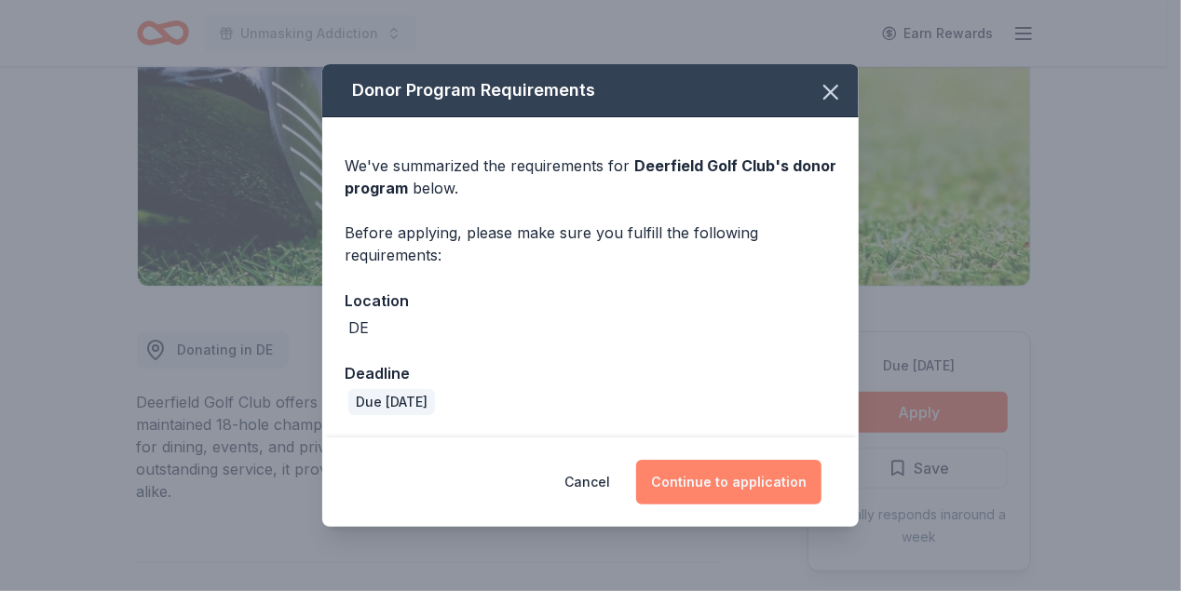
click at [749, 479] on button "Continue to application" at bounding box center [728, 482] width 185 height 45
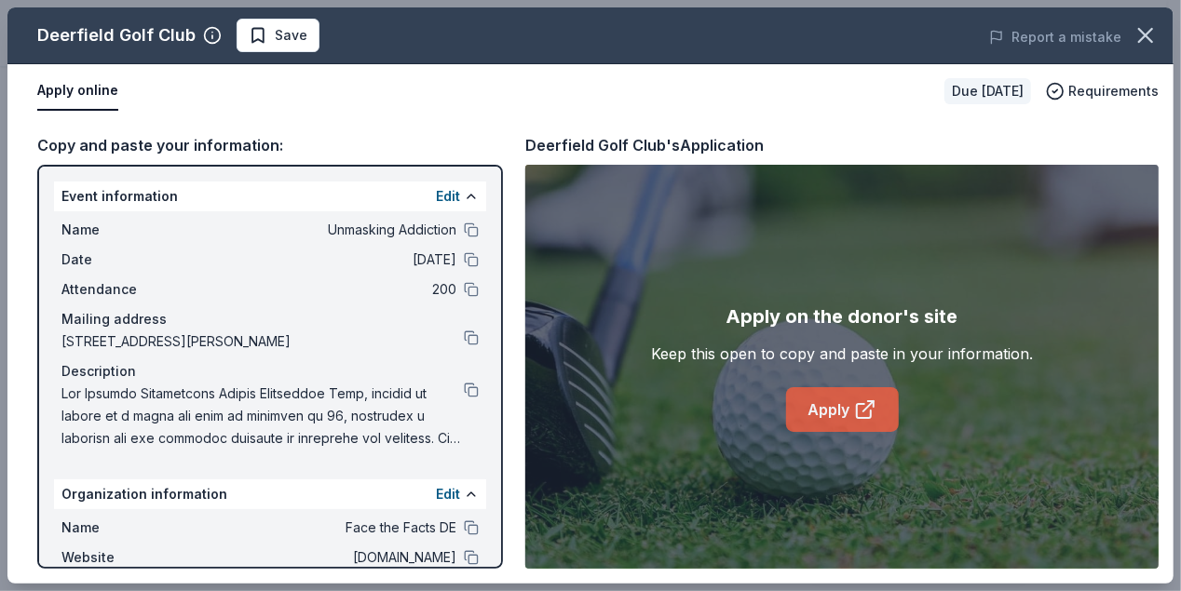
click at [828, 411] on link "Apply" at bounding box center [842, 409] width 113 height 45
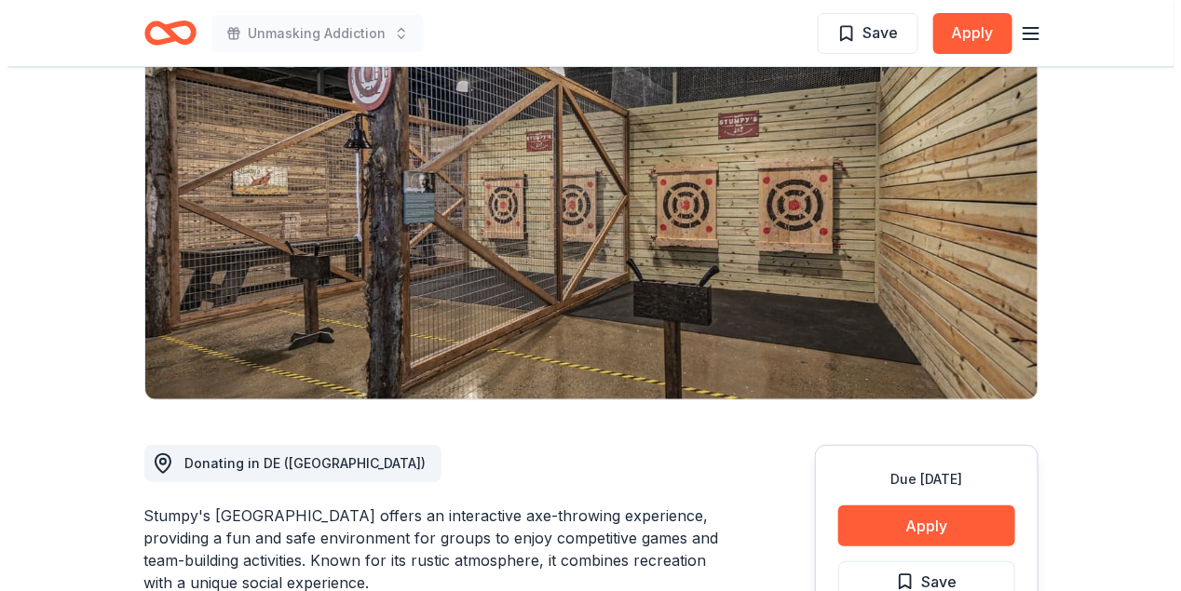
scroll to position [279, 0]
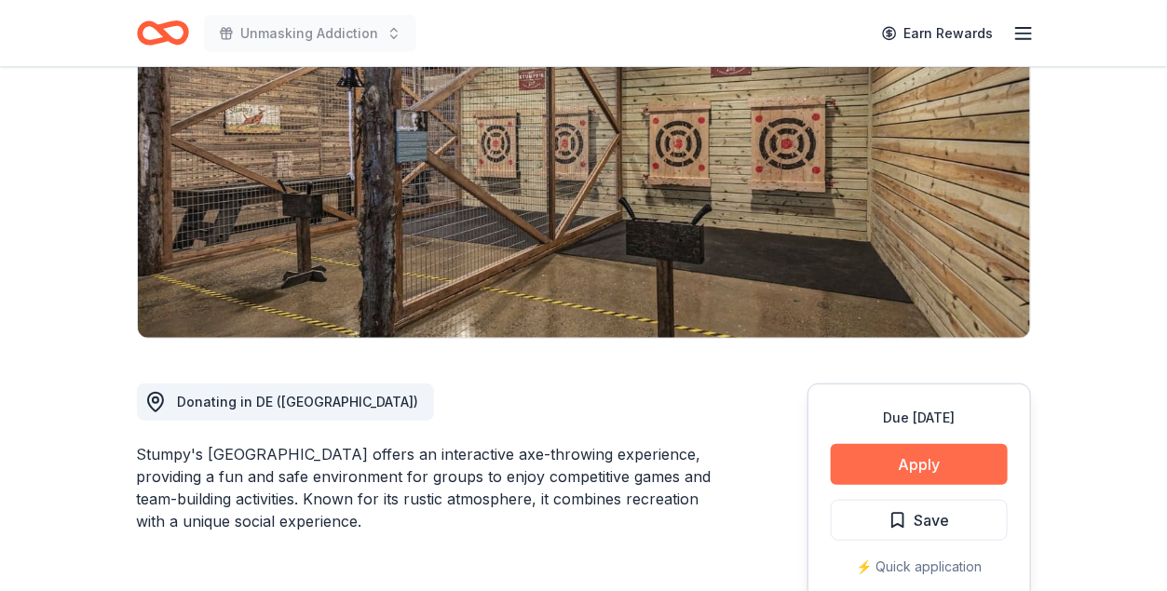
click at [926, 444] on button "Apply" at bounding box center [918, 464] width 177 height 41
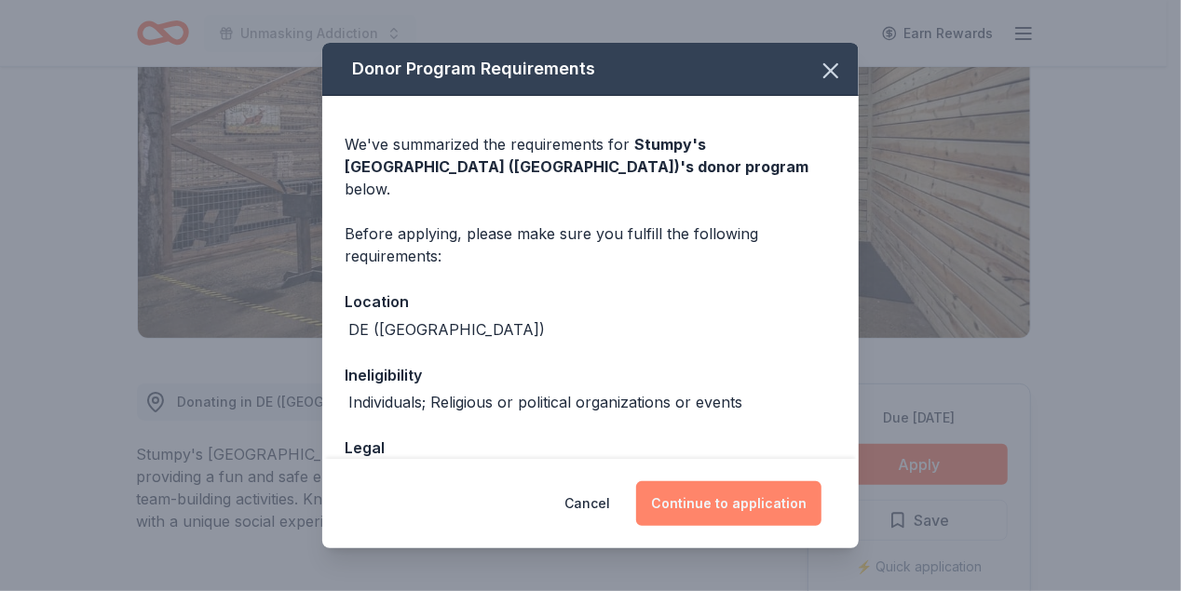
click at [737, 506] on button "Continue to application" at bounding box center [728, 503] width 185 height 45
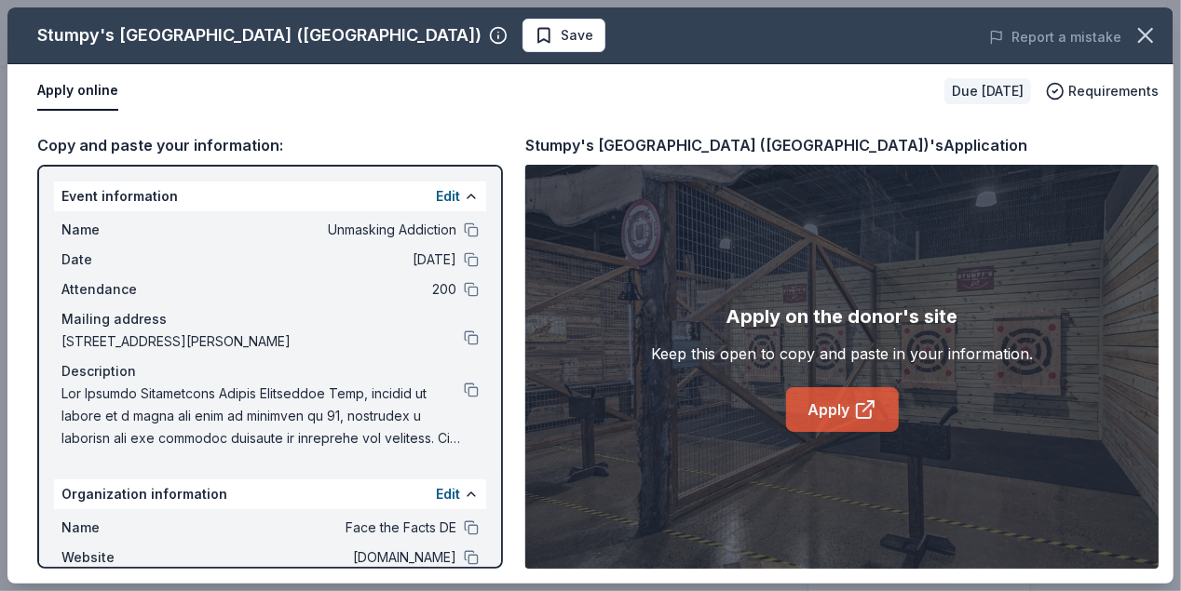
click at [844, 408] on link "Apply" at bounding box center [842, 409] width 113 height 45
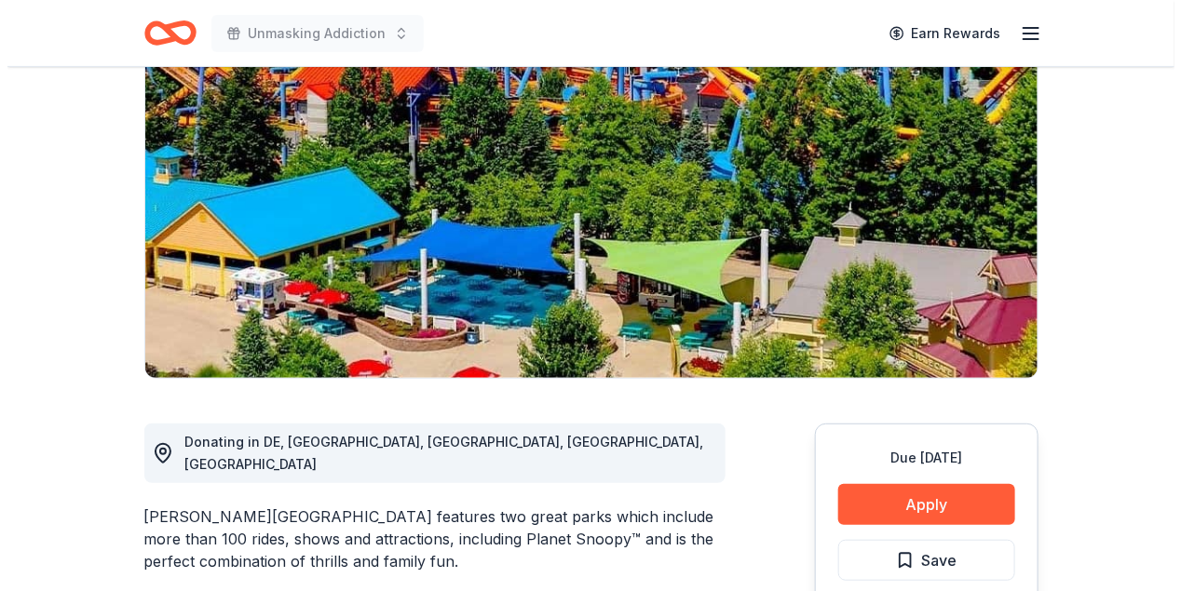
scroll to position [279, 0]
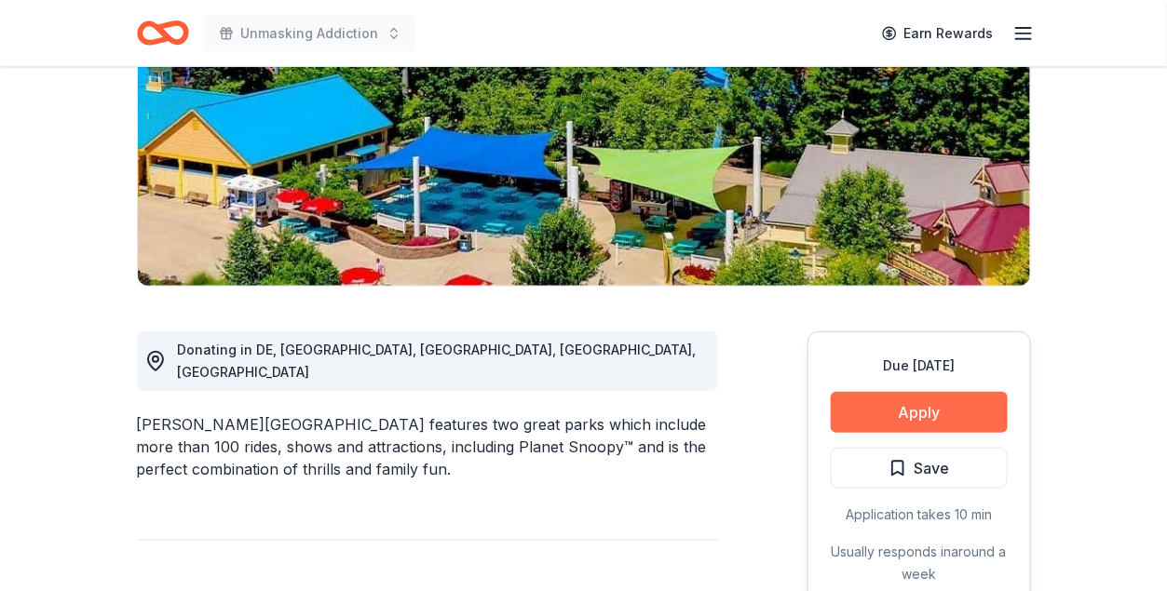
click at [900, 403] on button "Apply" at bounding box center [918, 412] width 177 height 41
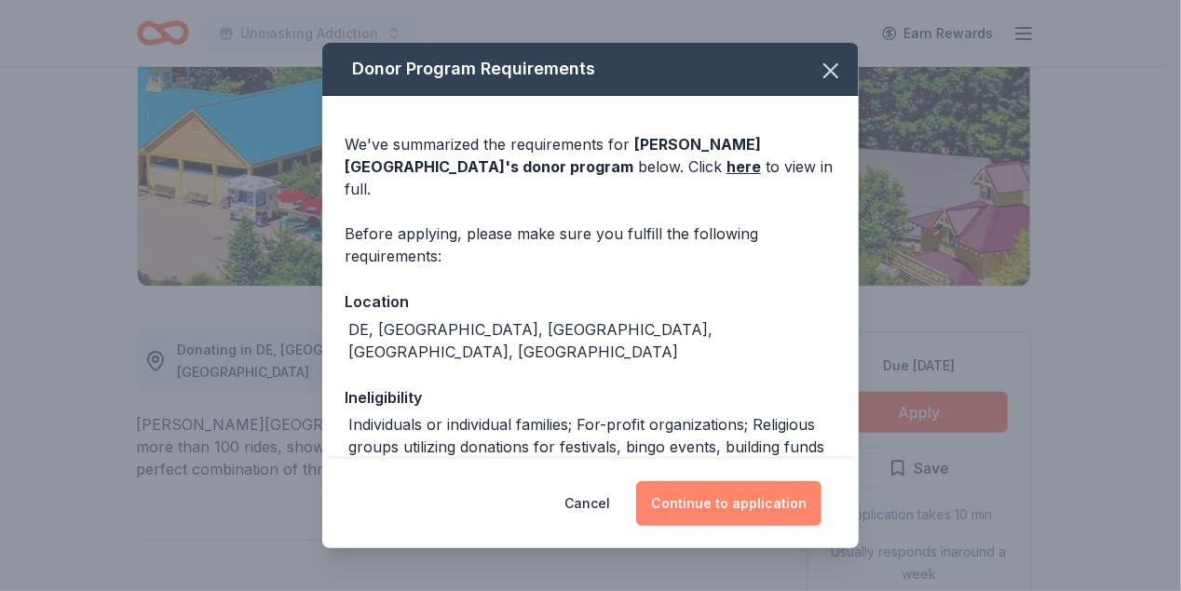
click at [717, 505] on button "Continue to application" at bounding box center [728, 503] width 185 height 45
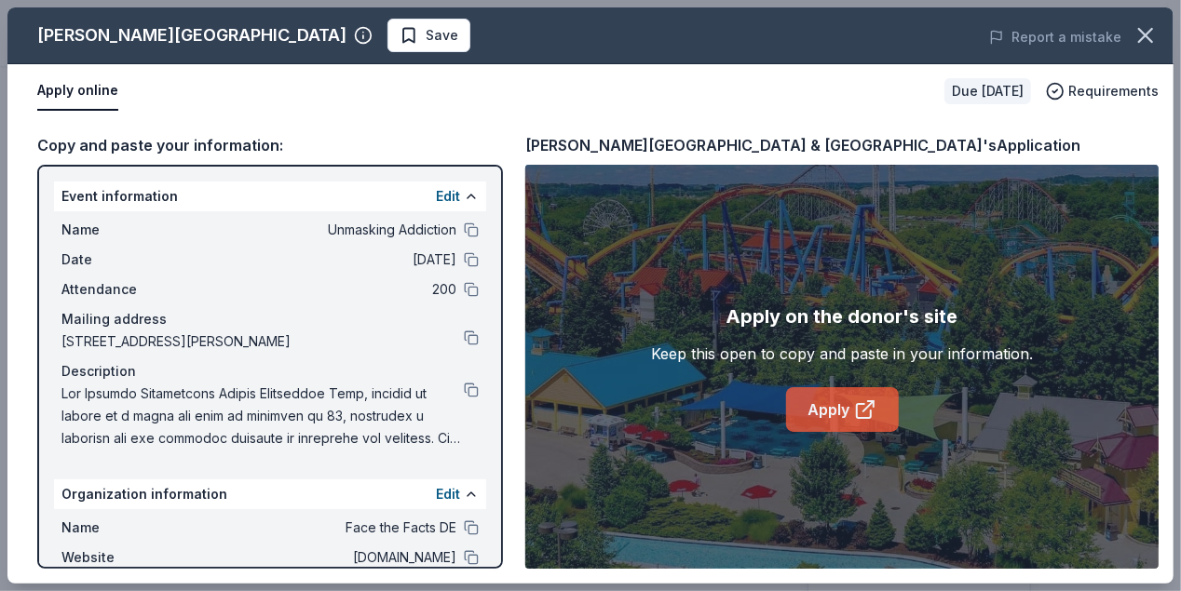
click at [845, 412] on link "Apply" at bounding box center [842, 409] width 113 height 45
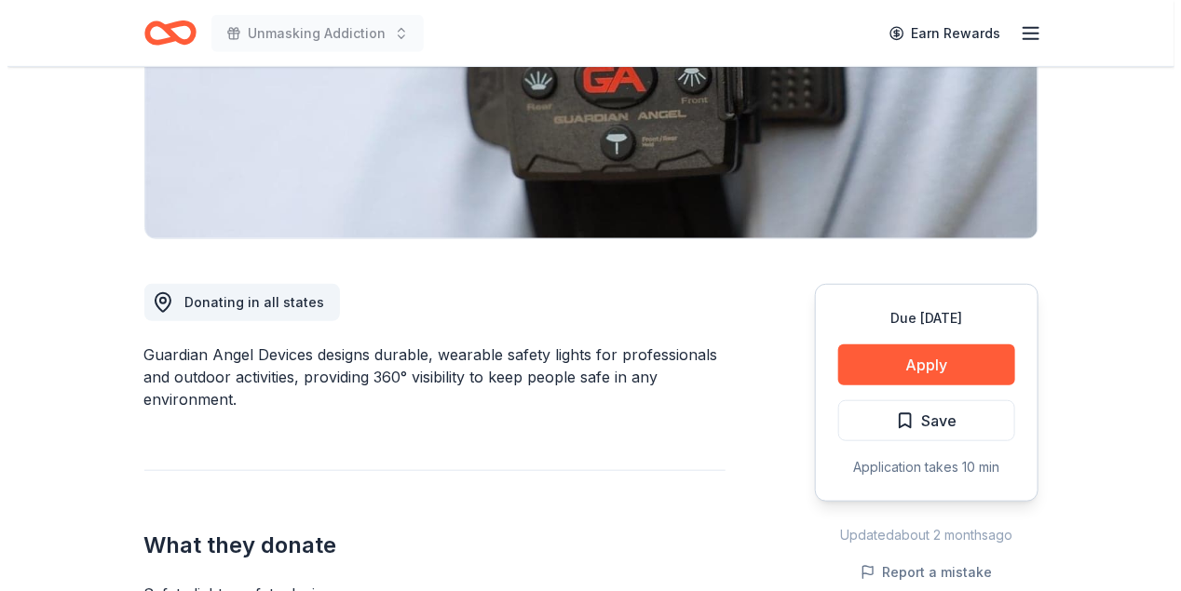
scroll to position [372, 0]
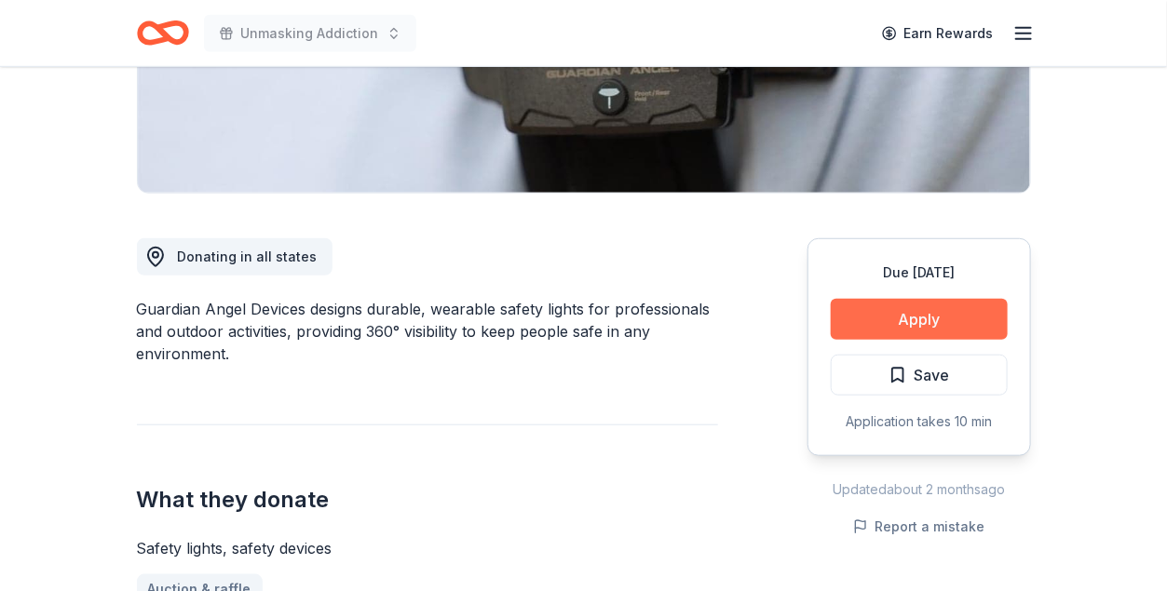
click at [913, 310] on button "Apply" at bounding box center [918, 319] width 177 height 41
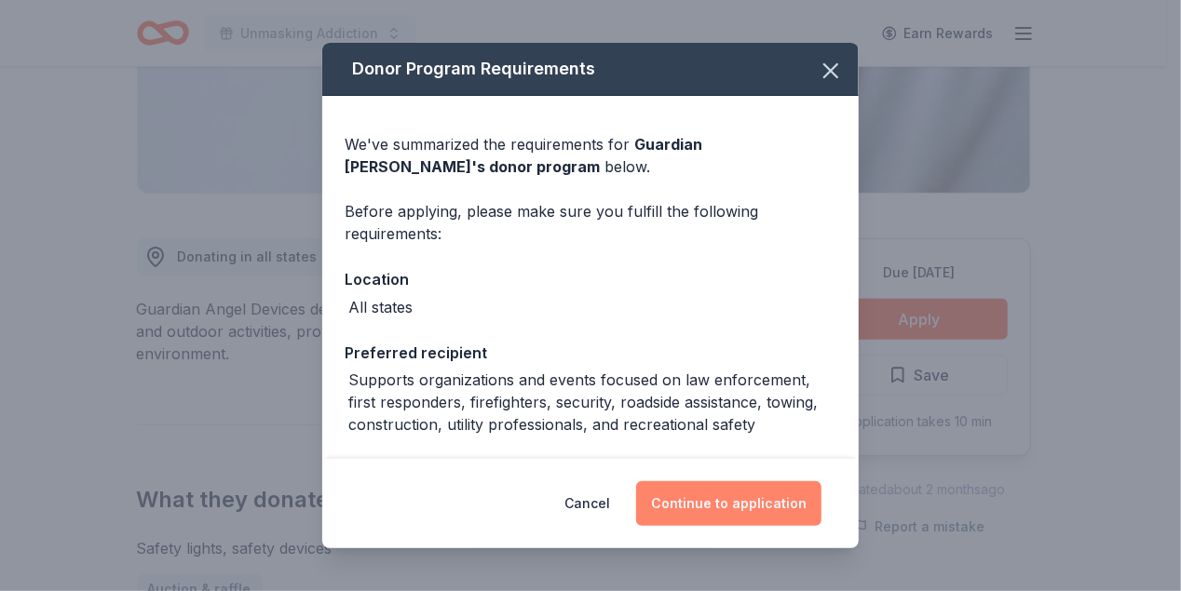
click at [724, 505] on button "Continue to application" at bounding box center [728, 503] width 185 height 45
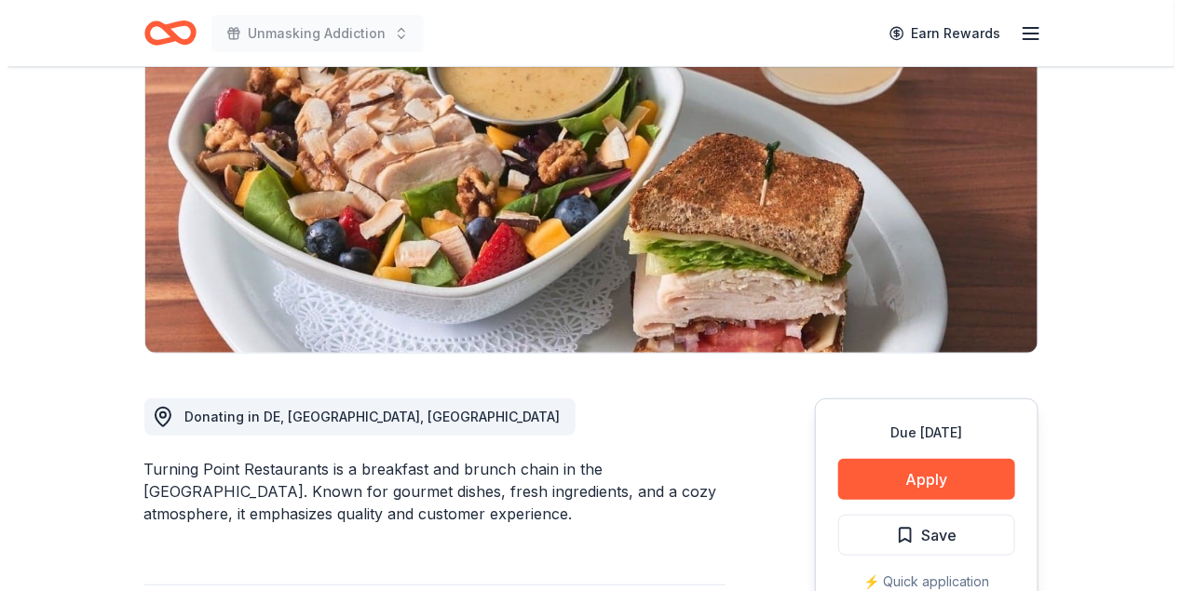
scroll to position [372, 0]
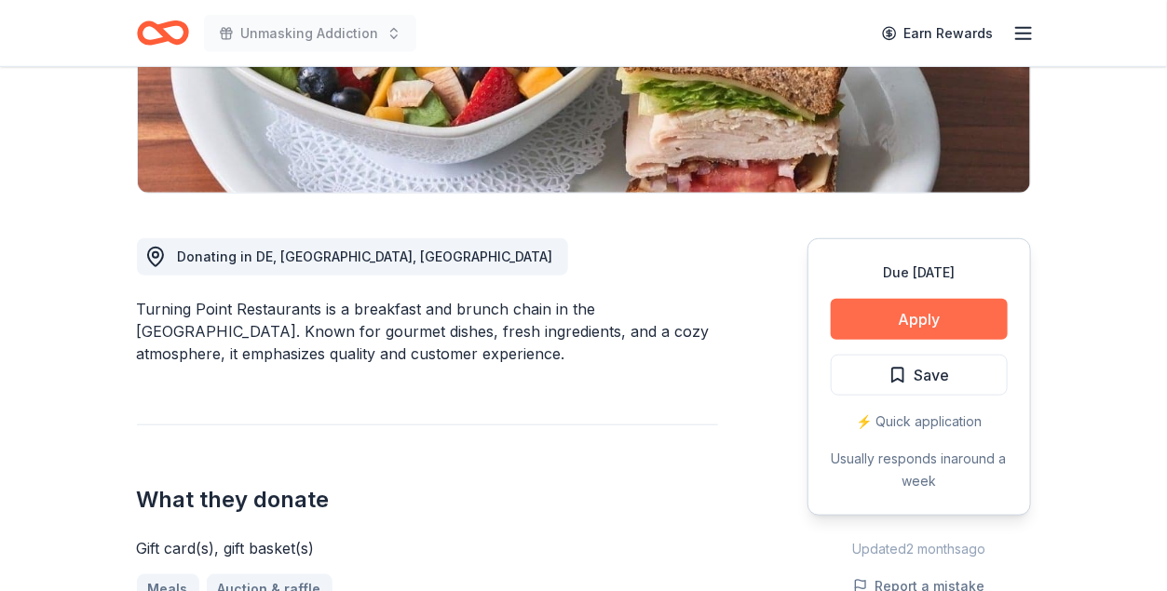
click at [921, 319] on button "Apply" at bounding box center [918, 319] width 177 height 41
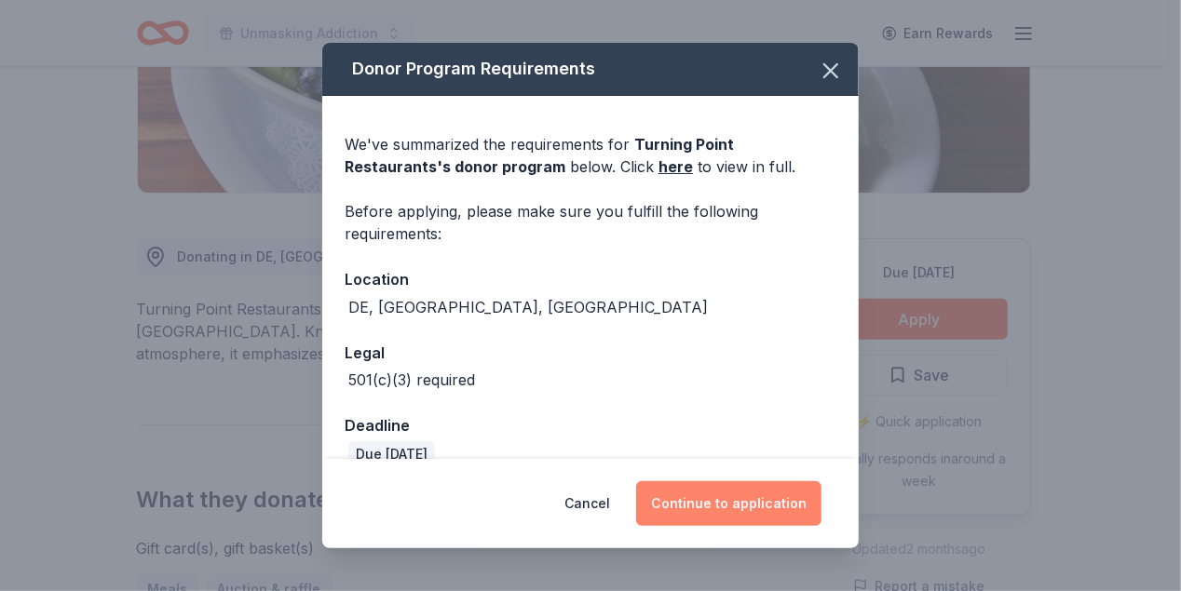
click at [703, 503] on button "Continue to application" at bounding box center [728, 503] width 185 height 45
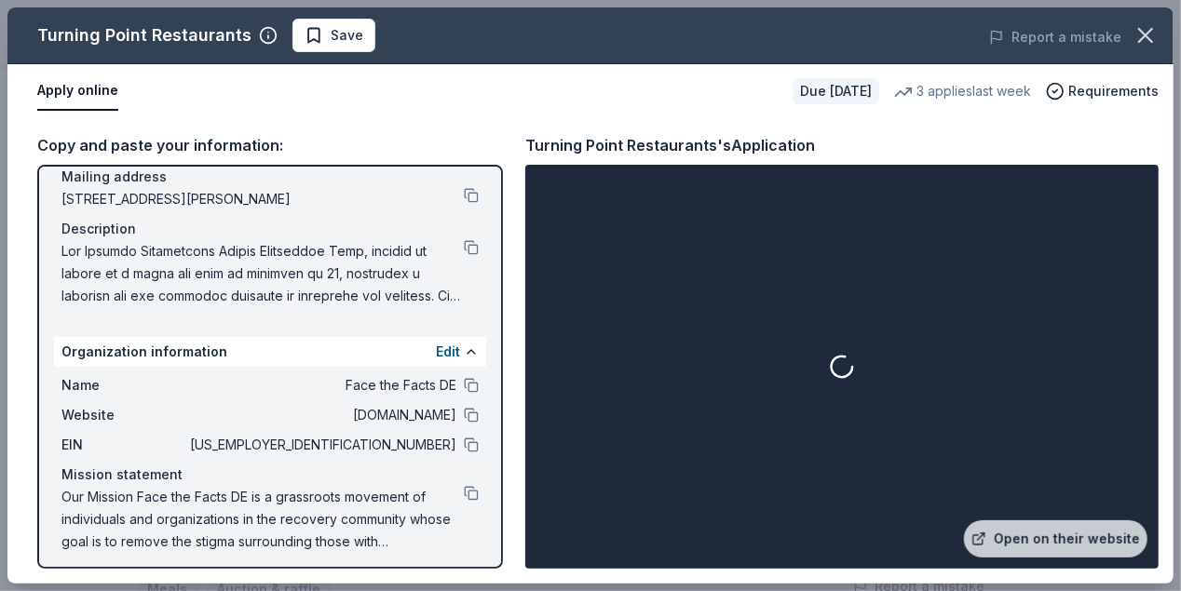
scroll to position [151, 0]
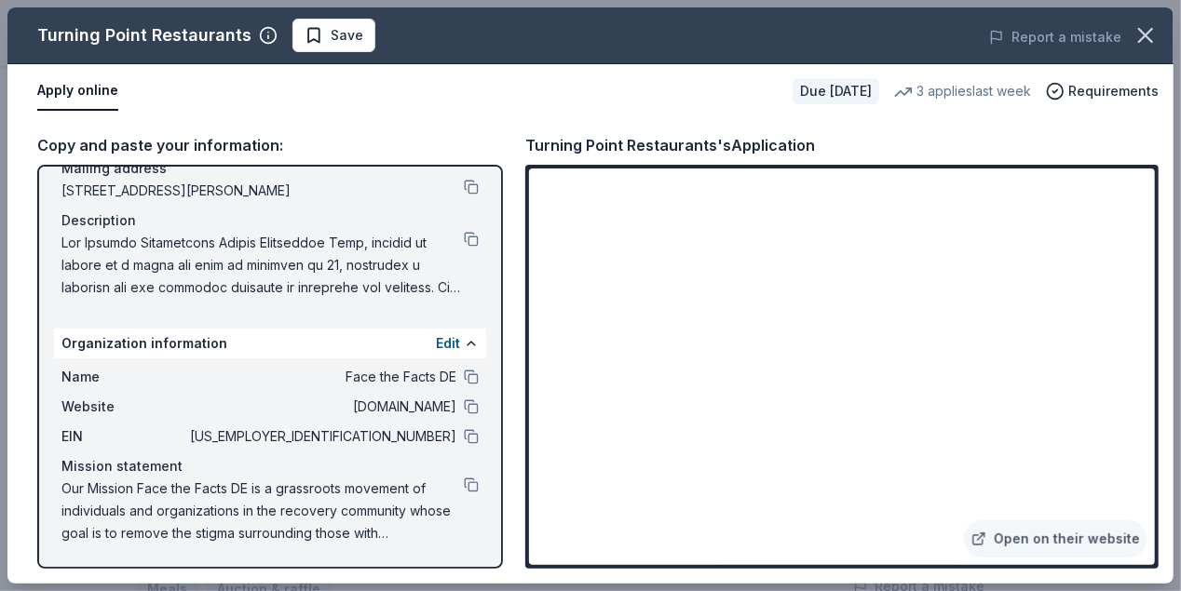
click at [497, 26] on div "Turning Point Restaurants Save" at bounding box center [356, 36] width 699 height 34
drag, startPoint x: 727, startPoint y: 143, endPoint x: 541, endPoint y: 144, distance: 186.2
click at [541, 144] on div "Turning Point Restaurants's Application" at bounding box center [670, 145] width 290 height 24
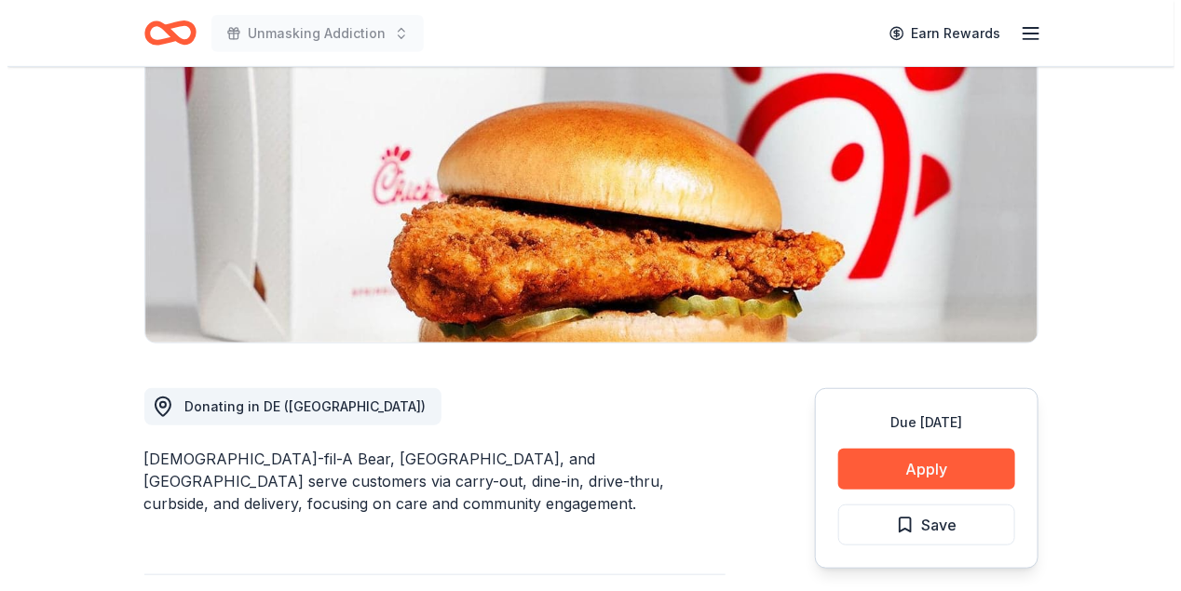
scroll to position [279, 0]
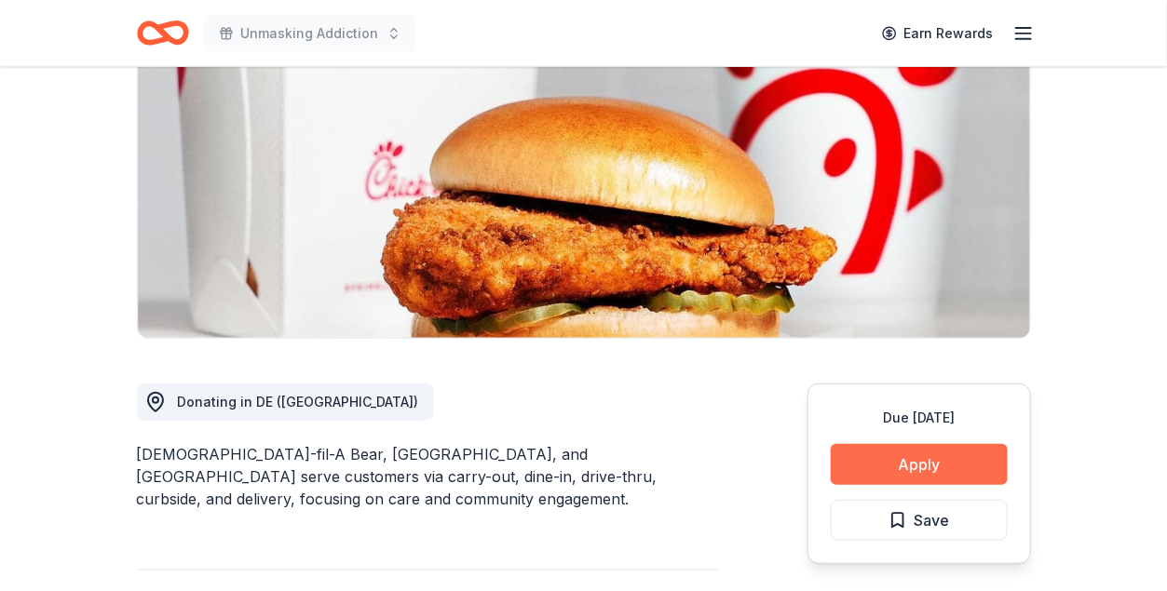
click at [898, 444] on button "Apply" at bounding box center [918, 464] width 177 height 41
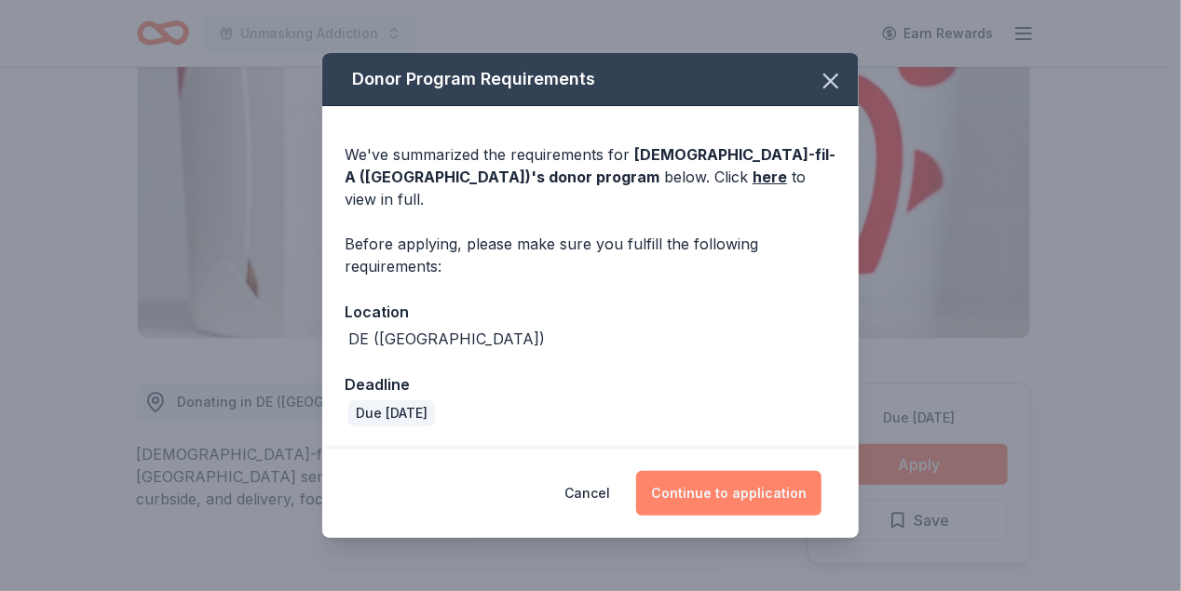
click at [709, 480] on button "Continue to application" at bounding box center [728, 493] width 185 height 45
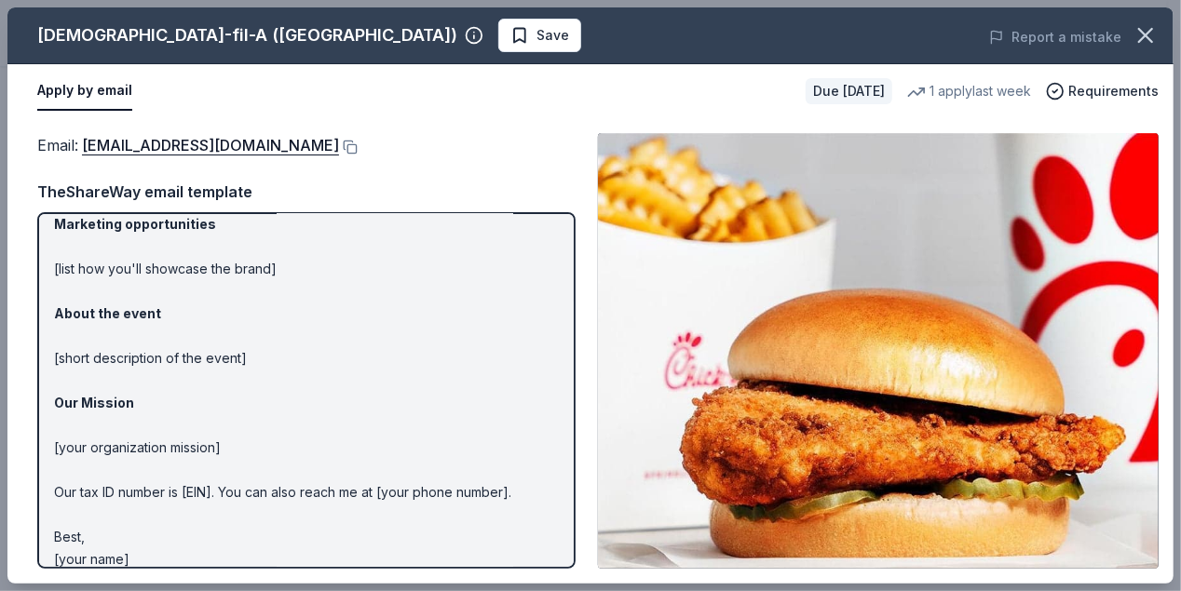
scroll to position [168, 0]
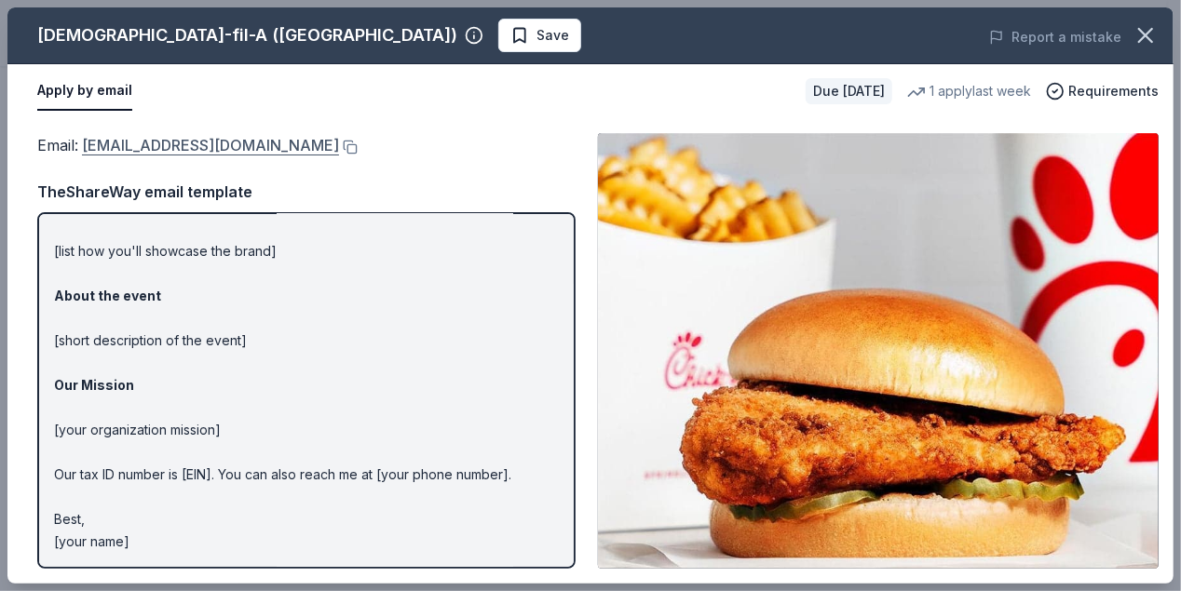
click at [166, 144] on link "[EMAIL_ADDRESS][DOMAIN_NAME]" at bounding box center [210, 145] width 257 height 24
drag, startPoint x: 150, startPoint y: 536, endPoint x: 17, endPoint y: 233, distance: 331.4
click at [17, 233] on div "Email : [EMAIL_ADDRESS][DOMAIN_NAME] Email : [EMAIL_ADDRESS][DOMAIN_NAME] TheSh…" at bounding box center [590, 351] width 1166 height 466
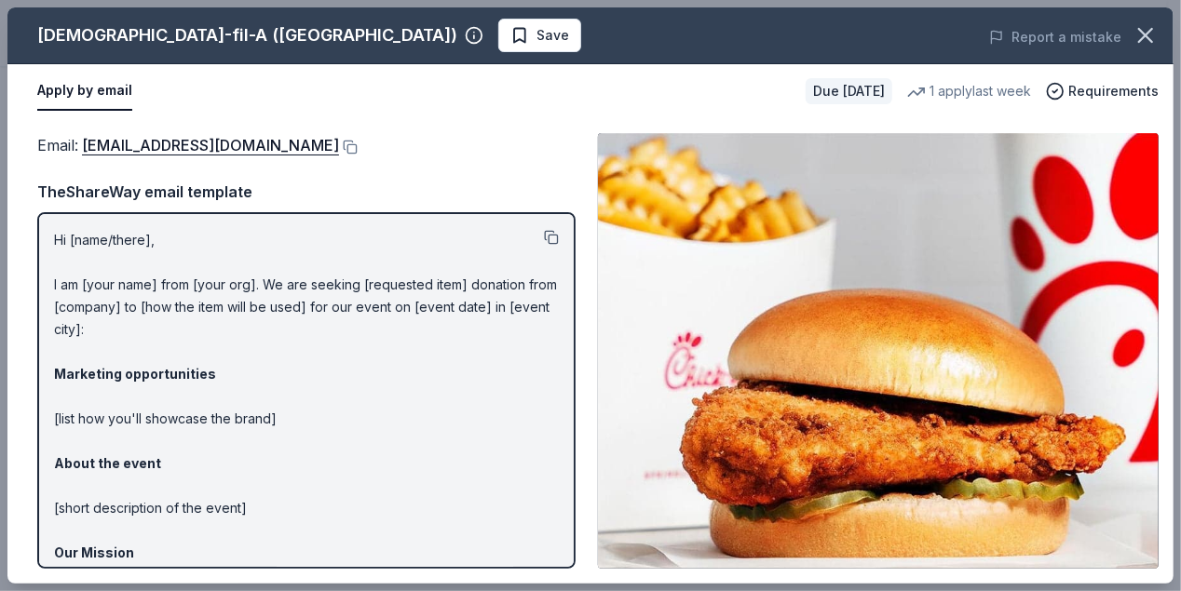
click at [544, 236] on button at bounding box center [551, 237] width 15 height 15
click at [227, 144] on link "community@cfancc.com" at bounding box center [210, 145] width 257 height 24
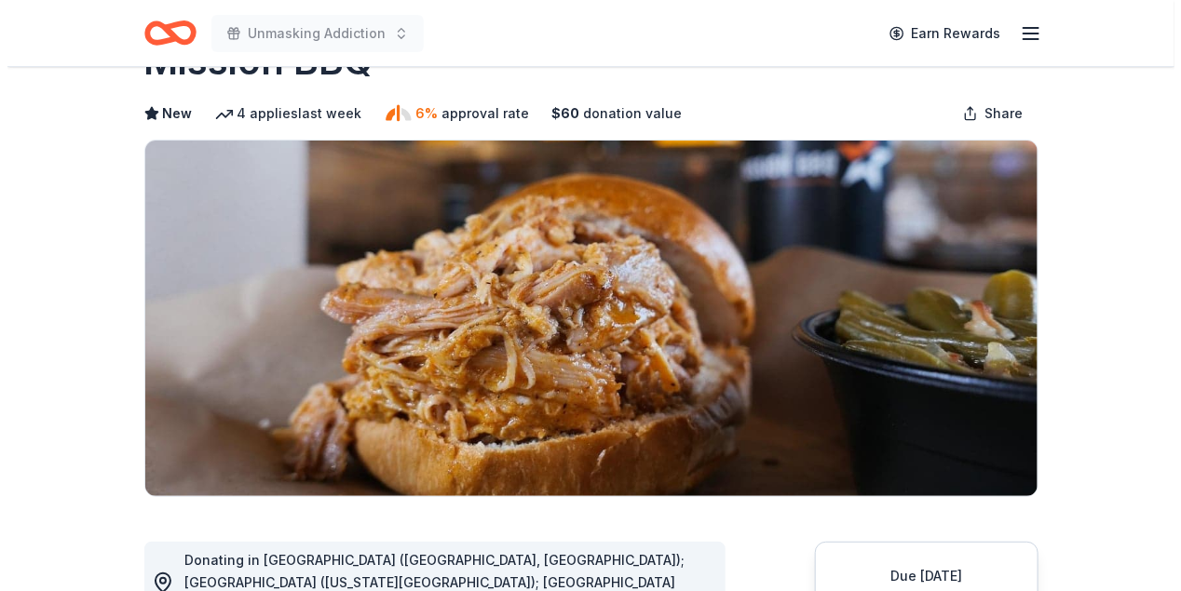
scroll to position [279, 0]
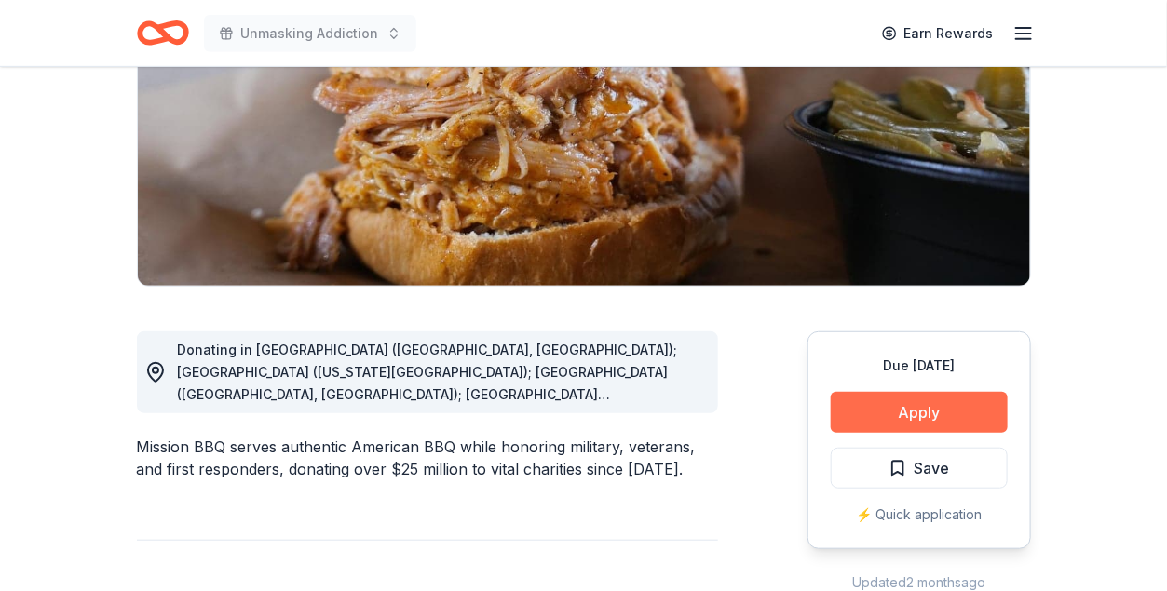
click at [909, 417] on button "Apply" at bounding box center [918, 412] width 177 height 41
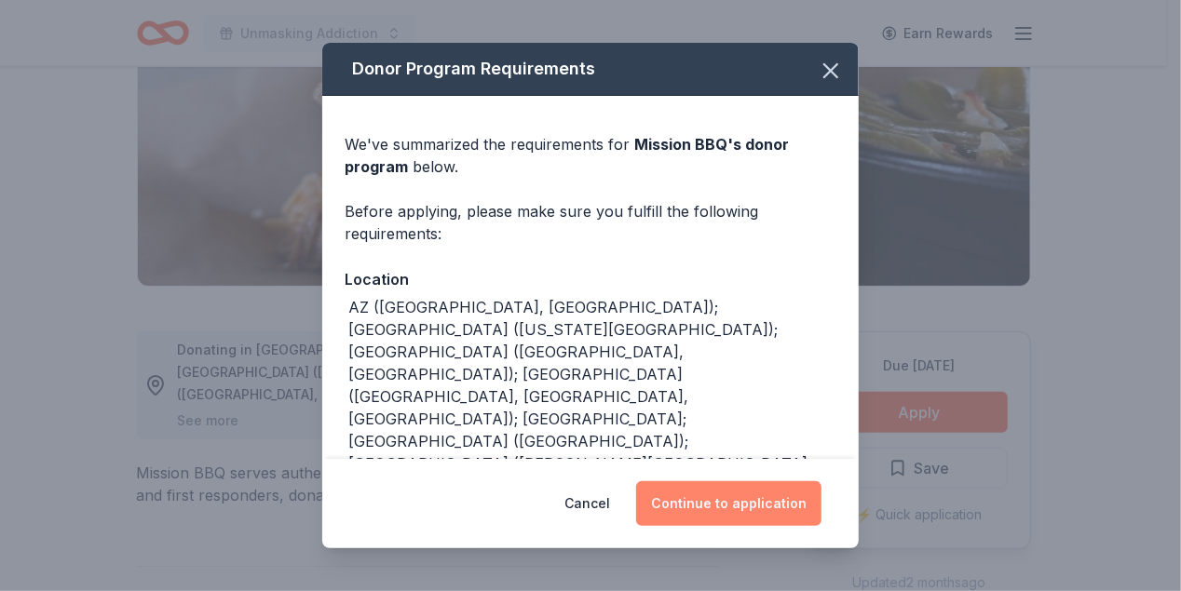
click at [738, 502] on button "Continue to application" at bounding box center [728, 503] width 185 height 45
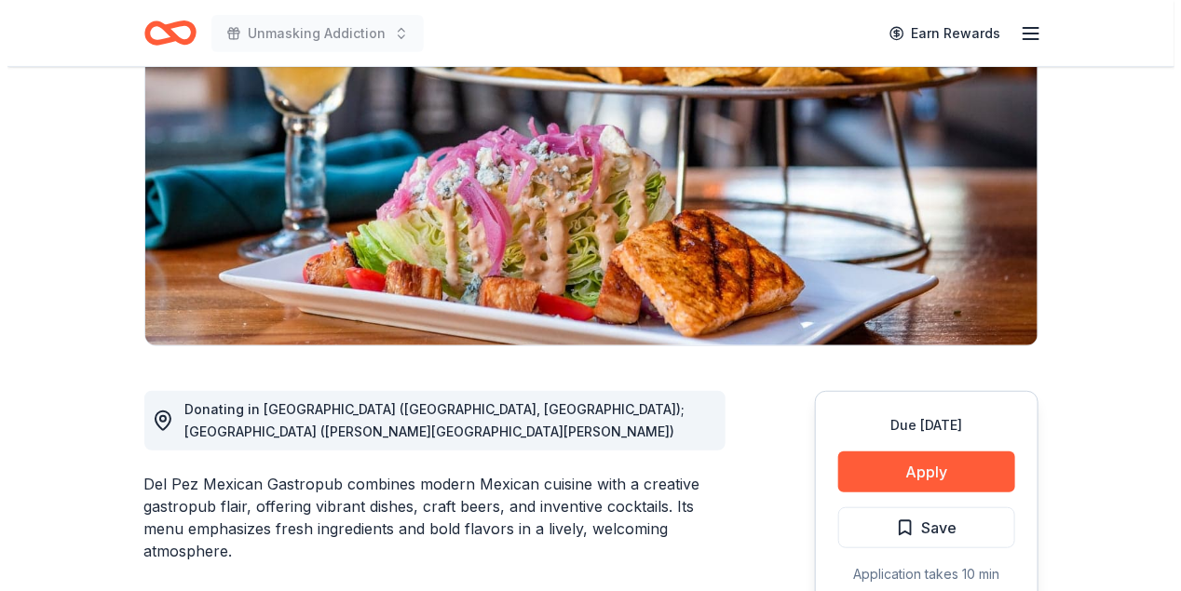
scroll to position [279, 0]
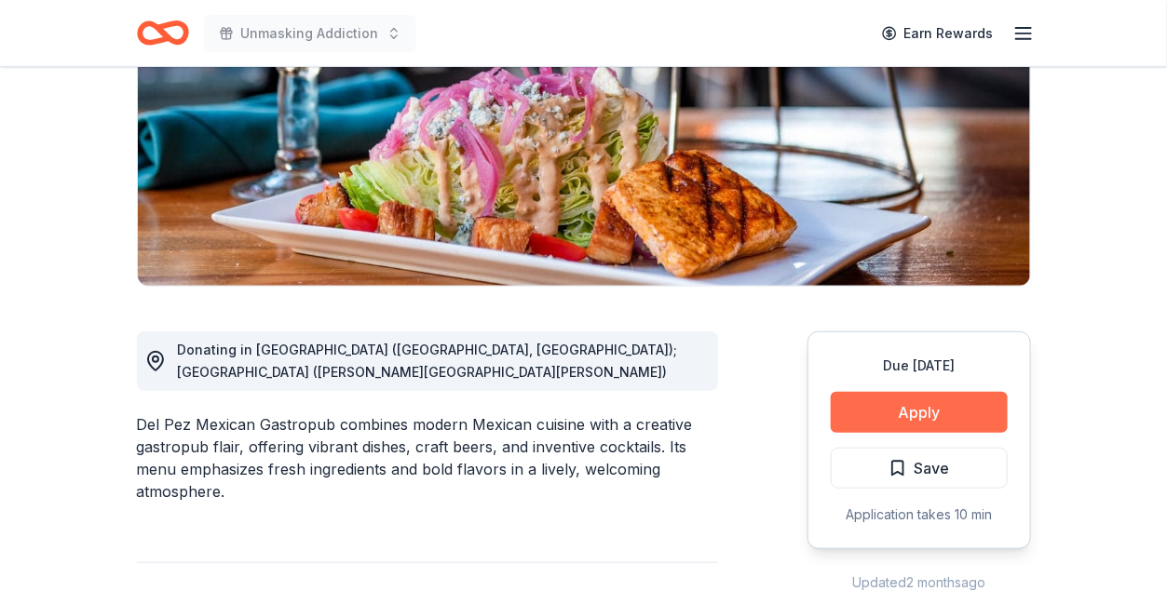
click at [929, 413] on button "Apply" at bounding box center [918, 412] width 177 height 41
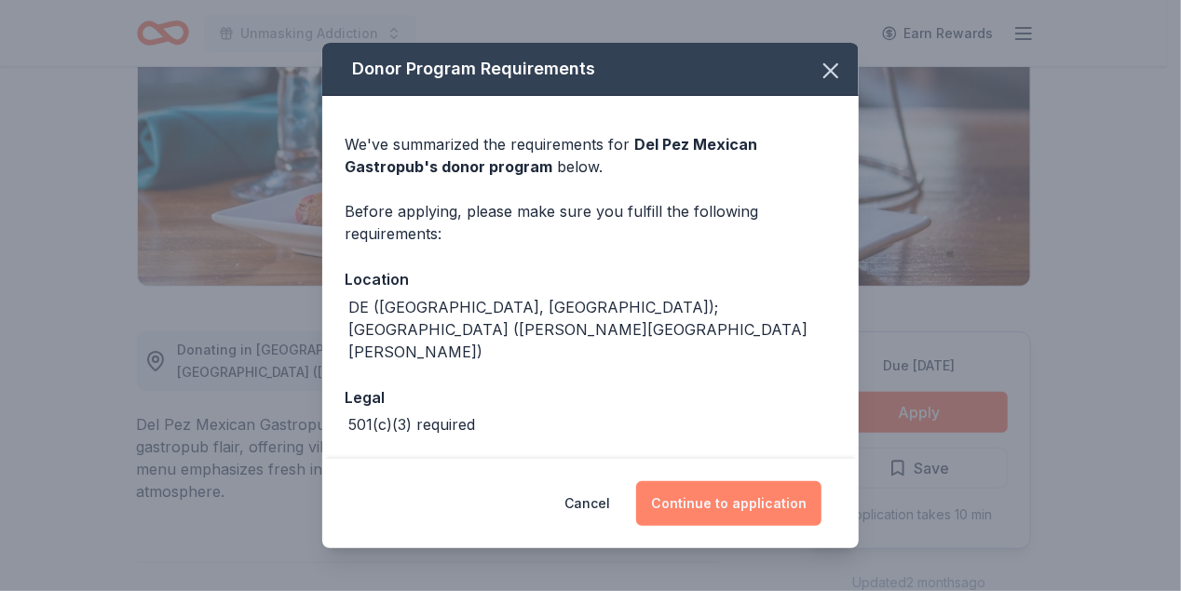
click at [684, 481] on button "Continue to application" at bounding box center [728, 503] width 185 height 45
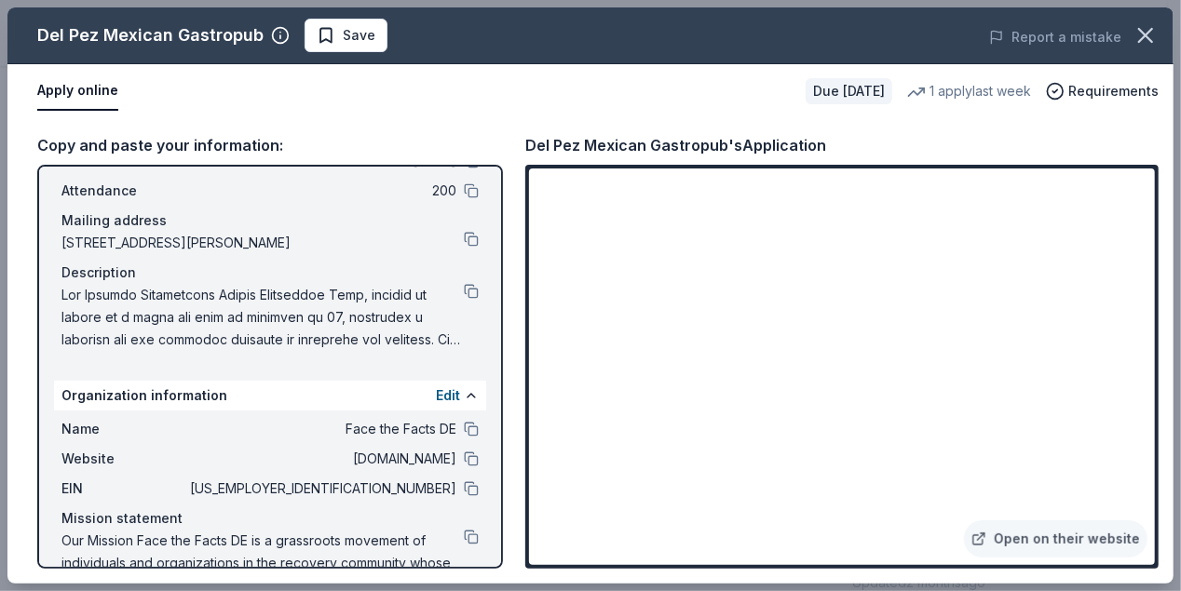
scroll to position [151, 0]
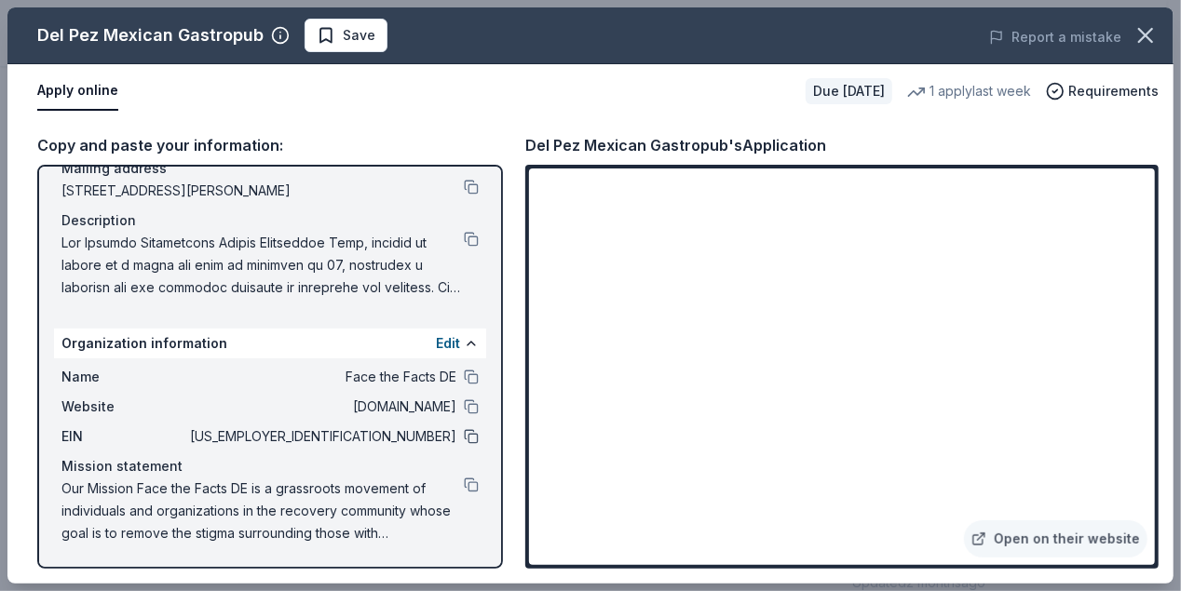
click at [464, 439] on button at bounding box center [471, 436] width 15 height 15
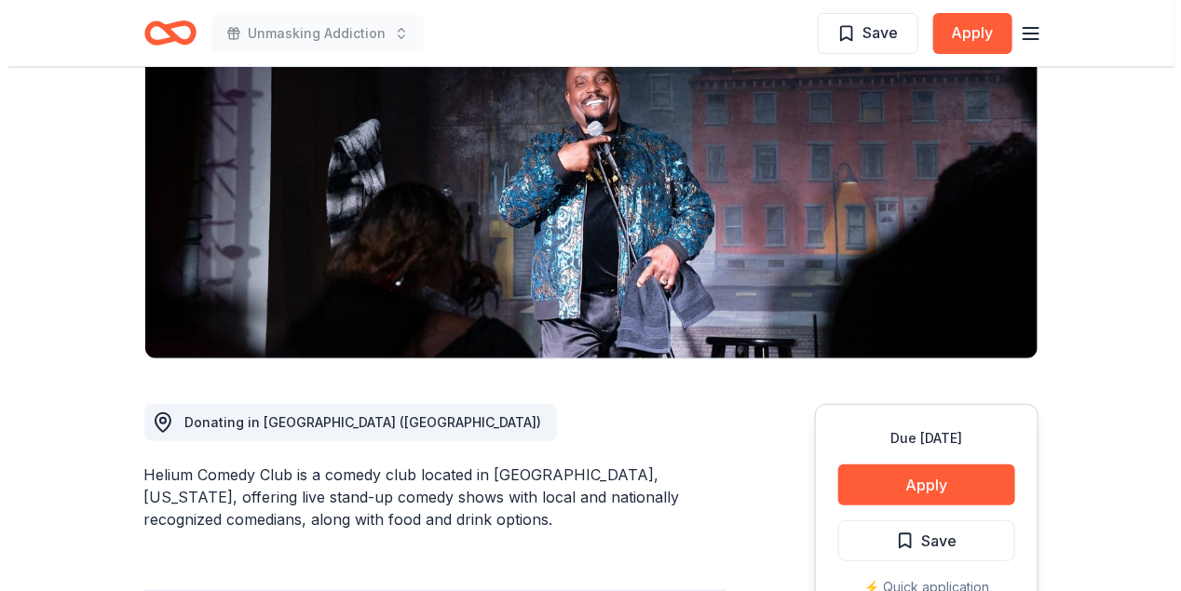
scroll to position [279, 0]
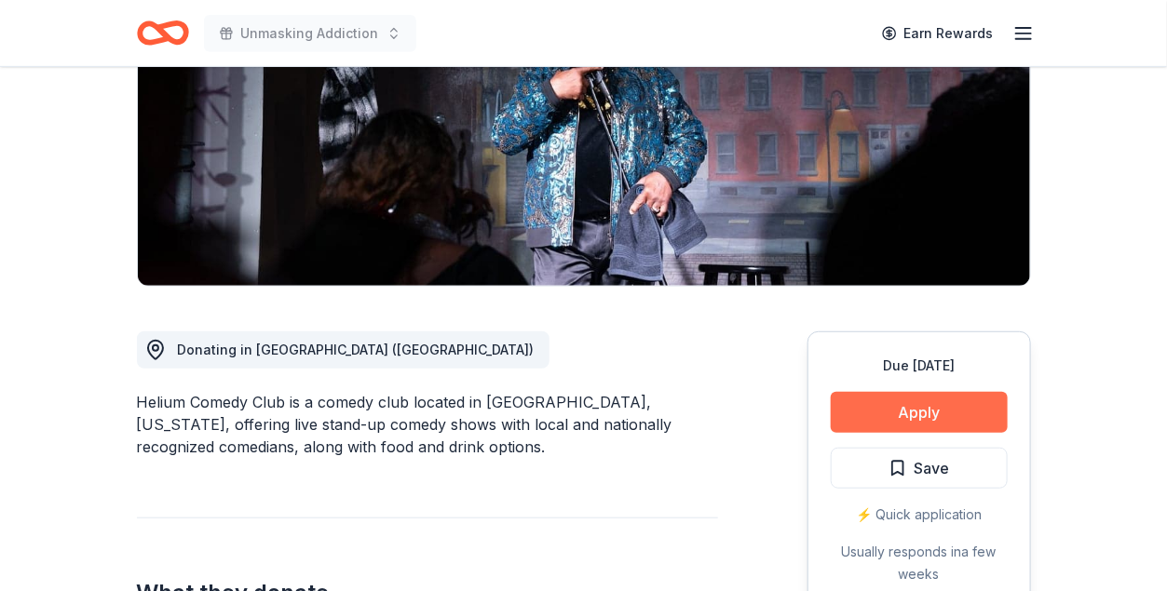
click at [910, 404] on button "Apply" at bounding box center [918, 412] width 177 height 41
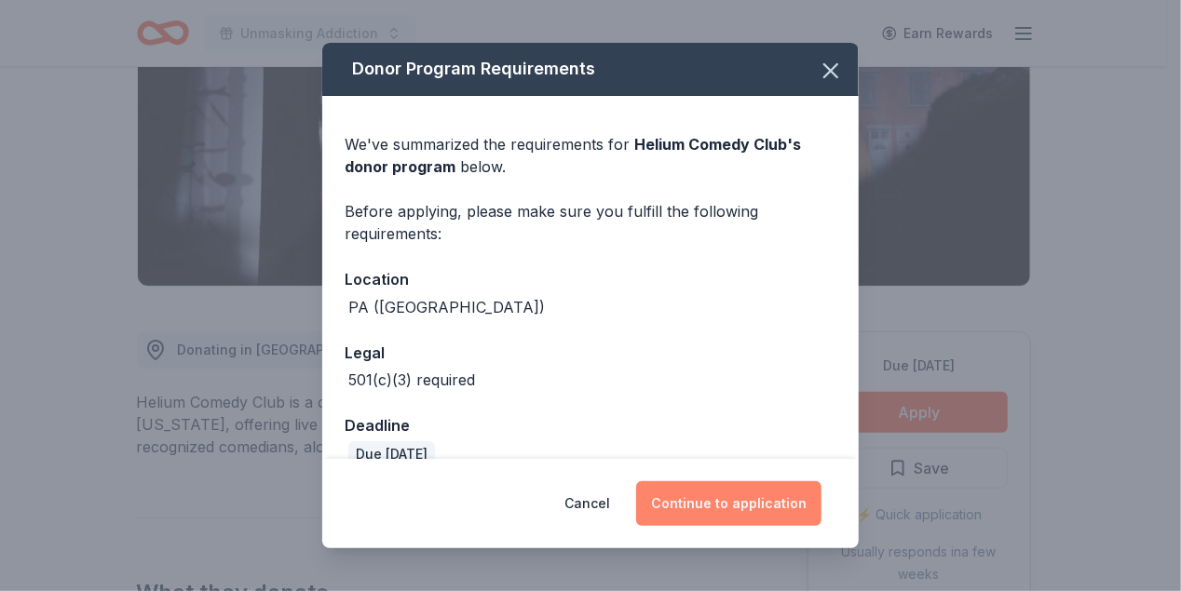
click at [744, 499] on button "Continue to application" at bounding box center [728, 503] width 185 height 45
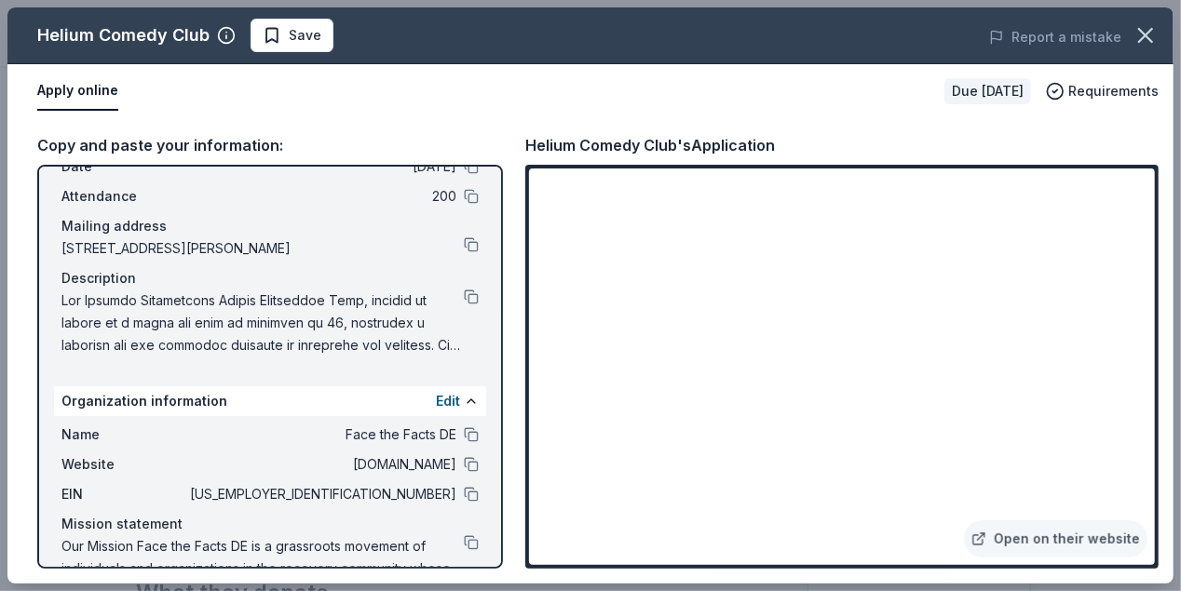
scroll to position [151, 0]
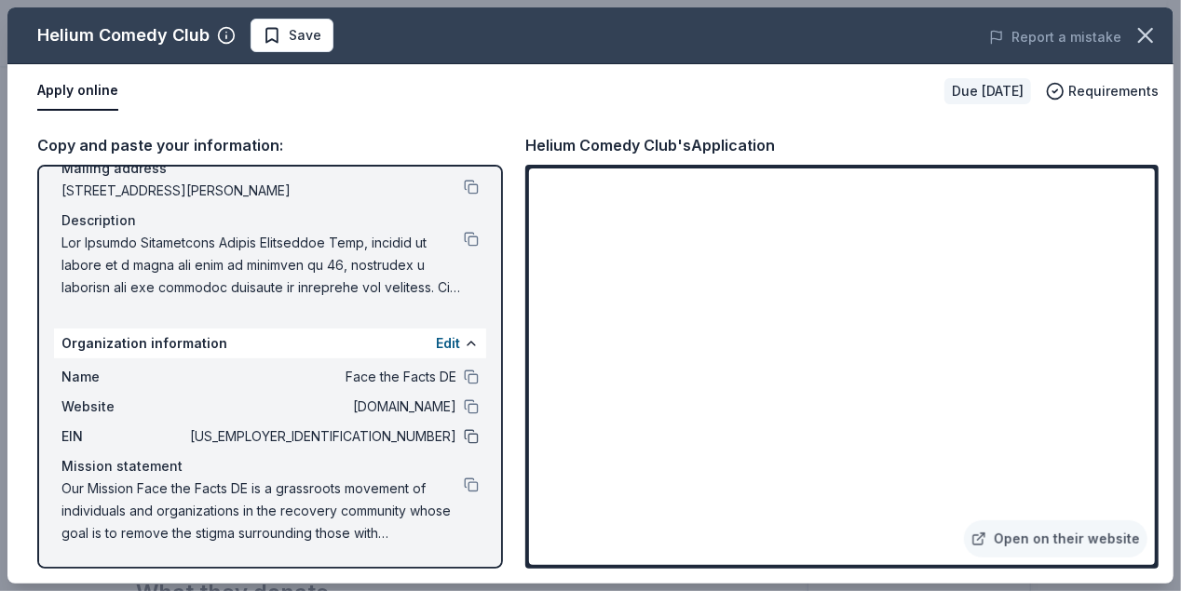
click at [464, 436] on button at bounding box center [471, 436] width 15 height 15
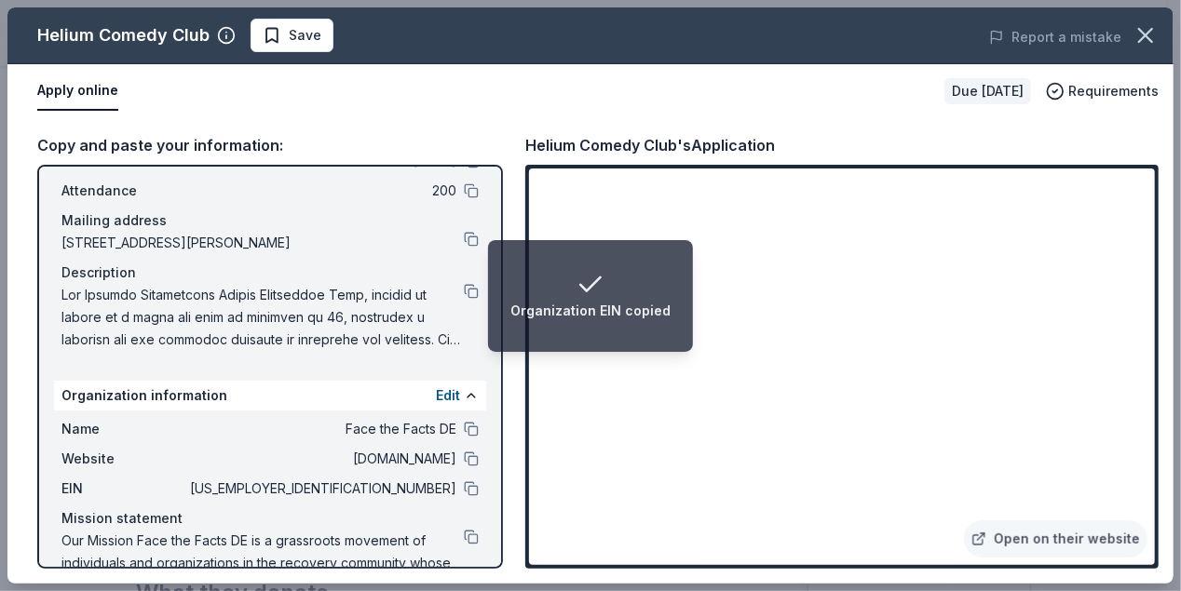
scroll to position [58, 0]
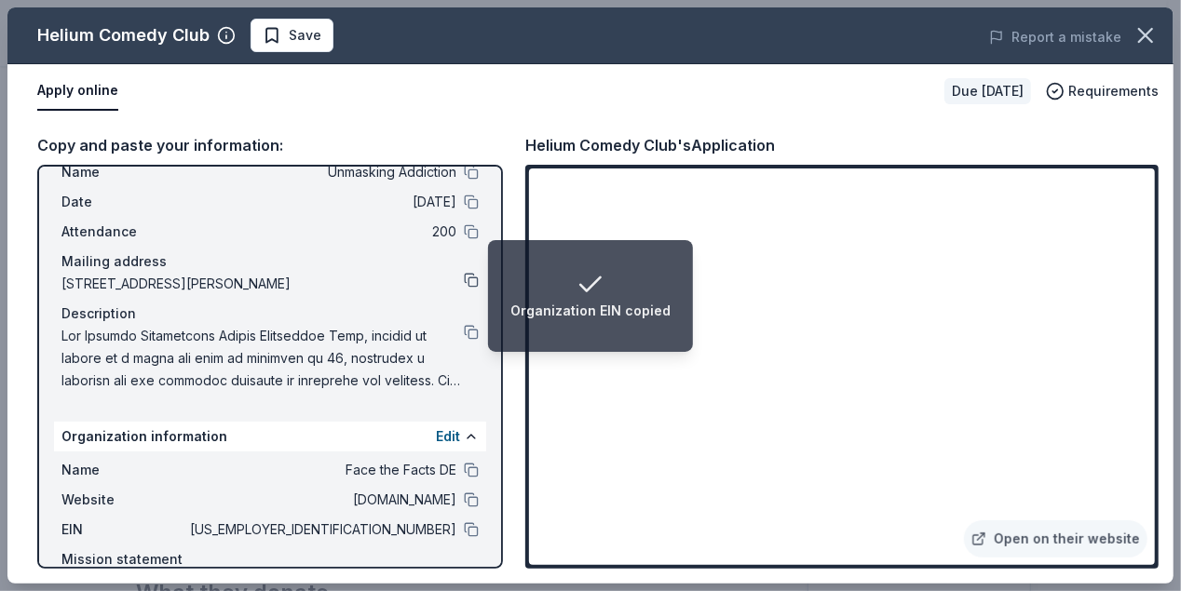
click at [464, 284] on button at bounding box center [471, 280] width 15 height 15
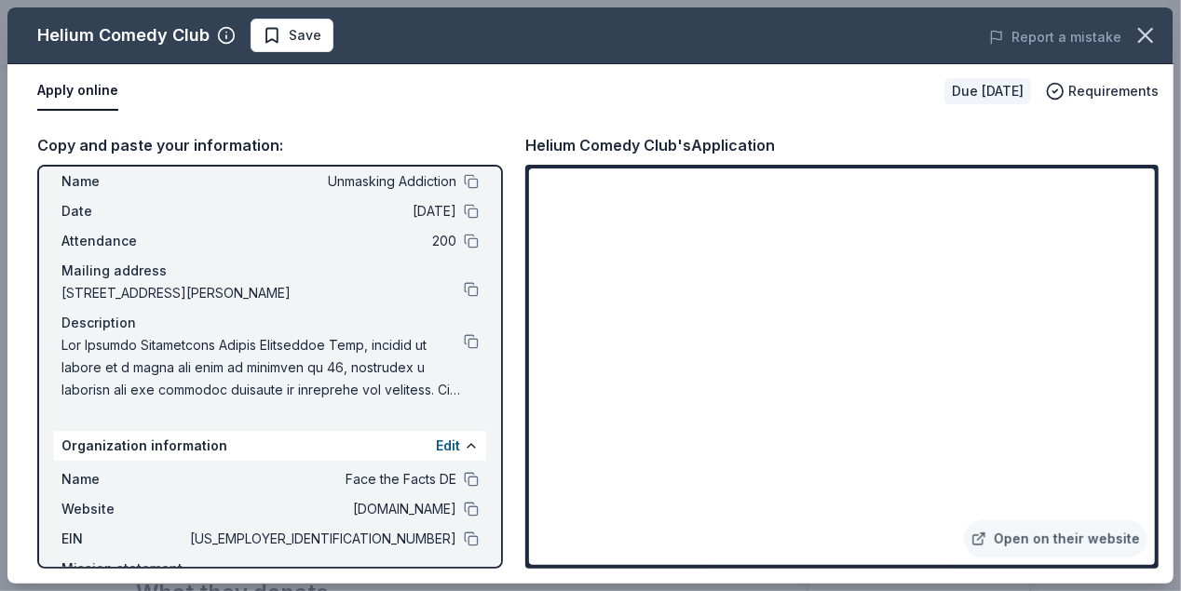
scroll to position [93, 0]
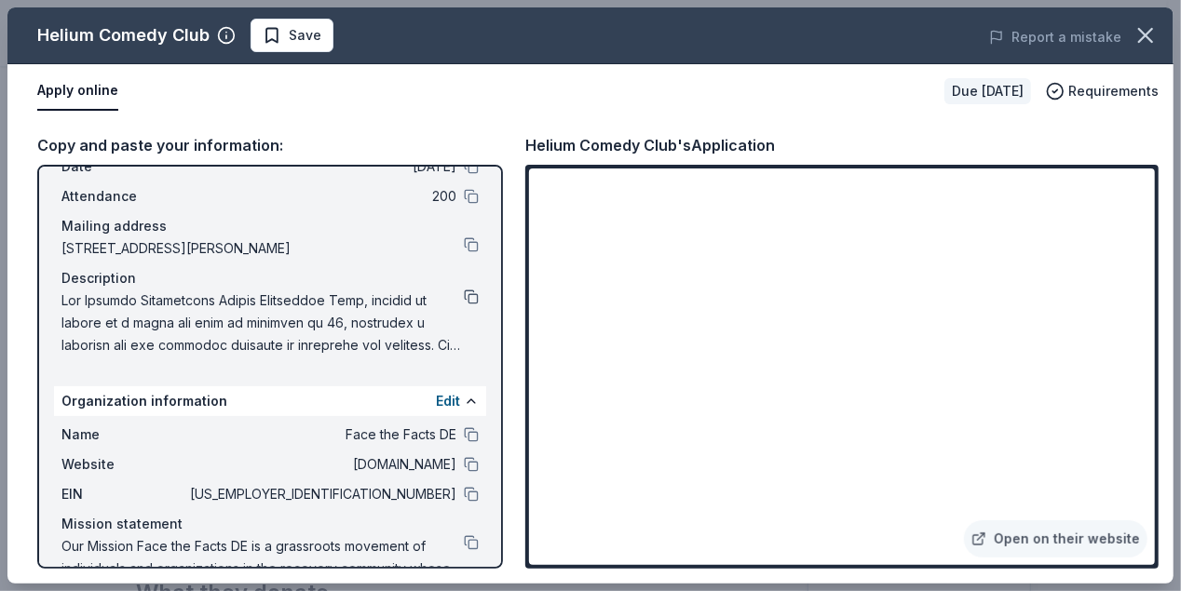
click at [464, 290] on button at bounding box center [471, 297] width 15 height 15
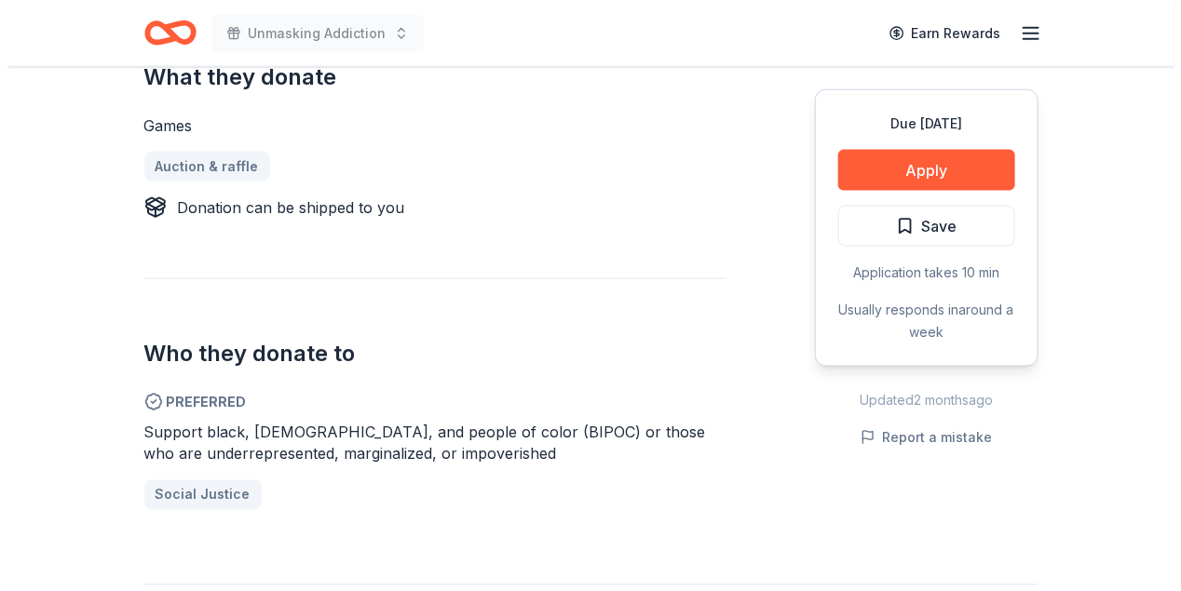
scroll to position [838, 0]
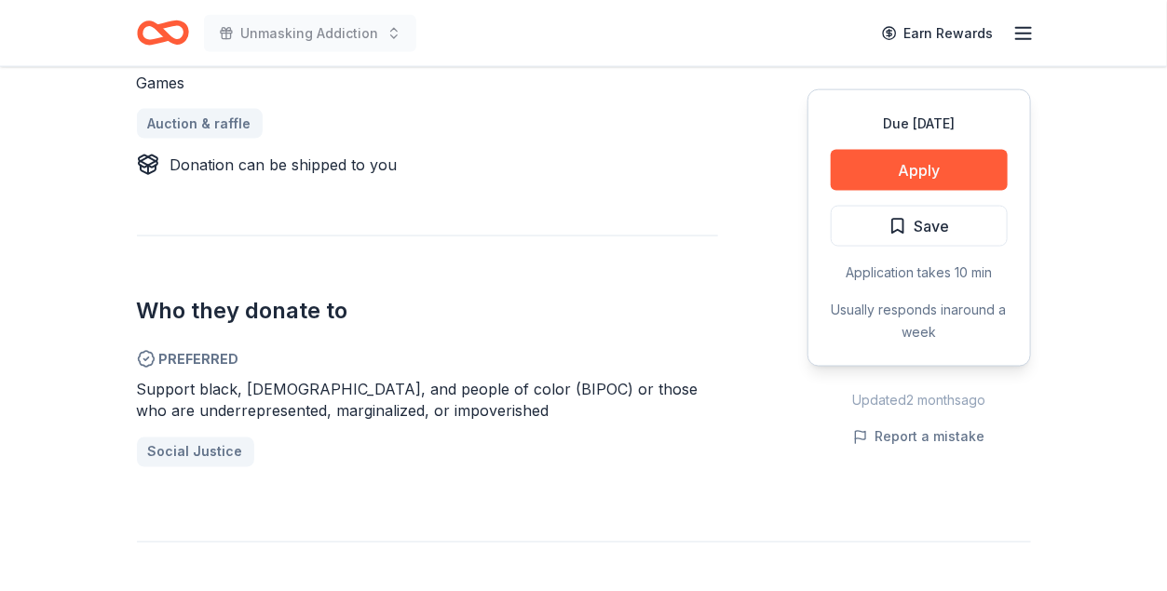
drag, startPoint x: 508, startPoint y: 407, endPoint x: 196, endPoint y: 379, distance: 313.1
click at [196, 379] on div "Support black, indigenous, and people of color (BIPOC) or those who are underre…" at bounding box center [427, 400] width 581 height 45
drag, startPoint x: 486, startPoint y: 408, endPoint x: 141, endPoint y: 316, distance: 357.5
click at [141, 316] on div "Who they donate to Preferred Support black, indigenous, and people of color (BI…" at bounding box center [427, 352] width 581 height 232
click at [146, 361] on icon at bounding box center [146, 359] width 19 height 19
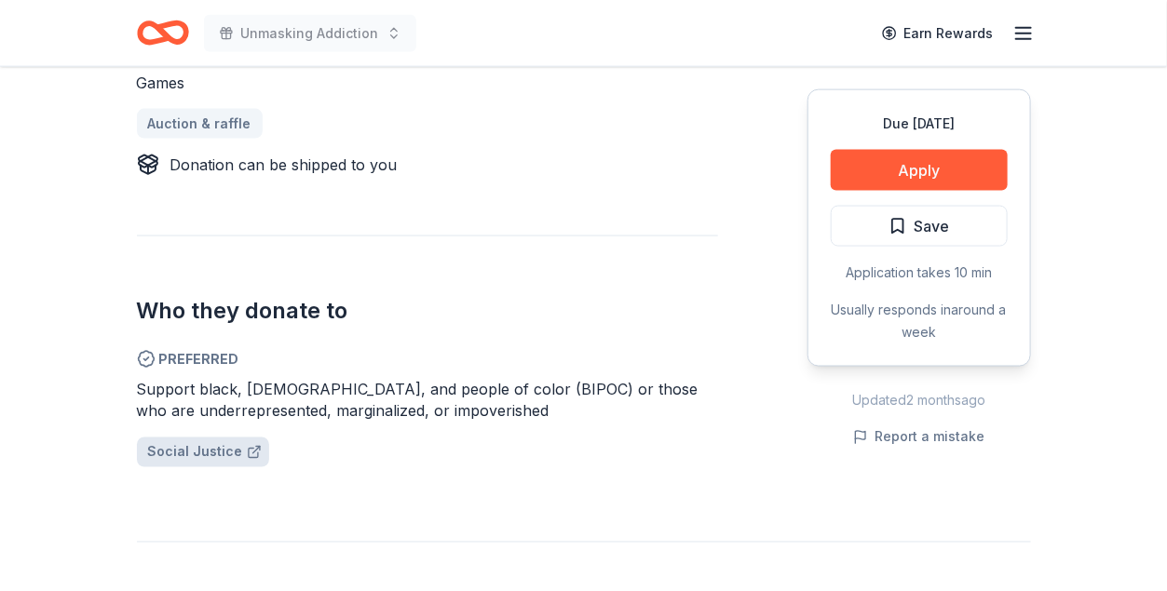
click at [185, 450] on span "Social Justice" at bounding box center [195, 452] width 95 height 22
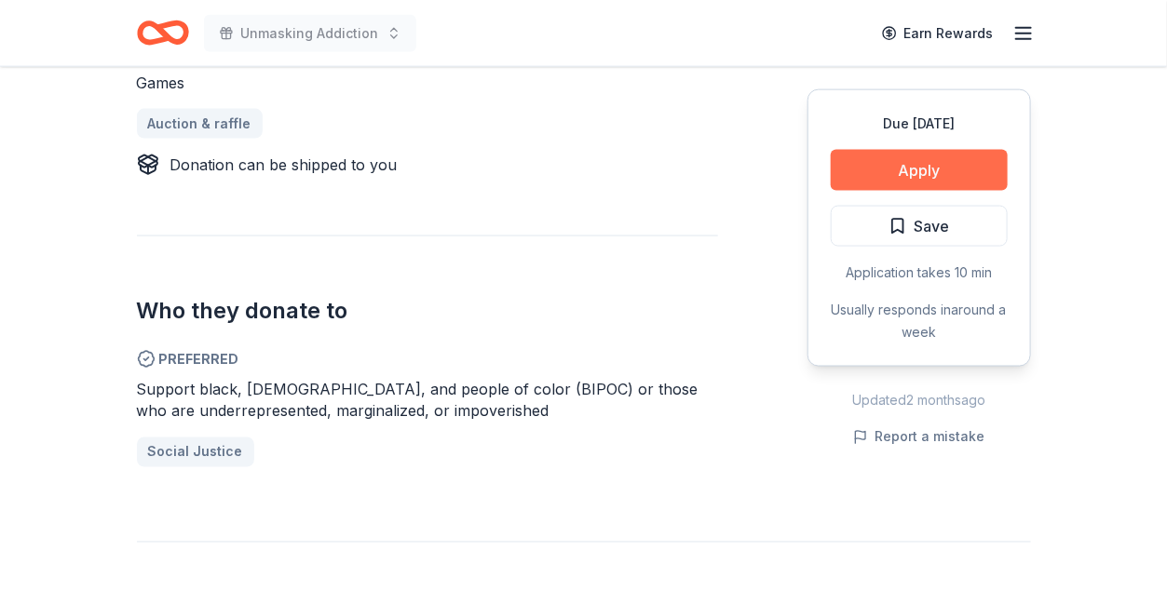
click at [892, 179] on button "Apply" at bounding box center [918, 170] width 177 height 41
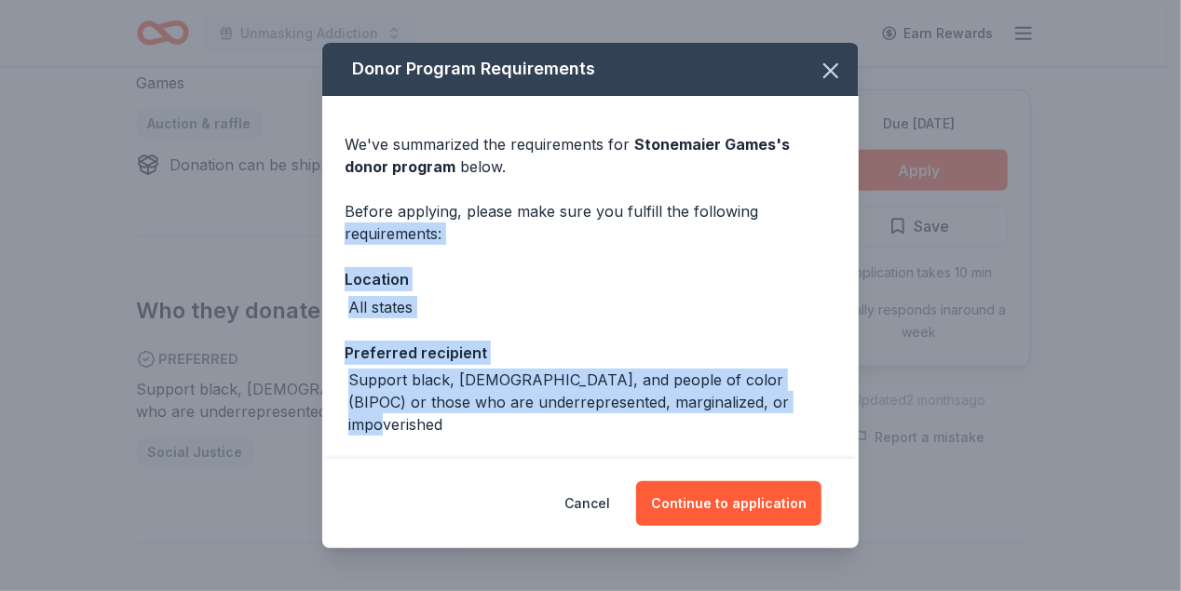
drag, startPoint x: 767, startPoint y: 399, endPoint x: 317, endPoint y: 228, distance: 481.2
click at [317, 228] on div "Donor Program Requirements We've summarized the requirements for Stonemaier Gam…" at bounding box center [590, 295] width 1181 height 591
copy div "requirements: Location All states Preferred recipient Support black, indigenous…"
click at [722, 499] on button "Continue to application" at bounding box center [728, 503] width 185 height 45
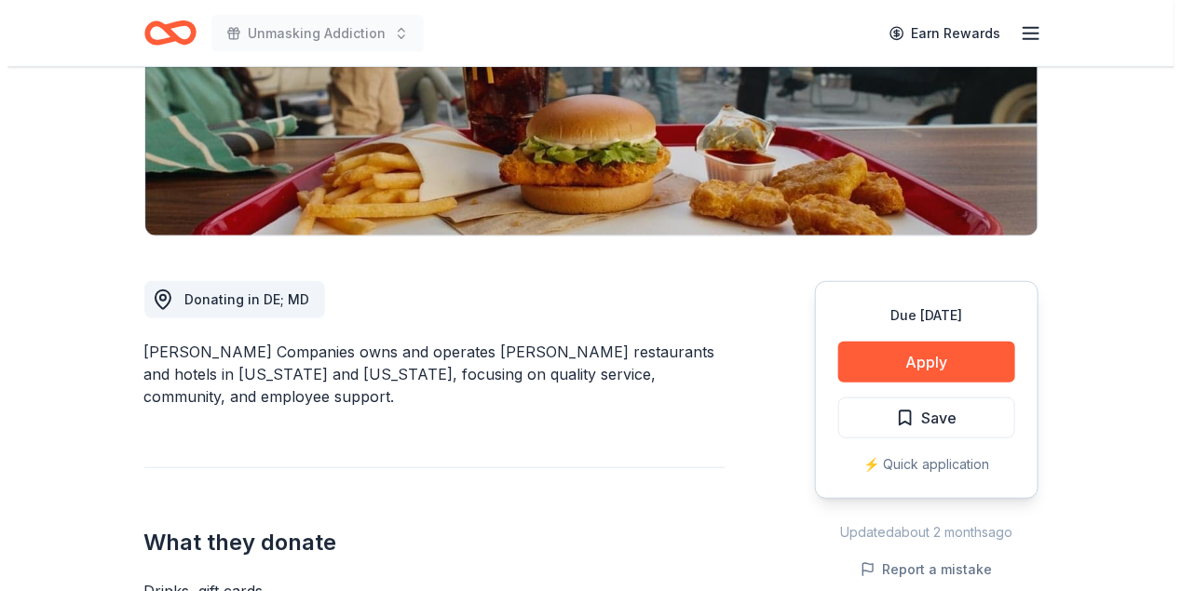
scroll to position [372, 0]
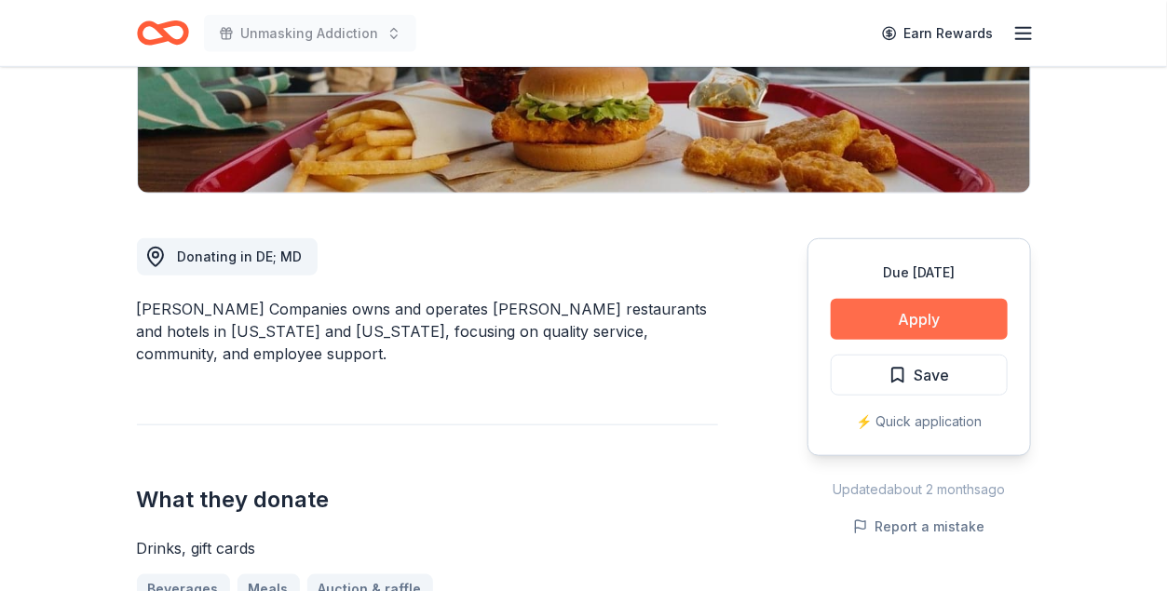
click at [925, 308] on button "Apply" at bounding box center [918, 319] width 177 height 41
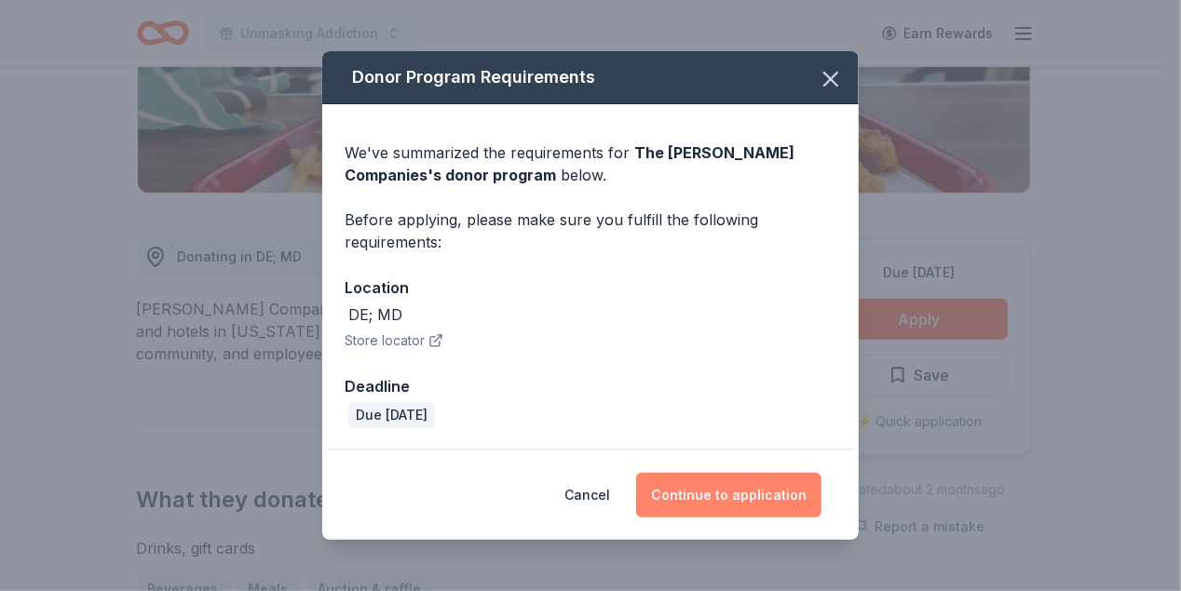
click at [693, 498] on button "Continue to application" at bounding box center [728, 495] width 185 height 45
